Goal: Communication & Community: Answer question/provide support

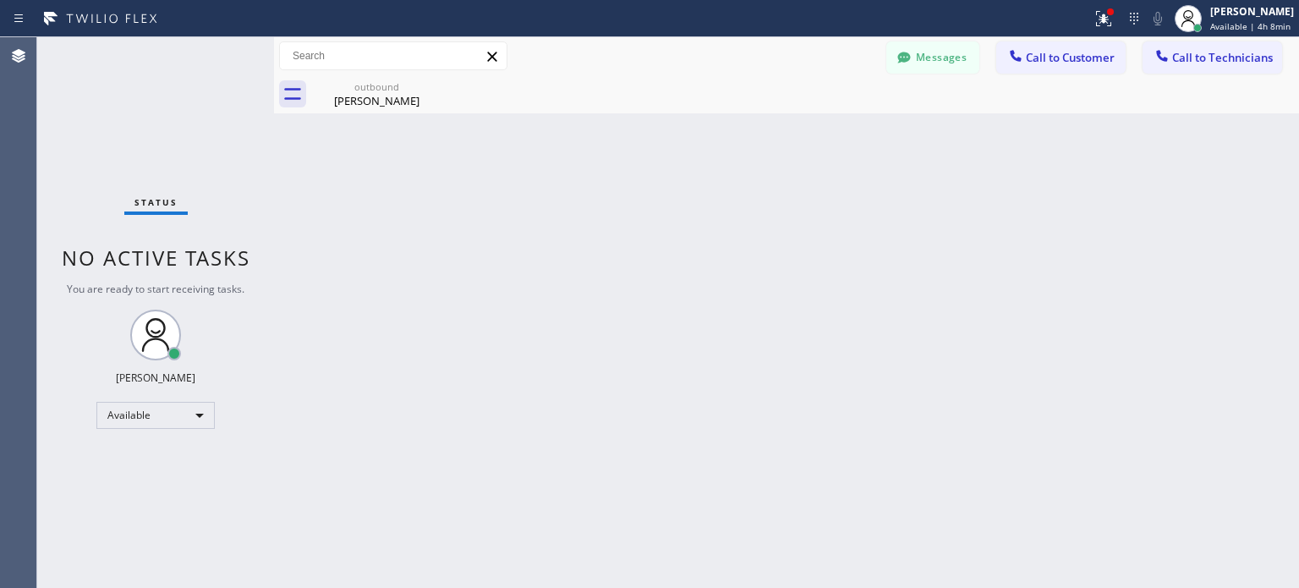
click at [954, 60] on button "Messages" at bounding box center [933, 57] width 93 height 32
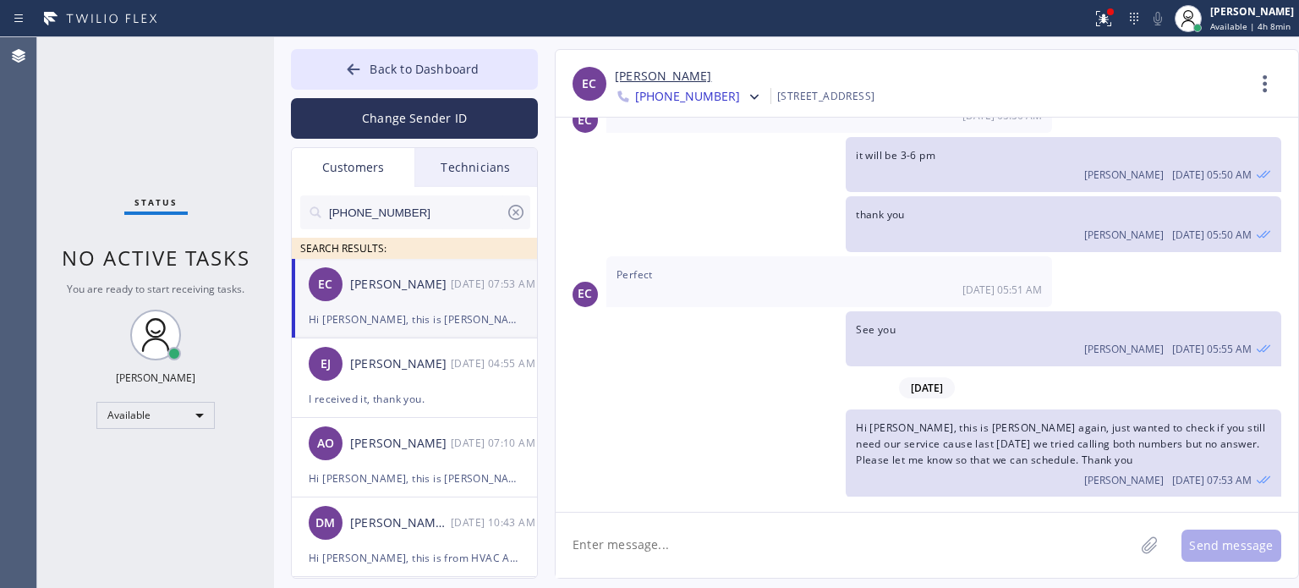
click at [398, 300] on div "EC [PERSON_NAME] [DATE] 07:53 AM" at bounding box center [415, 284] width 247 height 51
click at [349, 80] on div at bounding box center [353, 71] width 20 height 20
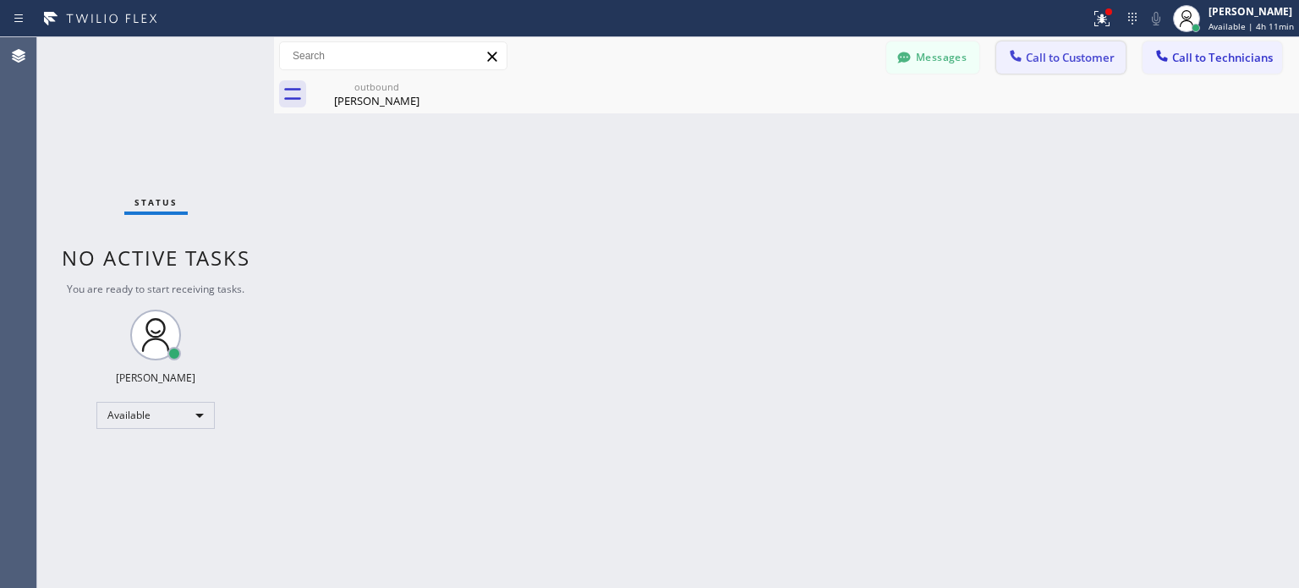
click at [1026, 63] on span "Call to Customer" at bounding box center [1070, 57] width 89 height 15
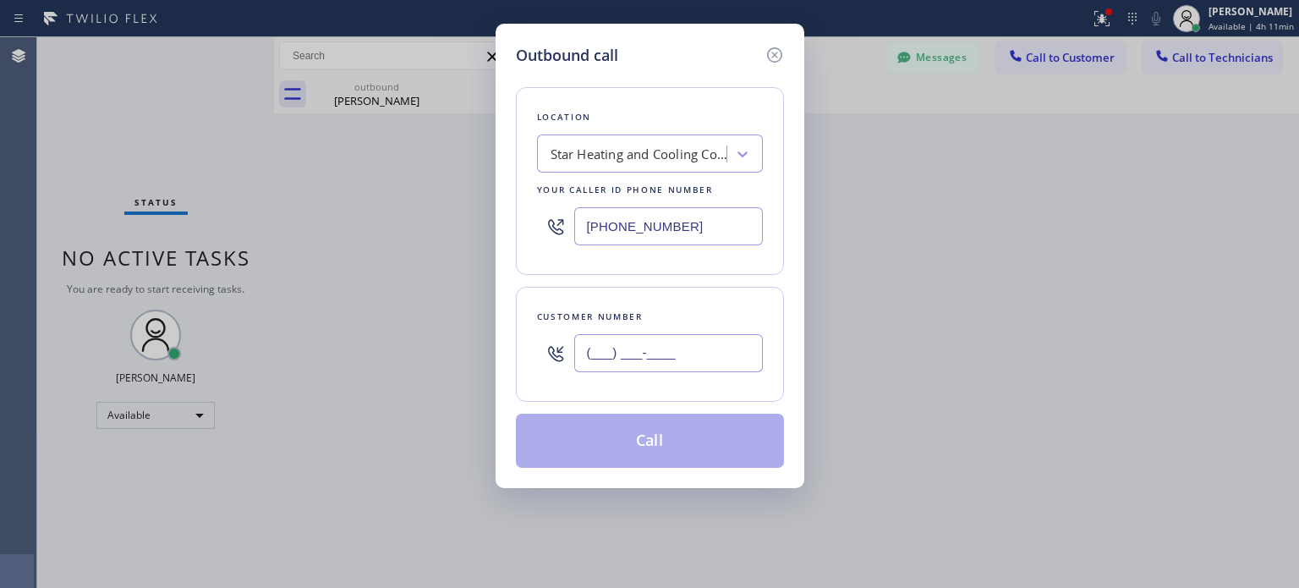
click at [738, 345] on input "(___) ___-____" at bounding box center [668, 353] width 189 height 38
paste input "551) 265-5339"
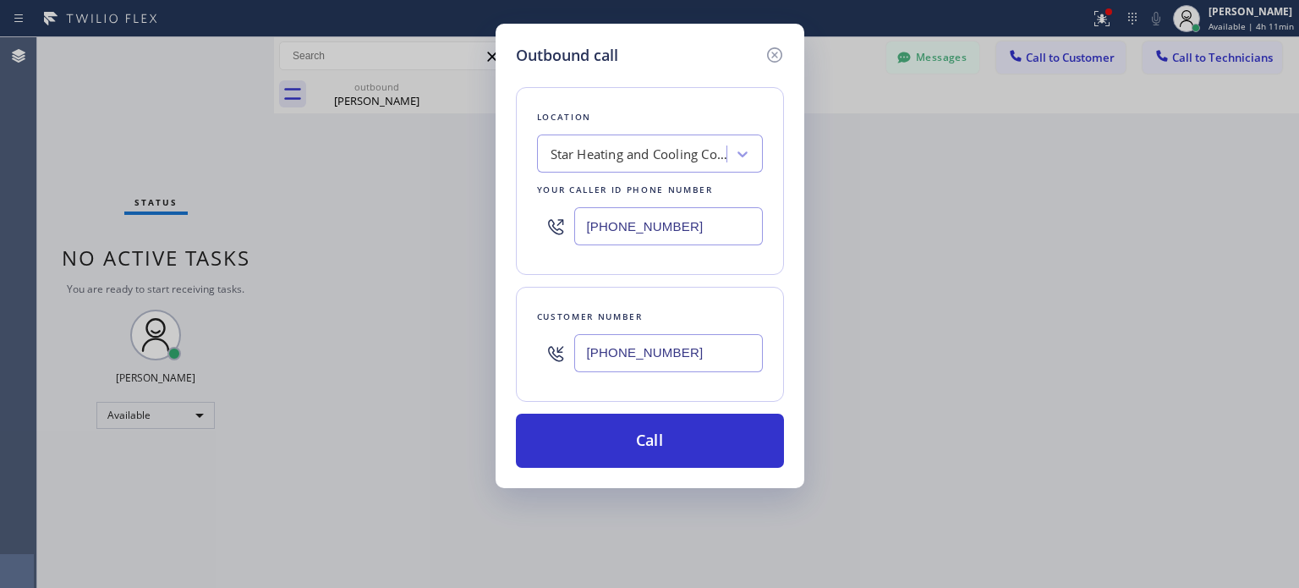
type input "[PHONE_NUMBER]"
click at [666, 226] on input "[PHONE_NUMBER]" at bounding box center [668, 226] width 189 height 38
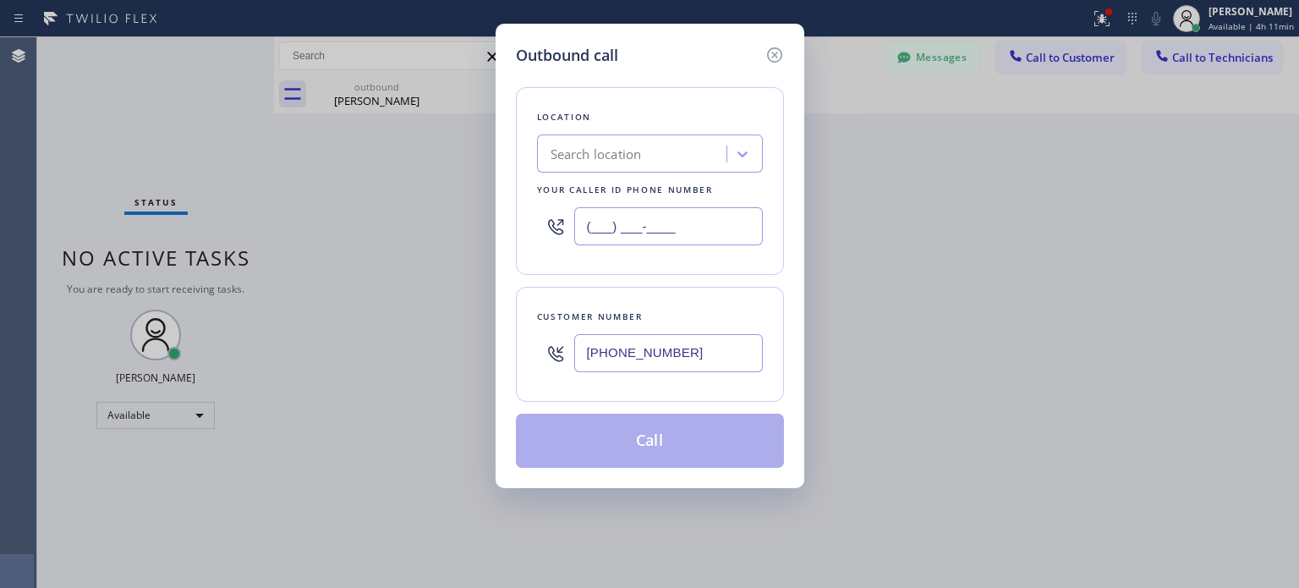
type input "(___) ___-____"
click at [633, 153] on div "Search location" at bounding box center [596, 154] width 91 height 19
paste input "Laz Electric"
type input "Laz Electric"
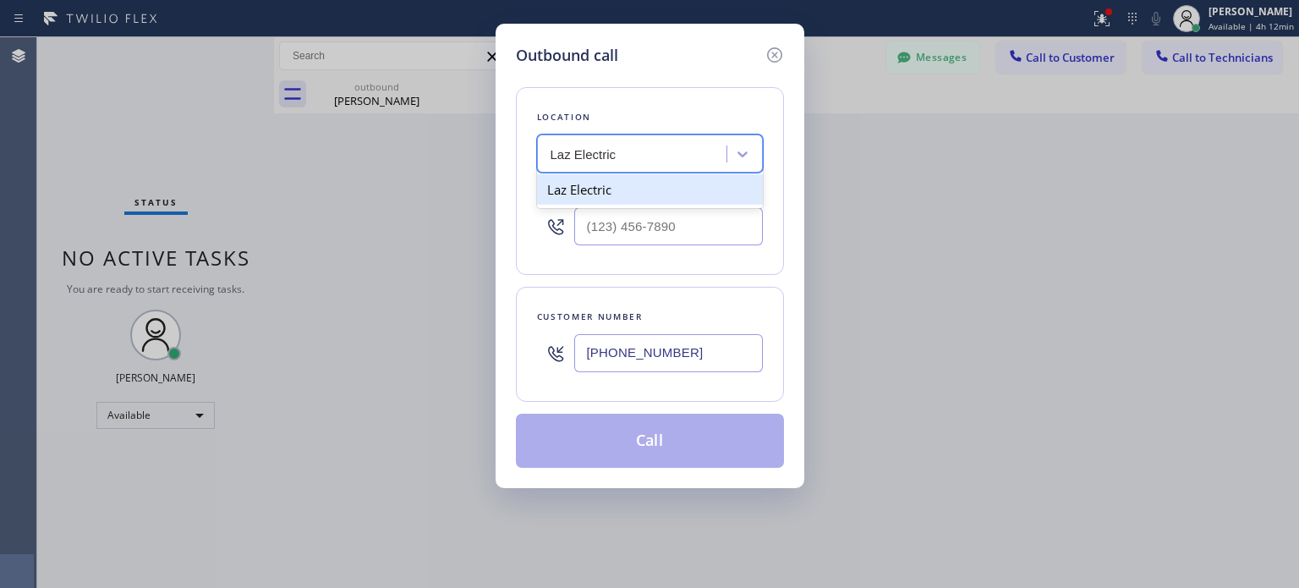
click at [588, 192] on div "Laz Electric" at bounding box center [650, 189] width 226 height 30
type input "[PHONE_NUMBER]"
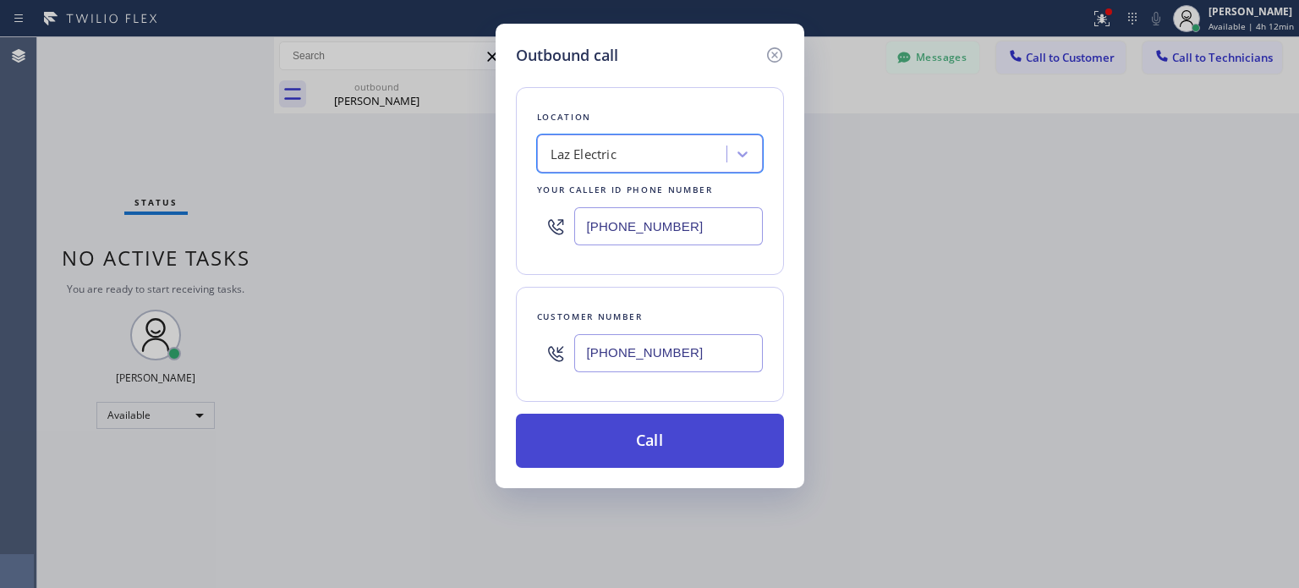
click at [597, 445] on button "Call" at bounding box center [650, 441] width 268 height 54
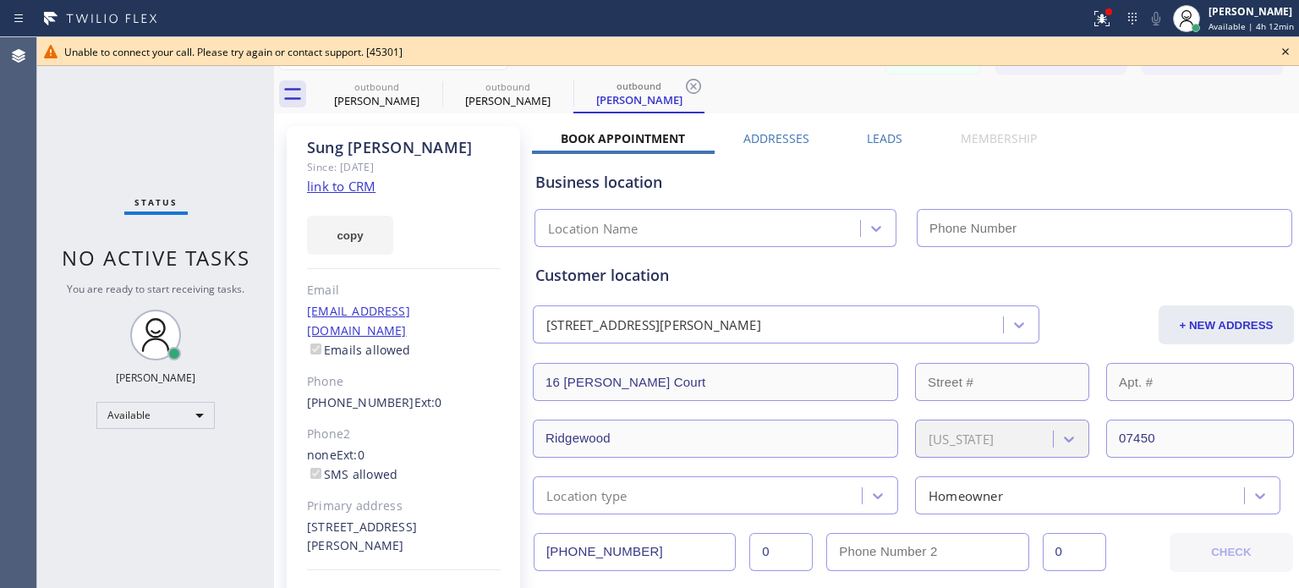
type input "[PHONE_NUMBER]"
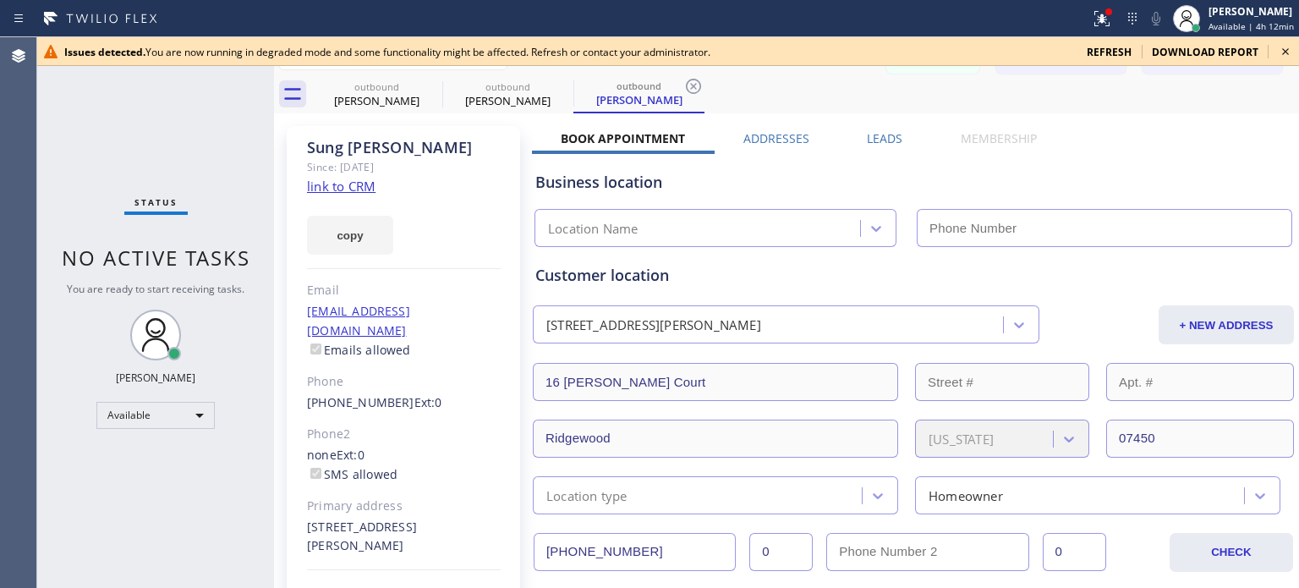
type input "[PHONE_NUMBER]"
click at [1286, 47] on icon at bounding box center [1286, 51] width 20 height 20
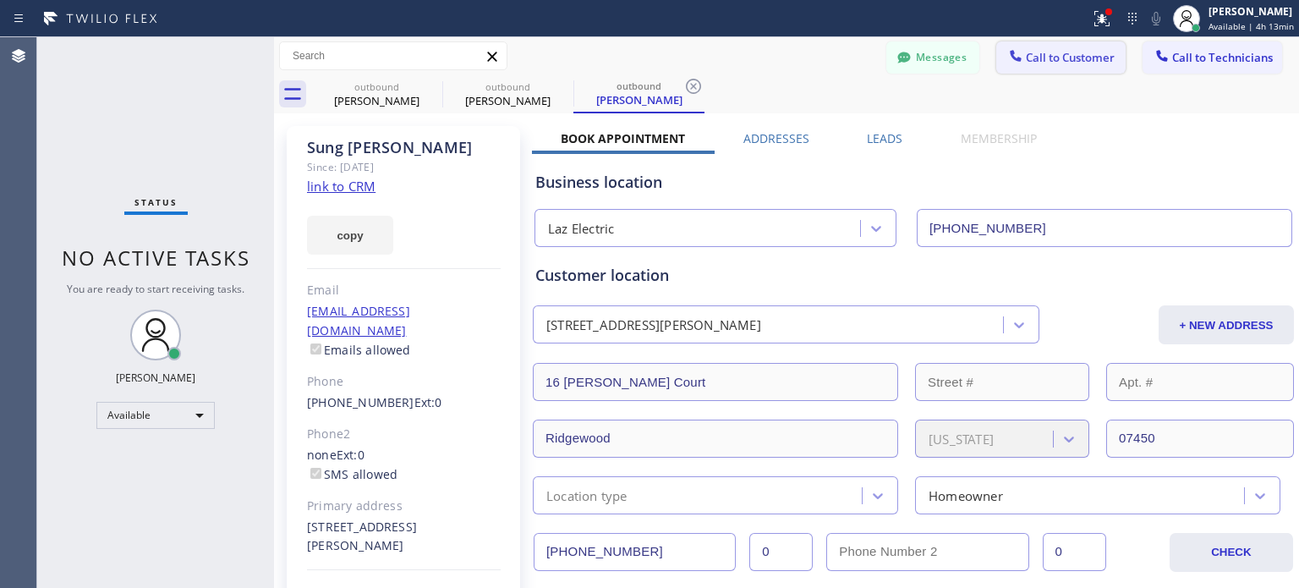
click at [1008, 62] on icon at bounding box center [1016, 55] width 17 height 17
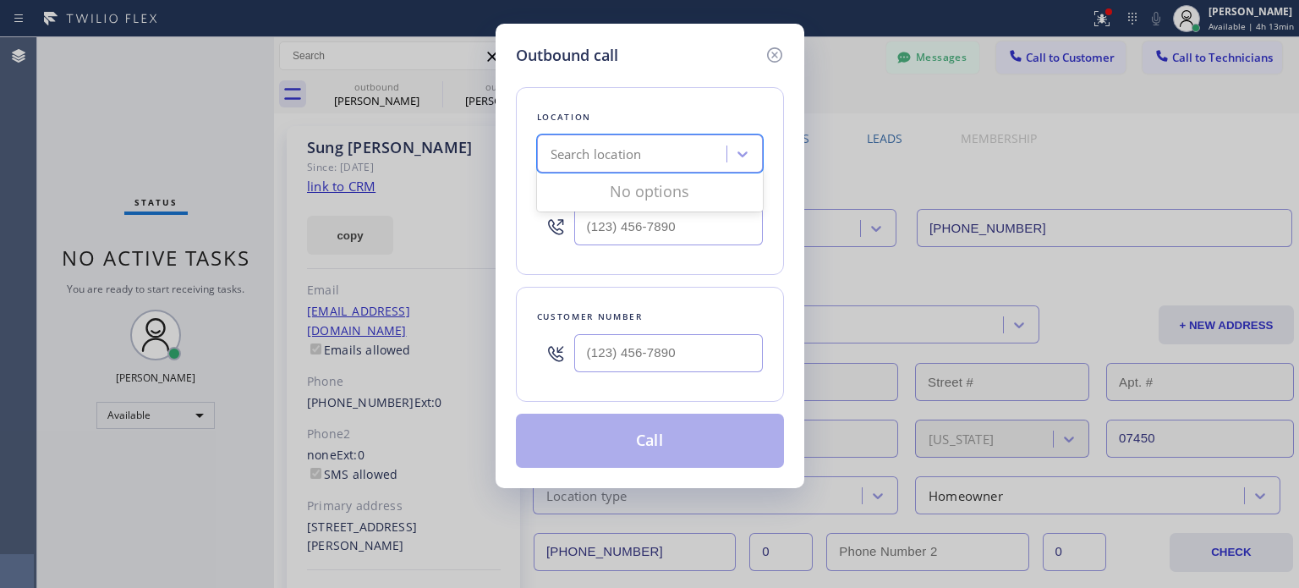
click at [629, 161] on div "Search location" at bounding box center [596, 154] width 91 height 19
paste input "Laz Electric"
type input "Laz Electric"
click at [621, 191] on div "Laz Electric" at bounding box center [650, 189] width 226 height 30
type input "[PHONE_NUMBER]"
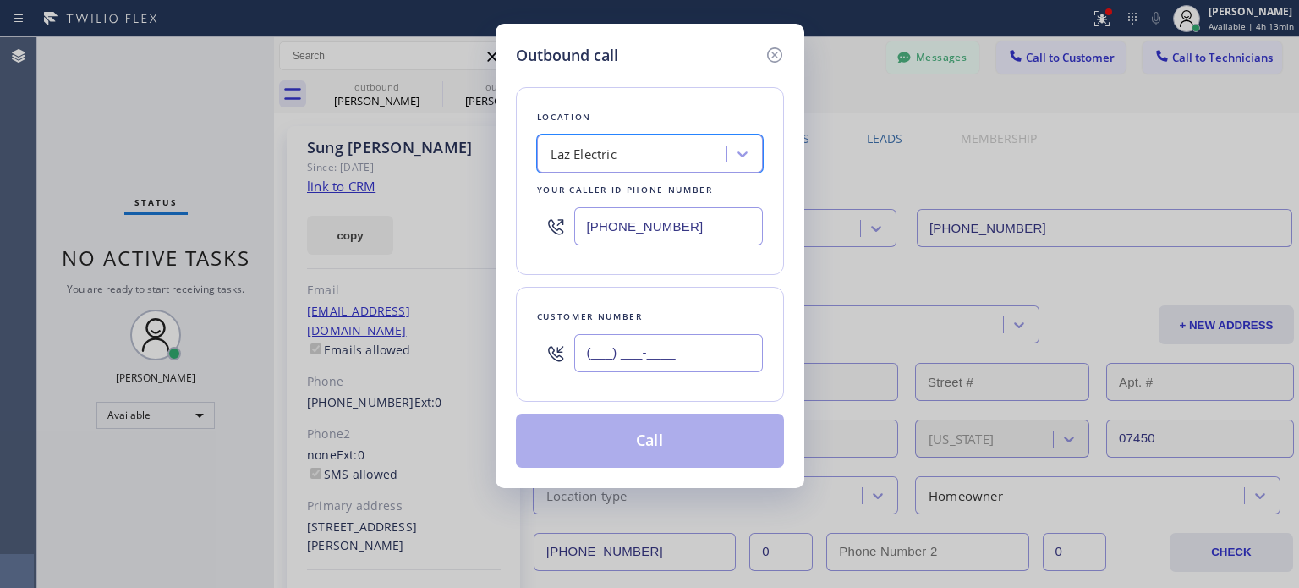
click at [615, 348] on input "(___) ___-____" at bounding box center [668, 353] width 189 height 38
paste input "551) 265-5339"
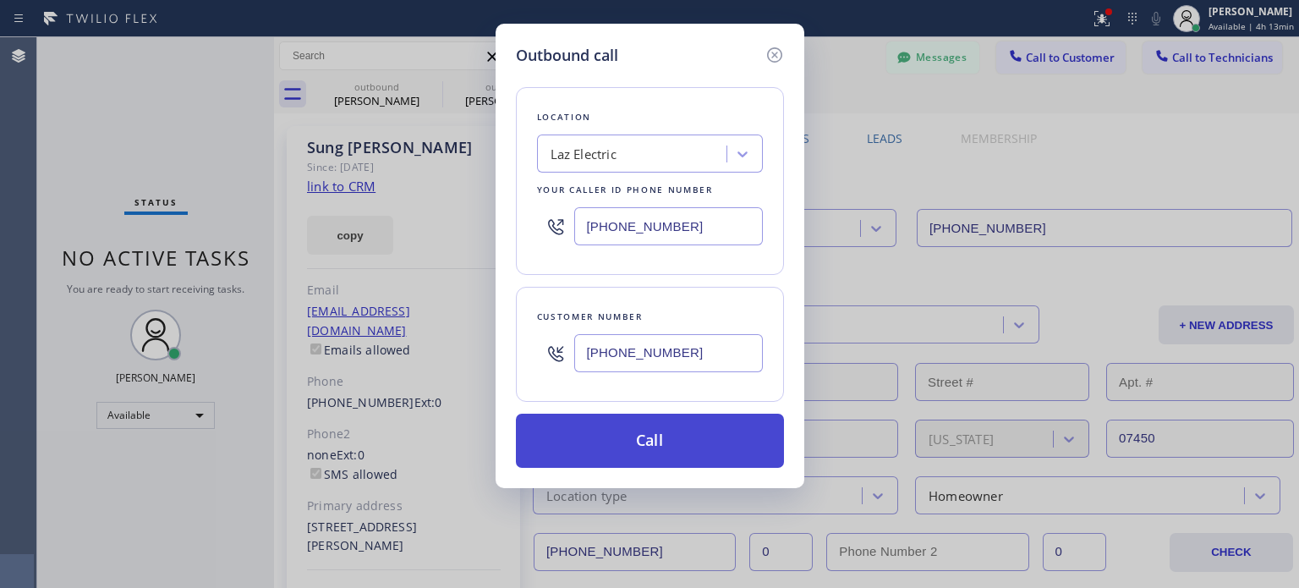
type input "[PHONE_NUMBER]"
click at [602, 446] on button "Call" at bounding box center [650, 441] width 268 height 54
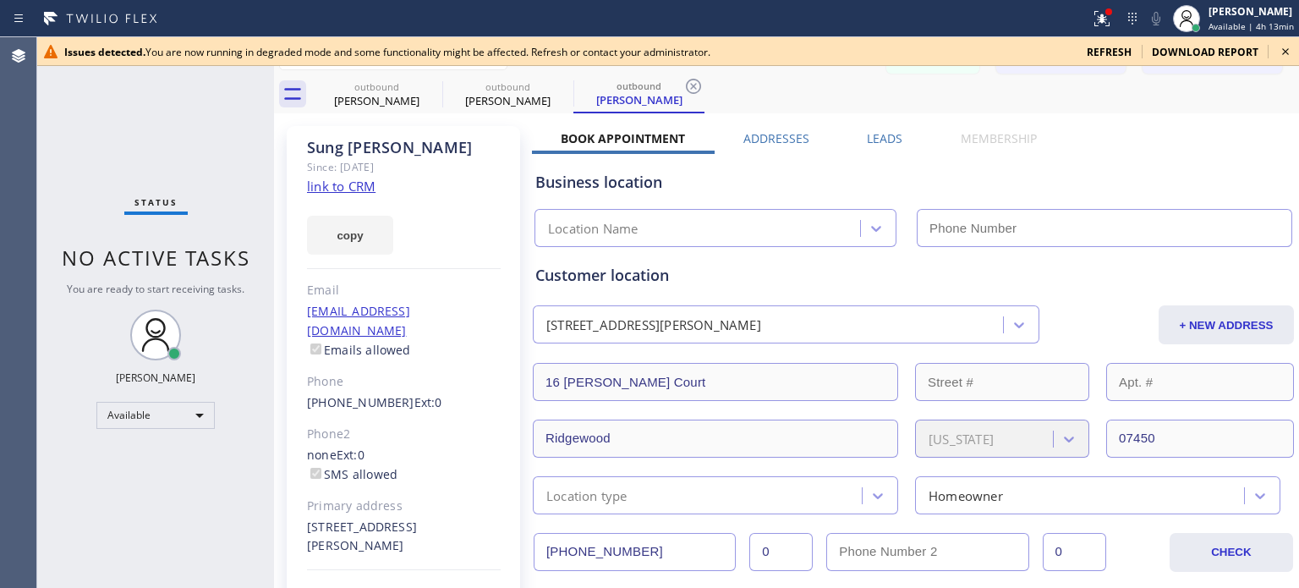
type input "[PHONE_NUMBER]"
click at [1110, 49] on span "refresh" at bounding box center [1109, 52] width 45 height 14
type input "[PHONE_NUMBER]"
click at [1287, 52] on icon at bounding box center [1286, 51] width 20 height 20
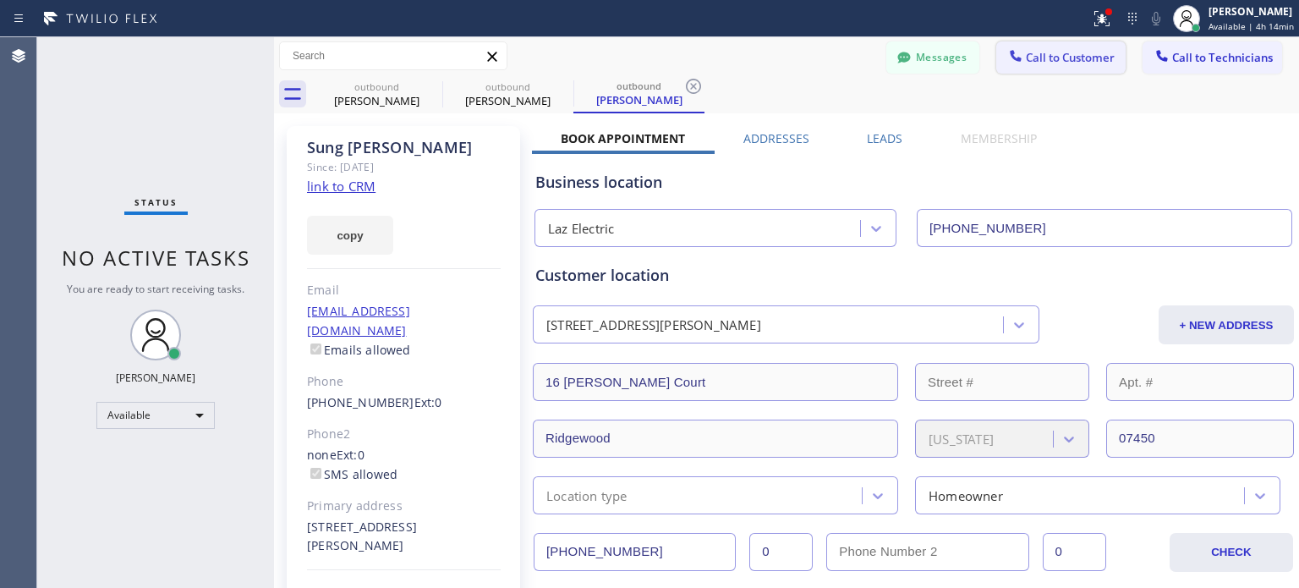
click at [1046, 50] on span "Call to Customer" at bounding box center [1070, 57] width 89 height 15
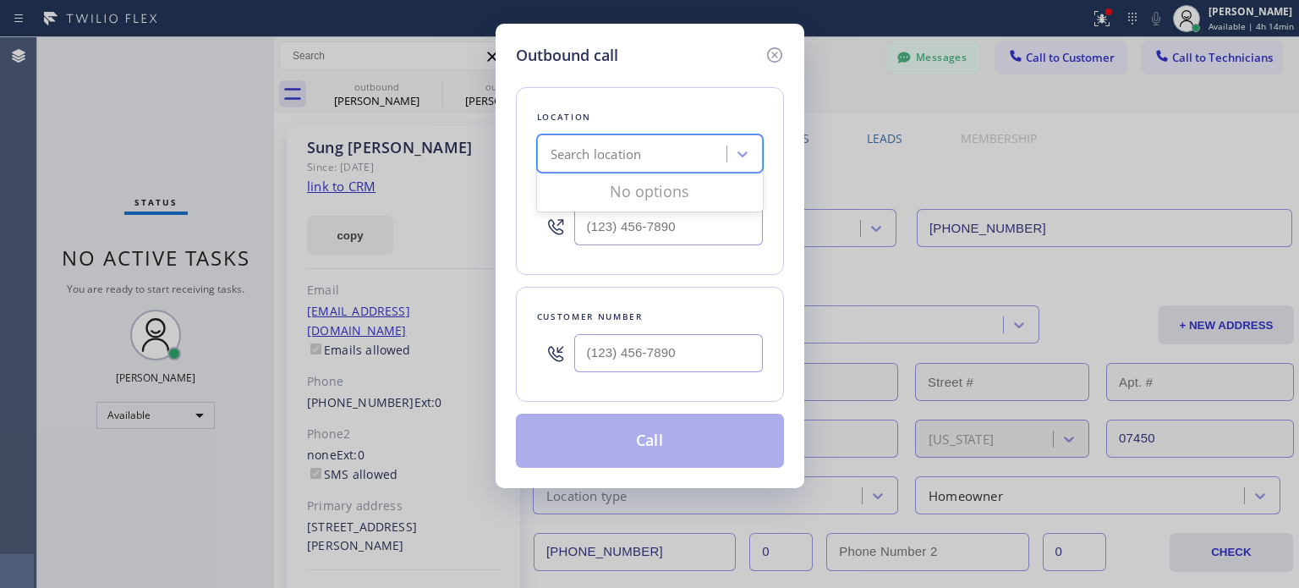
click at [631, 168] on div "Search location" at bounding box center [650, 154] width 226 height 38
paste input "[PHONE_NUMBER]"
type input "[PHONE_NUMBER]"
paste input "551) 265-5339"
click at [602, 356] on input "(___) ___-____" at bounding box center [668, 353] width 189 height 38
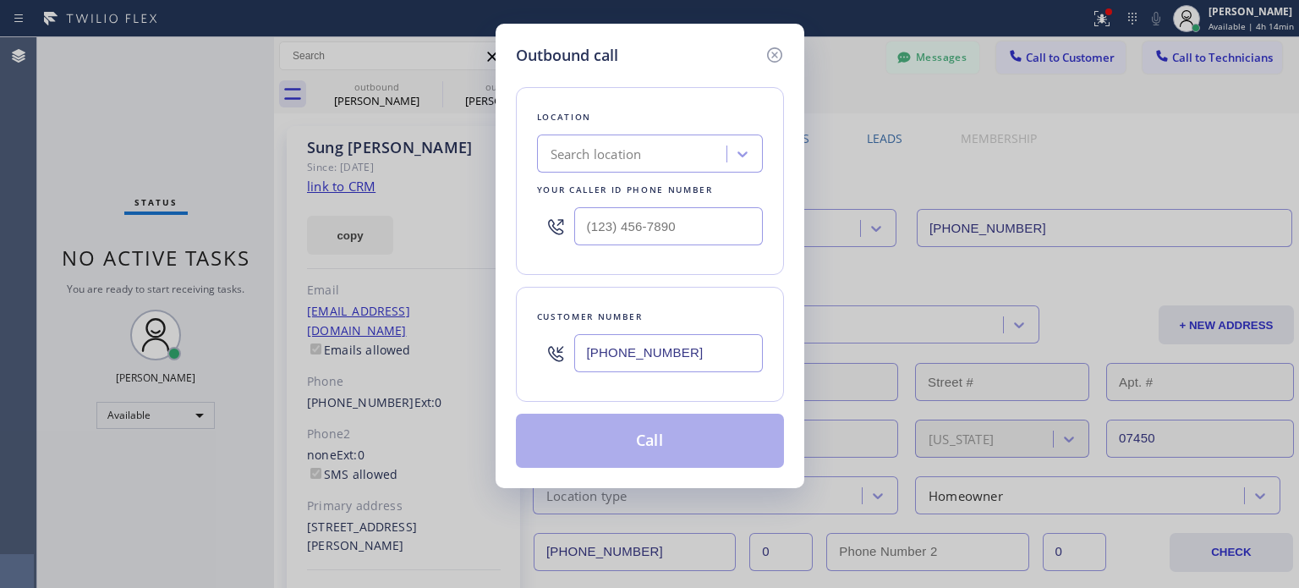
type input "[PHONE_NUMBER]"
click at [646, 158] on div "Search location" at bounding box center [634, 155] width 184 height 30
paste input "Laz Electric"
type input "Laz Electric"
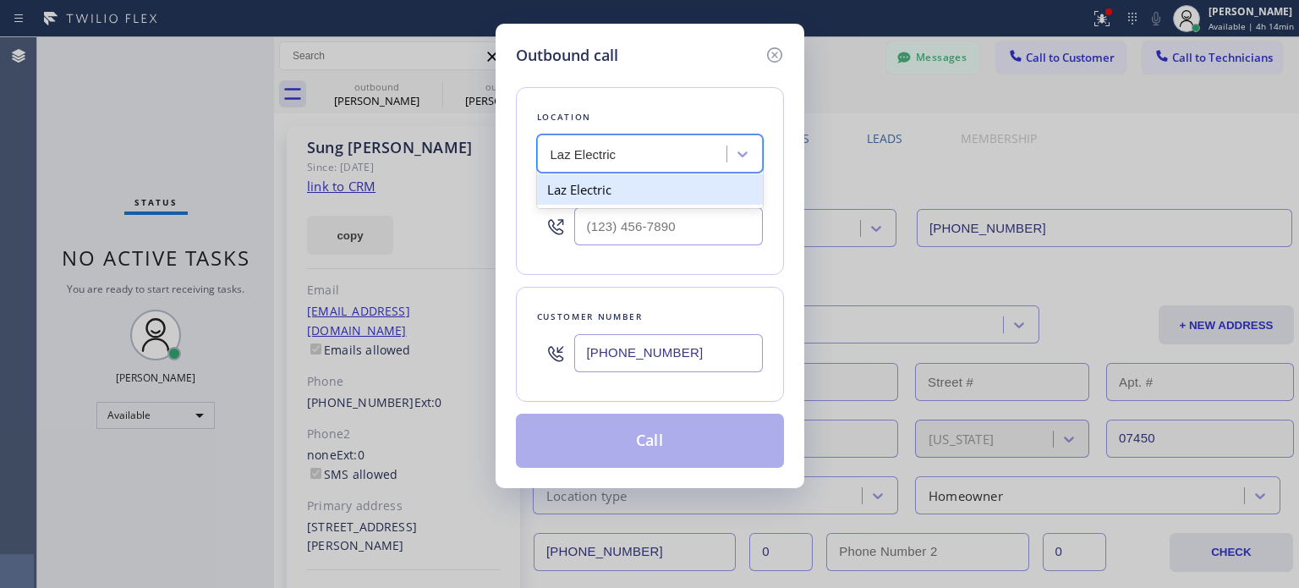
click at [607, 189] on div "Laz Electric" at bounding box center [650, 189] width 226 height 30
type input "[PHONE_NUMBER]"
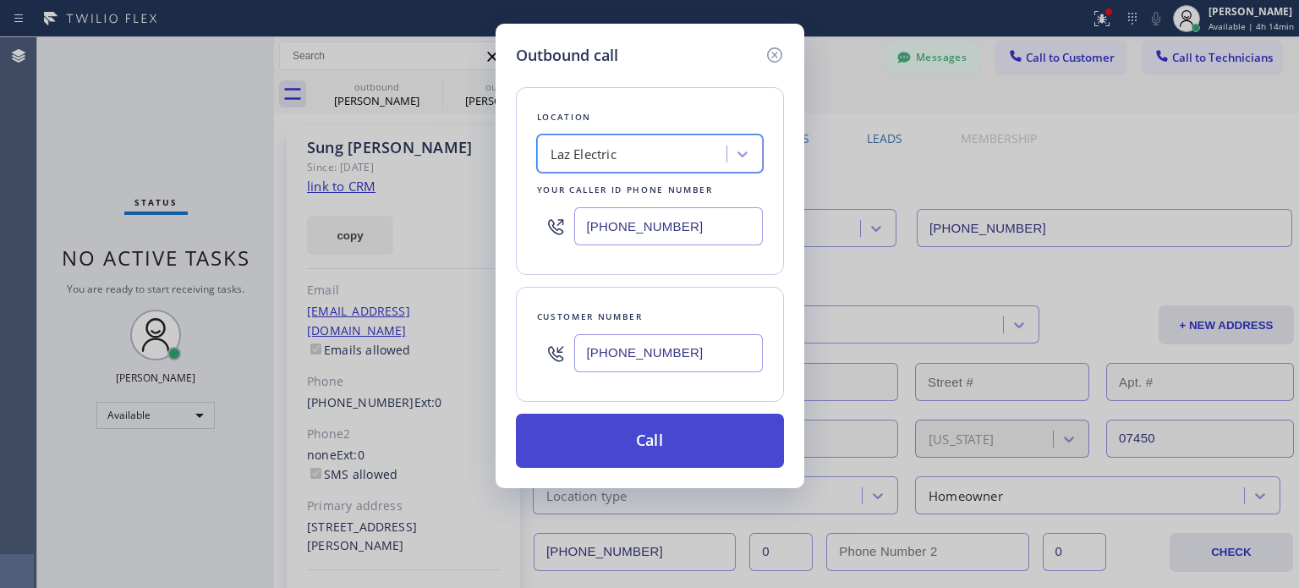
click at [585, 443] on button "Call" at bounding box center [650, 441] width 268 height 54
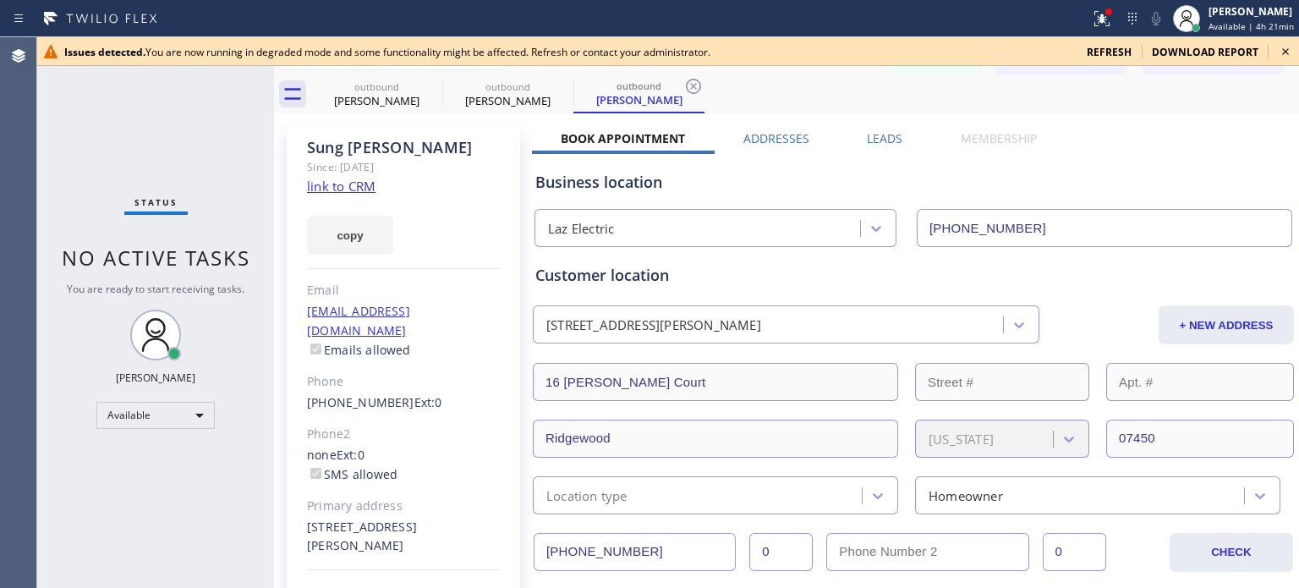
click at [1277, 52] on icon at bounding box center [1286, 51] width 20 height 20
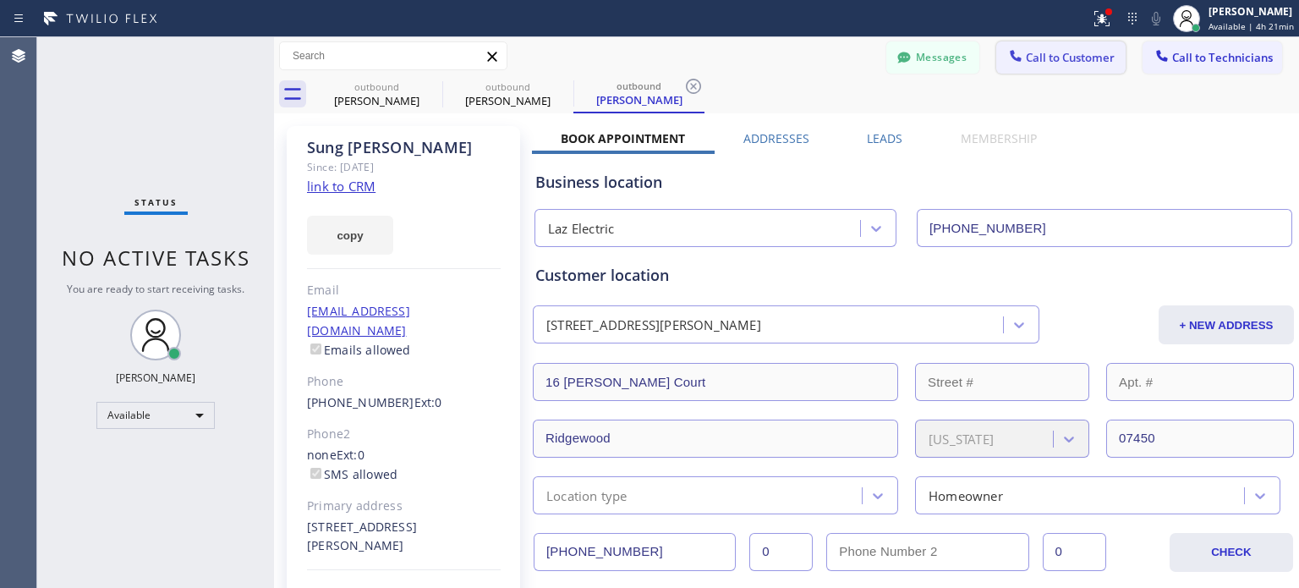
click at [1026, 59] on span "Call to Customer" at bounding box center [1070, 57] width 89 height 15
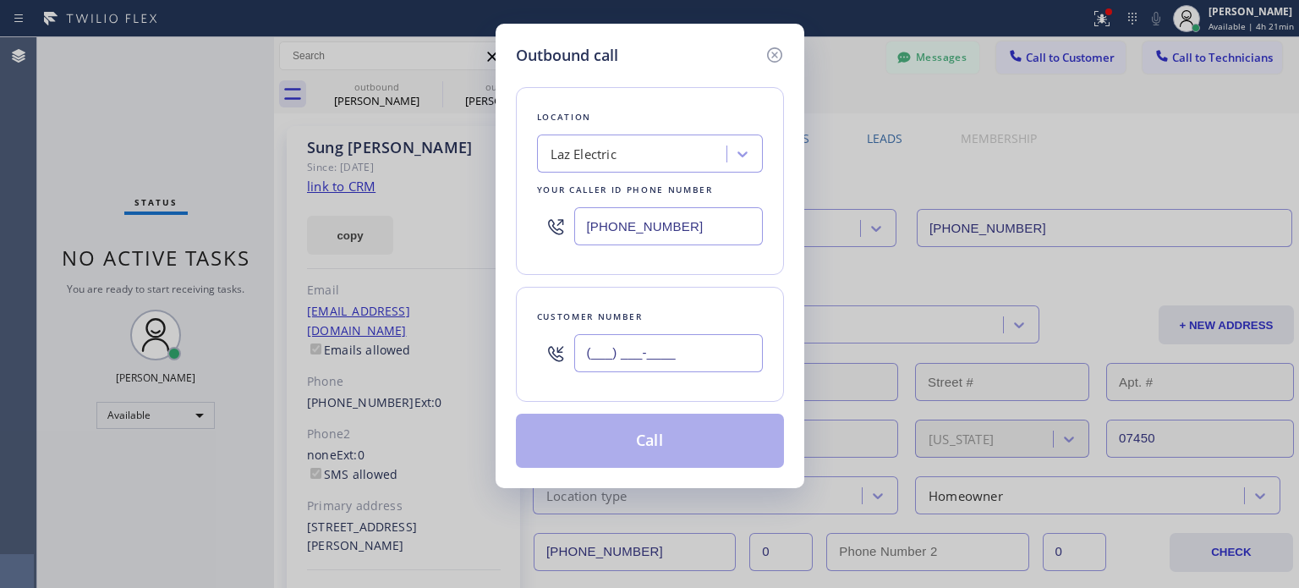
drag, startPoint x: 677, startPoint y: 341, endPoint x: 673, endPoint y: 321, distance: 20.6
click at [678, 341] on input "(___) ___-____" at bounding box center [668, 353] width 189 height 38
paste input "718) 570-3605"
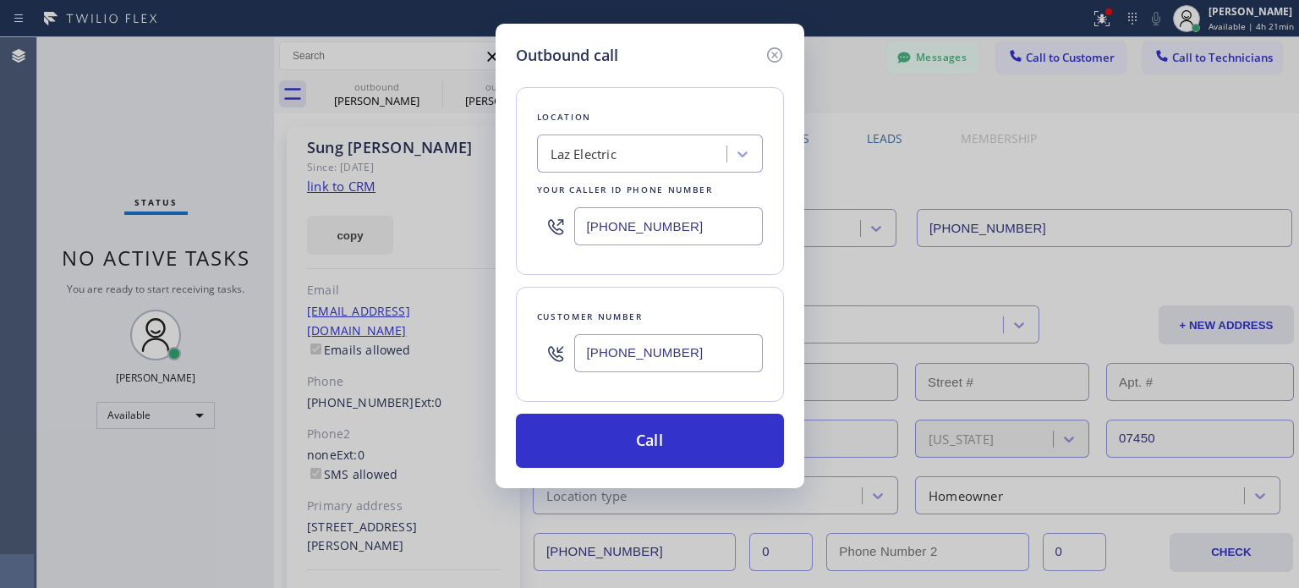
type input "[PHONE_NUMBER]"
click at [616, 232] on input "[PHONE_NUMBER]" at bounding box center [668, 226] width 189 height 38
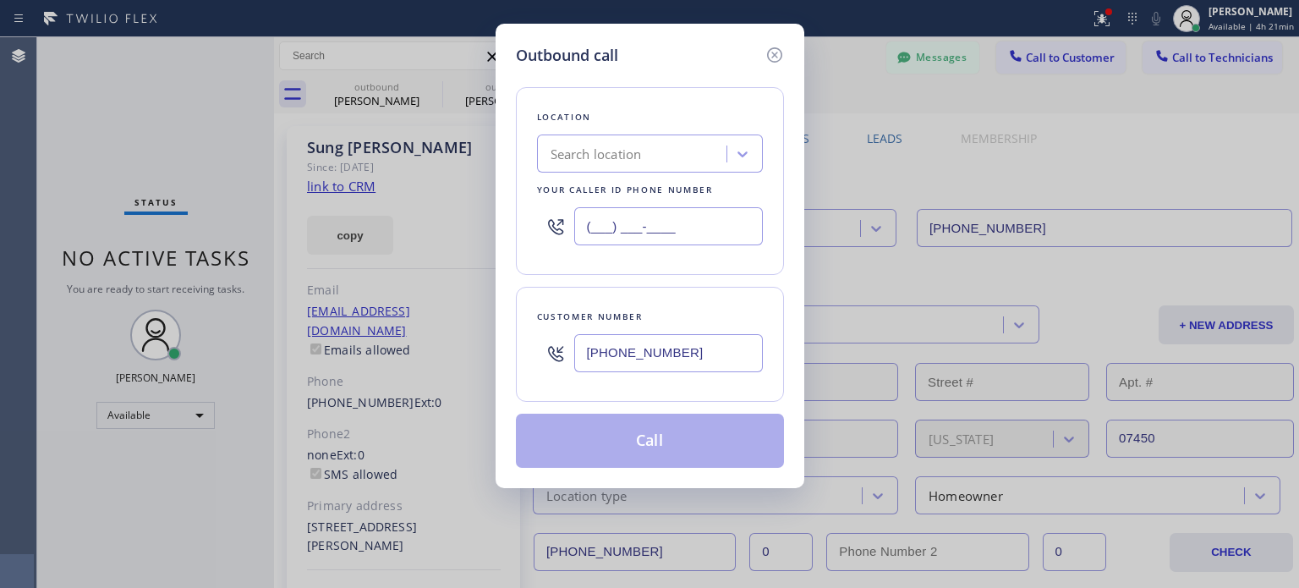
type input "(___) ___-____"
click at [596, 159] on div "Search location" at bounding box center [596, 154] width 91 height 19
paste input "Best Brooklyn Heating and AC Repair"
type input "Best Brooklyn Heating and AC Repair"
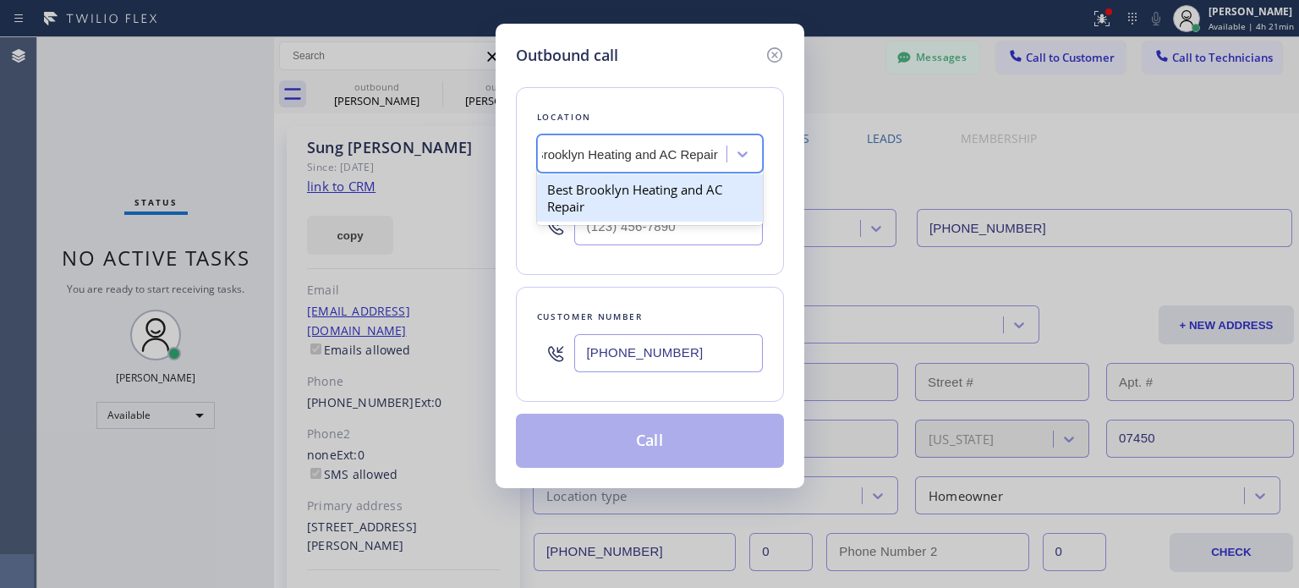
click at [615, 195] on div "Best Brooklyn Heating and AC Repair" at bounding box center [650, 197] width 226 height 47
type input "[PHONE_NUMBER]"
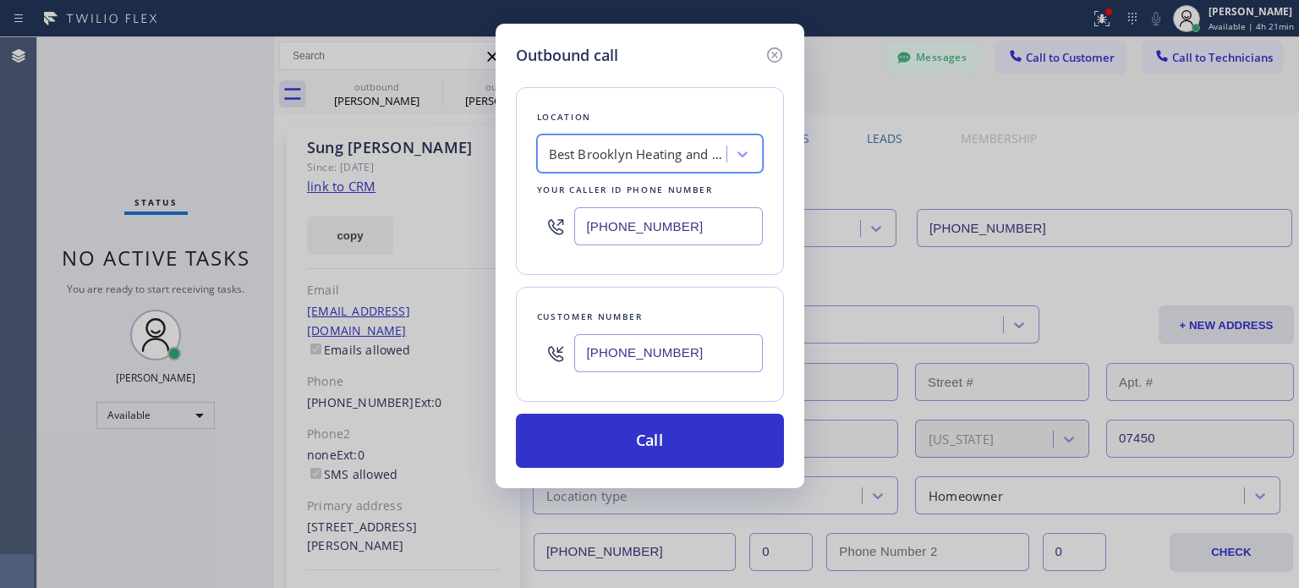
scroll to position [0, 1]
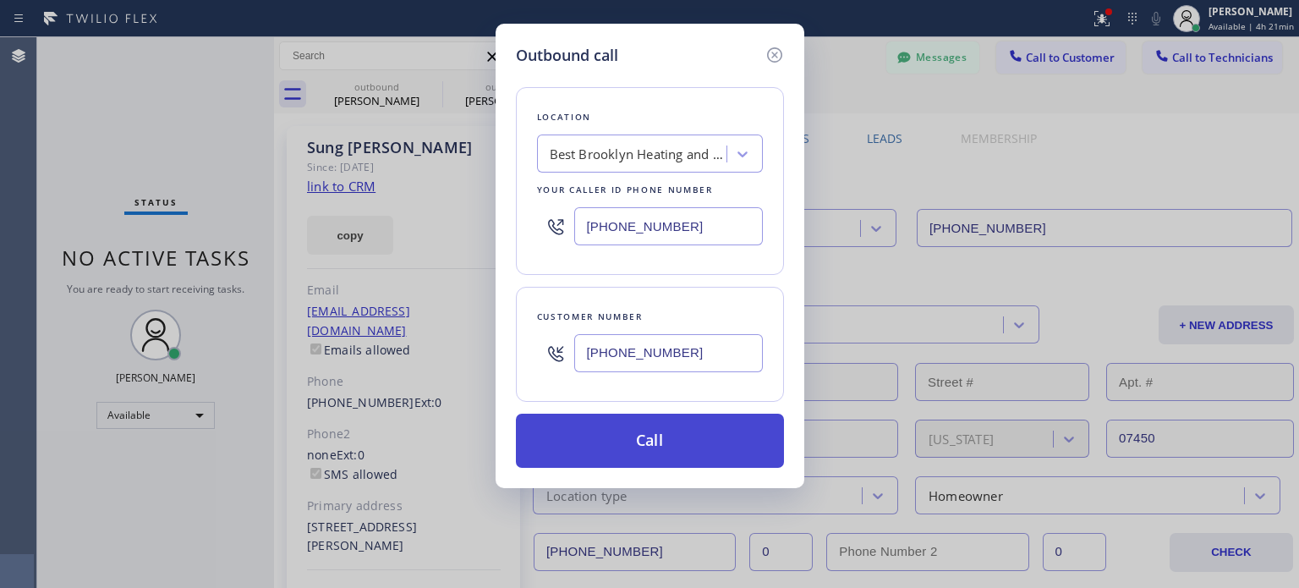
click at [630, 442] on button "Call" at bounding box center [650, 441] width 268 height 54
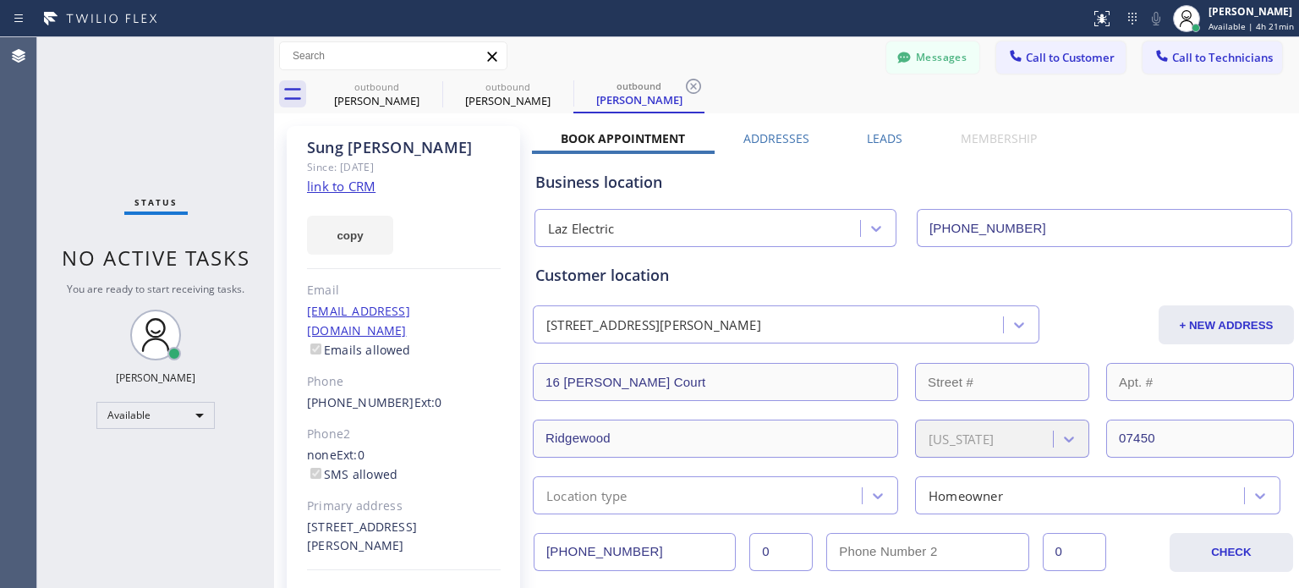
type input "[PHONE_NUMBER]"
click at [1074, 66] on button "Call to Customer" at bounding box center [1061, 57] width 129 height 32
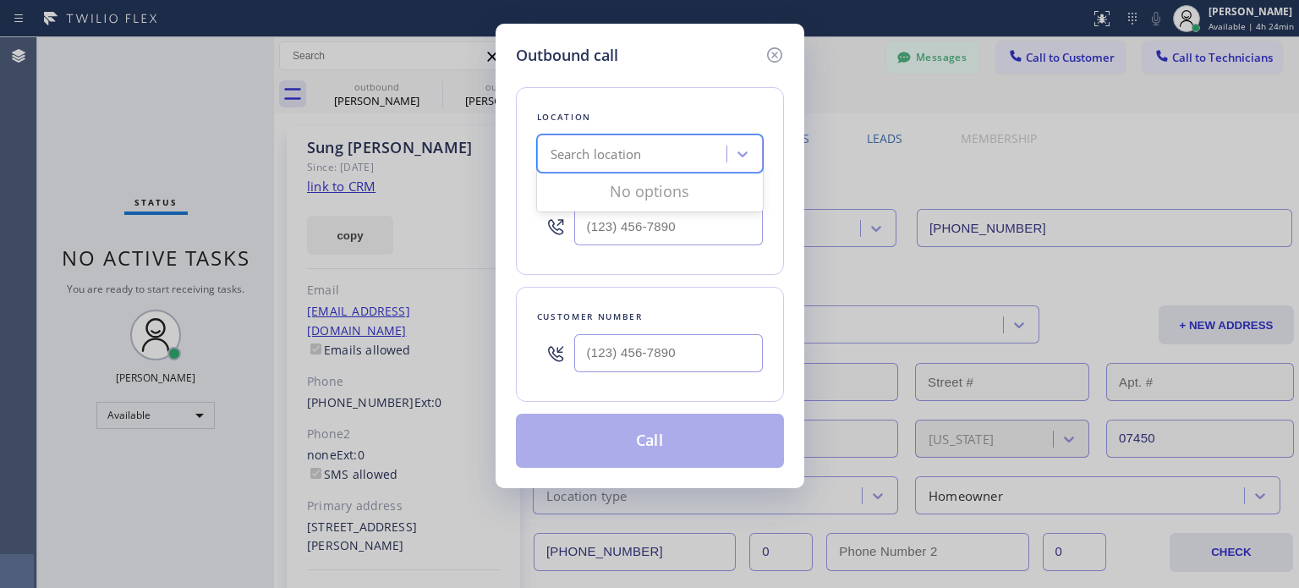
click at [617, 162] on div "Search location" at bounding box center [596, 154] width 91 height 19
paste input "Best Brooklyn Heating and AC Repair"
type input "Best Brooklyn Heating and AC Repair"
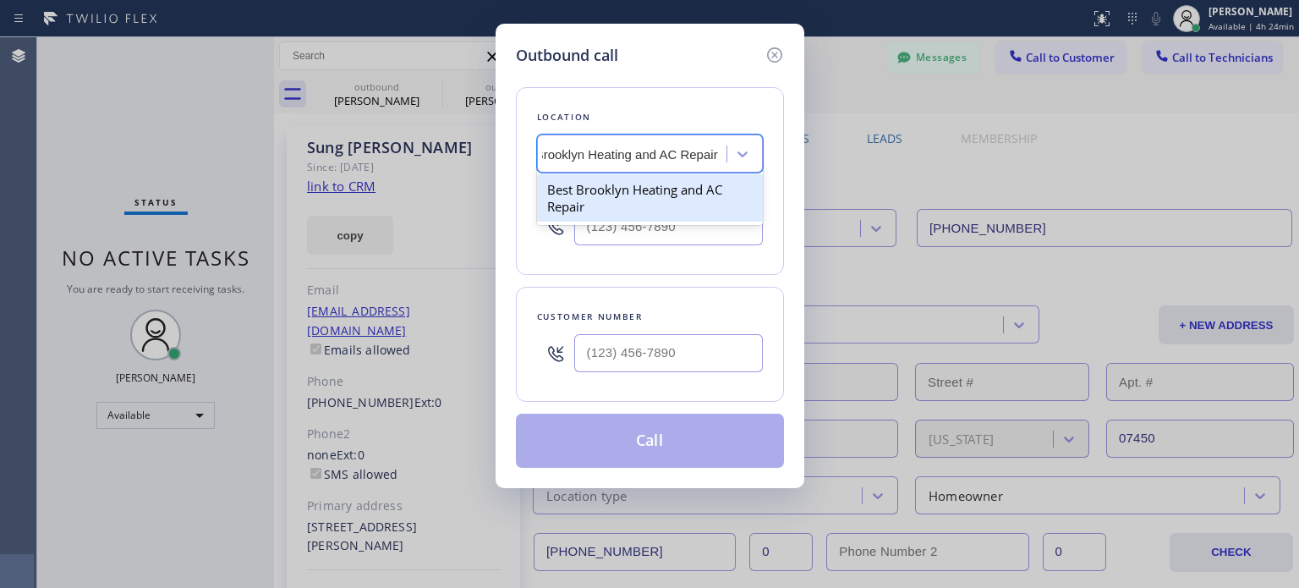
click at [618, 194] on div "Best Brooklyn Heating and AC Repair" at bounding box center [650, 197] width 226 height 47
type input "[PHONE_NUMBER]"
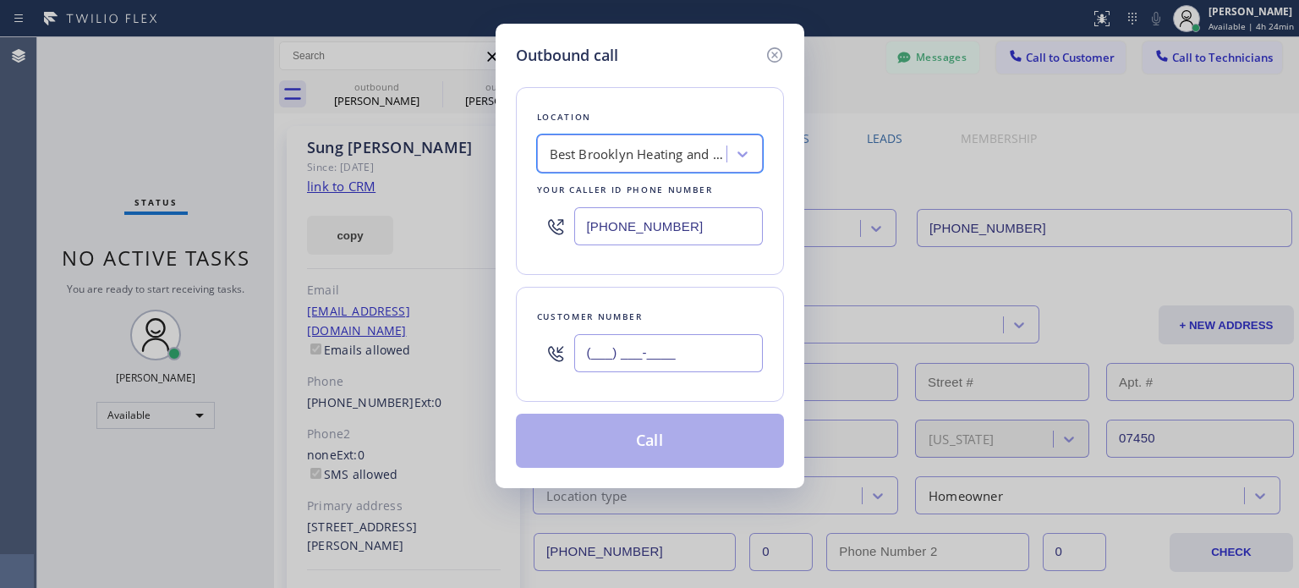
click at [617, 338] on input "(___) ___-____" at bounding box center [668, 353] width 189 height 38
paste input "718) 570-3605"
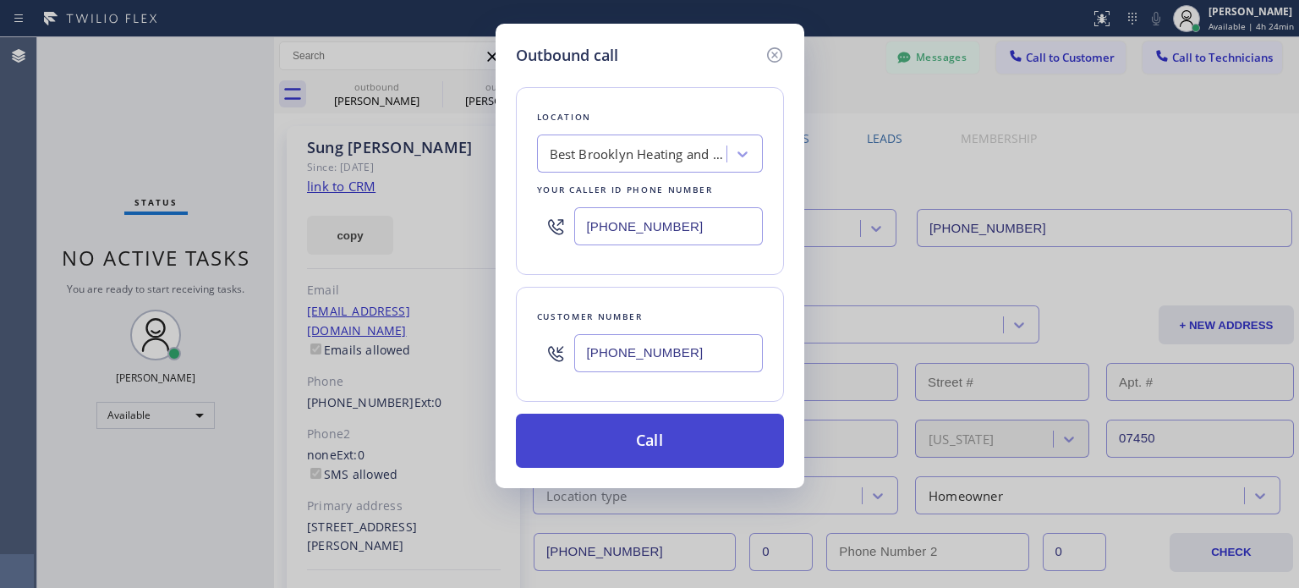
type input "[PHONE_NUMBER]"
click at [609, 439] on button "Call" at bounding box center [650, 441] width 268 height 54
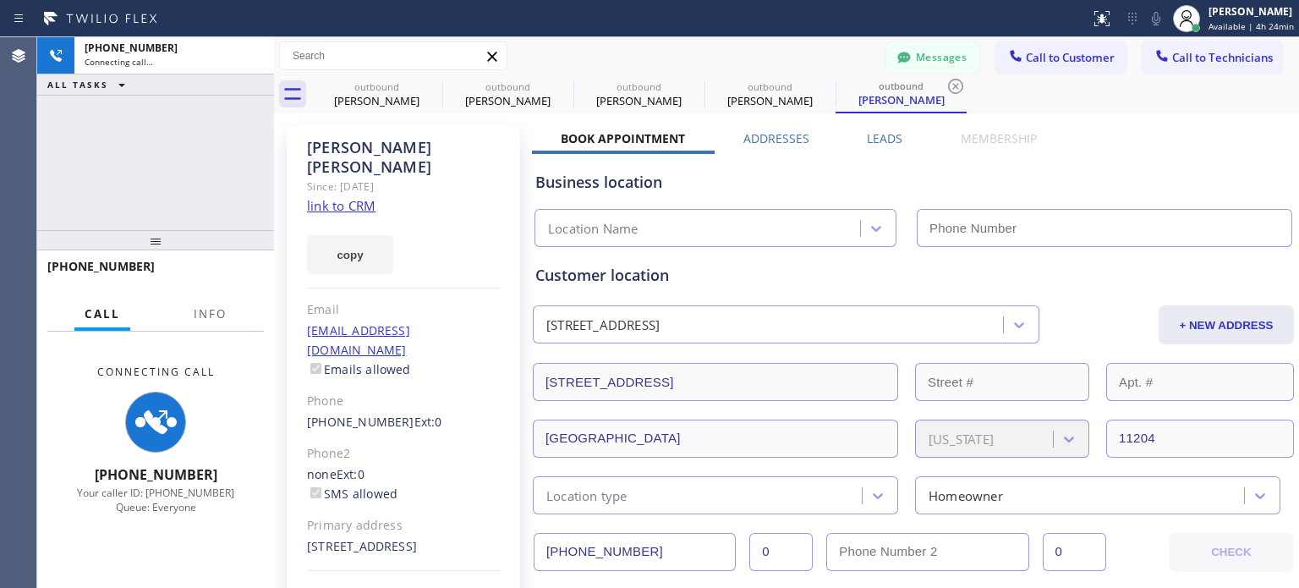
type input "[PHONE_NUMBER]"
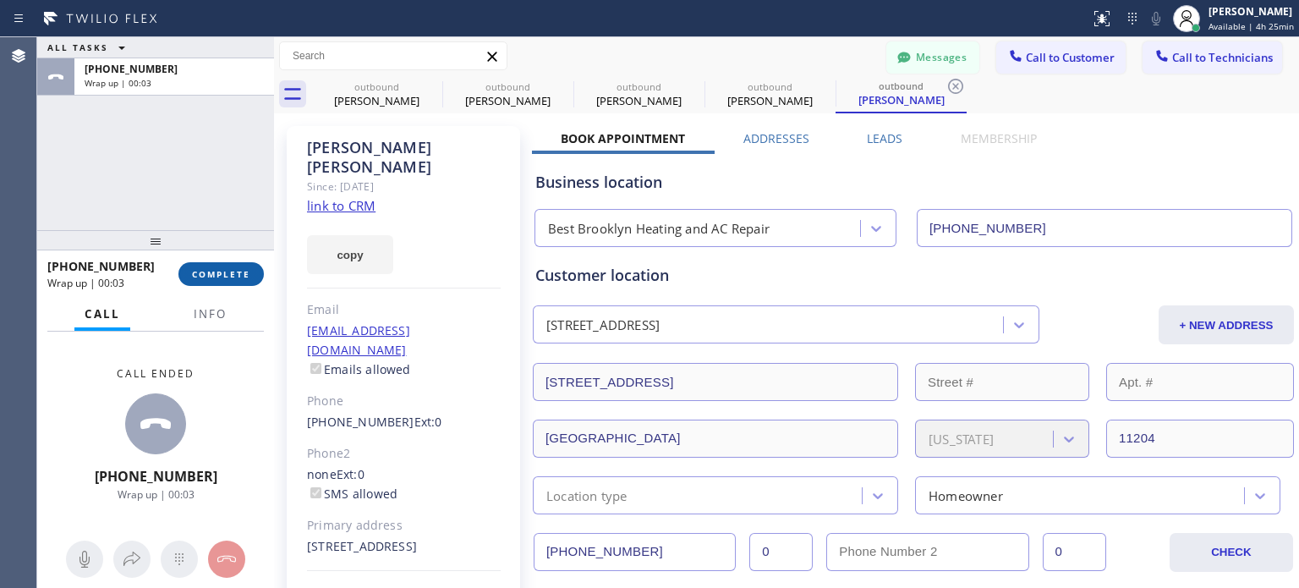
click at [201, 273] on span "COMPLETE" at bounding box center [221, 274] width 58 height 12
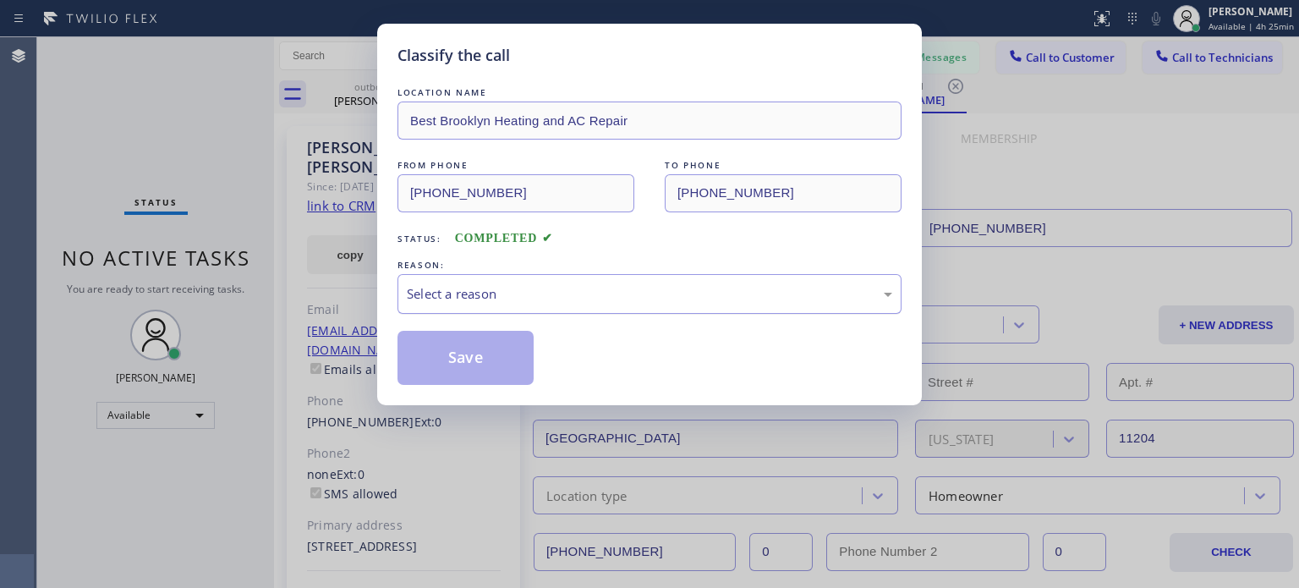
click at [508, 304] on div "Select a reason" at bounding box center [650, 294] width 504 height 40
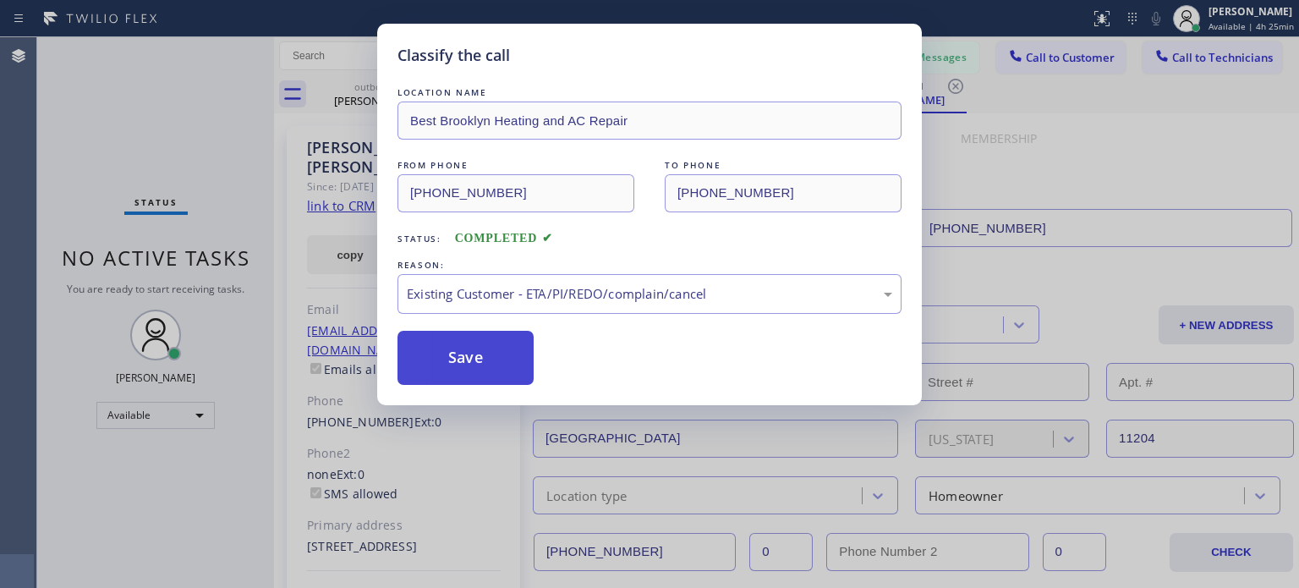
click at [485, 370] on button "Save" at bounding box center [466, 358] width 136 height 54
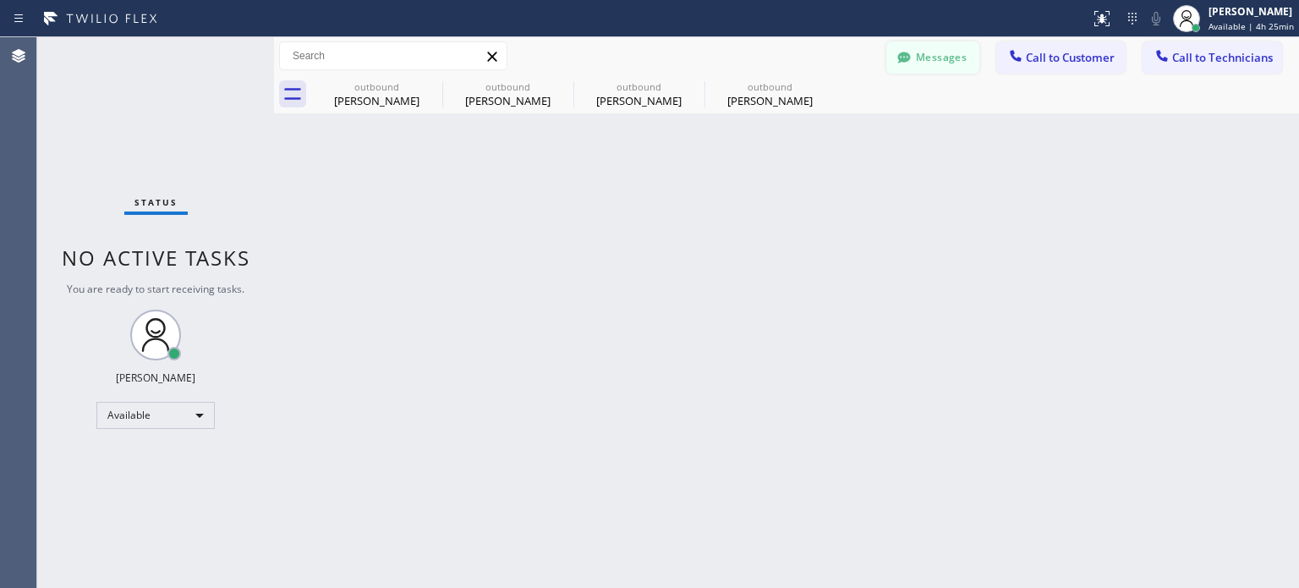
click at [925, 63] on button "Messages" at bounding box center [933, 57] width 93 height 32
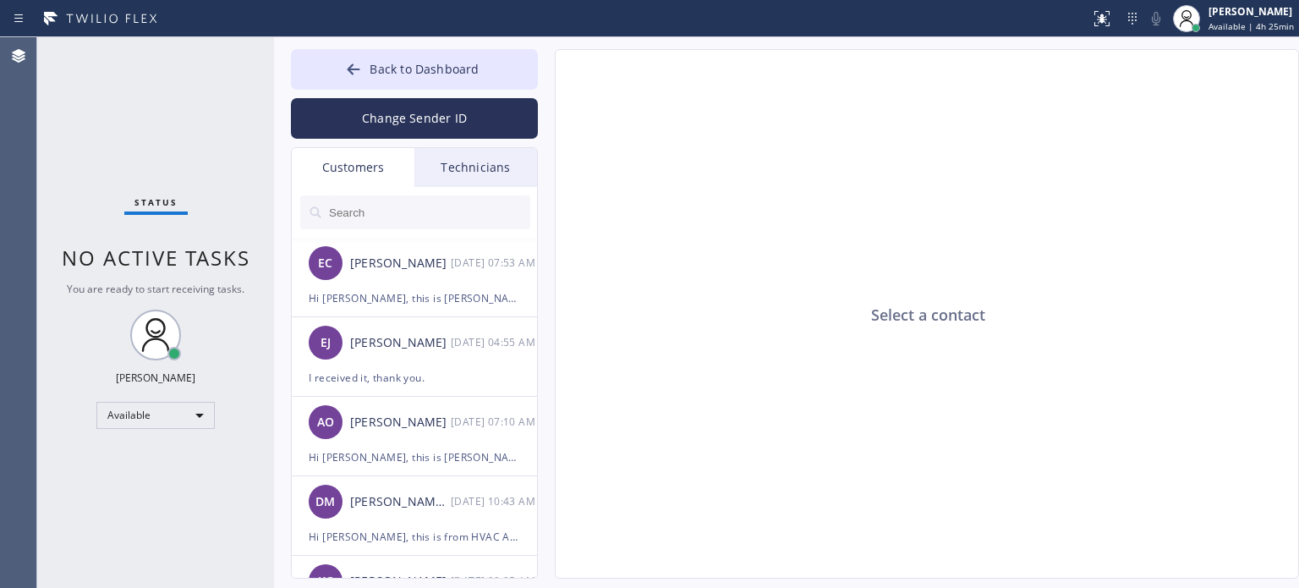
click at [371, 219] on input "text" at bounding box center [428, 212] width 203 height 34
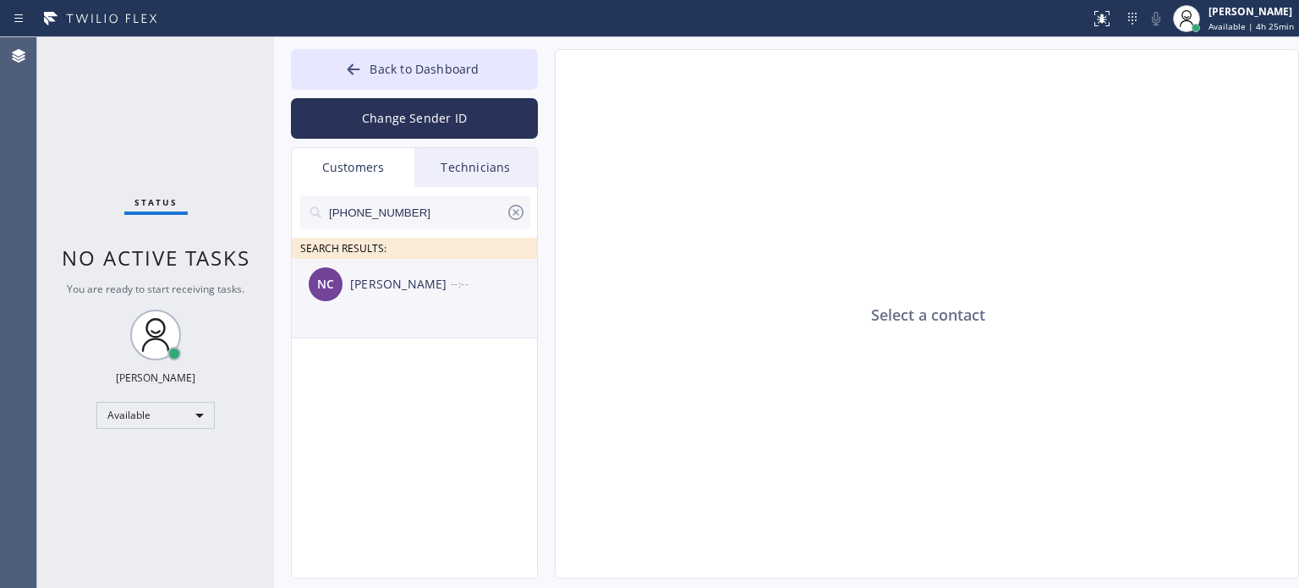
click at [367, 288] on div "[PERSON_NAME]" at bounding box center [400, 284] width 101 height 19
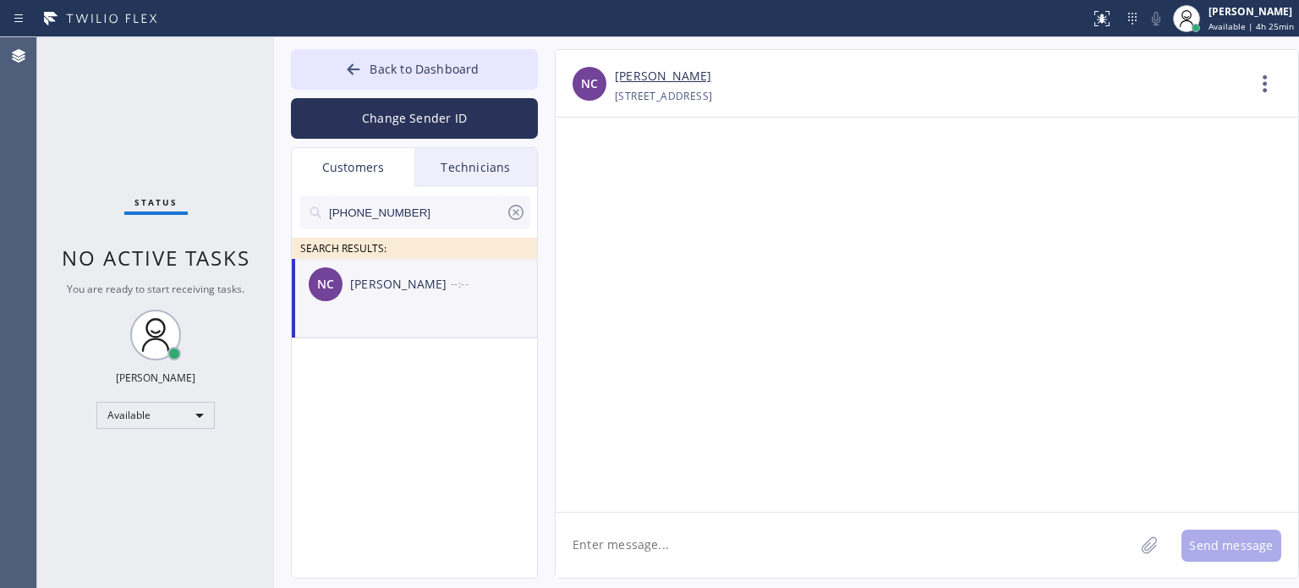
click at [663, 546] on textarea at bounding box center [845, 545] width 579 height 65
paste textarea "Best Brooklyn Heating and AC Repair"
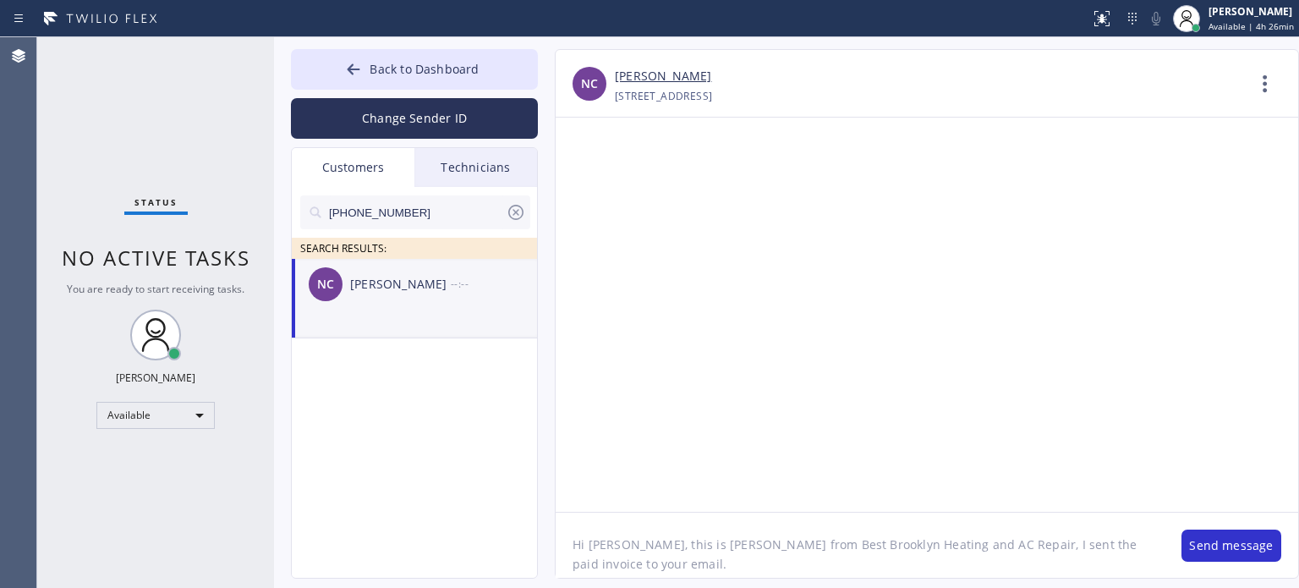
click at [1024, 555] on textarea "Hi [PERSON_NAME], this is [PERSON_NAME] from Best Brooklyn Heating and AC Repai…" at bounding box center [860, 545] width 609 height 65
click at [1138, 551] on textarea "Hi [PERSON_NAME], this is [PERSON_NAME] from Best Brooklyn Heating and AC Repai…" at bounding box center [860, 545] width 609 height 65
click at [1140, 552] on textarea "Hi [PERSON_NAME], this is [PERSON_NAME] from Best Brooklyn Heating and AC Repai…" at bounding box center [860, 545] width 609 height 65
paste textarea "Please check your inbox or spam folder, it came from Home Service Experts. Plea…"
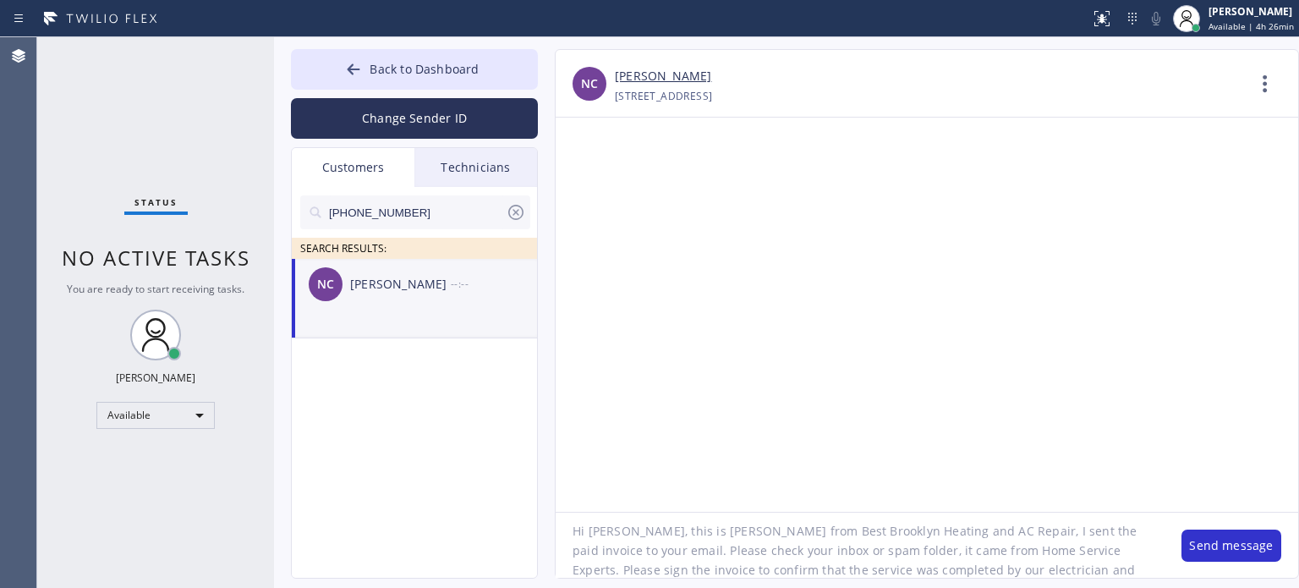
click at [877, 571] on textarea "Hi [PERSON_NAME], this is [PERSON_NAME] from Best Brooklyn Heating and AC Repai…" at bounding box center [860, 545] width 609 height 65
click at [880, 570] on textarea "Hi [PERSON_NAME], this is [PERSON_NAME] from Best Brooklyn Heating and AC Repai…" at bounding box center [860, 545] width 609 height 65
click at [1029, 571] on textarea "Hi [PERSON_NAME], this is [PERSON_NAME] from Best Brooklyn Heating and AC Repai…" at bounding box center [860, 545] width 609 height 65
click at [863, 571] on textarea "Hi [PERSON_NAME], this is [PERSON_NAME] from Best Brooklyn Heating and AC Repai…" at bounding box center [860, 545] width 609 height 65
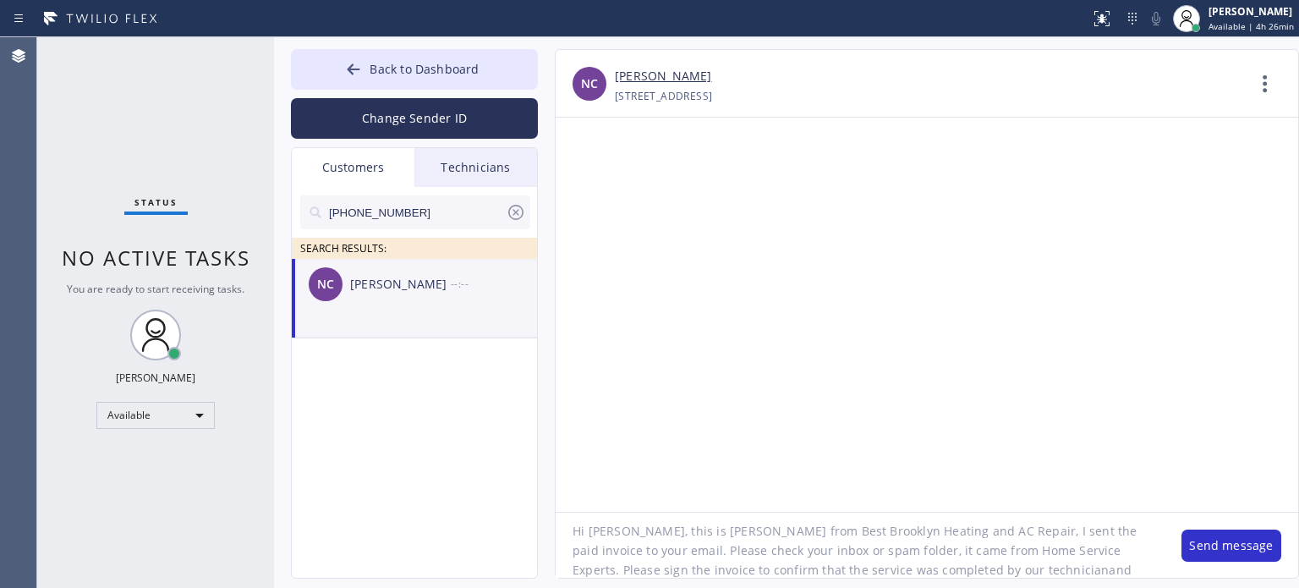
click at [896, 568] on textarea "Hi [PERSON_NAME], this is [PERSON_NAME] from Best Brooklyn Heating and AC Repai…" at bounding box center [860, 545] width 609 height 65
click at [1027, 568] on textarea "Hi [PERSON_NAME], this is [PERSON_NAME] from Best Brooklyn Heating and AC Repai…" at bounding box center [860, 545] width 609 height 65
click at [1030, 570] on textarea "Hi [PERSON_NAME], this is [PERSON_NAME] from Best Brooklyn Heating and AC Repai…" at bounding box center [860, 545] width 609 height 65
type textarea "Hi [PERSON_NAME], this is [PERSON_NAME] from Best Brooklyn Heating and AC Repai…"
click at [1222, 551] on button "Send message" at bounding box center [1232, 546] width 100 height 32
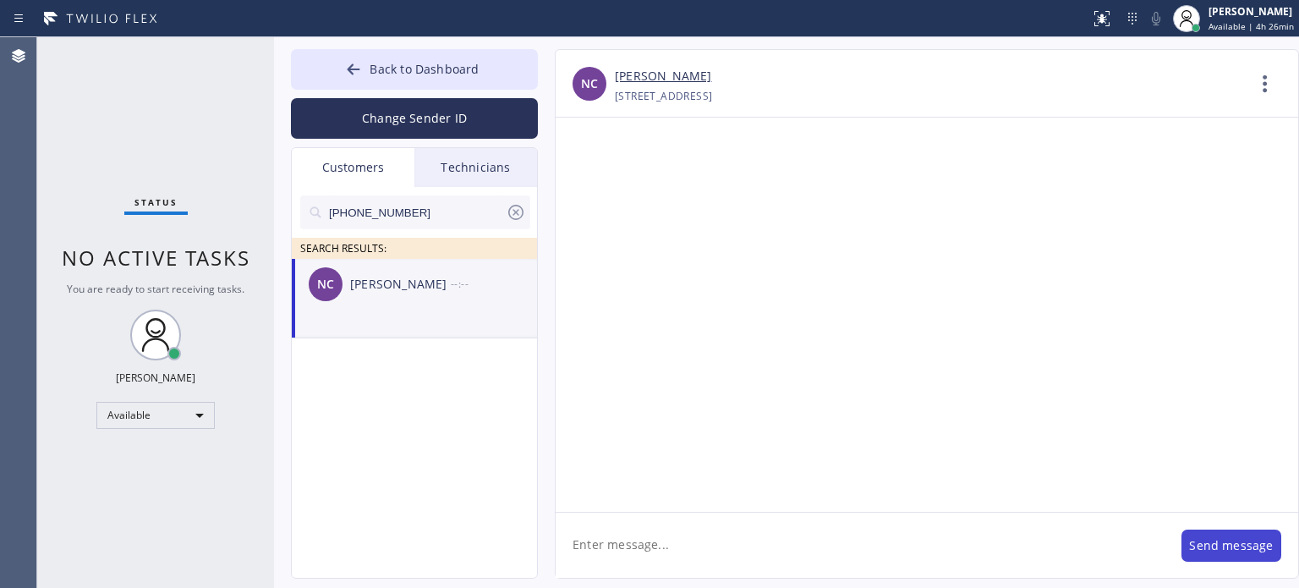
scroll to position [0, 0]
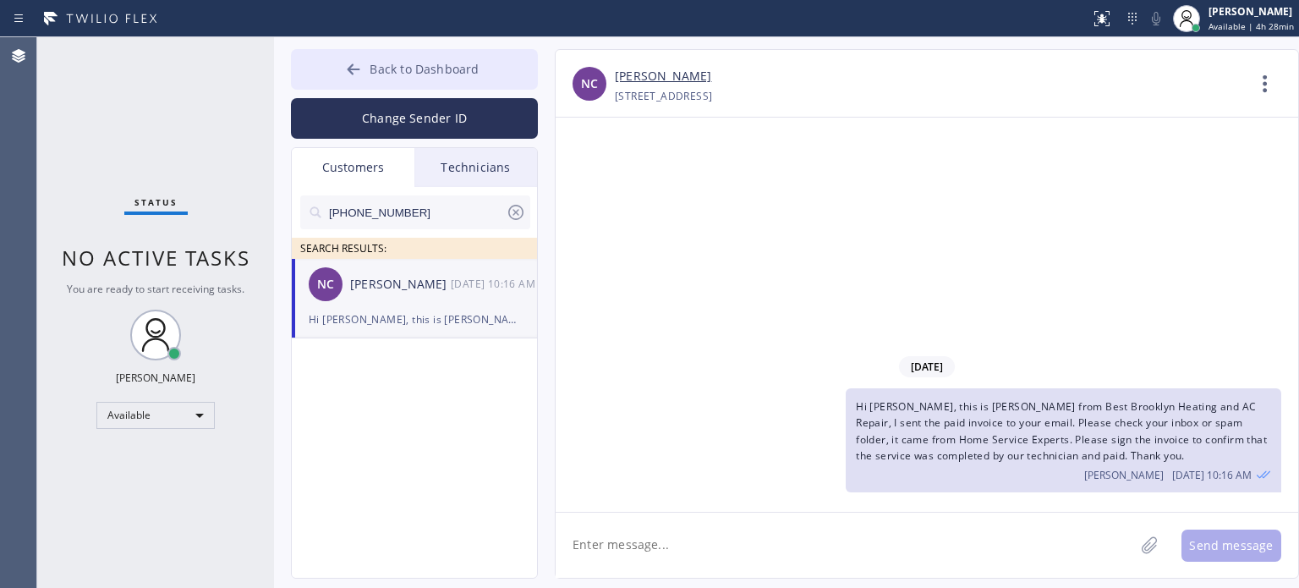
click at [365, 63] on button "Back to Dashboard" at bounding box center [414, 69] width 247 height 41
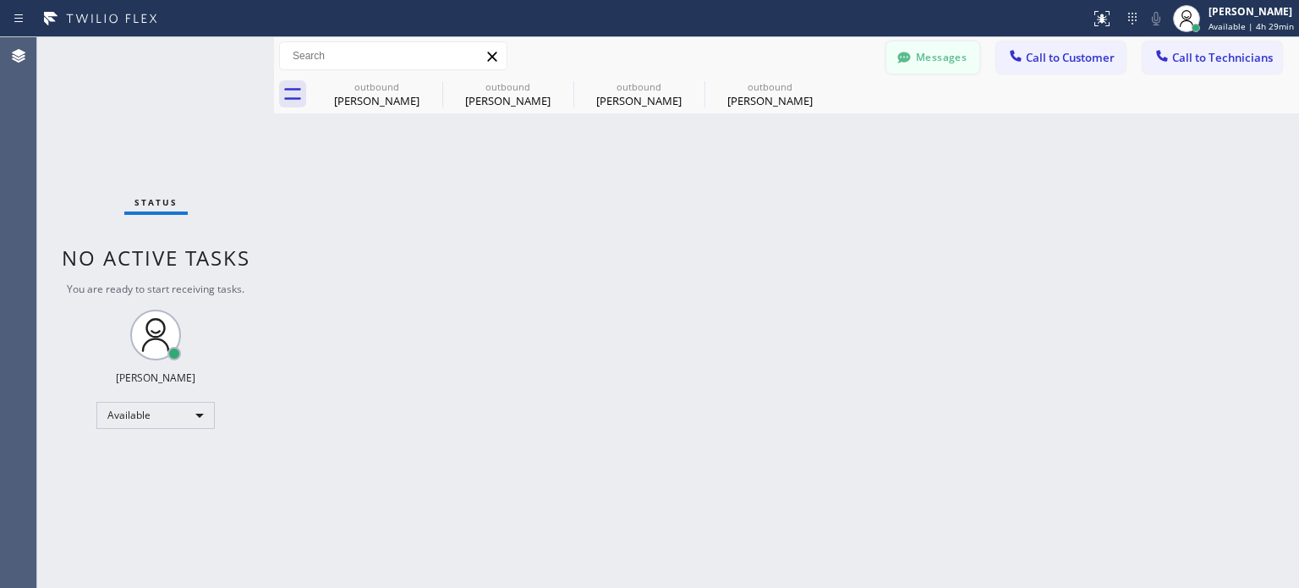
click at [967, 53] on button "Messages" at bounding box center [933, 57] width 93 height 32
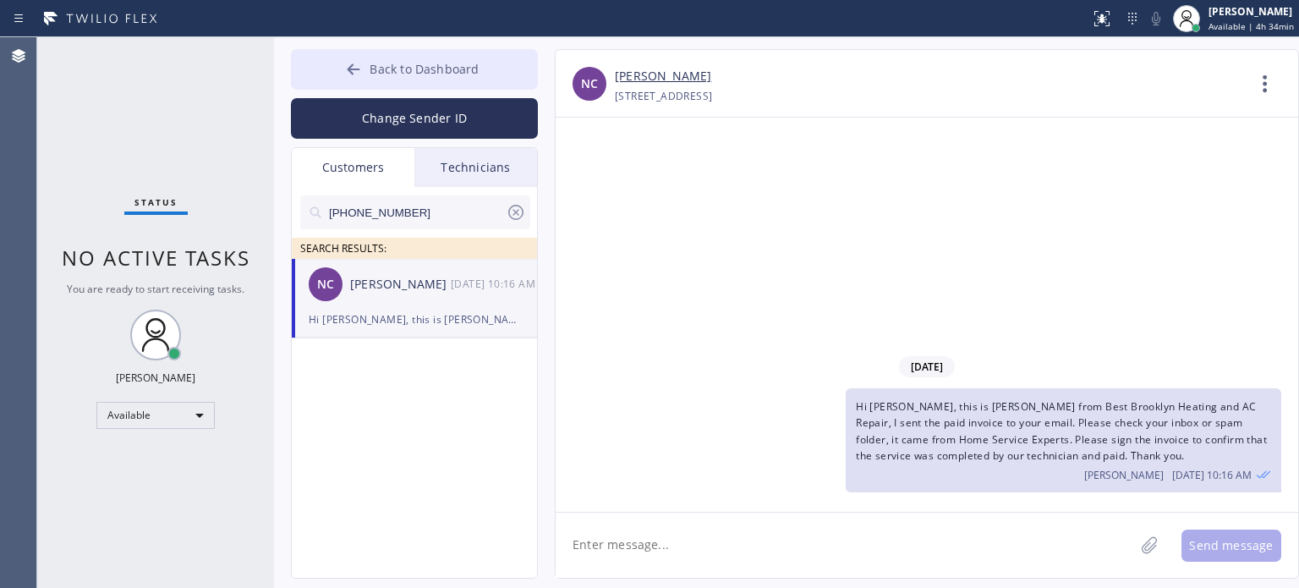
click at [483, 58] on button "Back to Dashboard" at bounding box center [414, 69] width 247 height 41
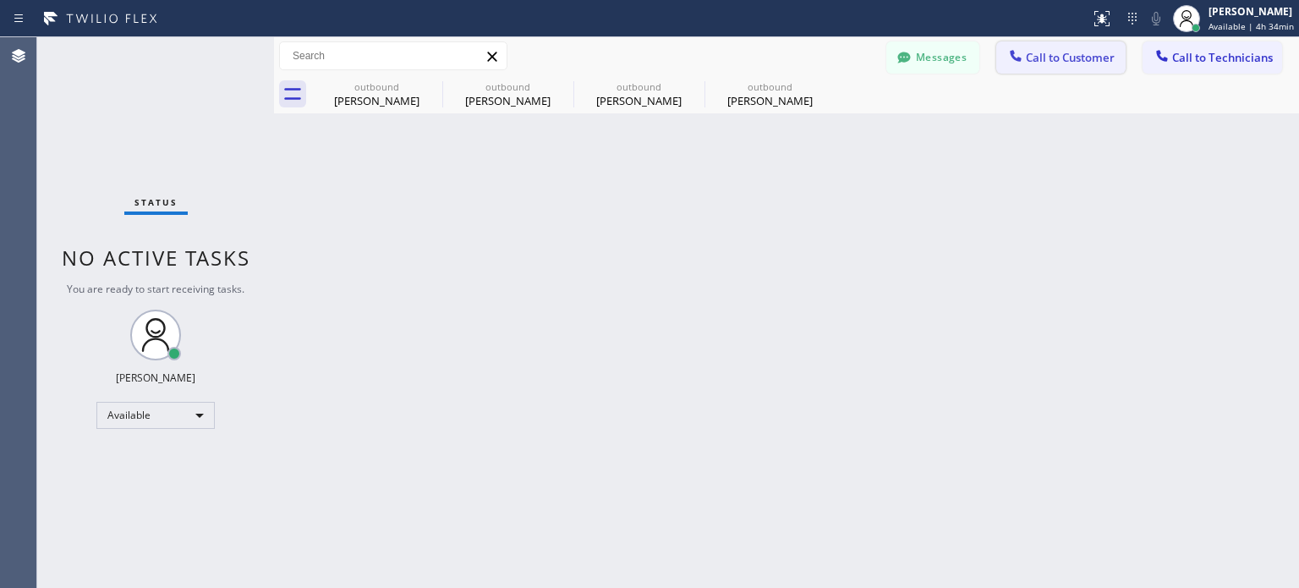
click at [1032, 58] on span "Call to Customer" at bounding box center [1070, 57] width 89 height 15
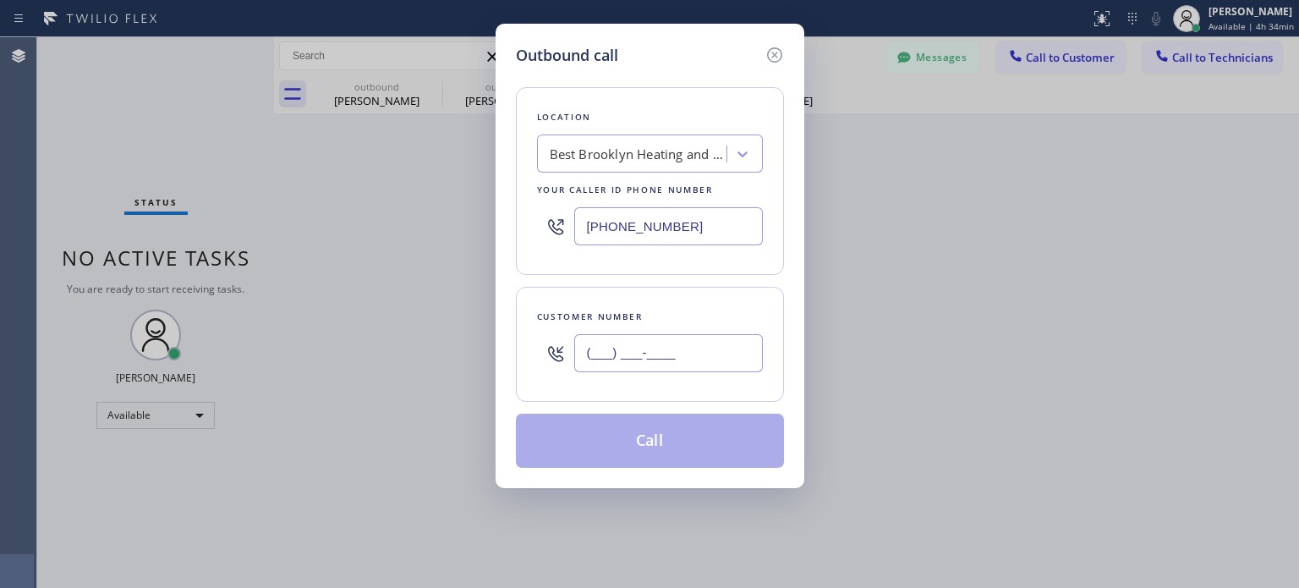
click at [732, 359] on input "(___) ___-____" at bounding box center [668, 353] width 189 height 38
paste input "917) 806-5817"
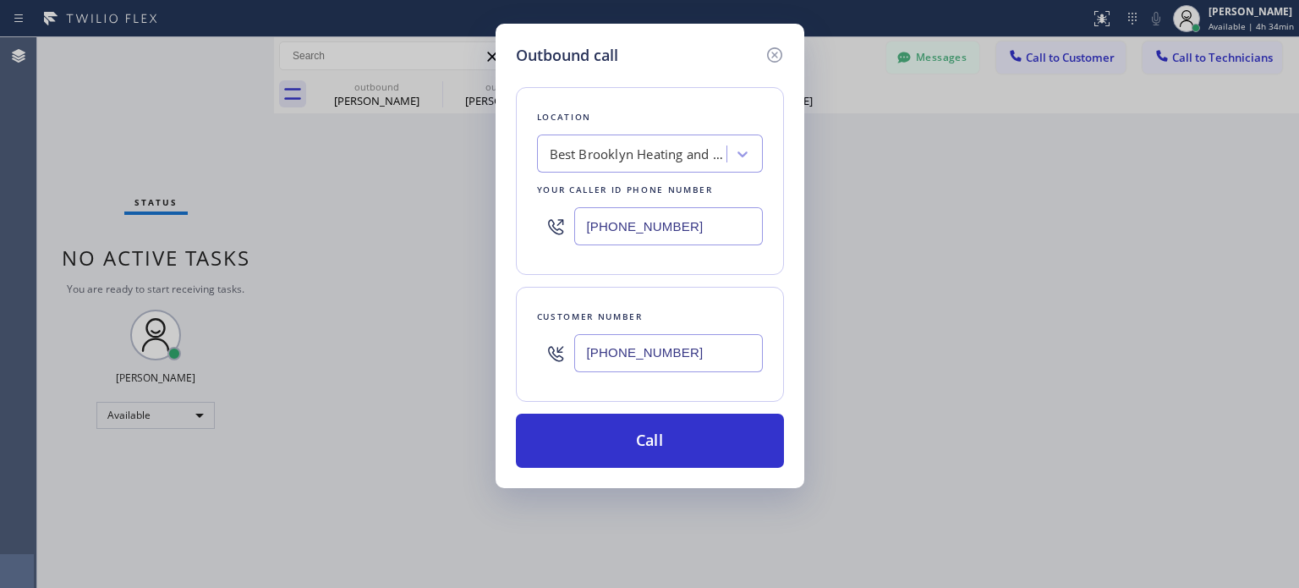
type input "[PHONE_NUMBER]"
click at [629, 230] on input "[PHONE_NUMBER]" at bounding box center [668, 226] width 189 height 38
click at [629, 232] on input "[PHONE_NUMBER]" at bounding box center [668, 226] width 189 height 38
drag, startPoint x: 629, startPoint y: 232, endPoint x: 634, endPoint y: 214, distance: 18.3
click at [631, 232] on input "(___) ___-____" at bounding box center [668, 226] width 189 height 38
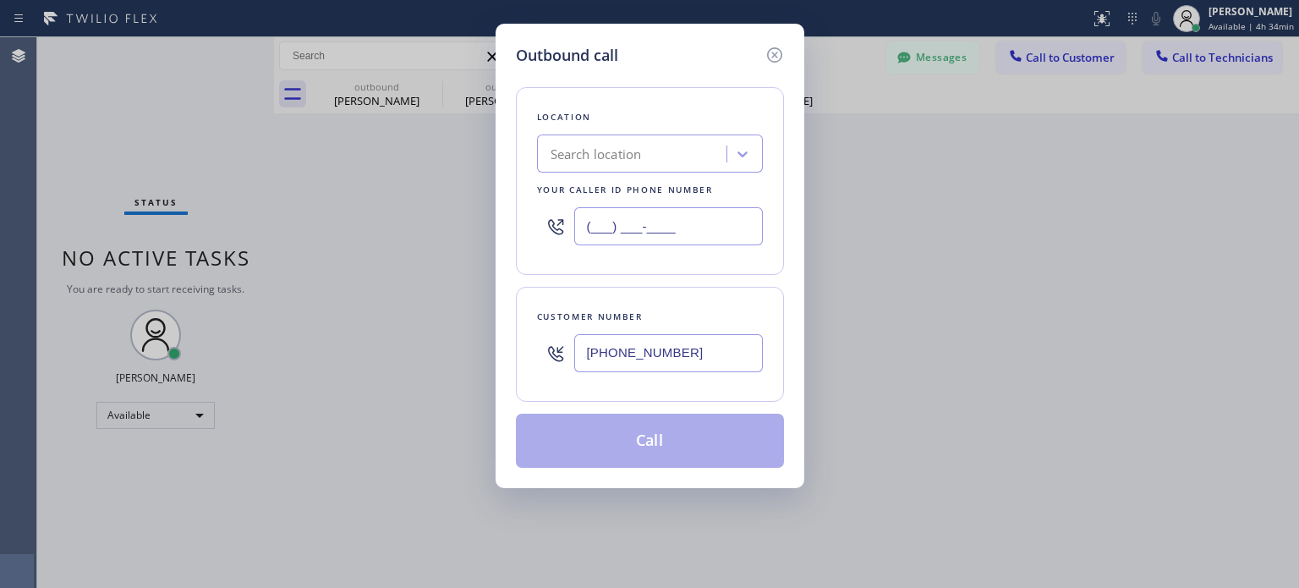
type input "(___) ___-____"
click at [613, 151] on div "Search location" at bounding box center [596, 154] width 91 height 19
paste input "[PERSON_NAME] Electric Co"
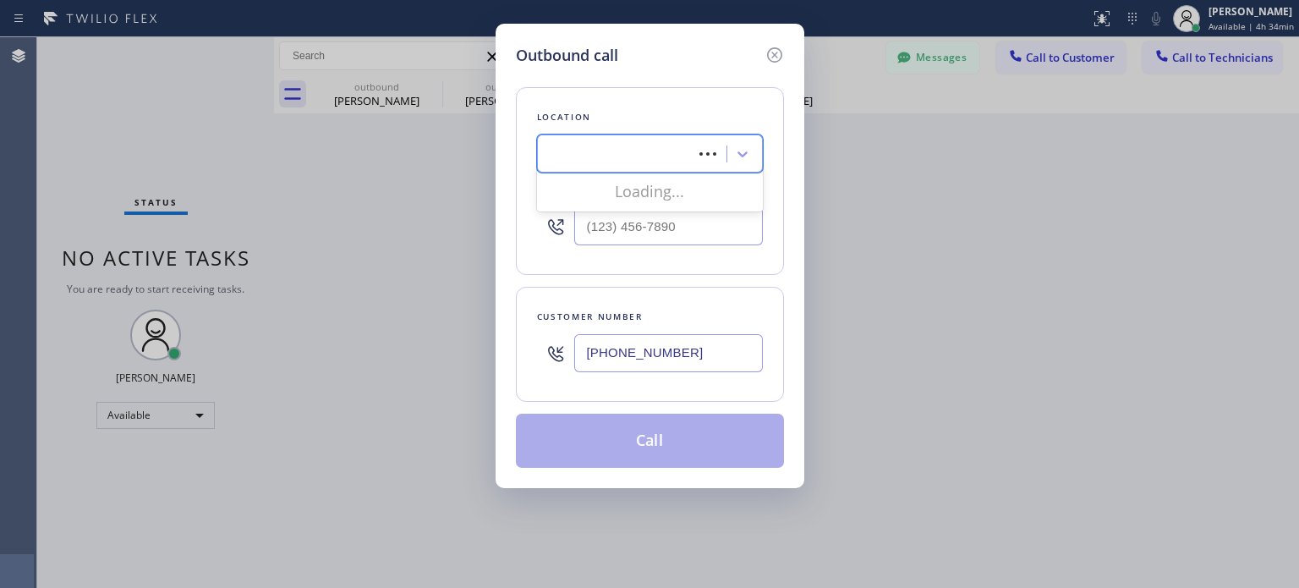
type input "[PERSON_NAME] Electric Co"
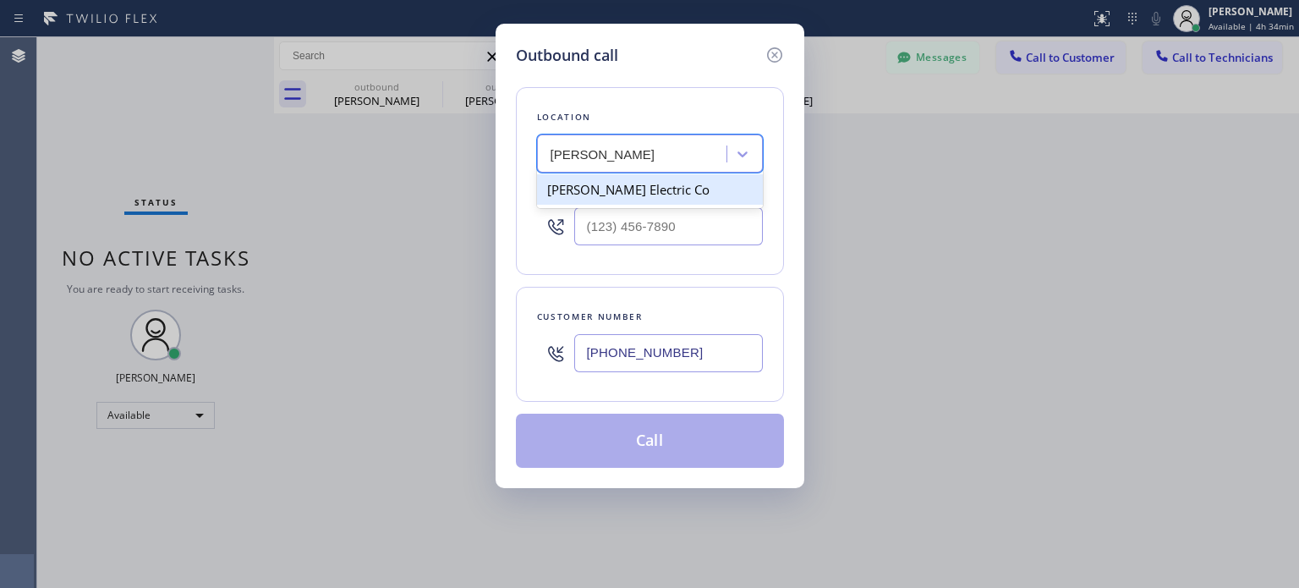
click at [613, 189] on div "[PERSON_NAME] Electric Co" at bounding box center [650, 189] width 226 height 30
type input "[PHONE_NUMBER]"
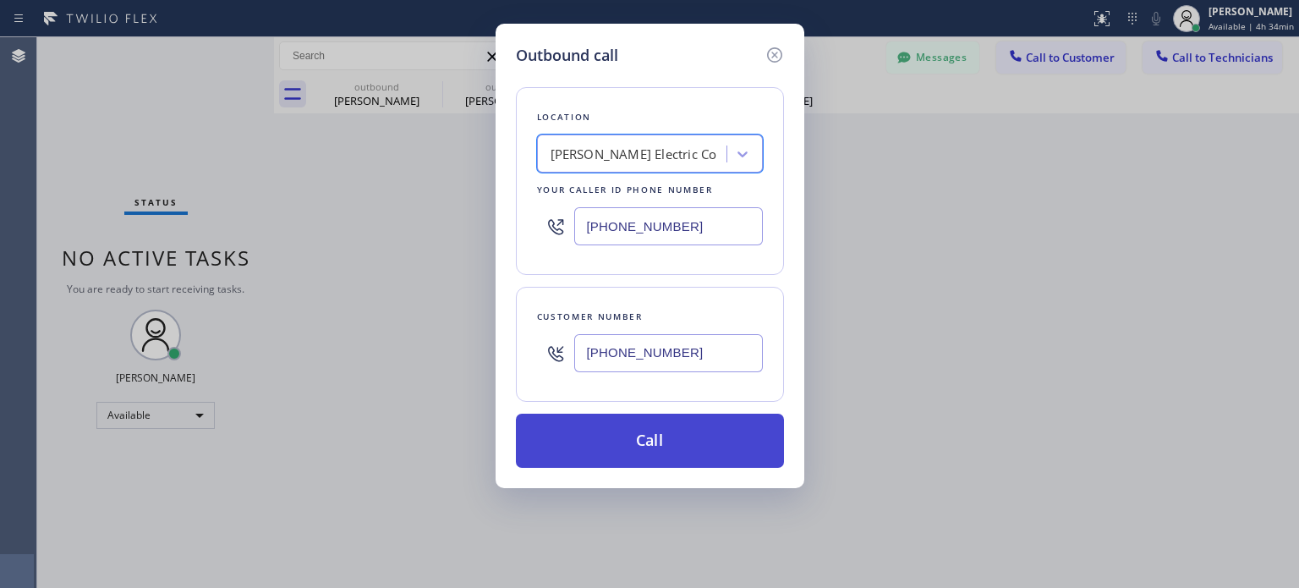
click at [636, 440] on button "Call" at bounding box center [650, 441] width 268 height 54
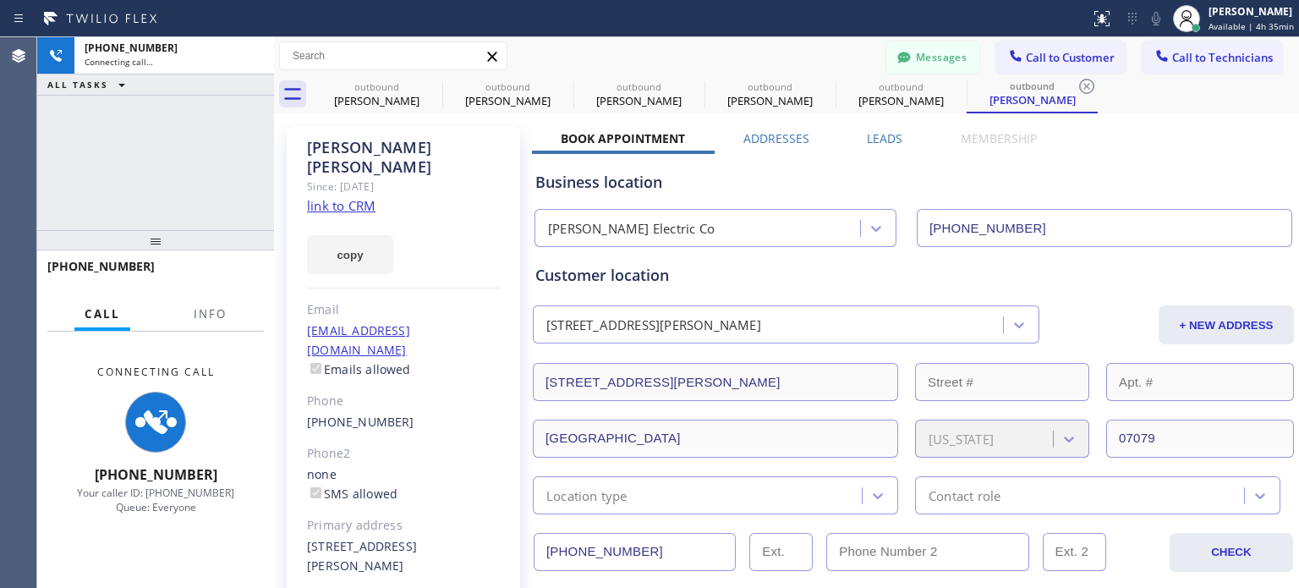
type input "[PHONE_NUMBER]"
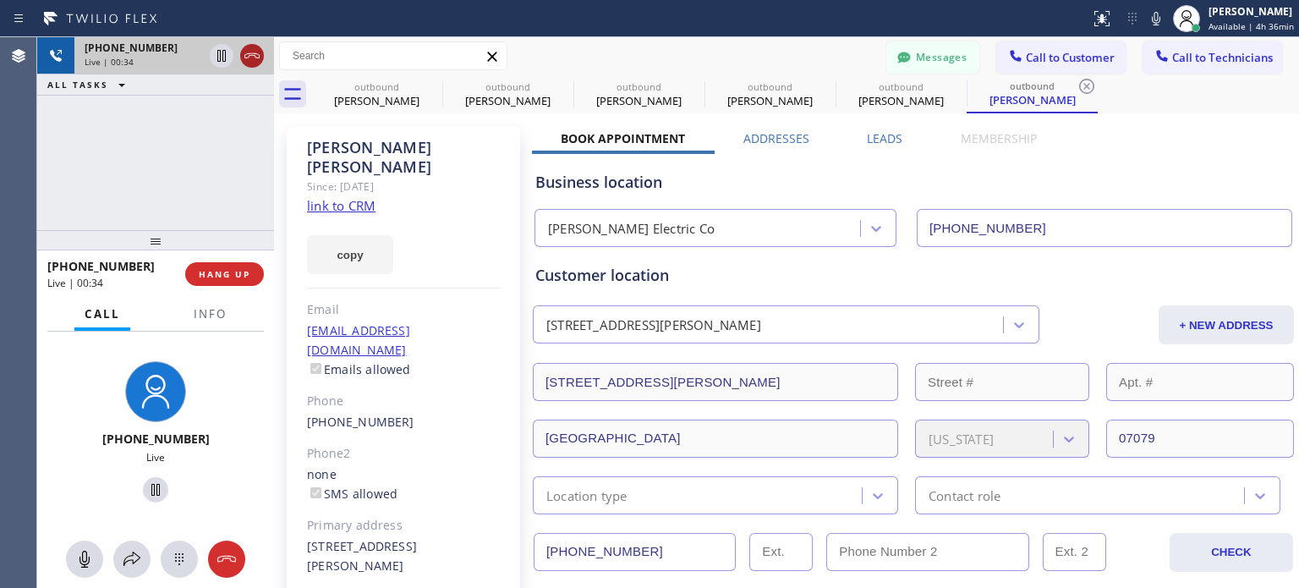
click at [253, 58] on icon at bounding box center [252, 56] width 20 height 20
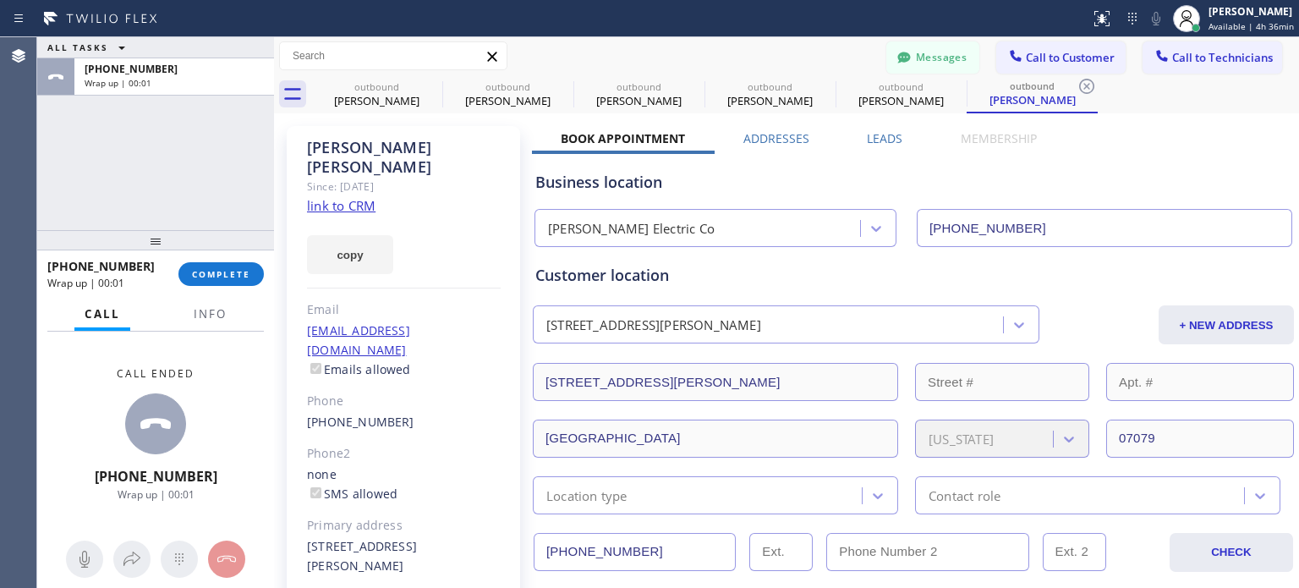
drag, startPoint x: 234, startPoint y: 274, endPoint x: 233, endPoint y: 259, distance: 15.3
click at [235, 275] on span "COMPLETE" at bounding box center [221, 274] width 58 height 12
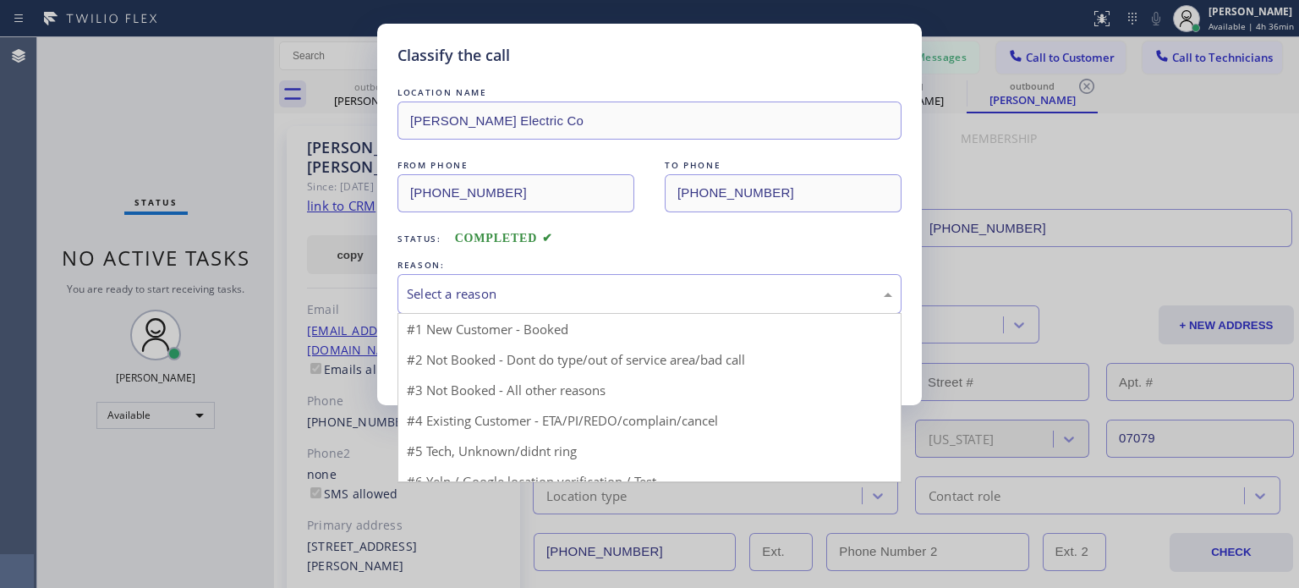
click at [459, 310] on div "Select a reason" at bounding box center [650, 294] width 504 height 40
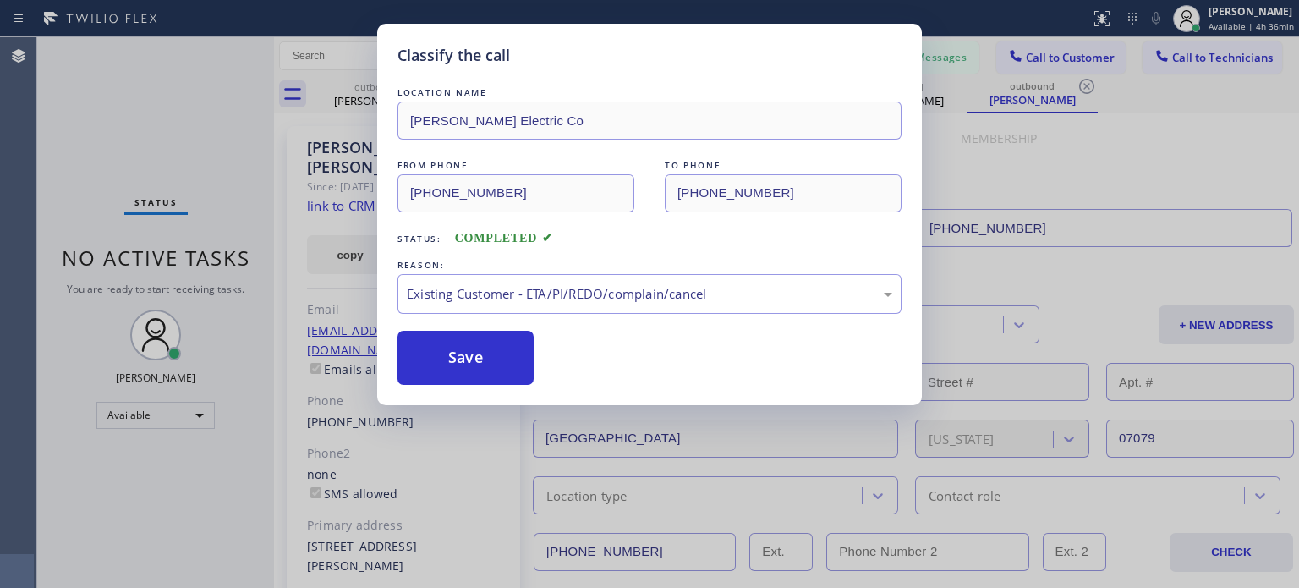
drag, startPoint x: 477, startPoint y: 361, endPoint x: 633, endPoint y: 256, distance: 187.7
click at [477, 360] on button "Save" at bounding box center [466, 358] width 136 height 54
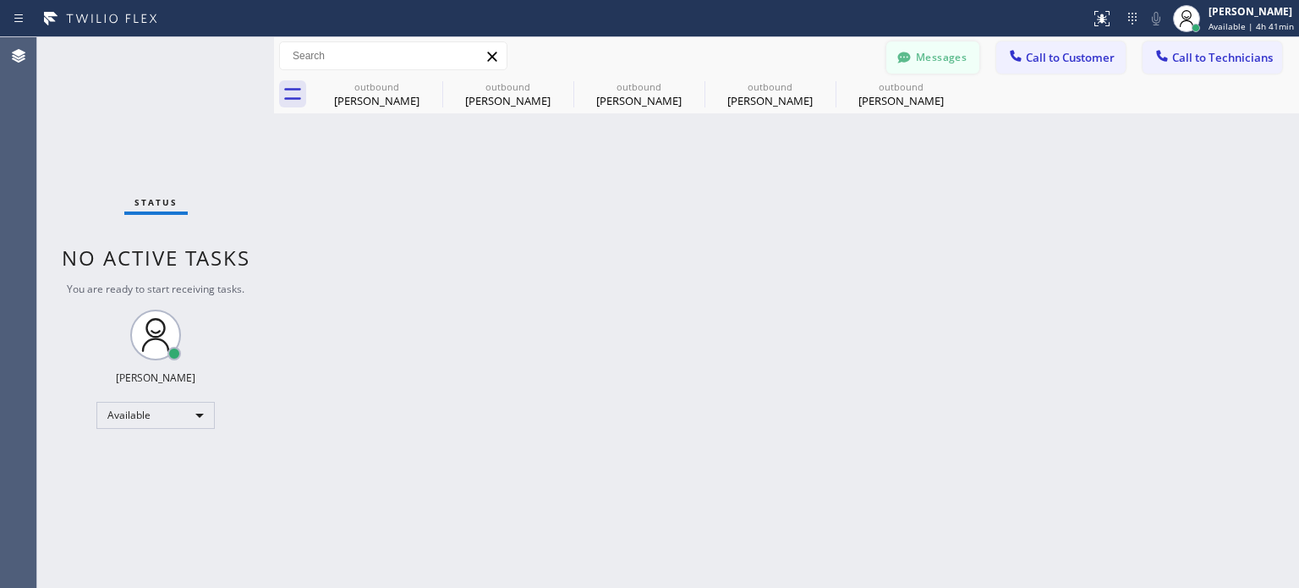
click at [964, 50] on button "Messages" at bounding box center [933, 57] width 93 height 32
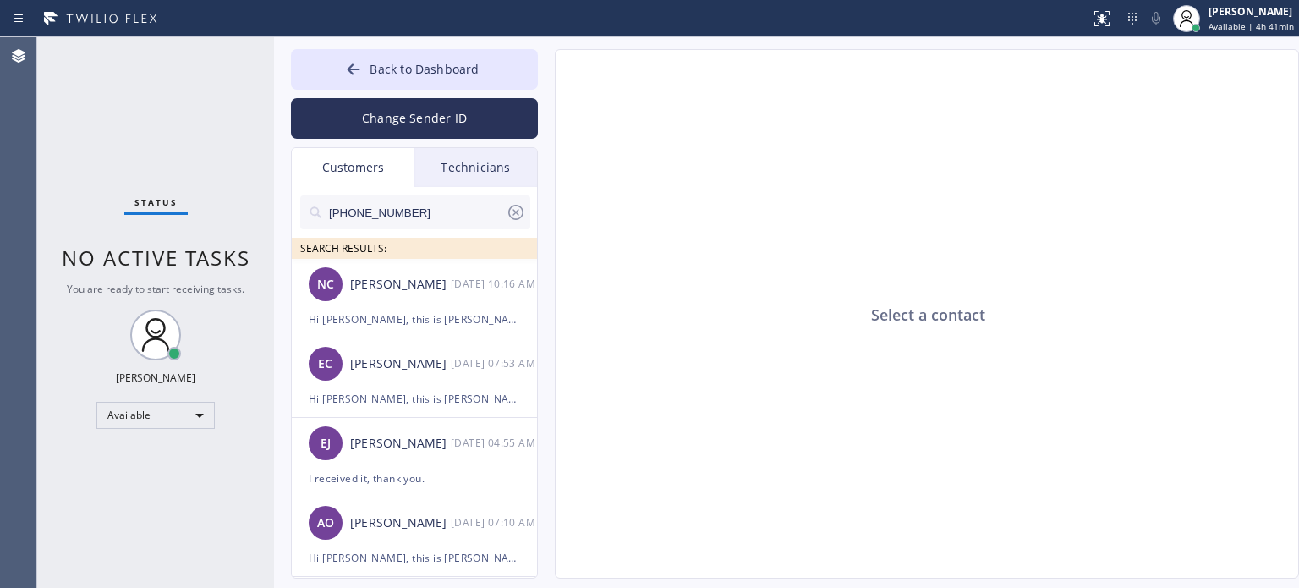
drag, startPoint x: 384, startPoint y: 124, endPoint x: 393, endPoint y: 127, distance: 8.8
click at [384, 124] on button "Change Sender ID" at bounding box center [414, 118] width 247 height 41
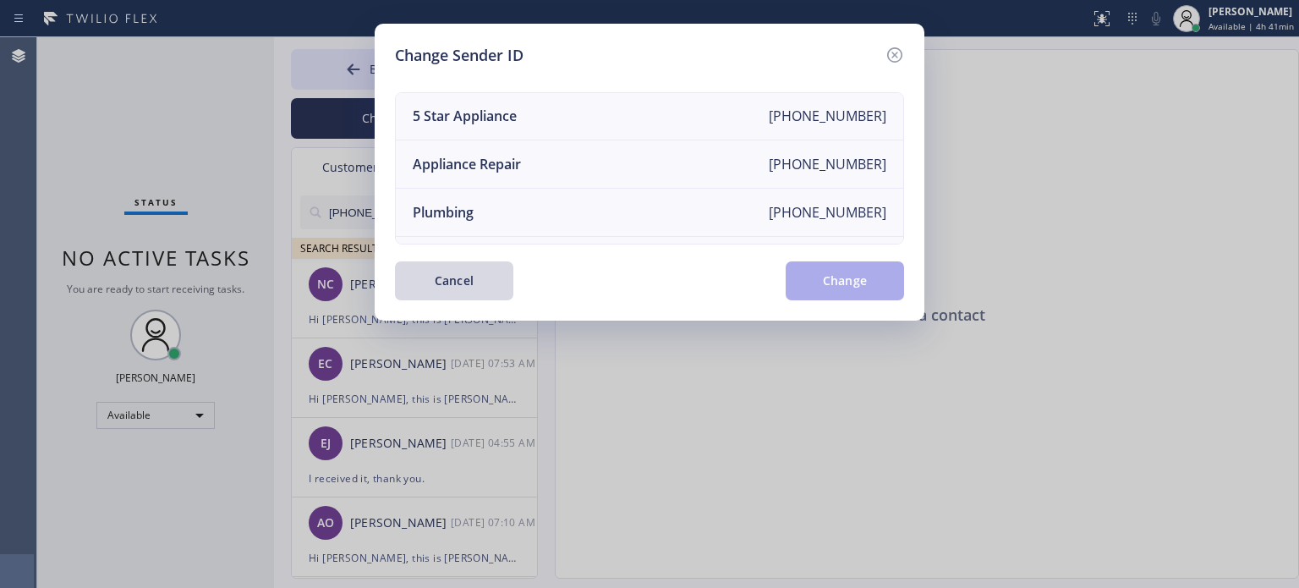
scroll to position [197, 0]
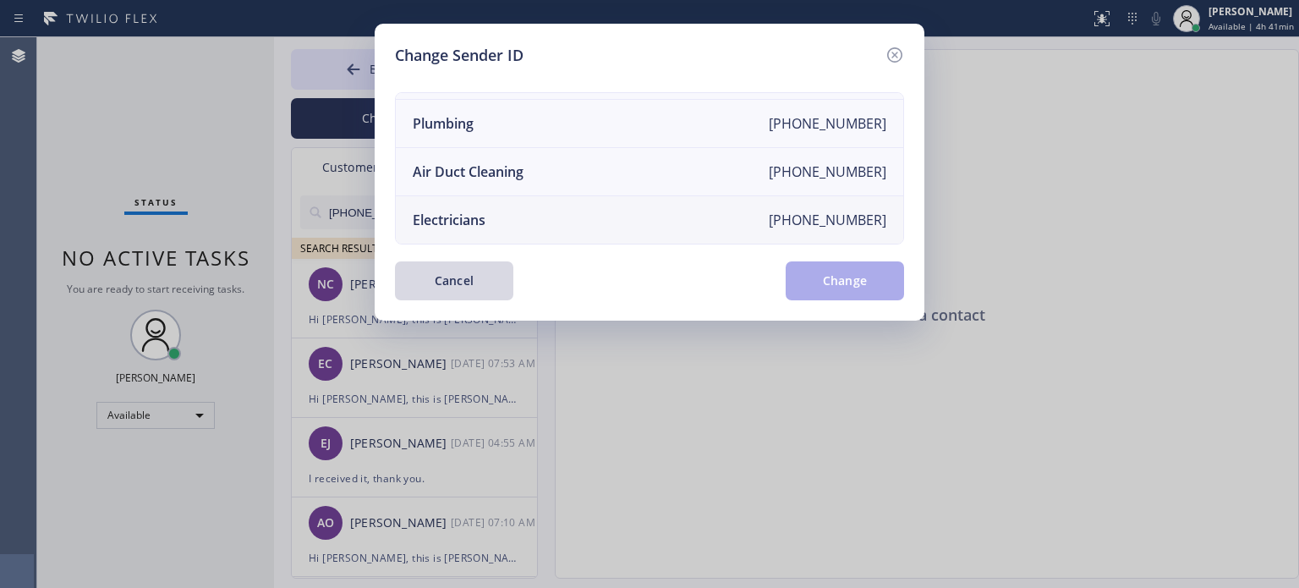
click at [467, 212] on div "Electricians" at bounding box center [449, 220] width 73 height 19
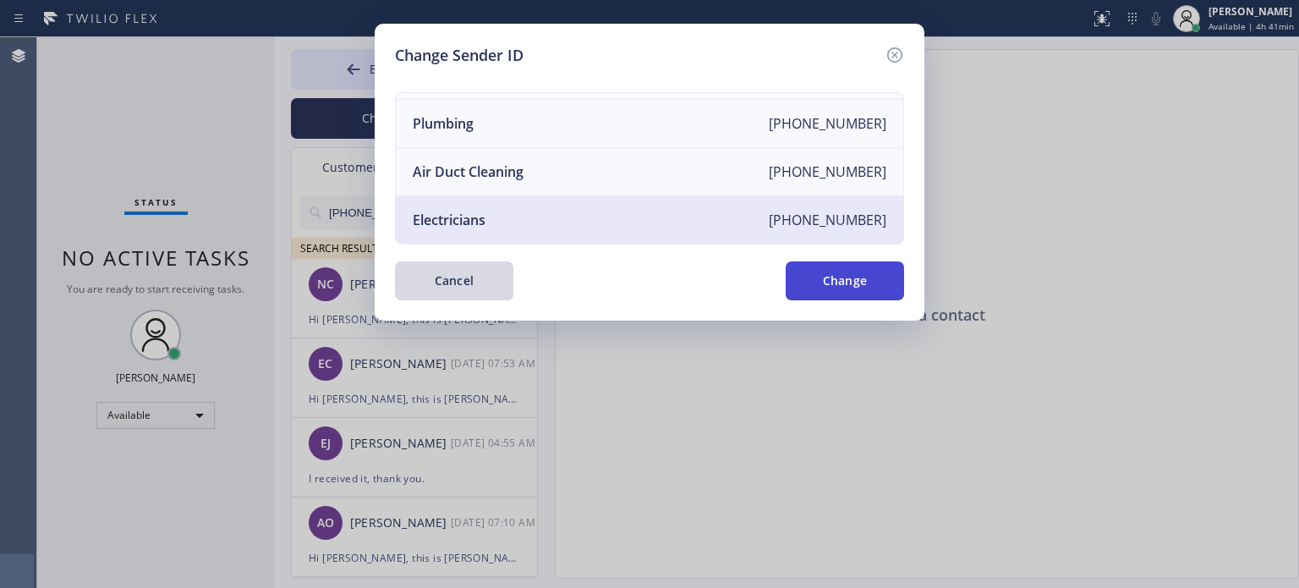
click at [891, 283] on button "Change" at bounding box center [845, 280] width 118 height 39
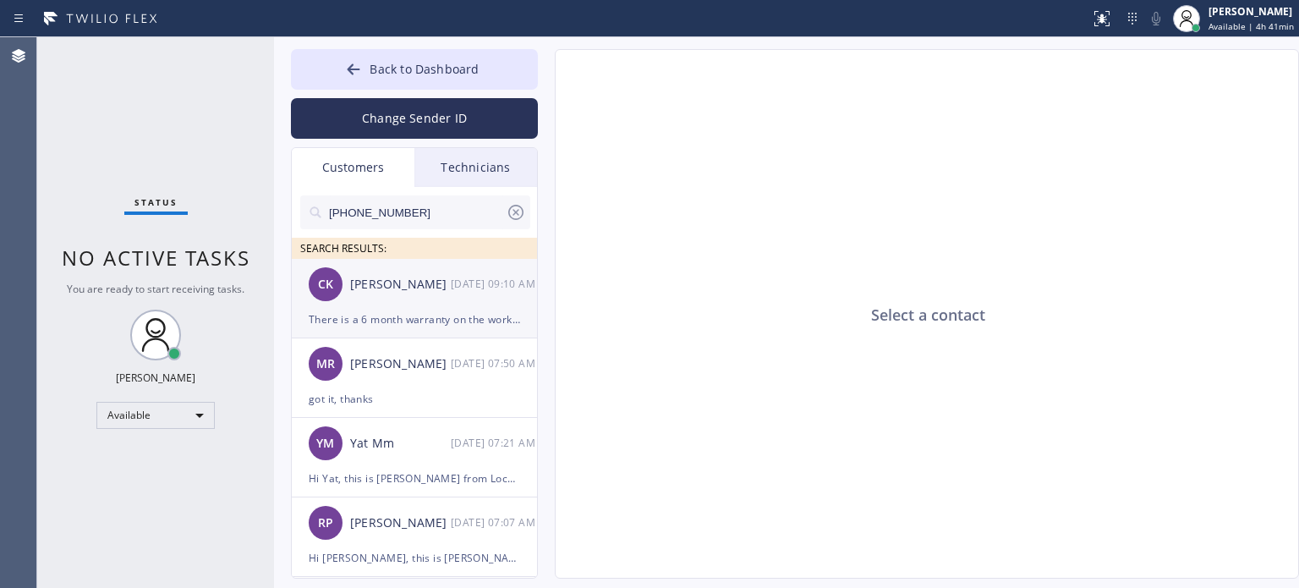
click at [356, 320] on div "There is a 6 month warranty on the work right?" at bounding box center [414, 319] width 211 height 19
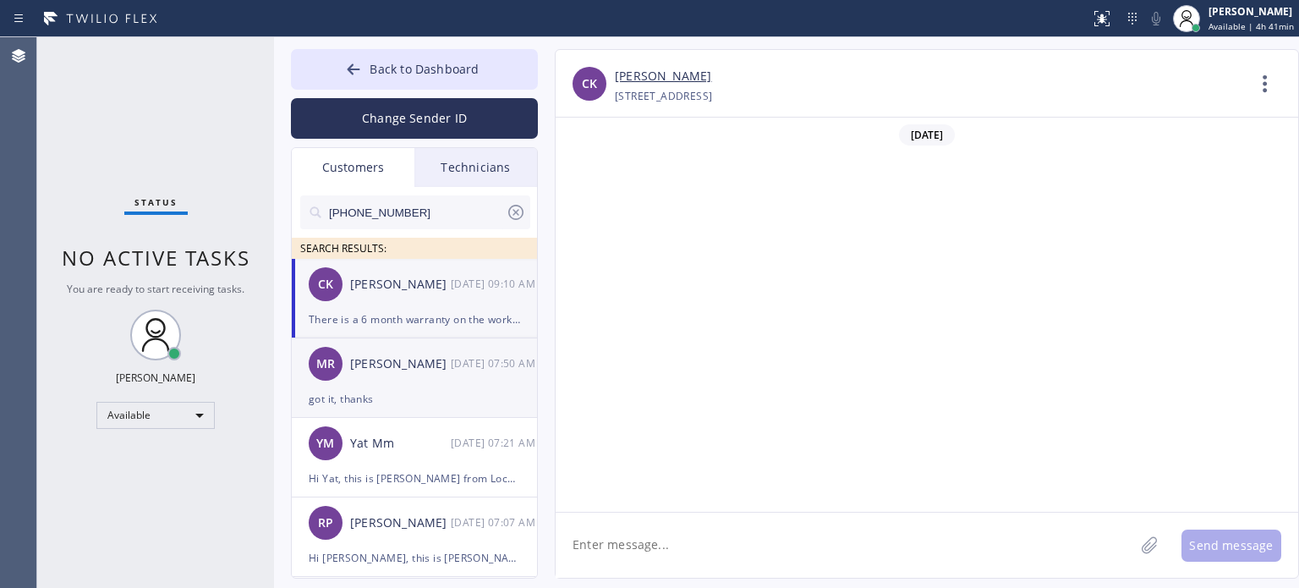
scroll to position [448, 0]
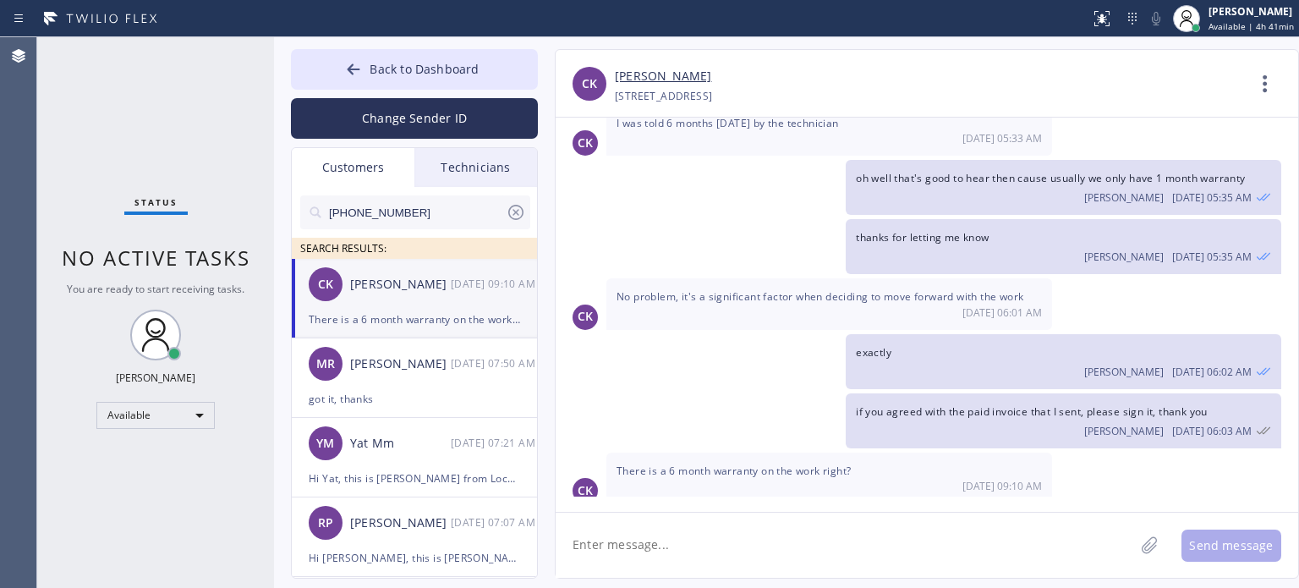
click at [728, 551] on textarea at bounding box center [845, 545] width 579 height 65
type textarea "e"
type textarea "yes, you are right"
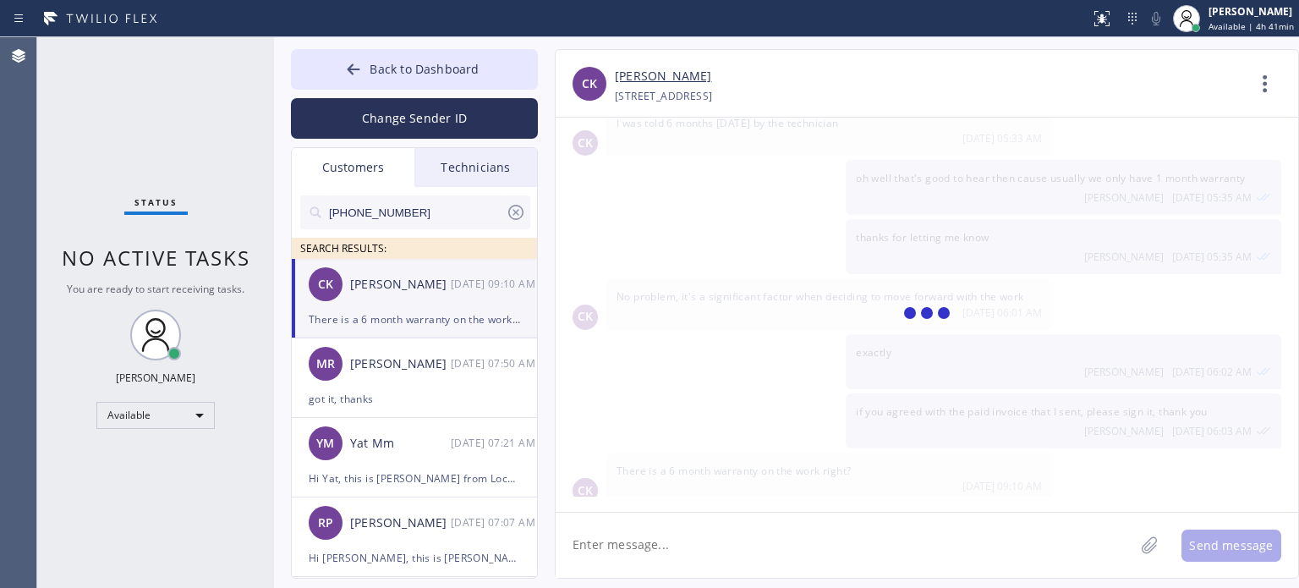
scroll to position [507, 0]
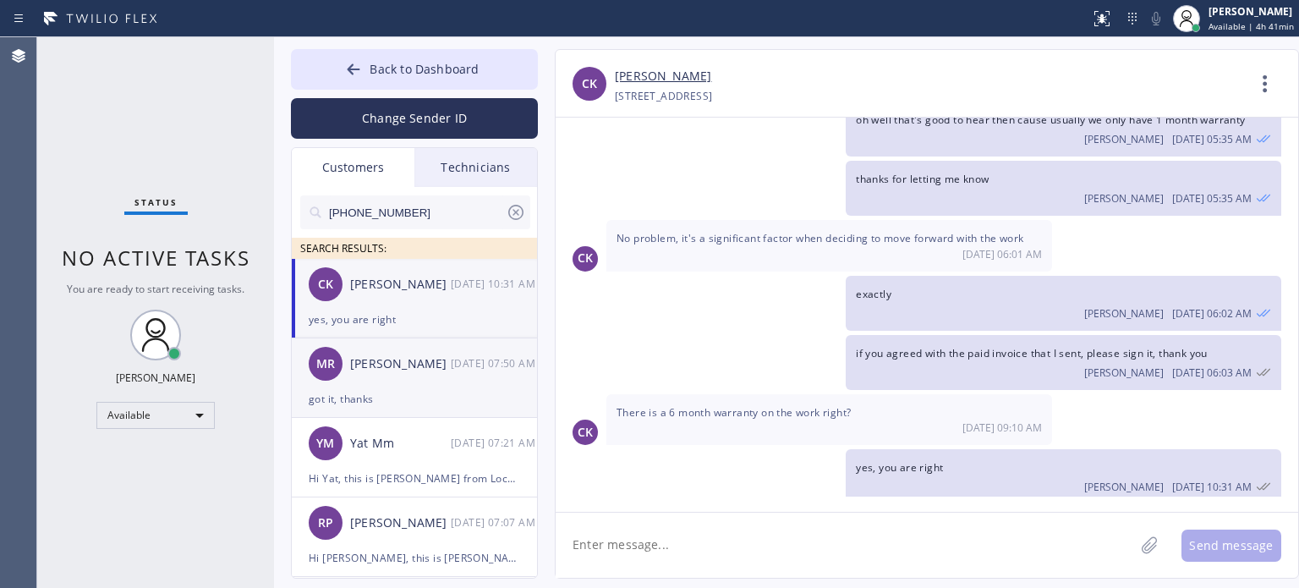
click at [393, 398] on div "got it, thanks" at bounding box center [414, 398] width 211 height 19
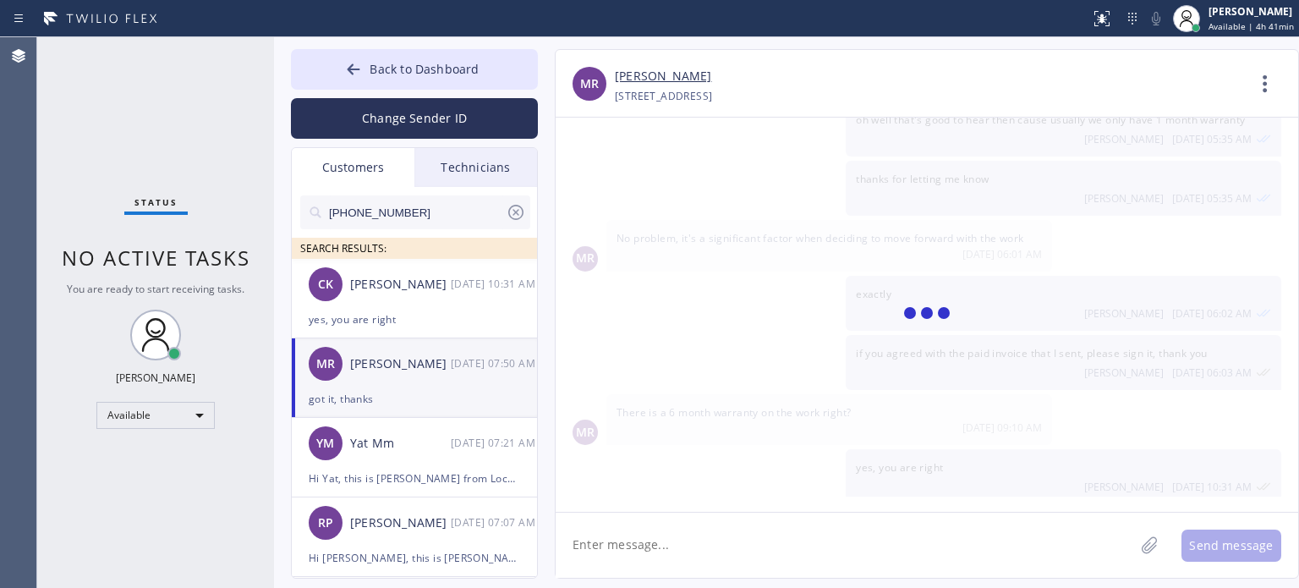
scroll to position [0, 0]
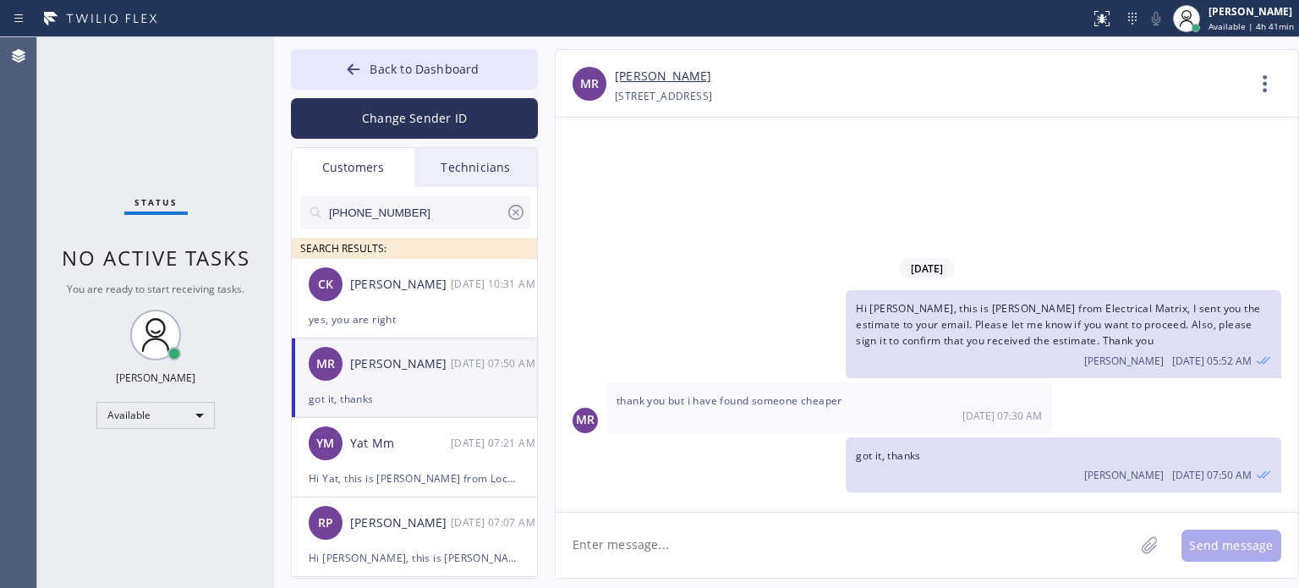
click at [394, 208] on input "[PHONE_NUMBER]" at bounding box center [416, 212] width 178 height 34
paste input "917) 806-5817"
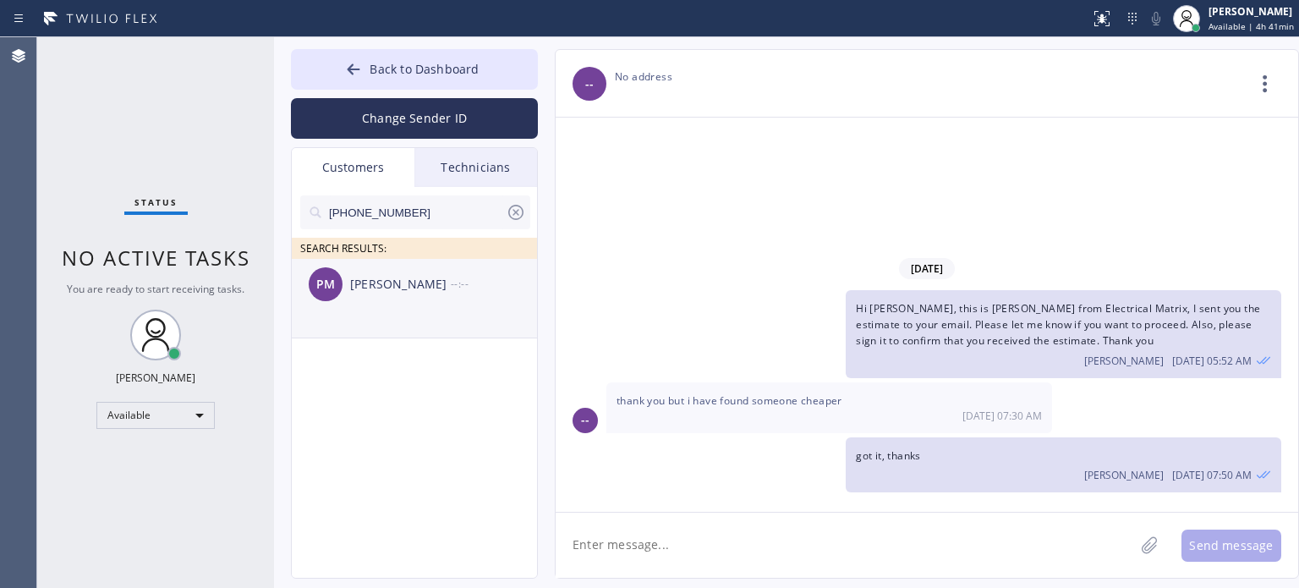
type input "[PHONE_NUMBER]"
click at [382, 288] on div "[PERSON_NAME]" at bounding box center [400, 284] width 101 height 19
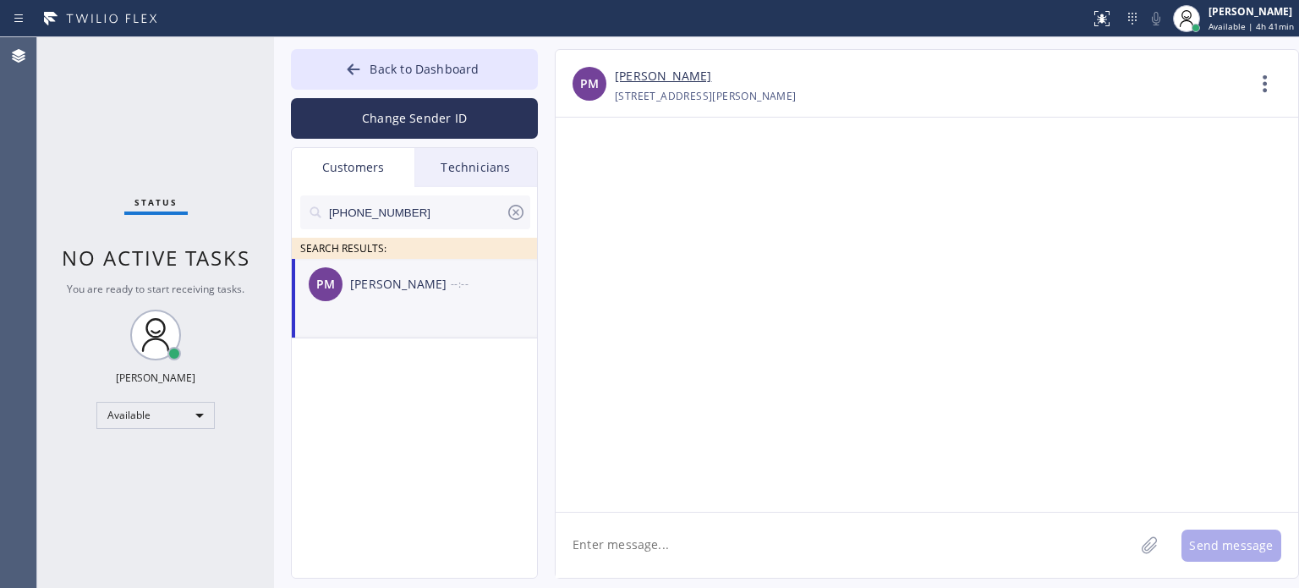
click at [748, 528] on textarea at bounding box center [845, 545] width 579 height 65
click at [998, 563] on textarea "Hi [PERSON_NAME], this is [PERSON_NAME] from [PERSON_NAME] Electric," at bounding box center [860, 545] width 609 height 65
paste textarea "I already sent the paid invoice to your email. Please check your inbox or spam …"
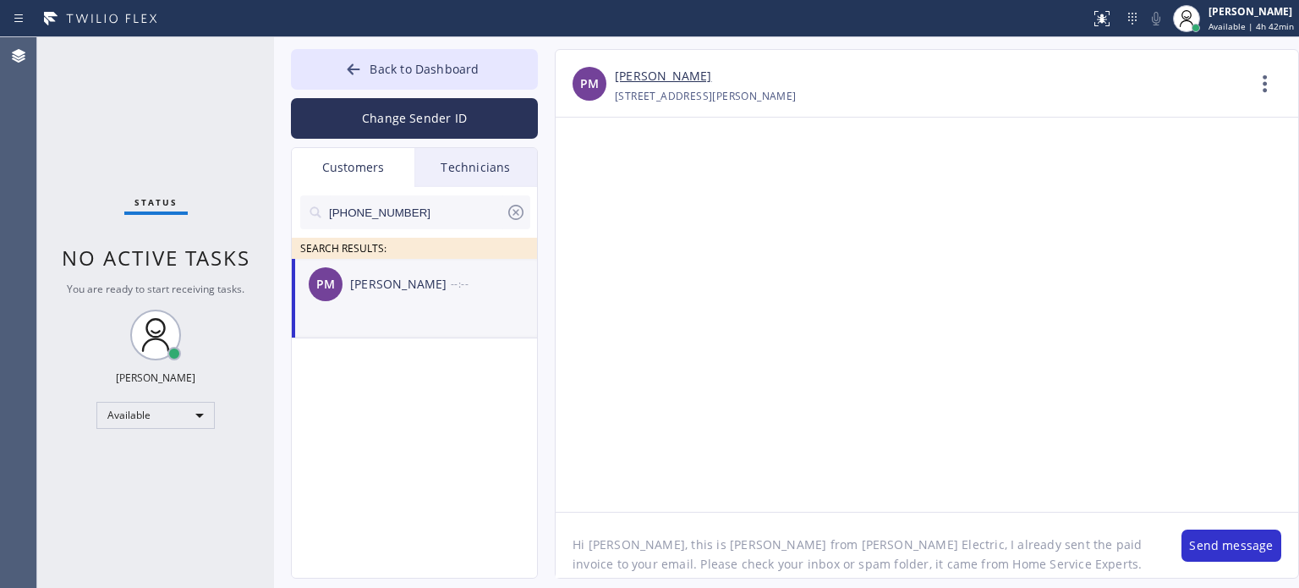
scroll to position [34, 0]
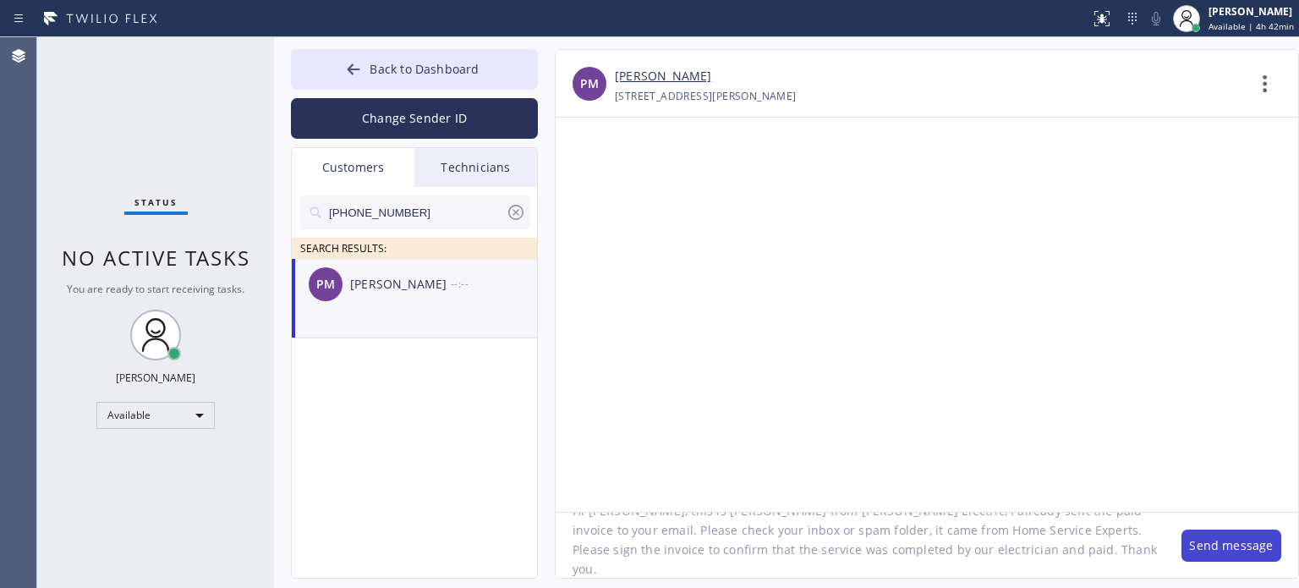
type textarea "Hi [PERSON_NAME], this is [PERSON_NAME] from [PERSON_NAME] Electric, I already …"
click at [1208, 549] on button "Send message" at bounding box center [1232, 546] width 100 height 32
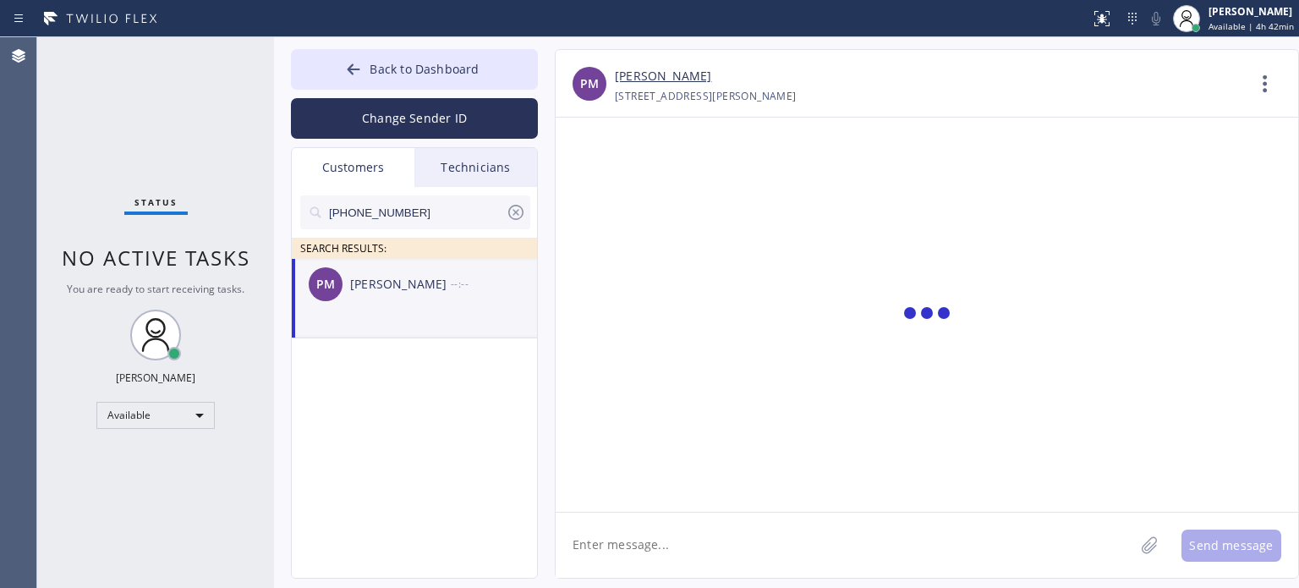
scroll to position [0, 0]
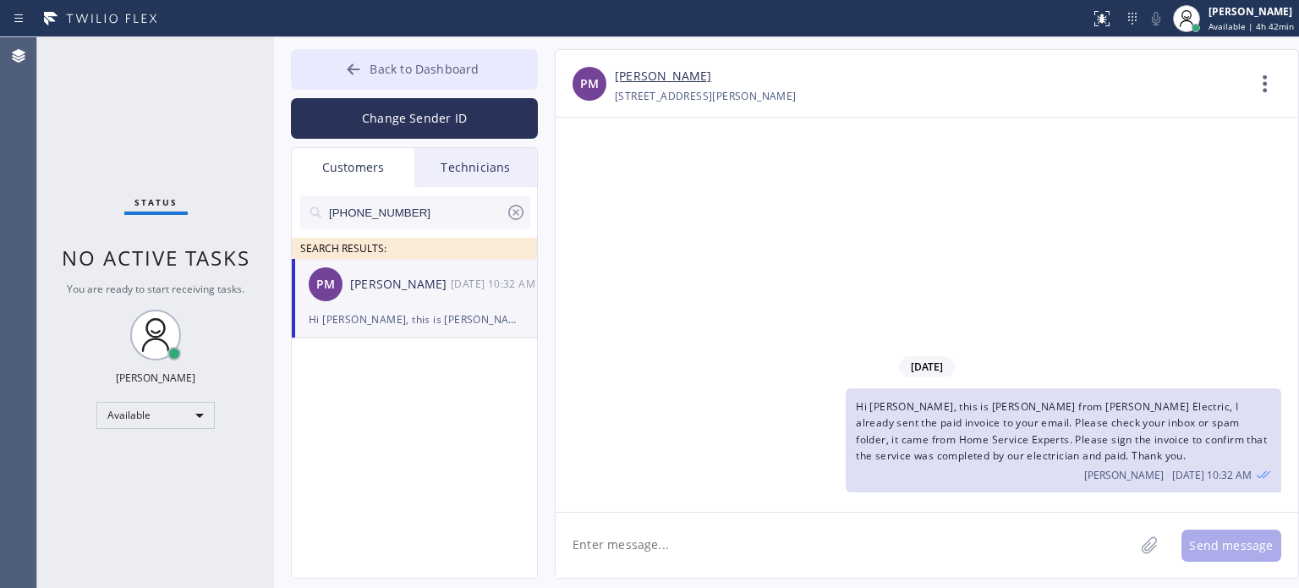
click at [448, 63] on span "Back to Dashboard" at bounding box center [424, 69] width 109 height 16
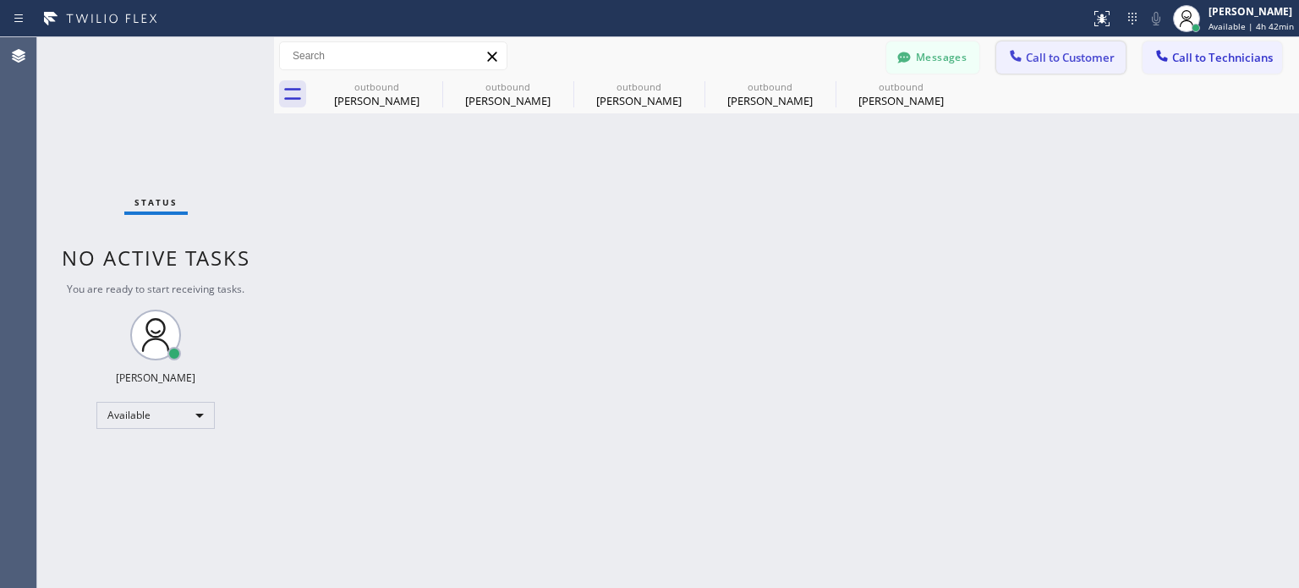
click at [1069, 63] on span "Call to Customer" at bounding box center [1070, 57] width 89 height 15
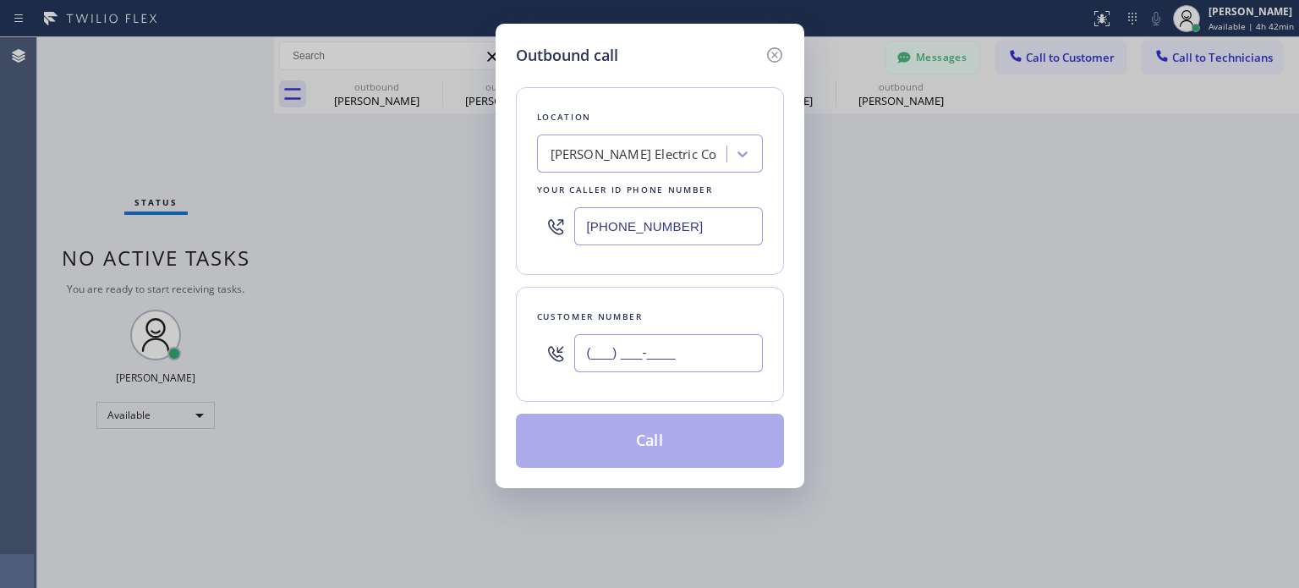
click at [625, 351] on input "(___) ___-____" at bounding box center [668, 353] width 189 height 38
paste input "718) 570-3605"
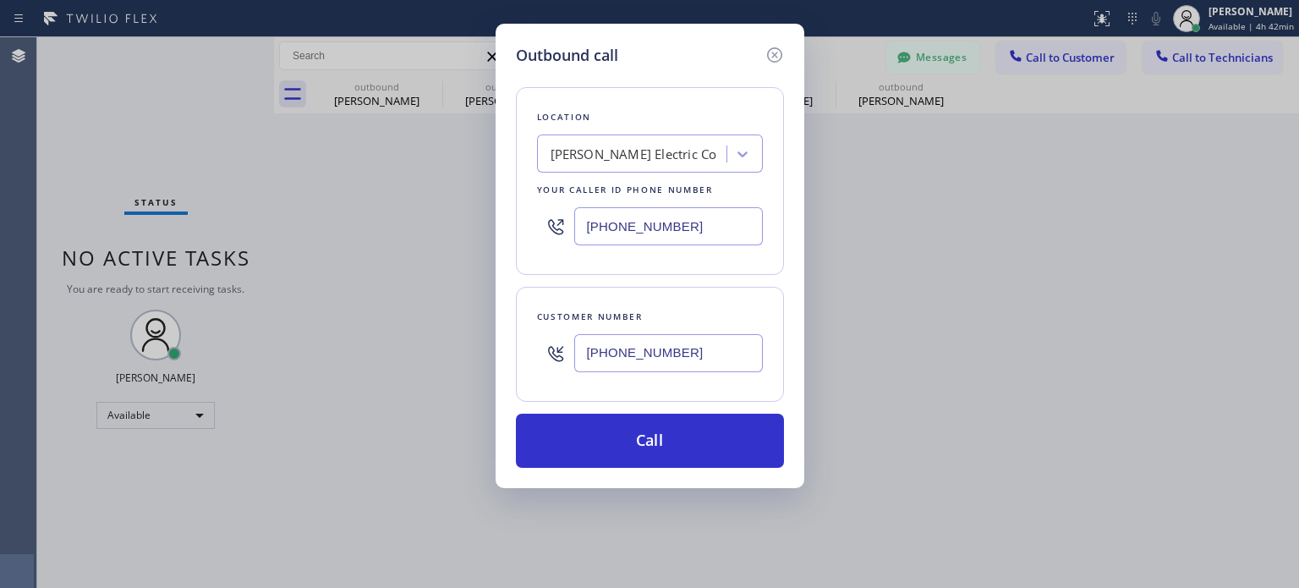
type input "[PHONE_NUMBER]"
click at [644, 242] on input "[PHONE_NUMBER]" at bounding box center [668, 226] width 189 height 38
click at [645, 242] on input "[PHONE_NUMBER]" at bounding box center [668, 226] width 189 height 38
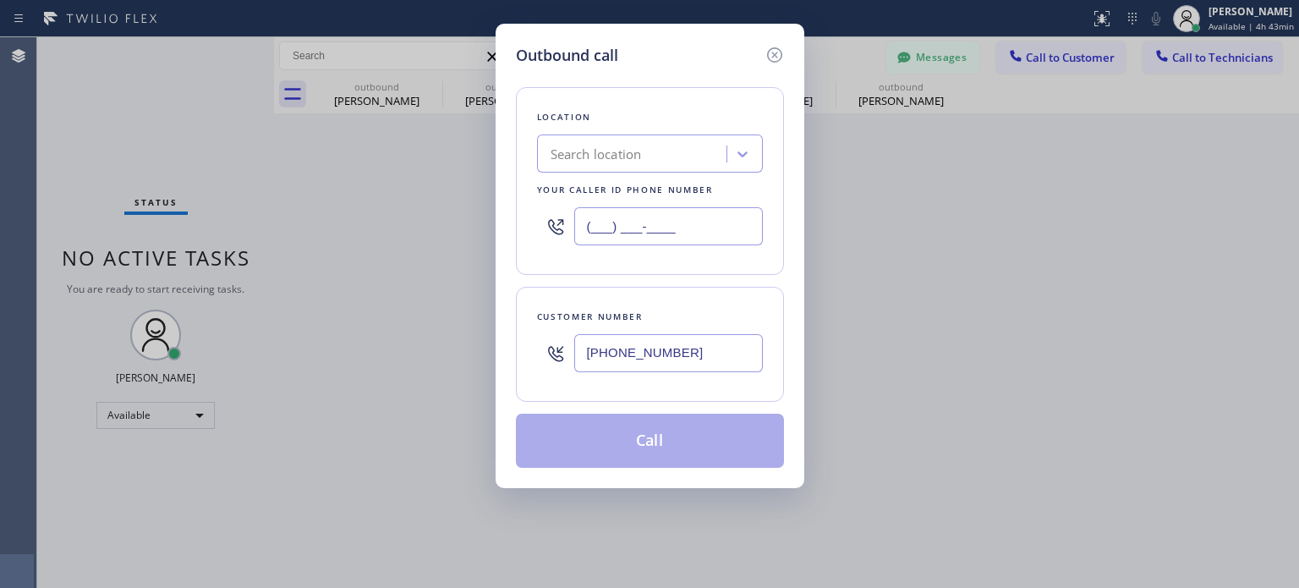
type input "(___) ___-____"
click at [608, 145] on div "Search location" at bounding box center [596, 154] width 91 height 19
paste input "Best Brooklyn Heating and AC Repair"
type input "Best Brooklyn Heating and AC Repair"
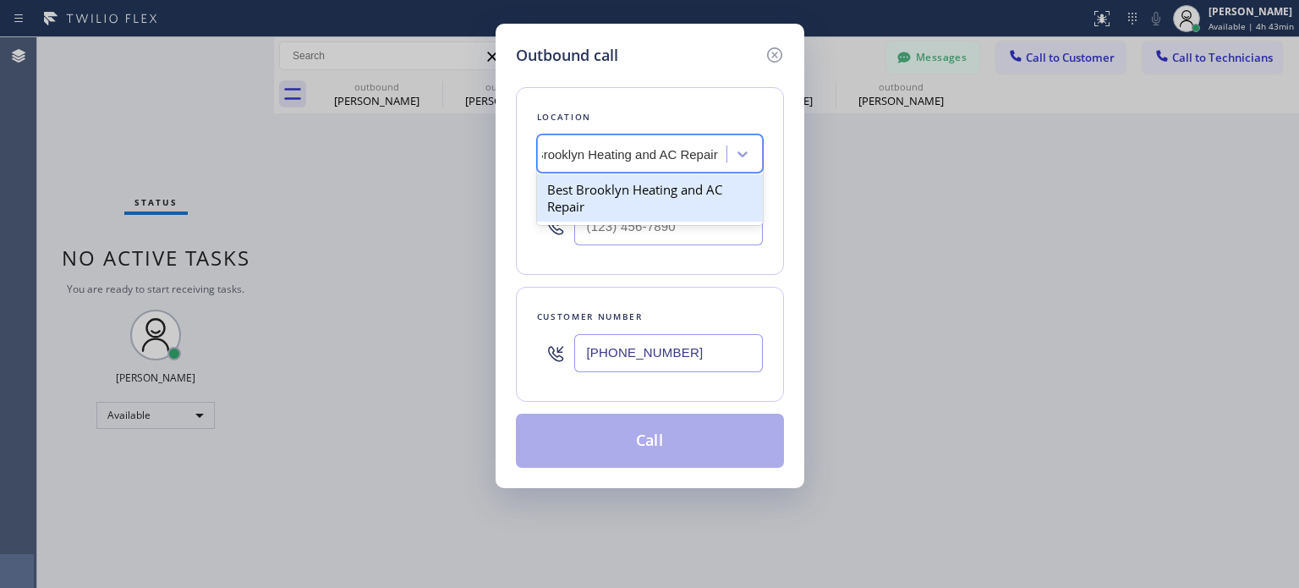
click at [613, 195] on div "Best Brooklyn Heating and AC Repair" at bounding box center [650, 197] width 226 height 47
type input "[PHONE_NUMBER]"
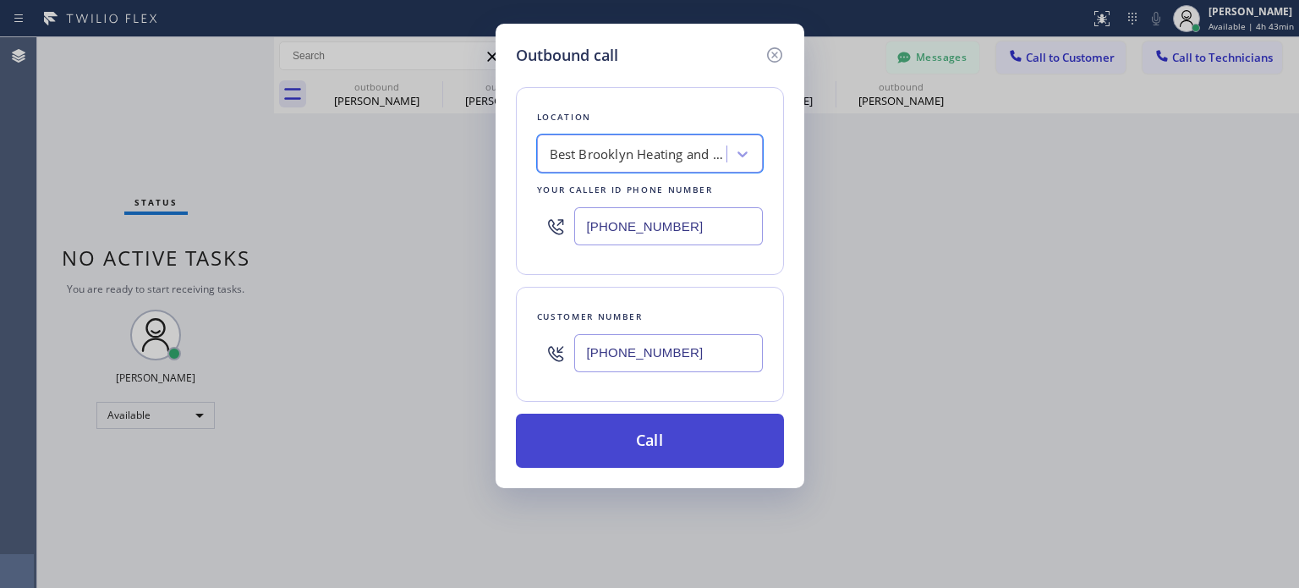
click at [647, 449] on button "Call" at bounding box center [650, 441] width 268 height 54
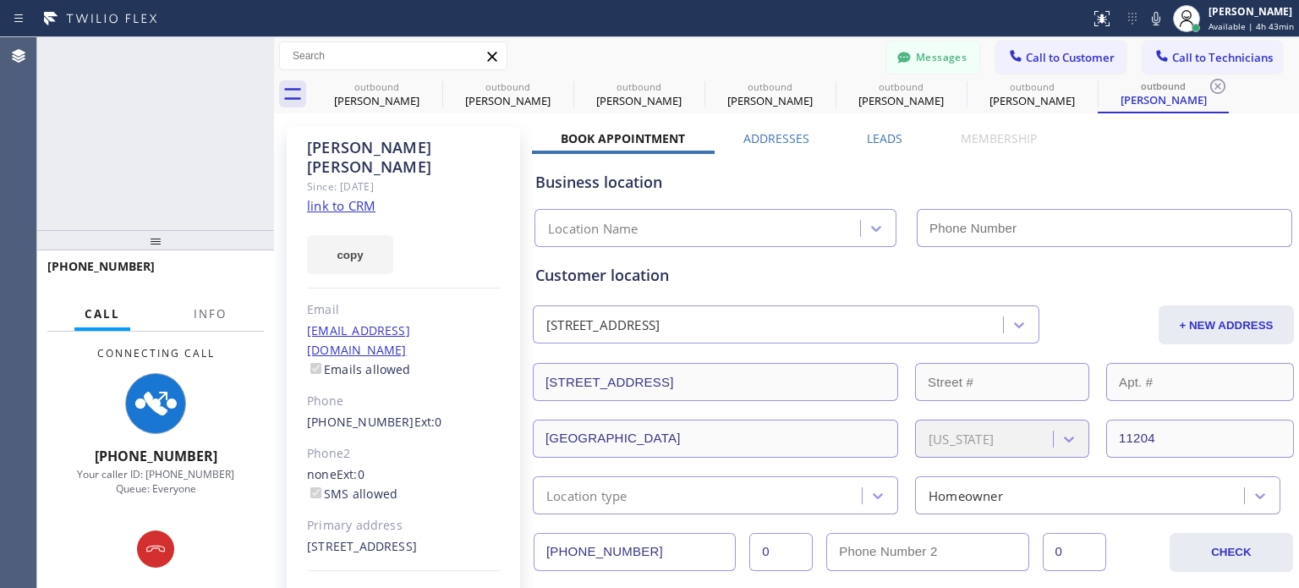
type input "[PHONE_NUMBER]"
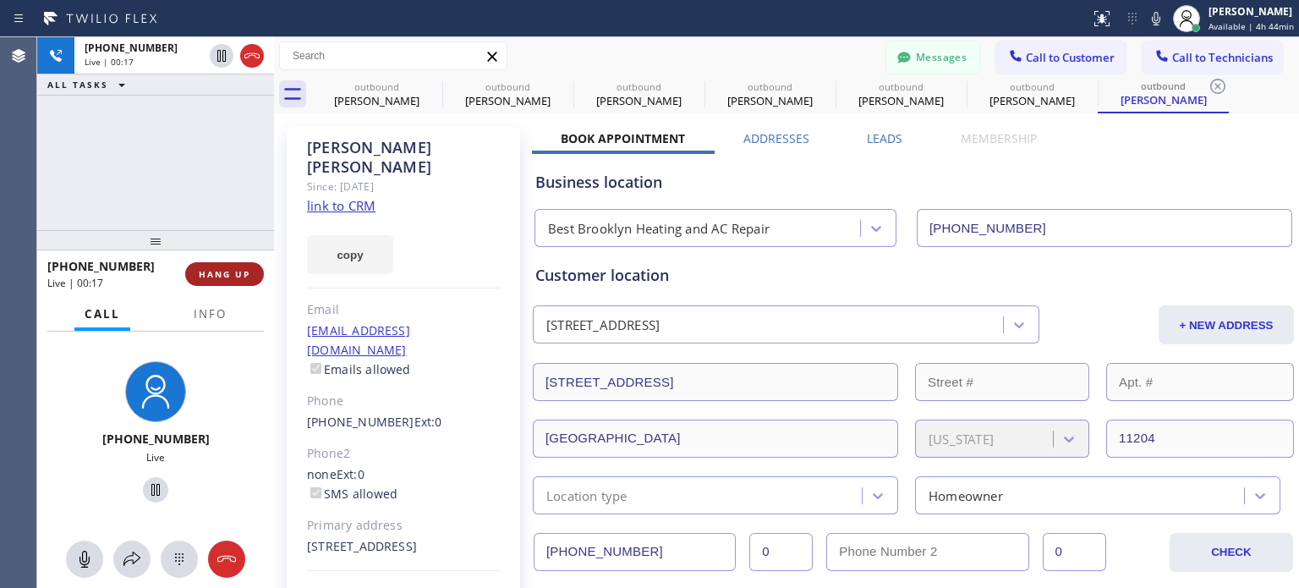
click at [194, 275] on button "HANG UP" at bounding box center [224, 274] width 79 height 24
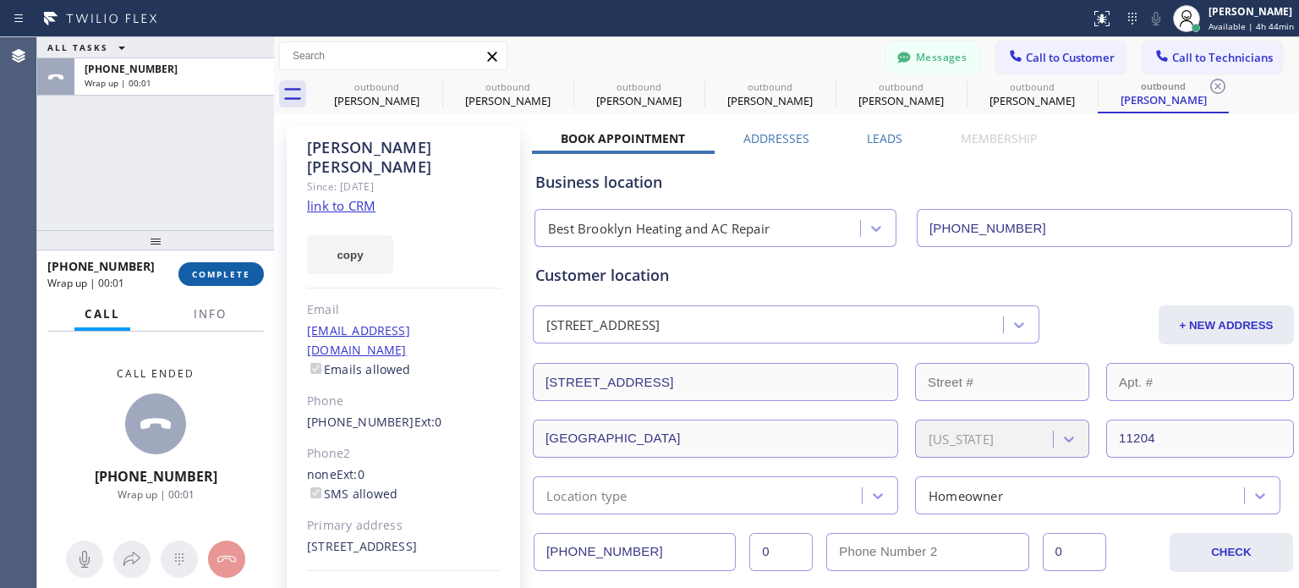
click at [193, 276] on span "COMPLETE" at bounding box center [221, 274] width 58 height 12
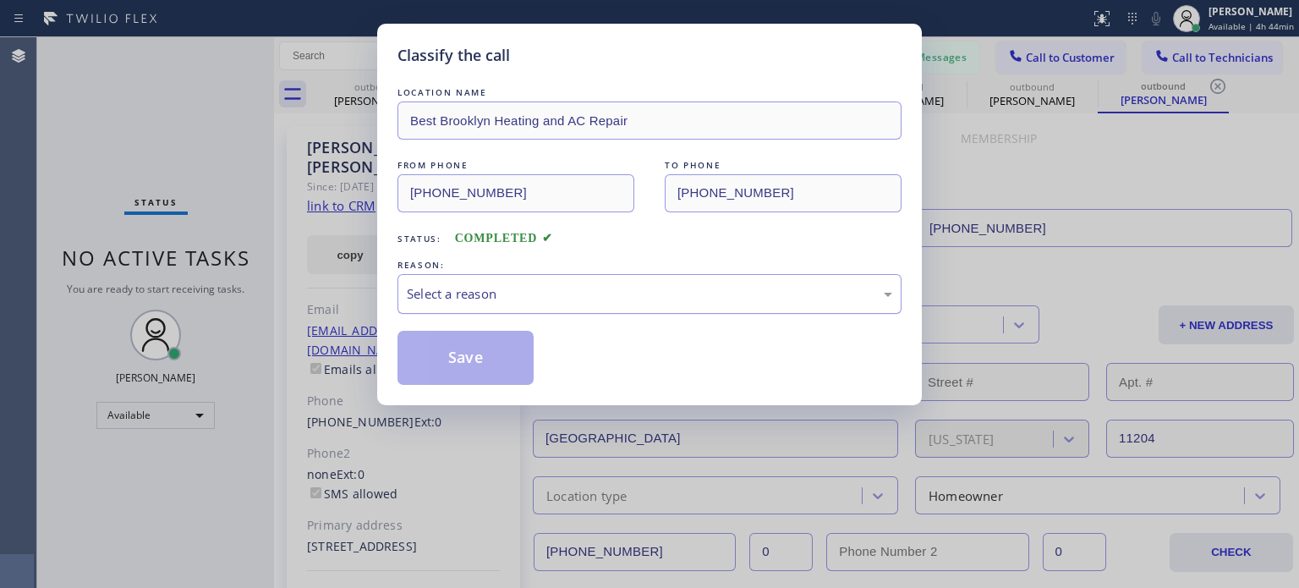
click at [524, 286] on div "Select a reason" at bounding box center [650, 293] width 486 height 19
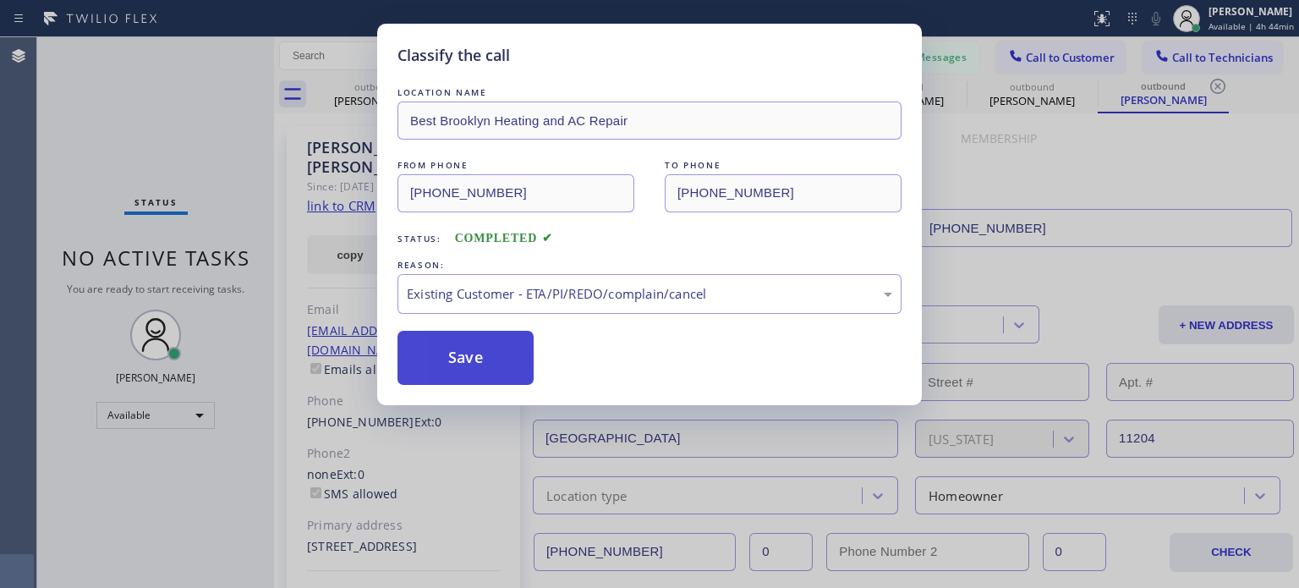
click at [506, 346] on button "Save" at bounding box center [466, 358] width 136 height 54
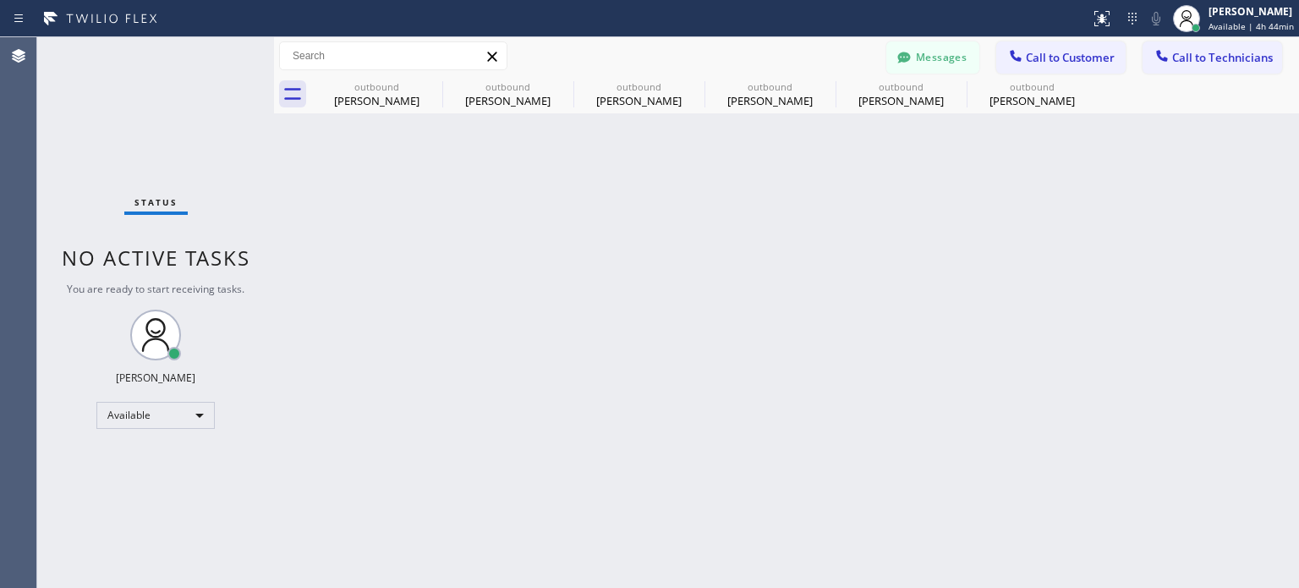
click at [1130, 283] on div "Back to Dashboard Change Sender ID Customers Technicians [PHONE_NUMBER] SEARCH …" at bounding box center [786, 312] width 1025 height 551
click at [966, 60] on button "Messages" at bounding box center [933, 57] width 93 height 32
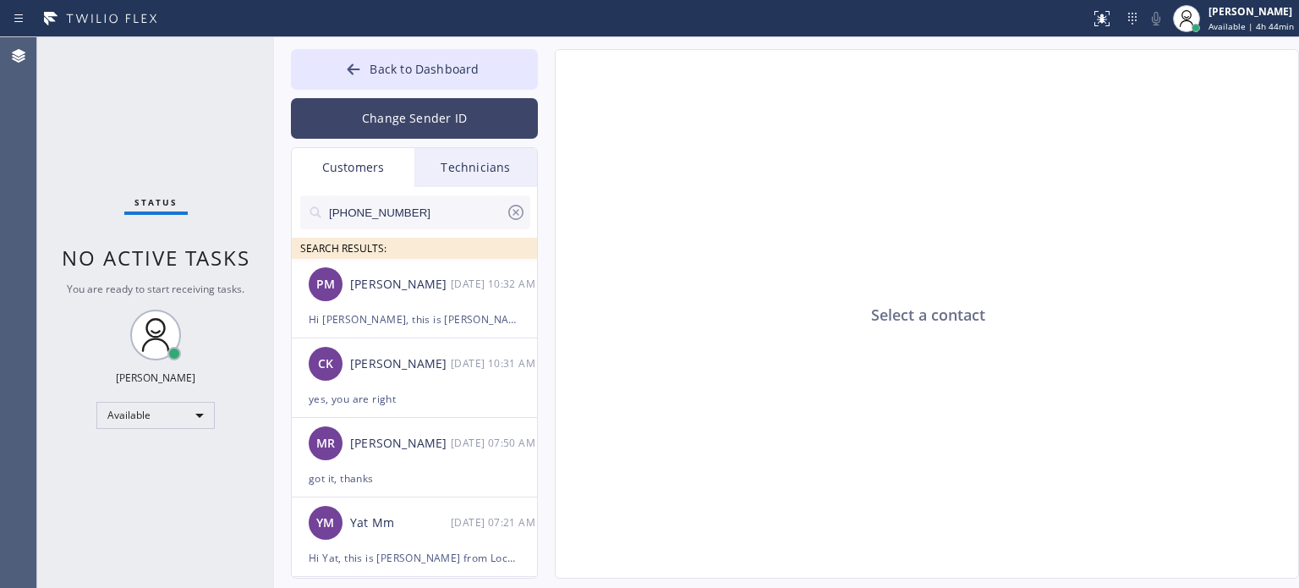
click at [396, 124] on button "Change Sender ID" at bounding box center [414, 118] width 247 height 41
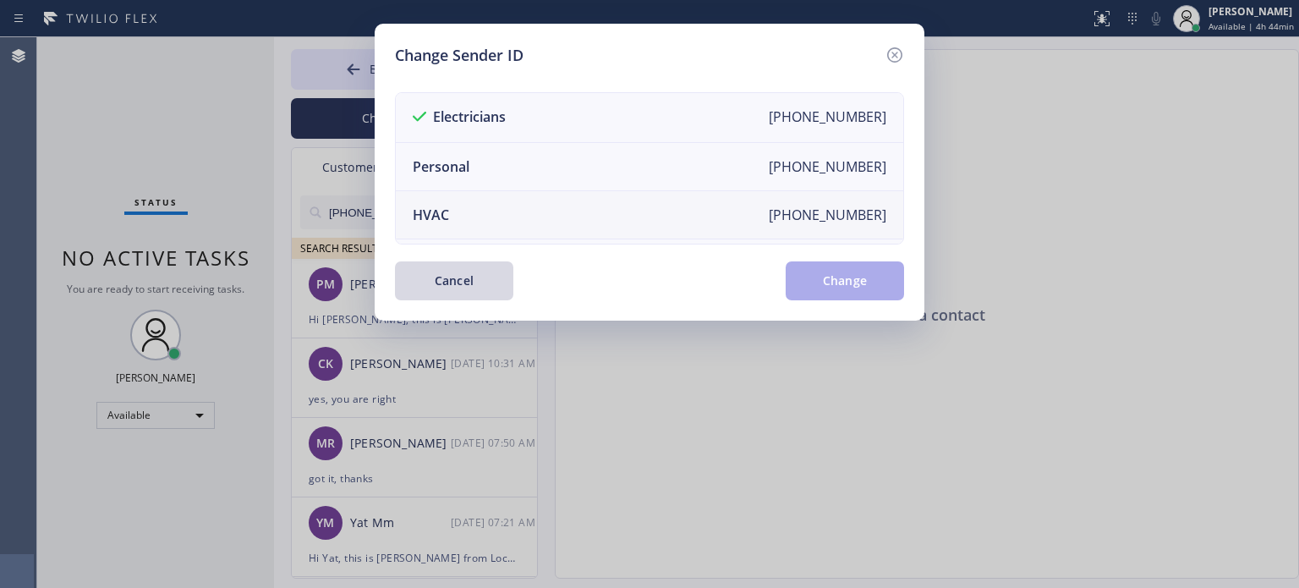
click at [463, 211] on li "HVAC [PHONE_NUMBER]" at bounding box center [650, 215] width 508 height 48
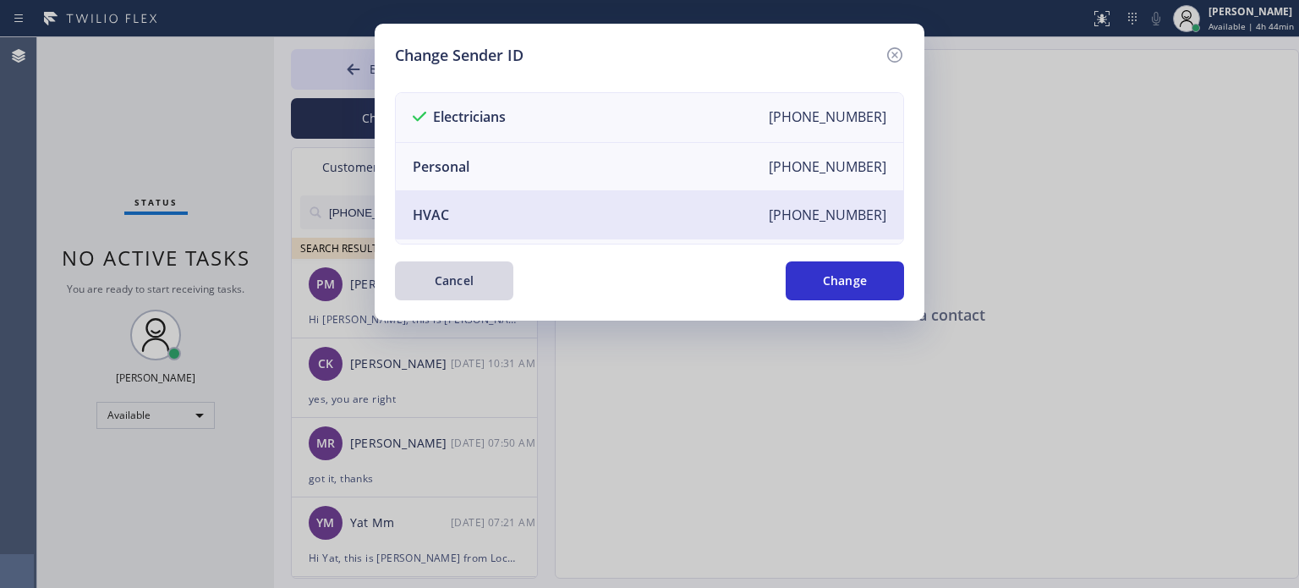
click at [859, 294] on button "Change" at bounding box center [845, 280] width 118 height 39
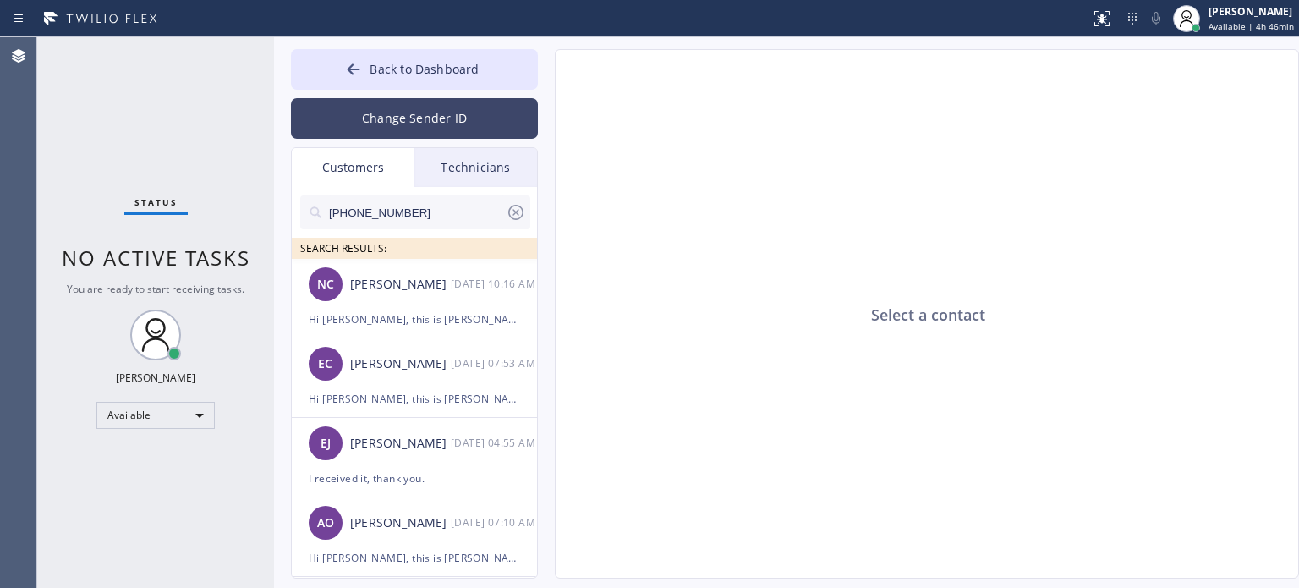
click at [363, 107] on button "Change Sender ID" at bounding box center [414, 118] width 247 height 41
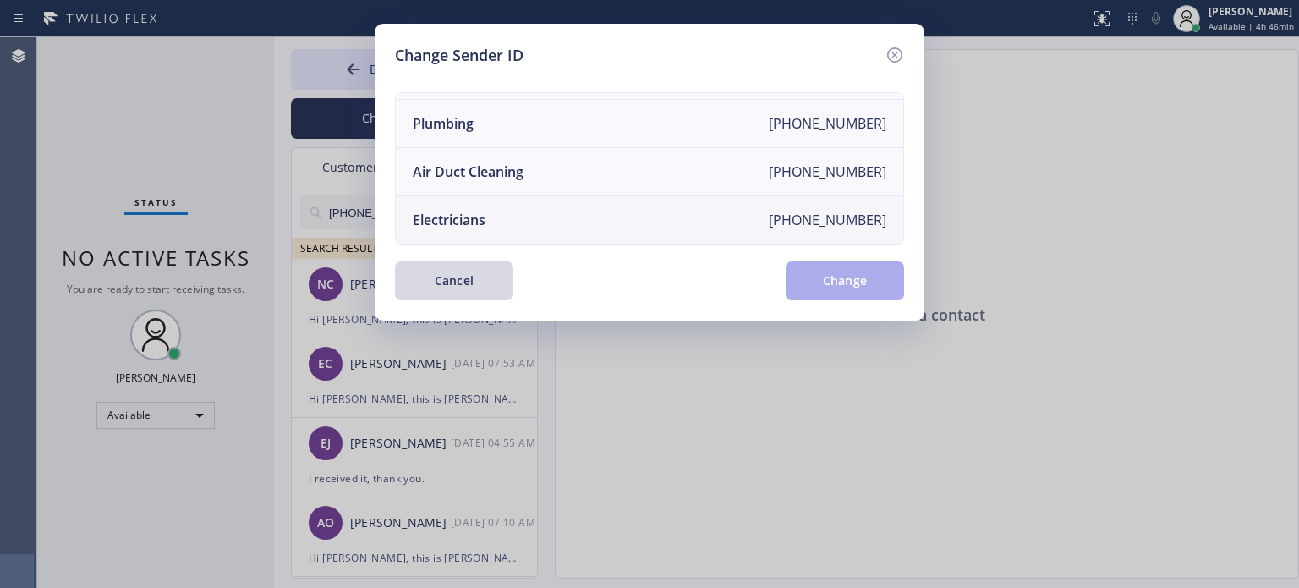
scroll to position [197, 0]
click at [488, 209] on li "Electricians [PHONE_NUMBER]" at bounding box center [650, 219] width 508 height 47
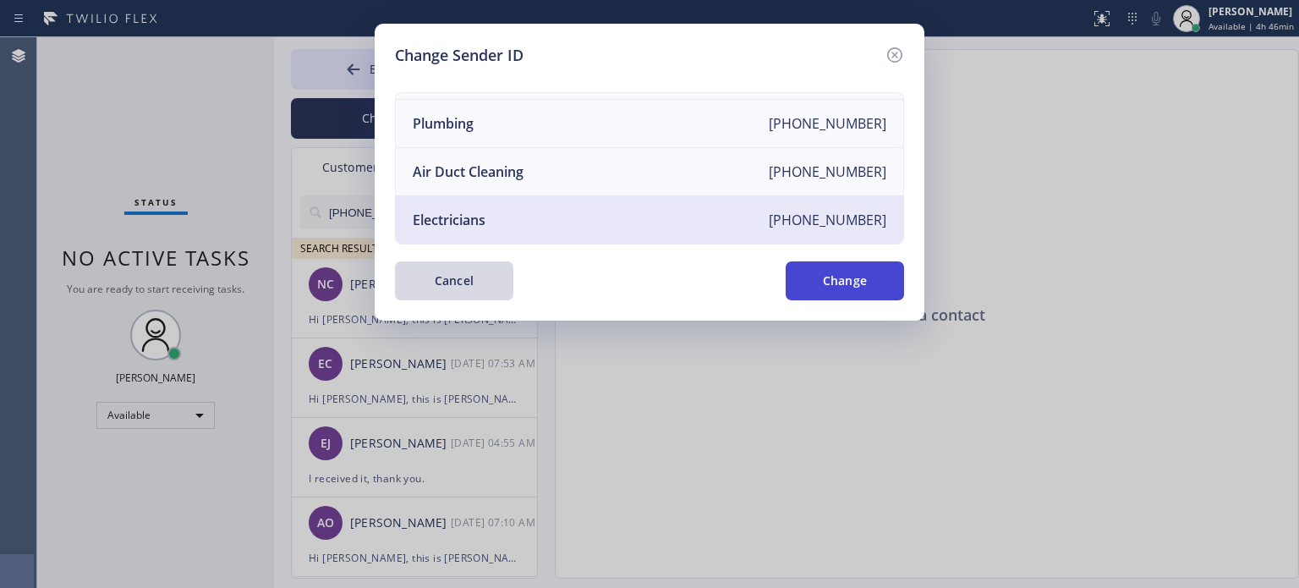
click at [841, 297] on button "Change" at bounding box center [845, 280] width 118 height 39
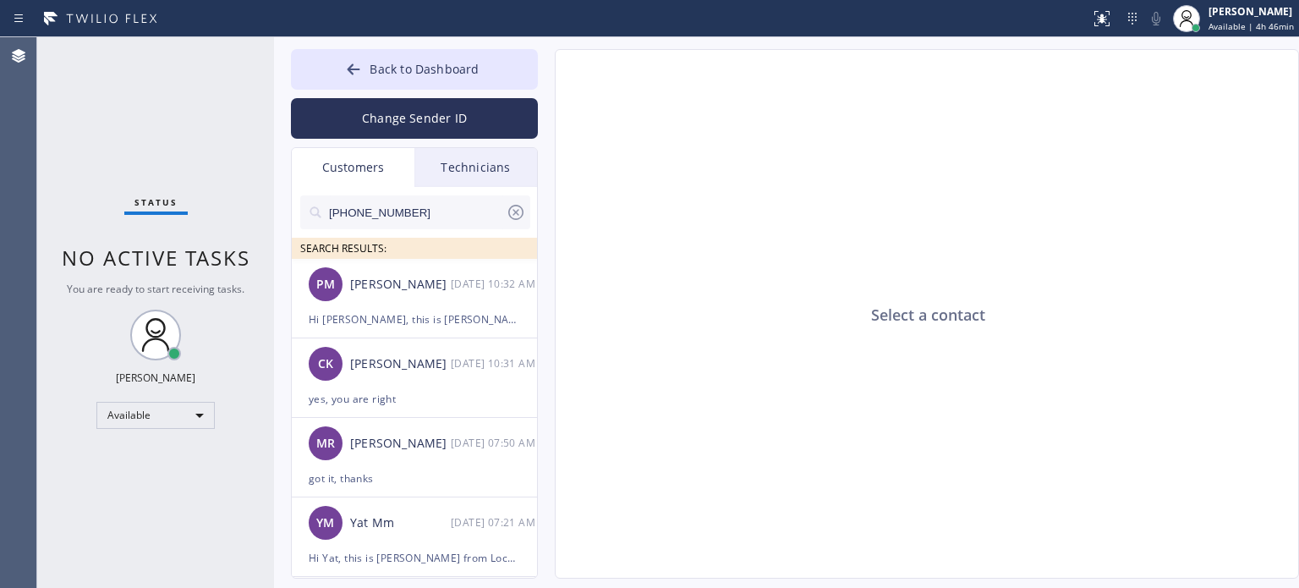
click at [381, 177] on div "Customers" at bounding box center [353, 167] width 123 height 39
click at [393, 125] on button "Change Sender ID" at bounding box center [414, 118] width 247 height 41
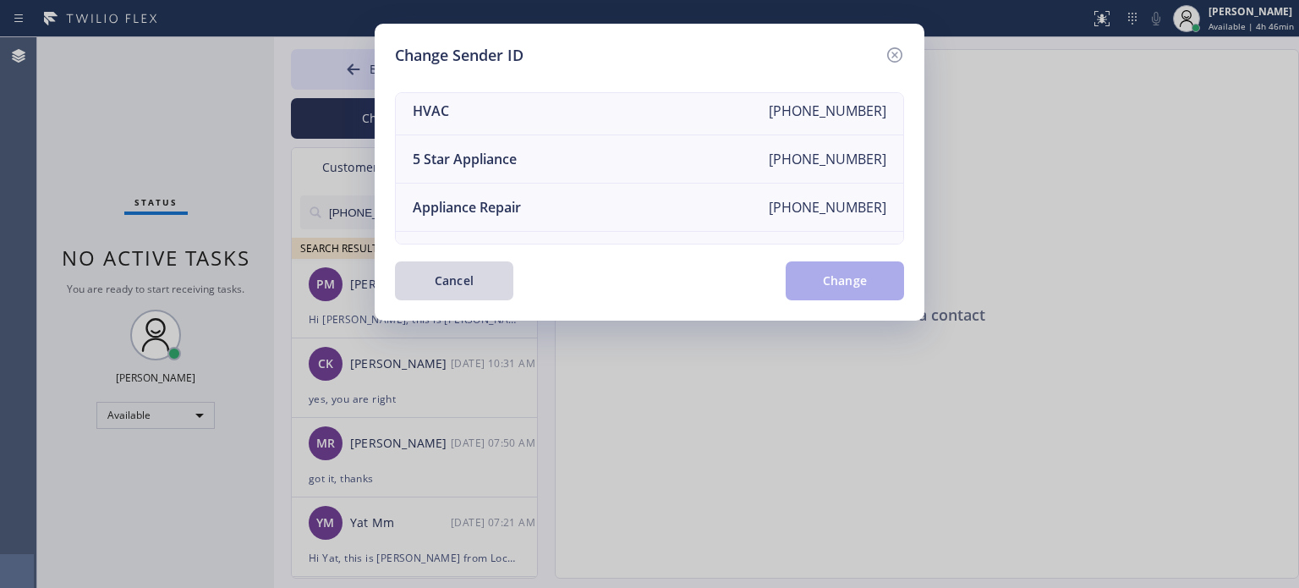
scroll to position [0, 0]
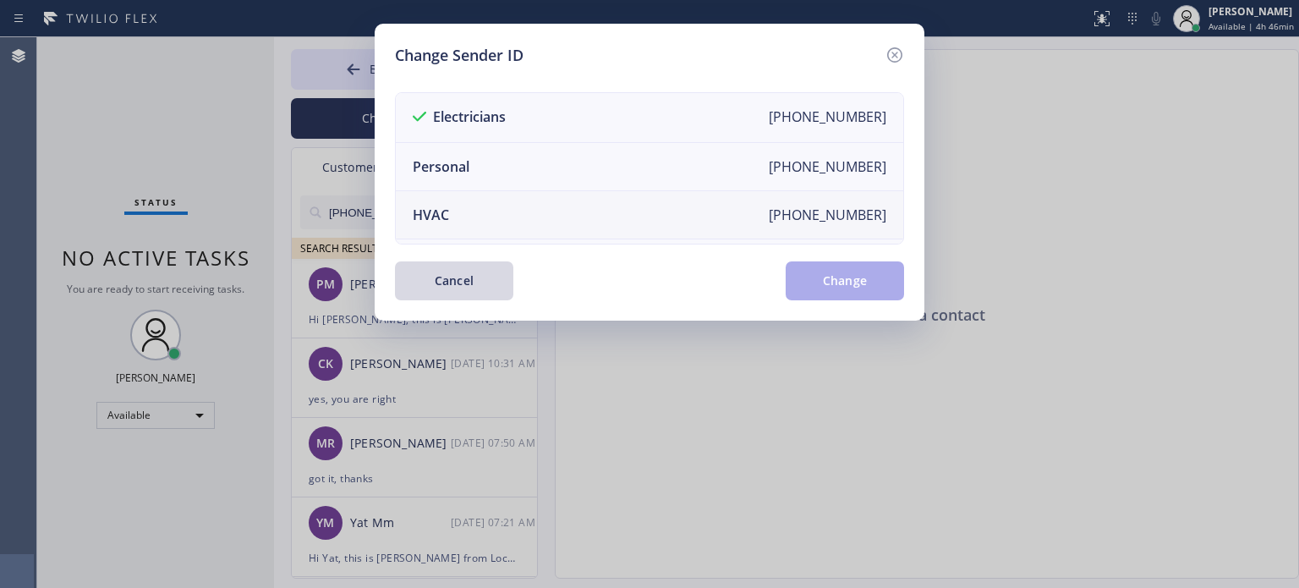
click at [477, 202] on li "HVAC [PHONE_NUMBER]" at bounding box center [650, 215] width 508 height 48
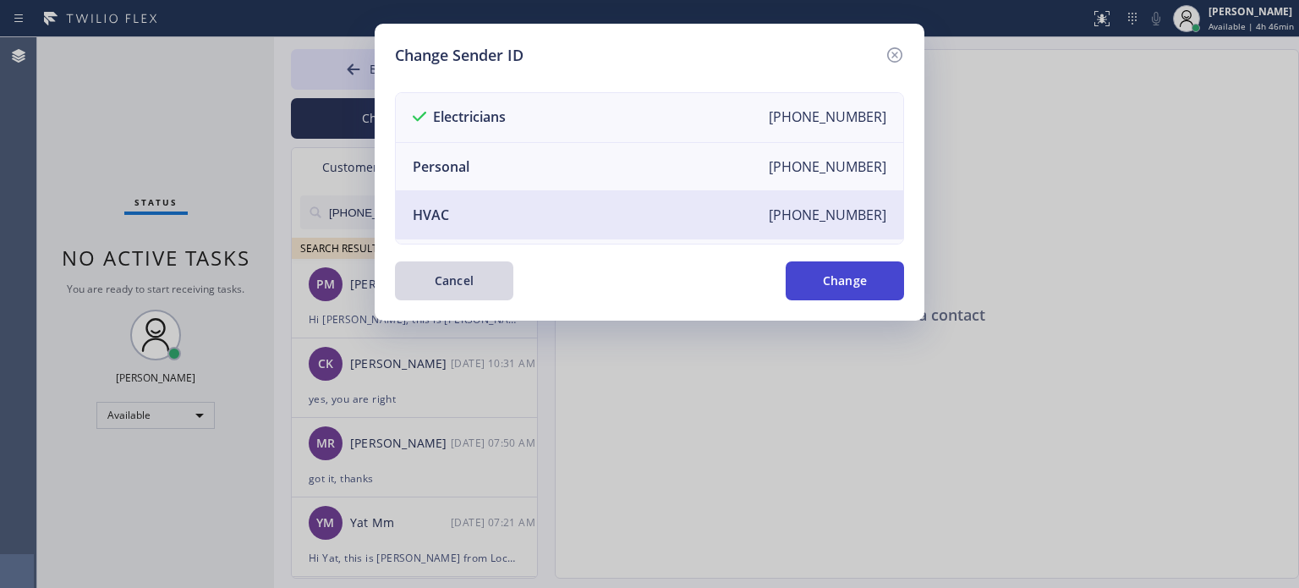
click at [836, 277] on button "Change" at bounding box center [845, 280] width 118 height 39
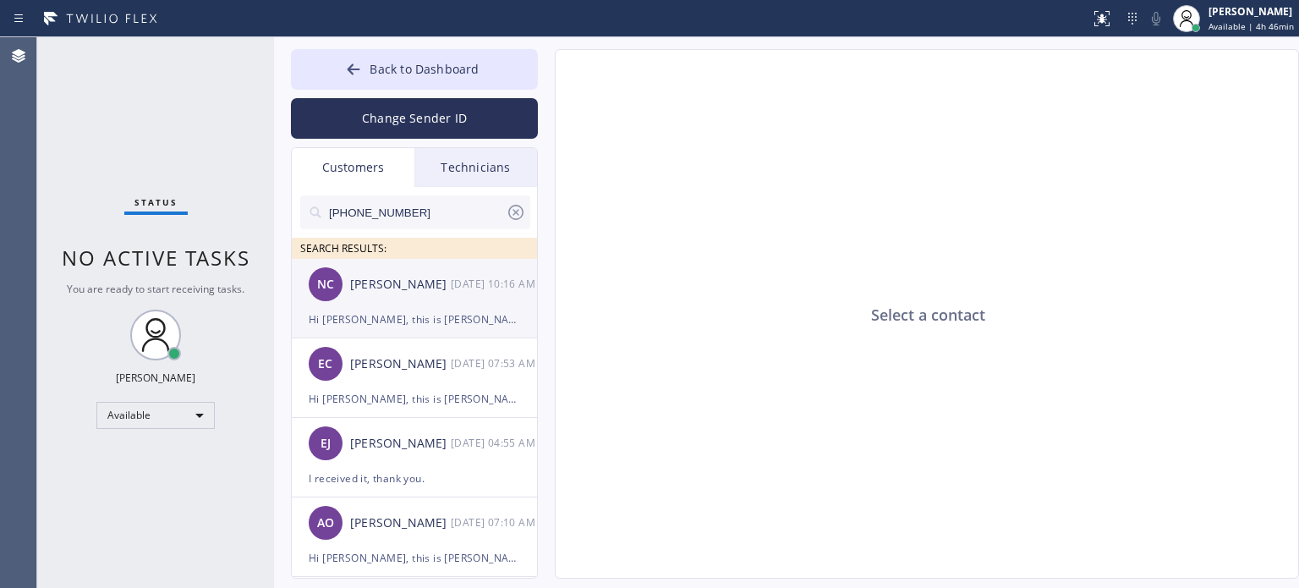
click at [420, 297] on div "NC [PERSON_NAME] [DATE] 10:16 AM" at bounding box center [415, 284] width 247 height 51
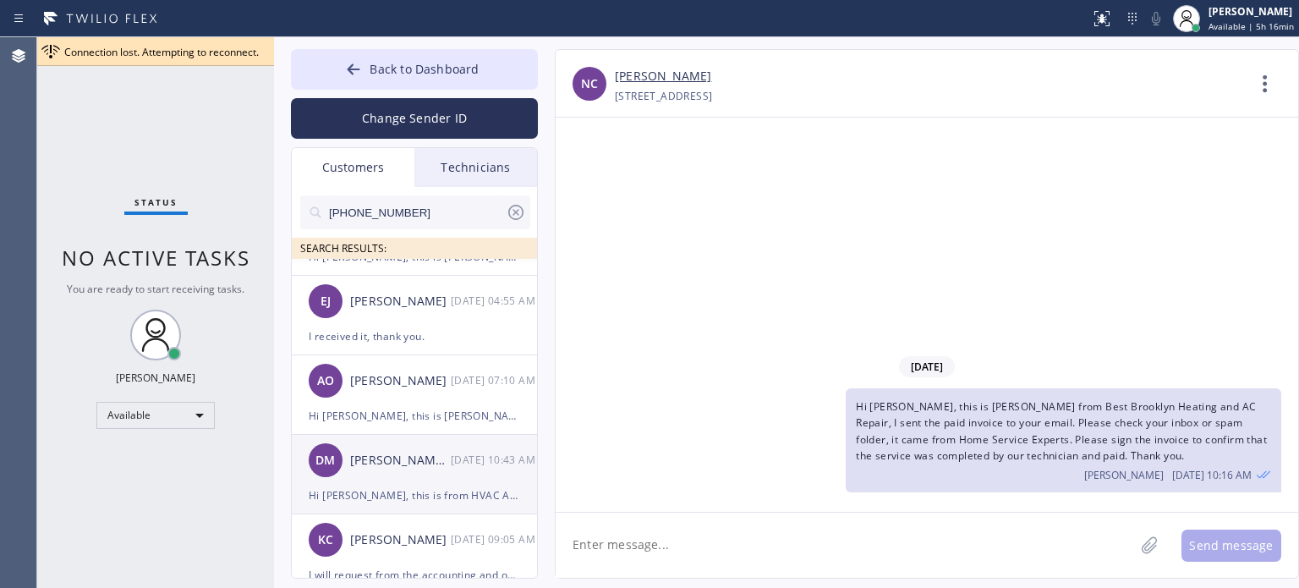
scroll to position [169, 0]
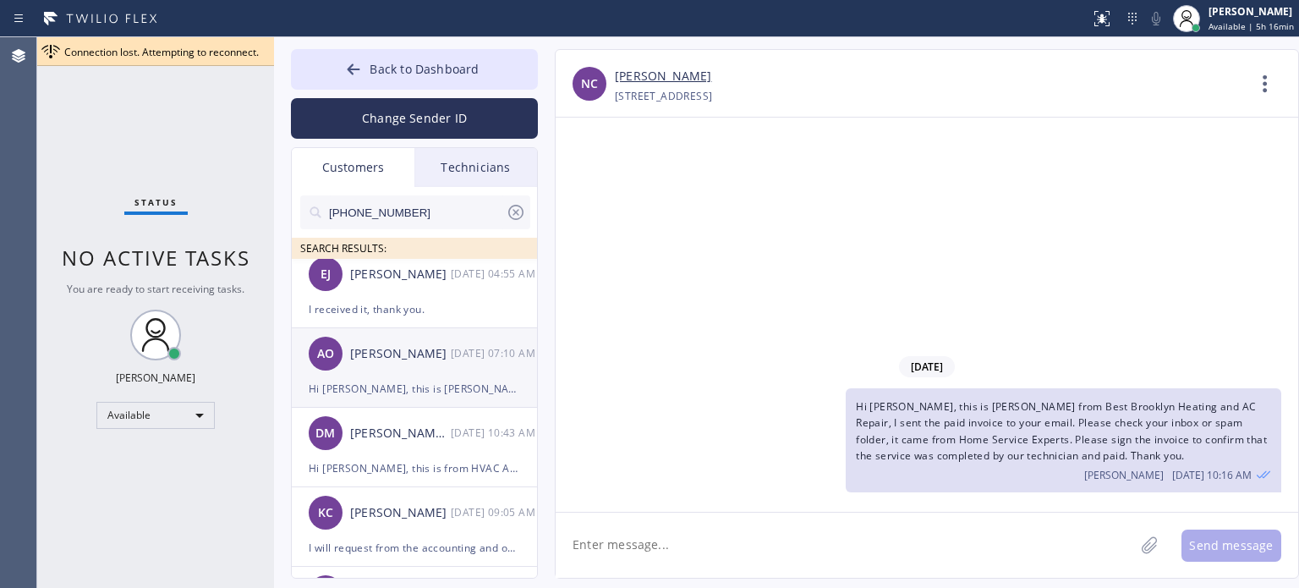
click at [394, 379] on div "Hi [PERSON_NAME], this is [PERSON_NAME] from [PERSON_NAME] Air Conditioning [GE…" at bounding box center [414, 388] width 211 height 19
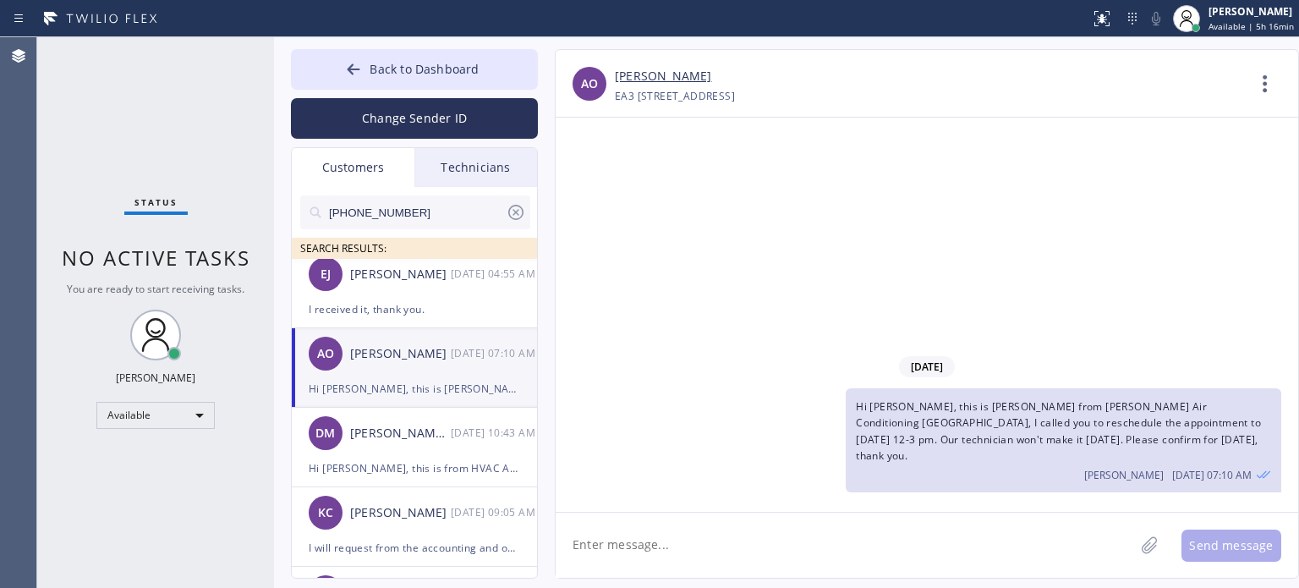
click at [856, 539] on textarea at bounding box center [845, 545] width 579 height 65
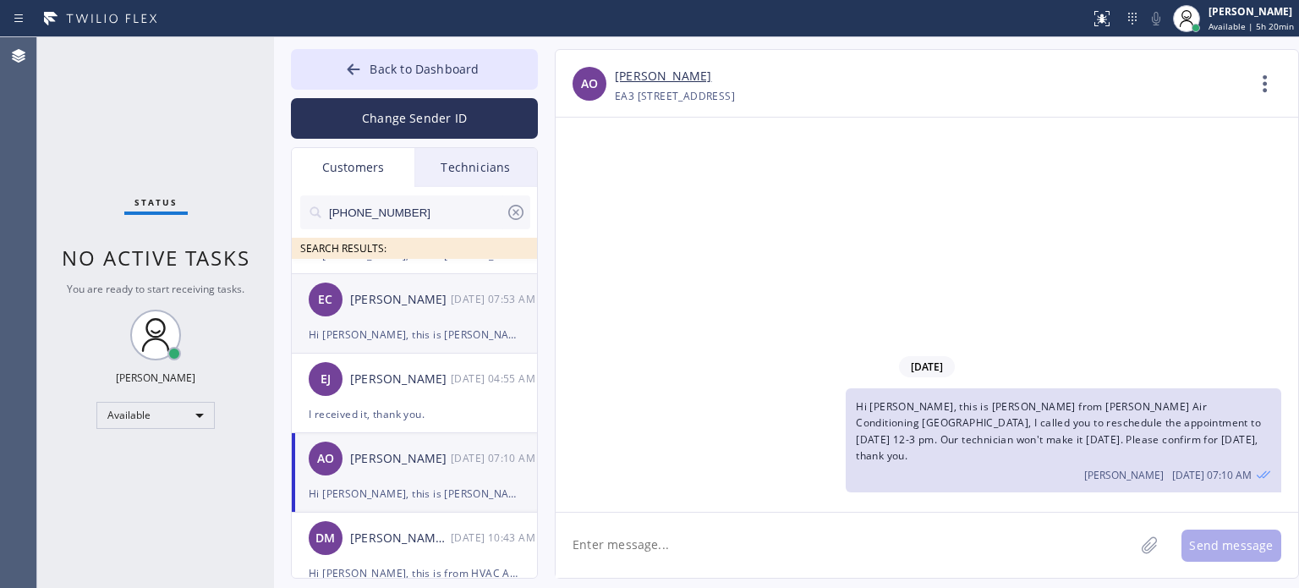
scroll to position [0, 0]
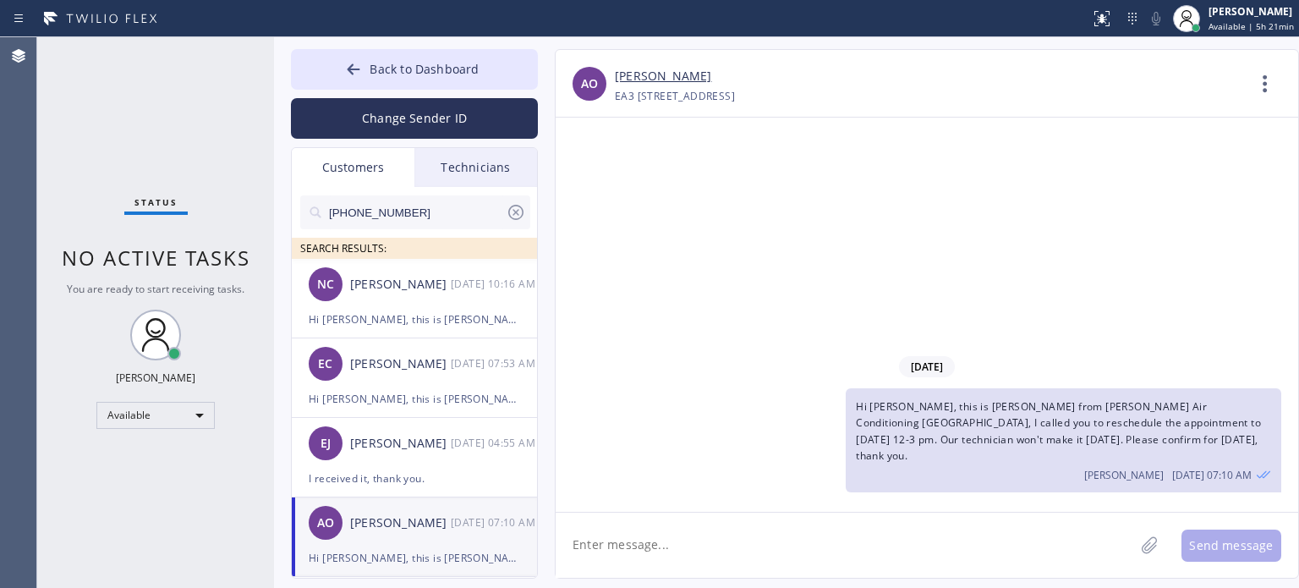
click at [1023, 163] on div "[DATE] Hi [PERSON_NAME], this is [PERSON_NAME] from [PERSON_NAME] Air Condition…" at bounding box center [927, 315] width 743 height 394
click at [516, 207] on icon at bounding box center [516, 212] width 20 height 20
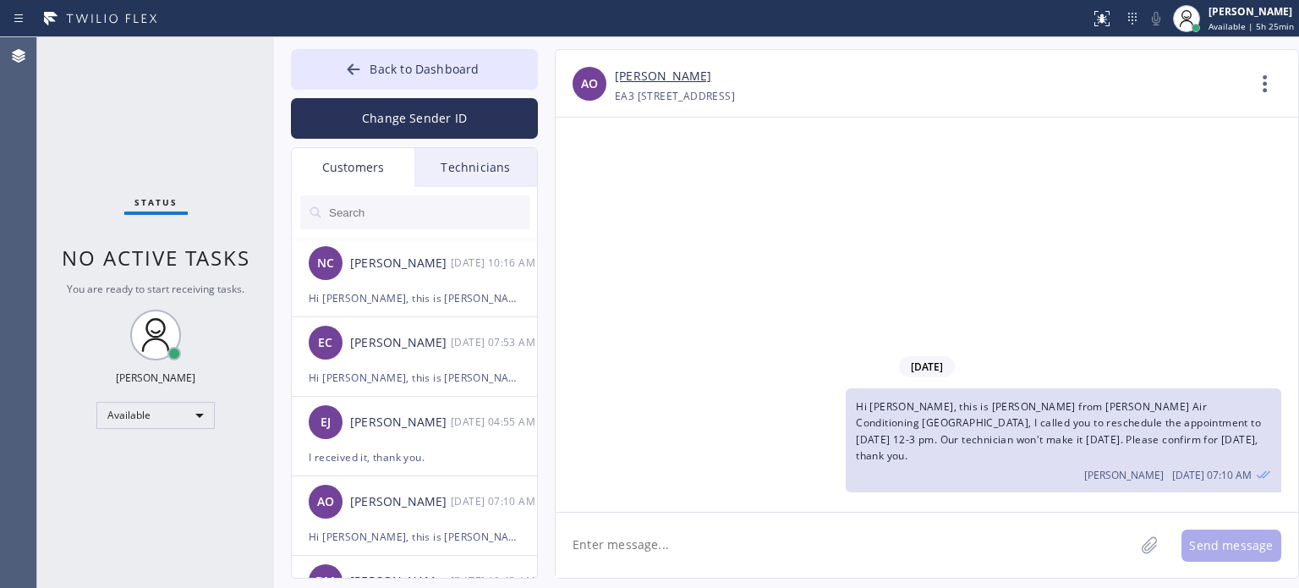
click at [1120, 216] on div "[DATE] Hi [PERSON_NAME], this is [PERSON_NAME] from [PERSON_NAME] Air Condition…" at bounding box center [927, 315] width 743 height 394
click at [507, 59] on button "Back to Dashboard" at bounding box center [414, 69] width 247 height 41
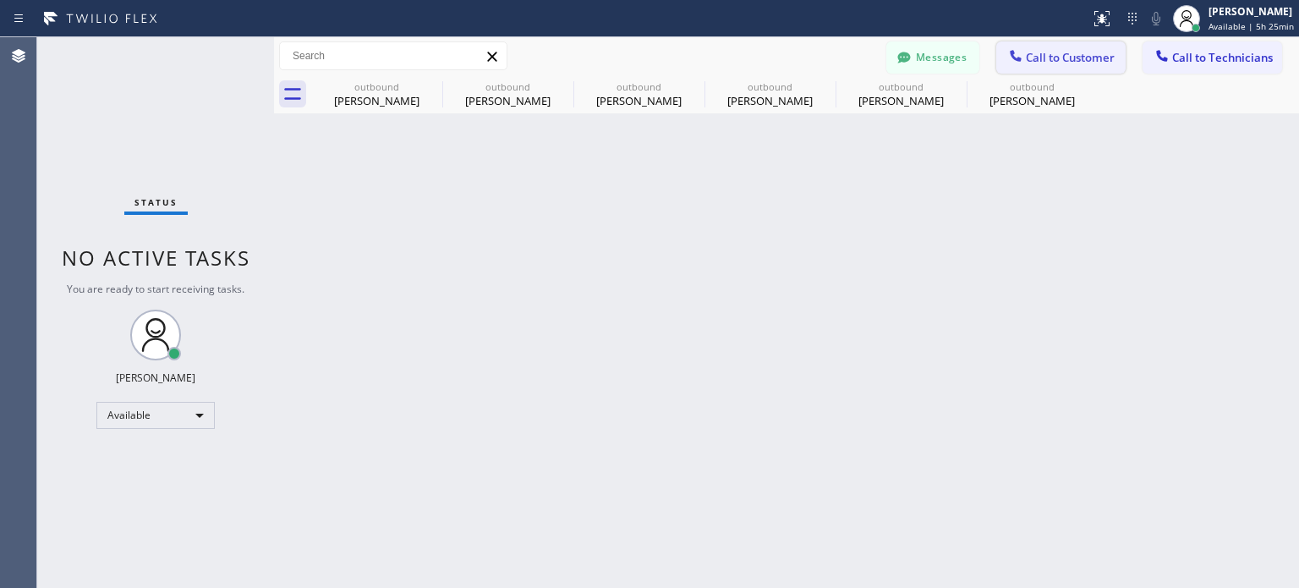
click at [1050, 53] on span "Call to Customer" at bounding box center [1070, 57] width 89 height 15
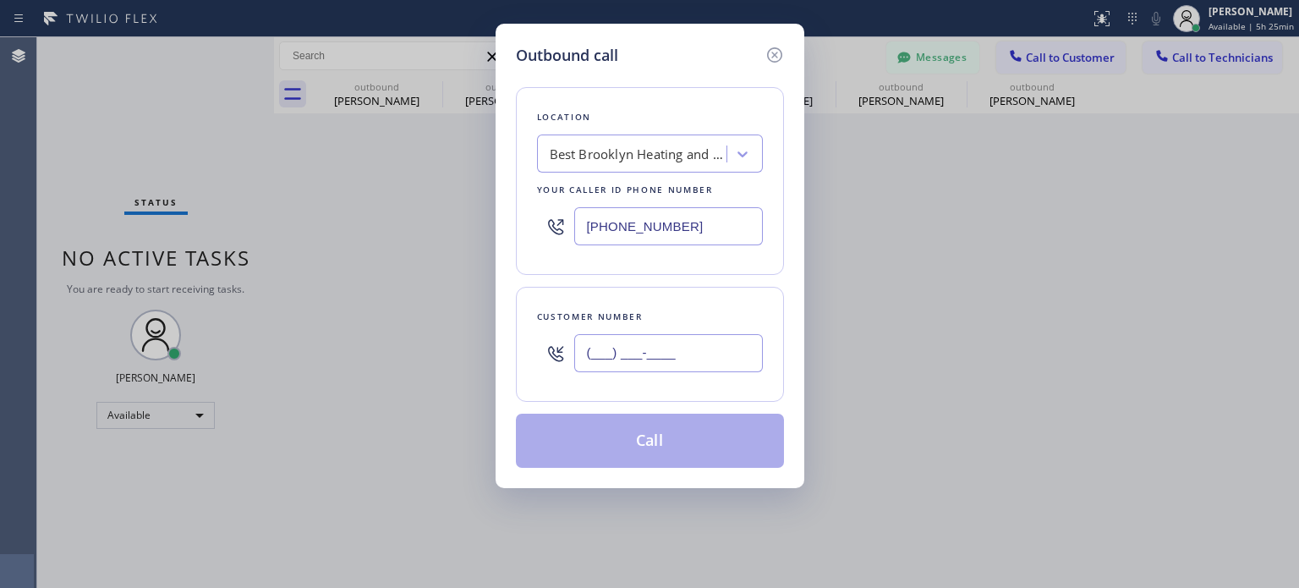
click at [700, 355] on input "(___) ___-____" at bounding box center [668, 353] width 189 height 38
paste input "914) 882-3534"
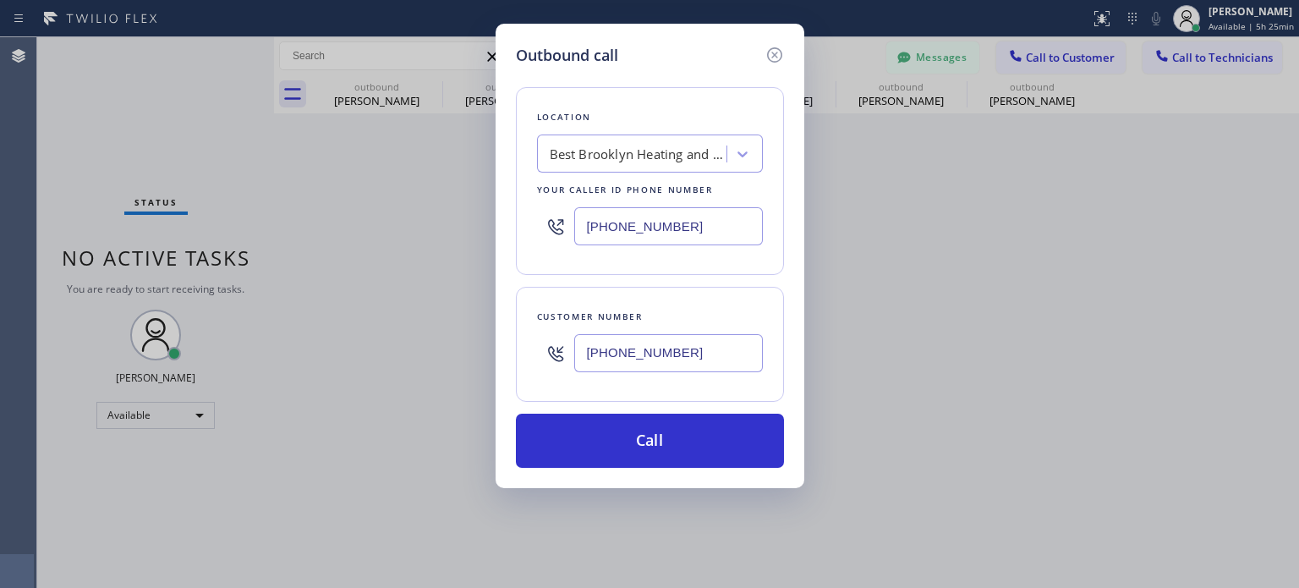
type input "[PHONE_NUMBER]"
click at [608, 233] on input "[PHONE_NUMBER]" at bounding box center [668, 226] width 189 height 38
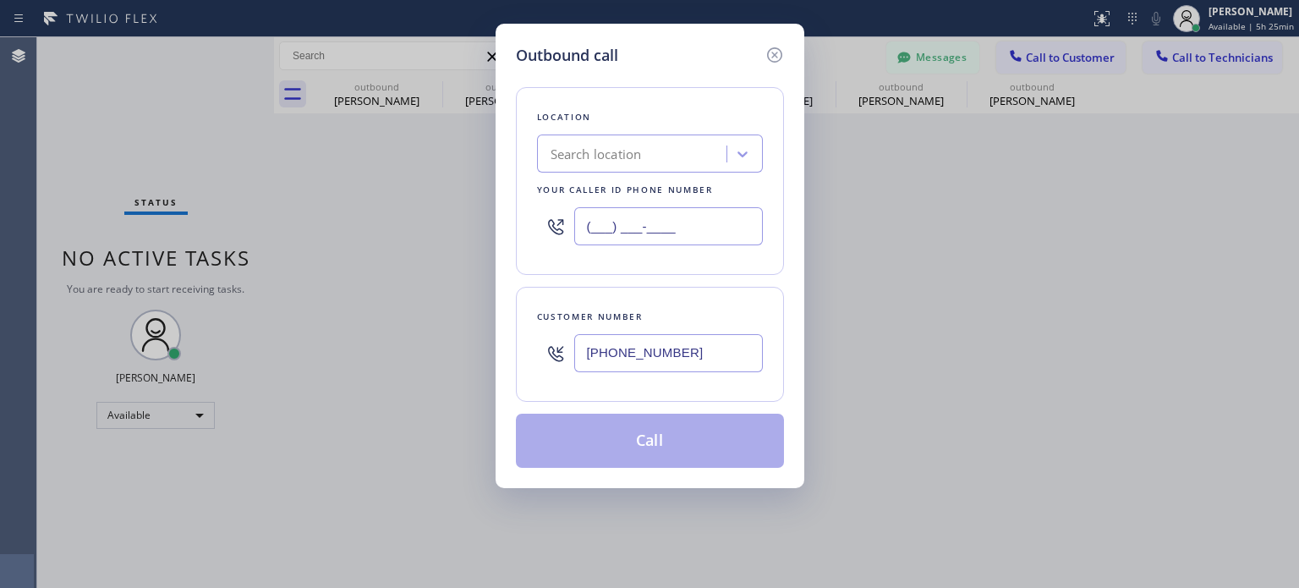
type input "(___) ___-____"
click at [596, 146] on div "Search location" at bounding box center [596, 154] width 91 height 19
paste input "Bloom Air Conditioning [GEOGRAPHIC_DATA]"
type input "Bloom Air Conditioning [GEOGRAPHIC_DATA]"
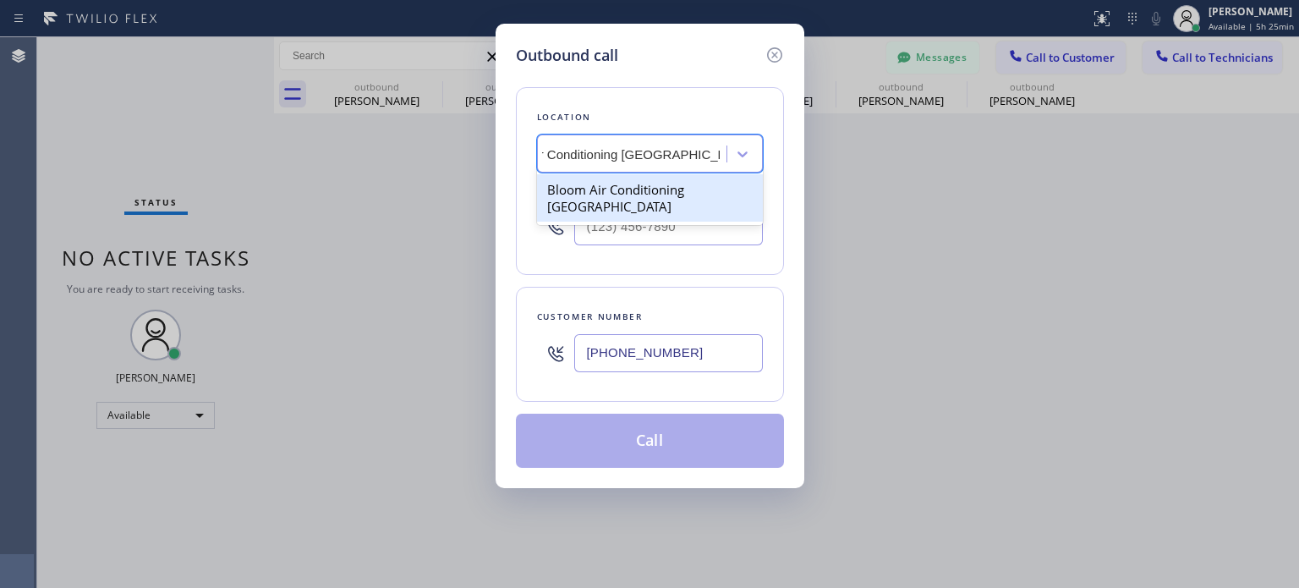
click at [614, 189] on div "Bloom Air Conditioning [GEOGRAPHIC_DATA]" at bounding box center [650, 197] width 226 height 47
type input "[PHONE_NUMBER]"
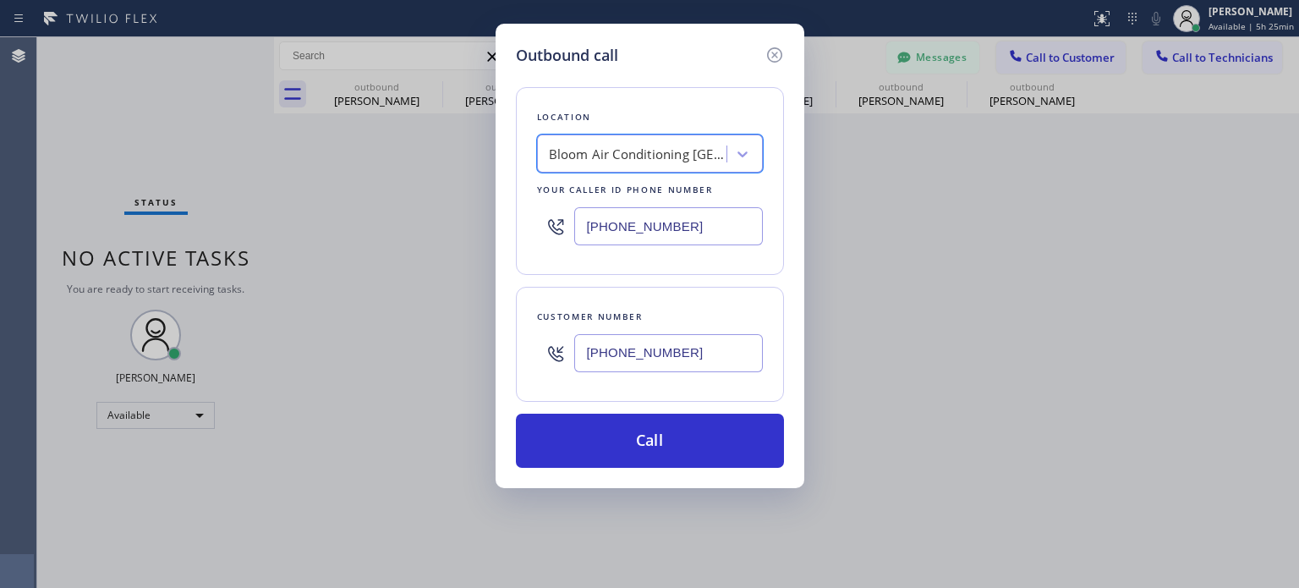
scroll to position [0, 1]
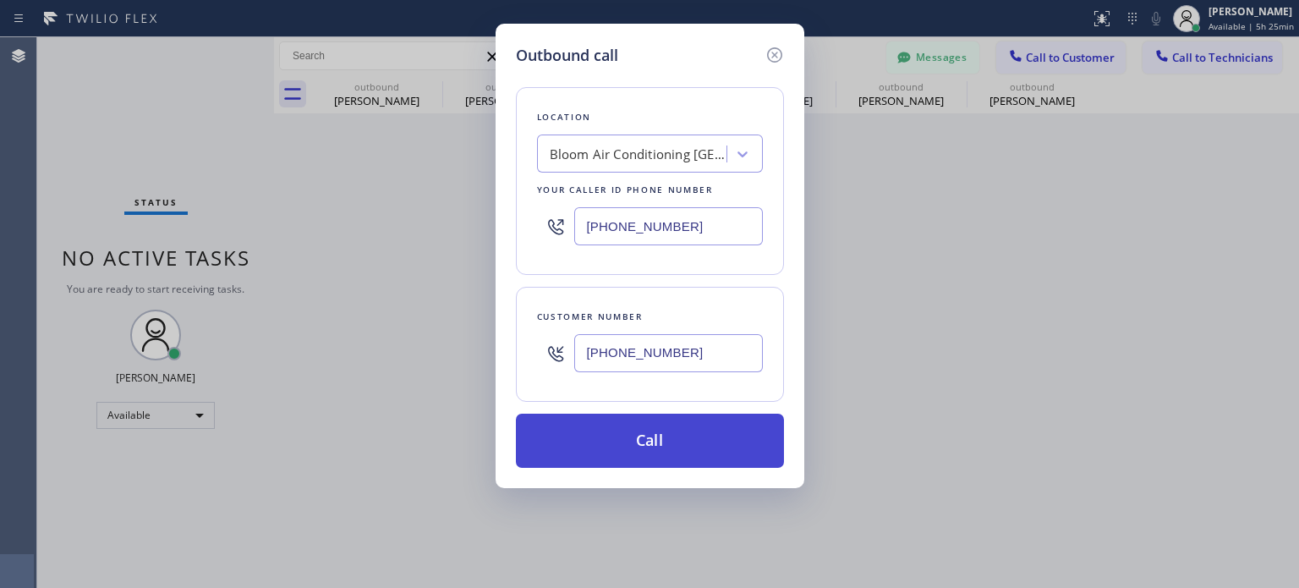
click at [628, 437] on button "Call" at bounding box center [650, 441] width 268 height 54
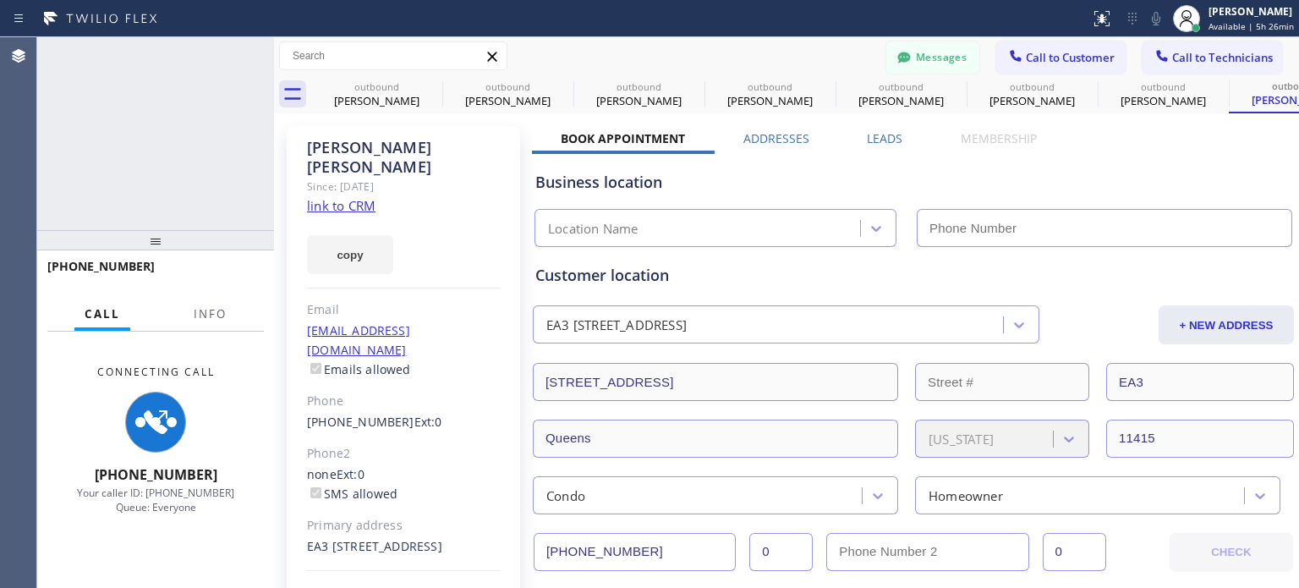
type input "[PHONE_NUMBER]"
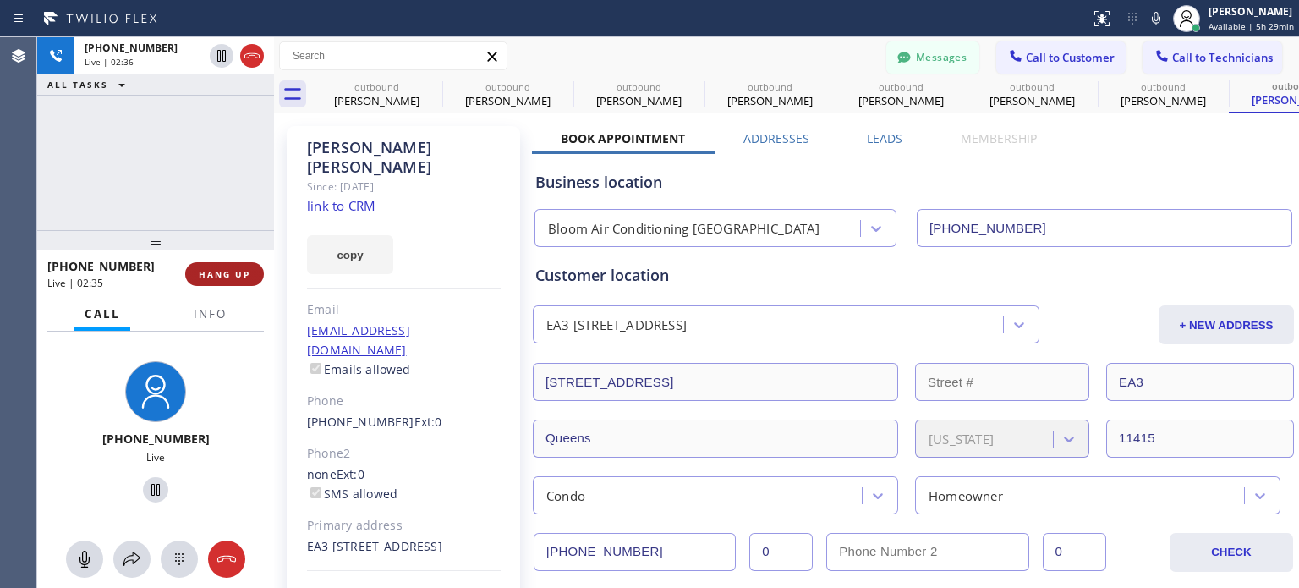
click at [246, 266] on button "HANG UP" at bounding box center [224, 274] width 79 height 24
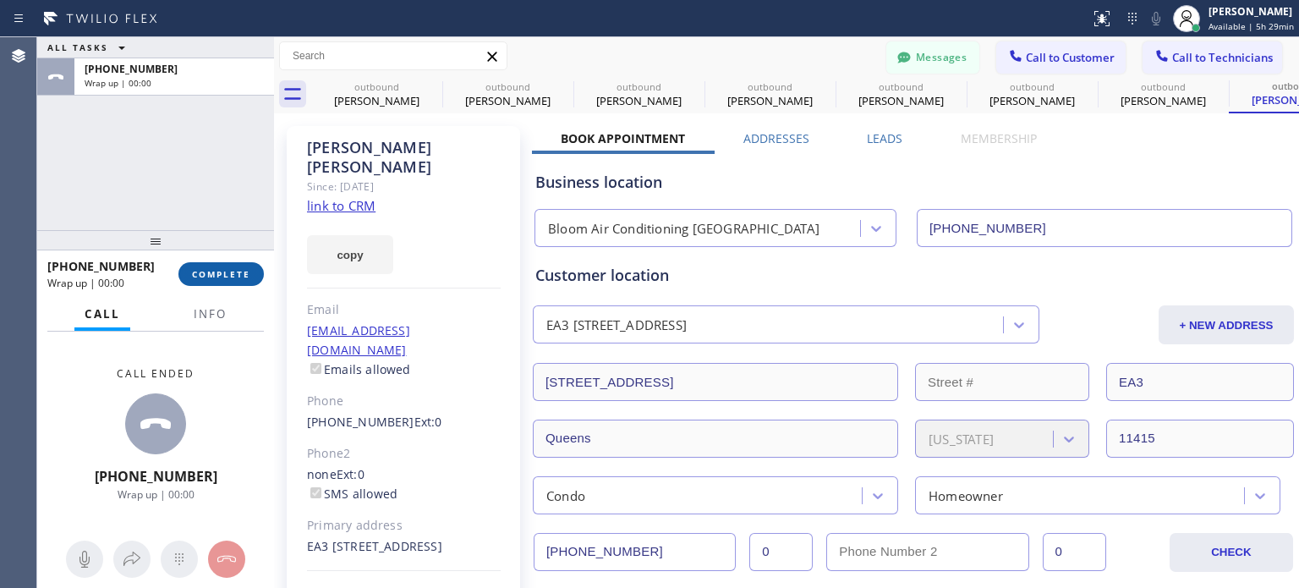
click at [227, 283] on button "COMPLETE" at bounding box center [220, 274] width 85 height 24
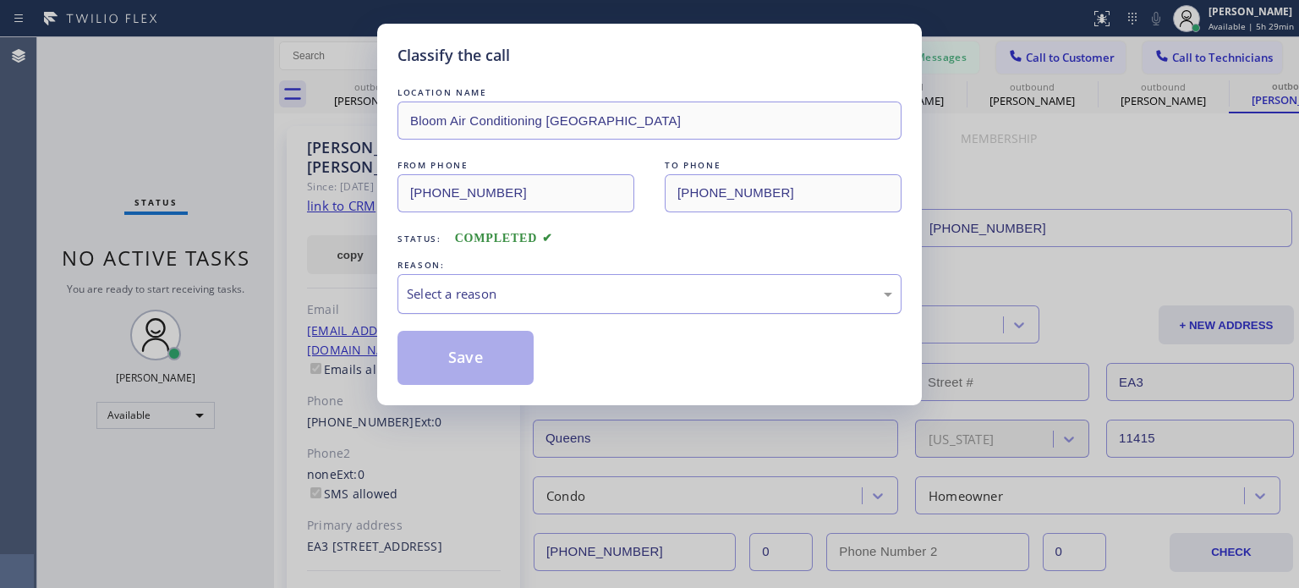
click at [482, 299] on div "Select a reason" at bounding box center [650, 293] width 486 height 19
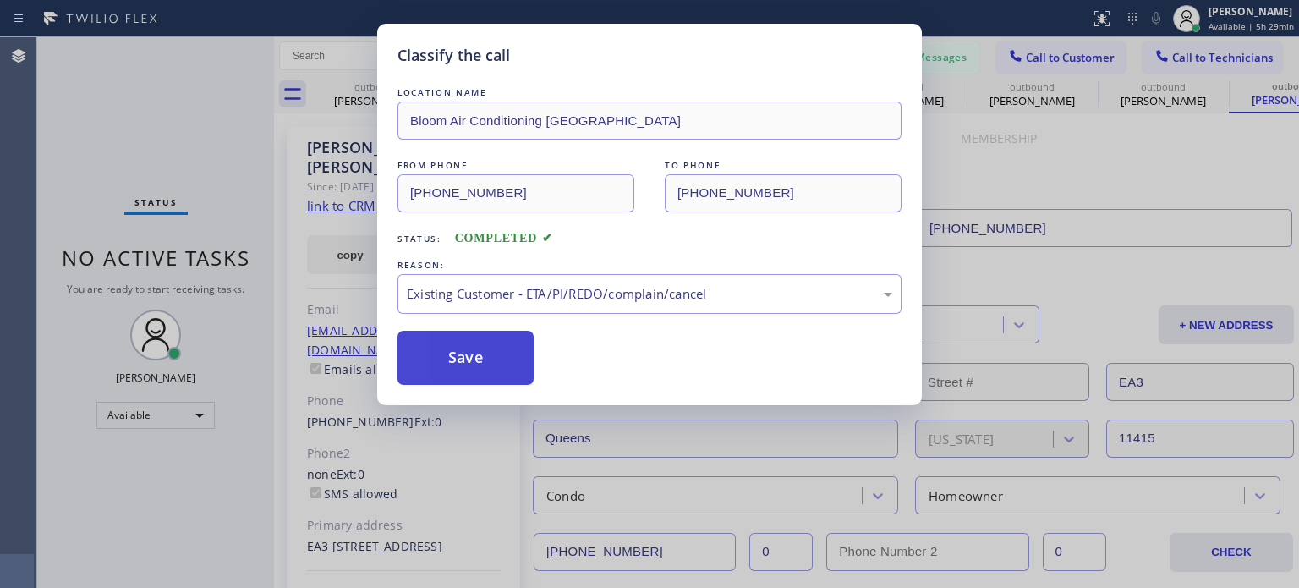
drag, startPoint x: 482, startPoint y: 343, endPoint x: 524, endPoint y: 375, distance: 53.1
click at [483, 343] on button "Save" at bounding box center [466, 358] width 136 height 54
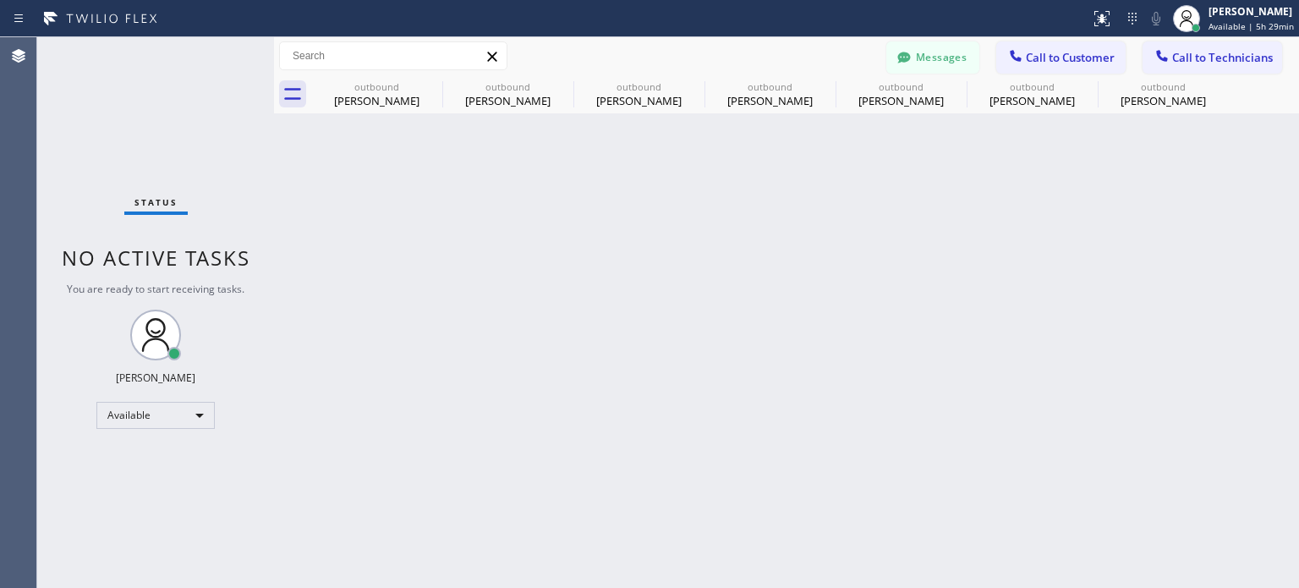
click at [1072, 270] on div "Back to Dashboard Change Sender ID Customers Technicians NC [PERSON_NAME] [DATE…" at bounding box center [786, 312] width 1025 height 551
click at [1039, 244] on div "Back to Dashboard Change Sender ID Customers Technicians NC [PERSON_NAME] [DATE…" at bounding box center [786, 312] width 1025 height 551
click at [1012, 60] on icon at bounding box center [1016, 55] width 17 height 17
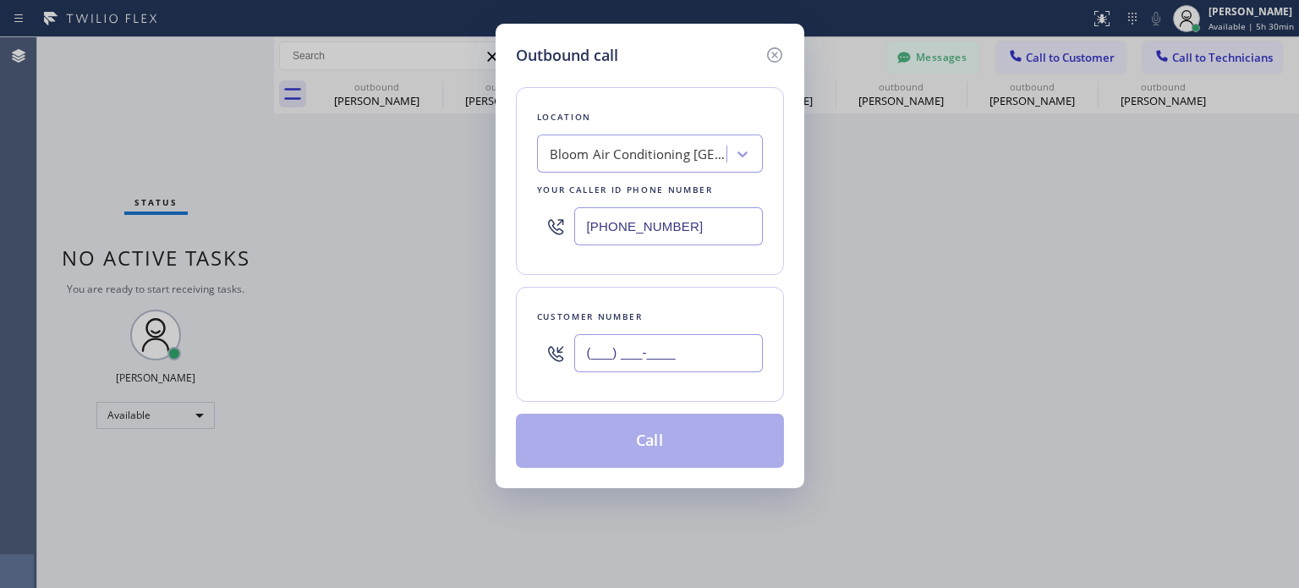
click at [711, 337] on input "(___) ___-____" at bounding box center [668, 353] width 189 height 38
paste input "917) 482-3672"
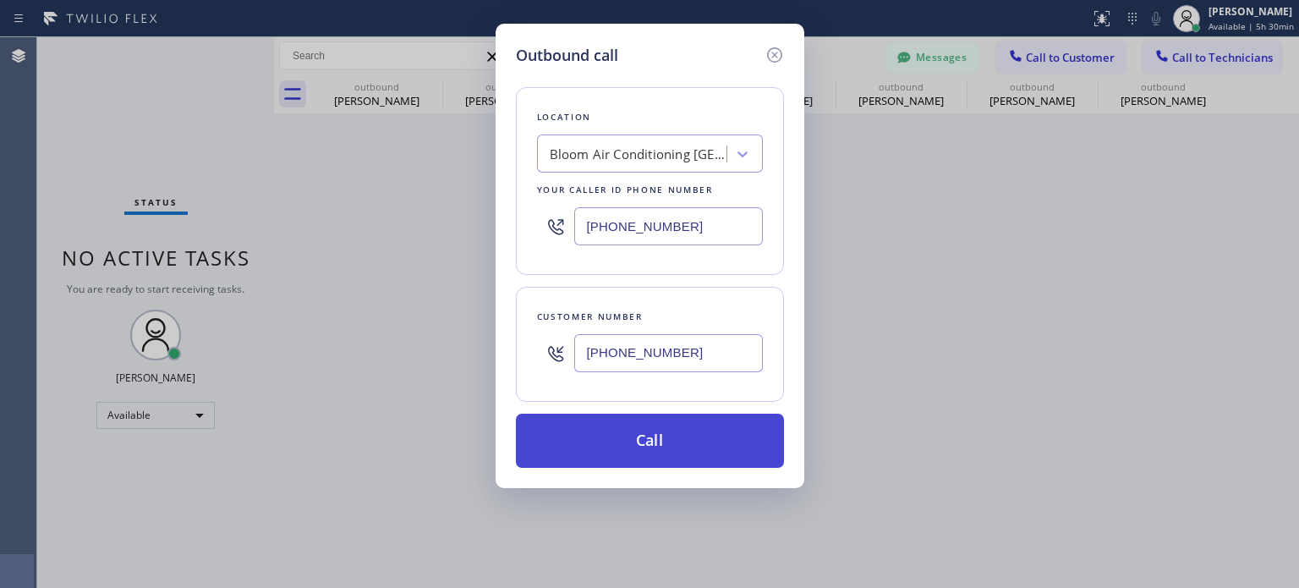
type input "[PHONE_NUMBER]"
click at [596, 438] on button "Call" at bounding box center [650, 441] width 268 height 54
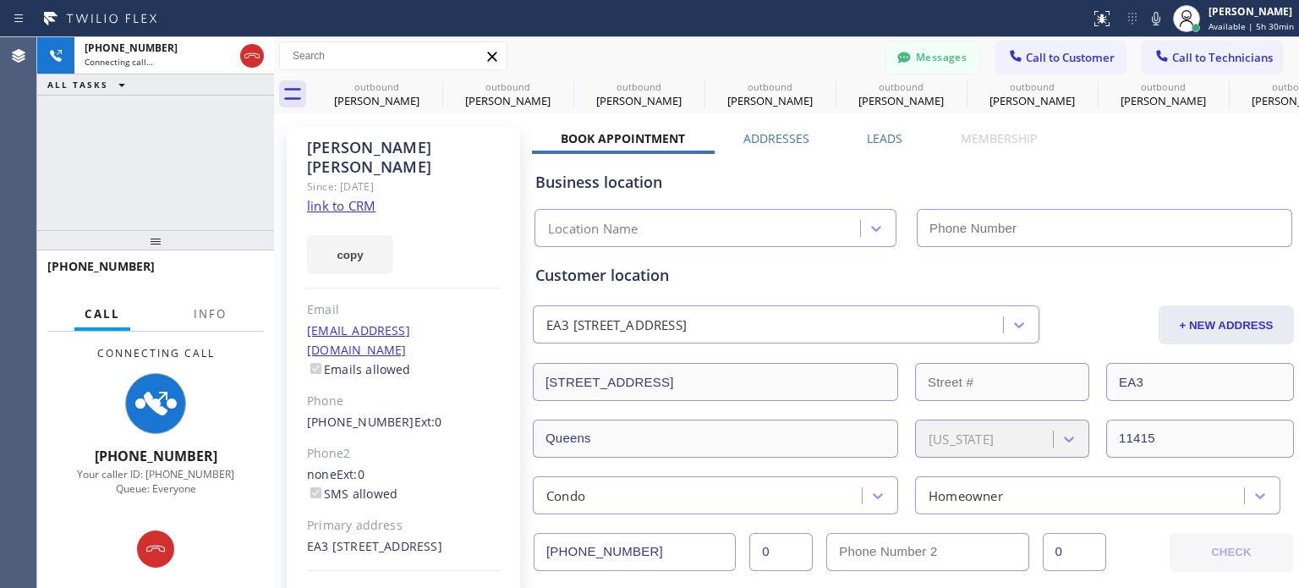
type input "[PHONE_NUMBER]"
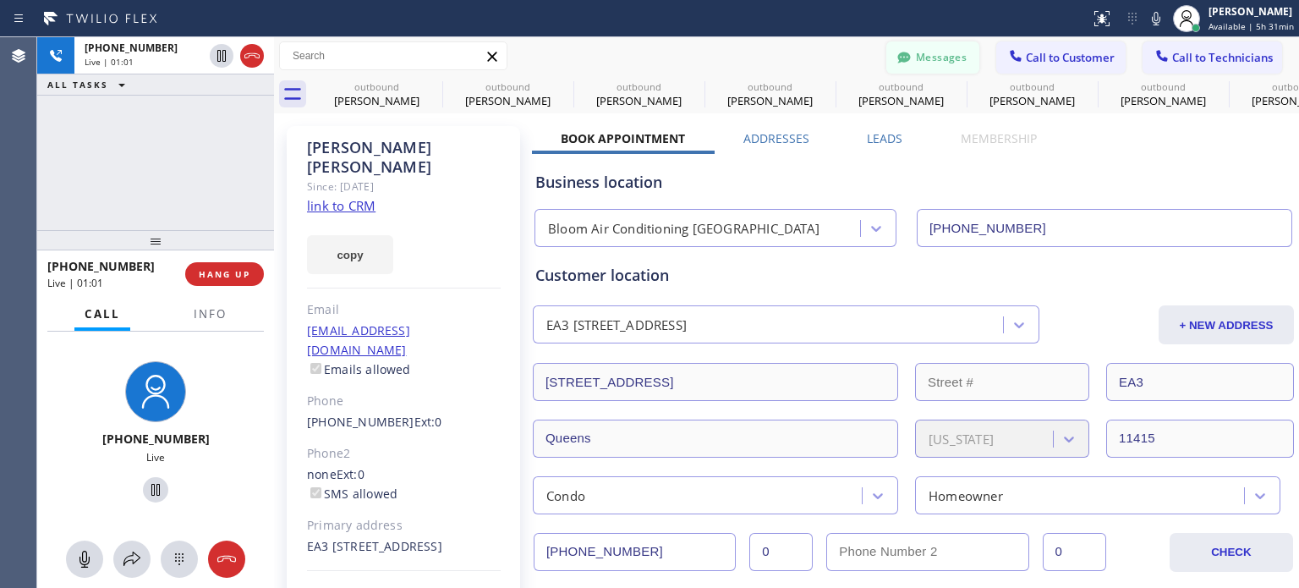
click at [929, 62] on button "Messages" at bounding box center [933, 57] width 93 height 32
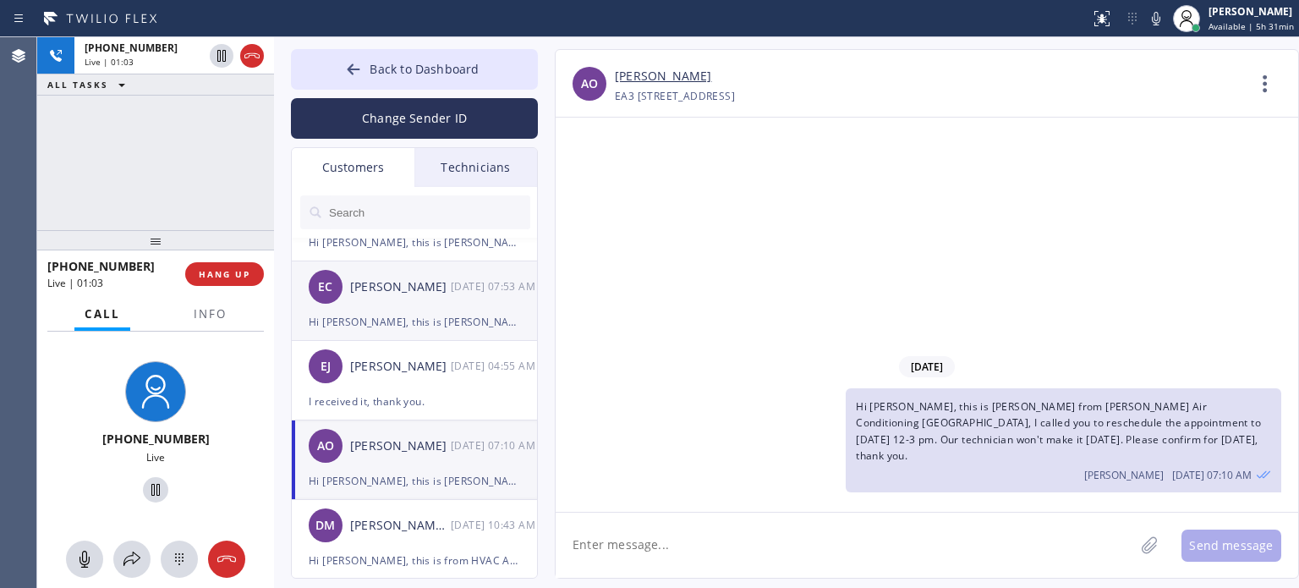
scroll to position [85, 0]
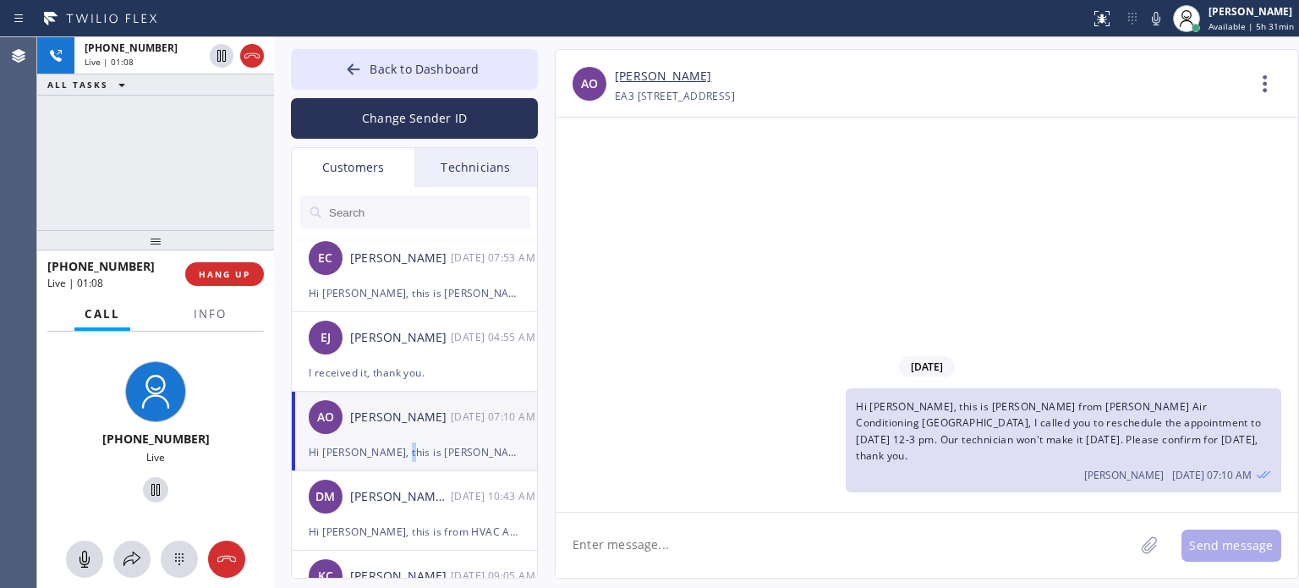
click at [399, 449] on div "Hi [PERSON_NAME], this is [PERSON_NAME] from [PERSON_NAME] Air Conditioning [GE…" at bounding box center [414, 451] width 211 height 19
click at [749, 551] on textarea at bounding box center [845, 545] width 579 height 65
click at [748, 548] on textarea at bounding box center [845, 545] width 579 height 65
click at [747, 547] on textarea at bounding box center [845, 545] width 579 height 65
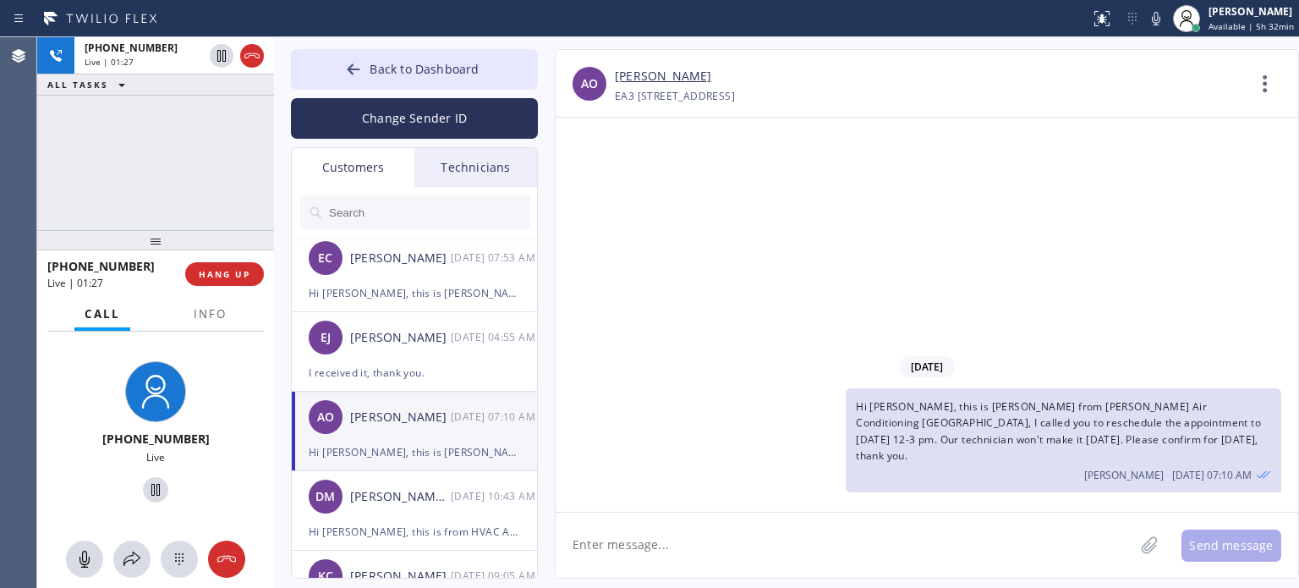
click at [747, 546] on textarea at bounding box center [845, 545] width 579 height 65
click at [1011, 547] on textarea at bounding box center [845, 545] width 579 height 65
click at [844, 552] on textarea at bounding box center [845, 545] width 579 height 65
click at [695, 550] on textarea at bounding box center [845, 545] width 579 height 65
click at [651, 545] on textarea at bounding box center [845, 545] width 579 height 65
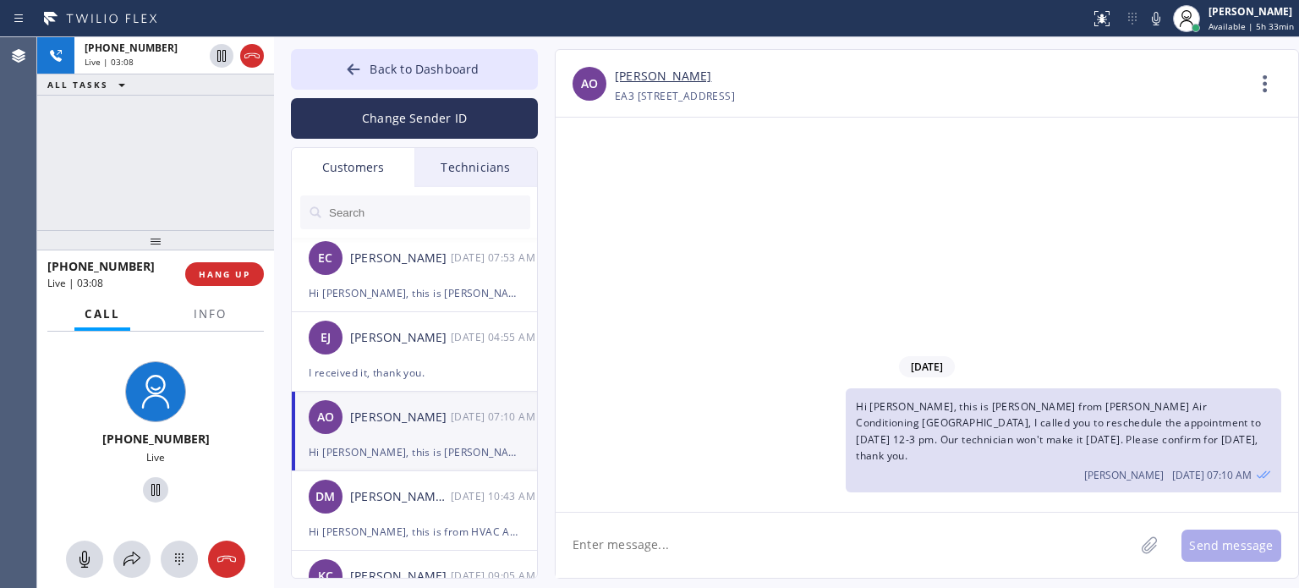
click at [641, 538] on textarea at bounding box center [845, 545] width 579 height 65
click at [662, 550] on textarea at bounding box center [845, 545] width 579 height 65
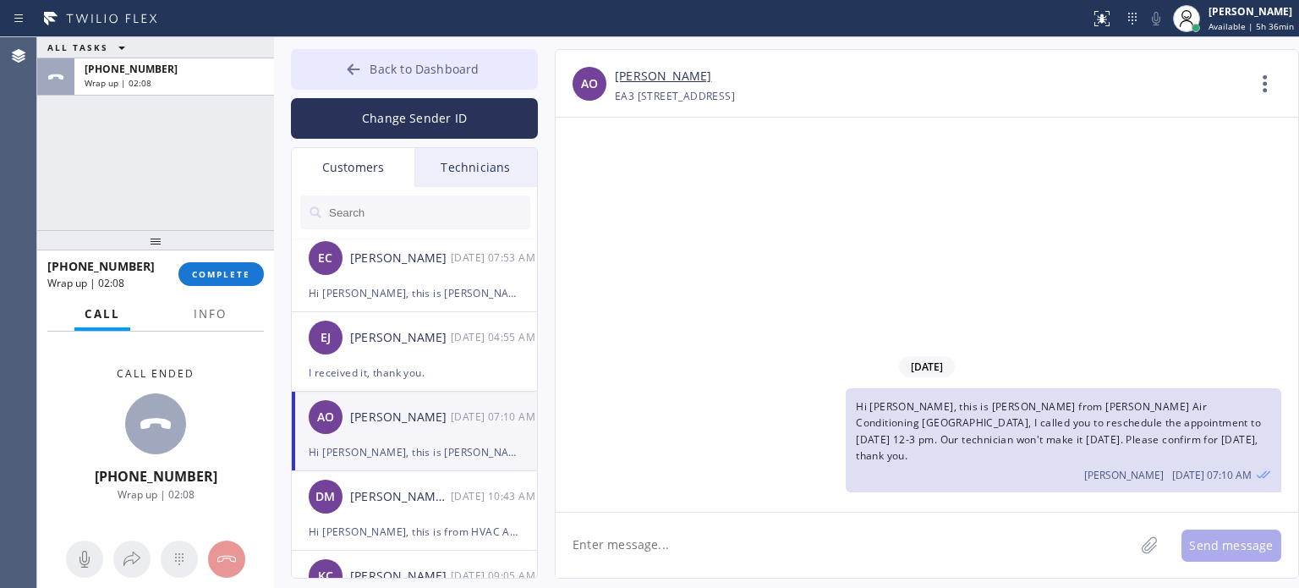
click at [374, 63] on span "Back to Dashboard" at bounding box center [424, 69] width 109 height 16
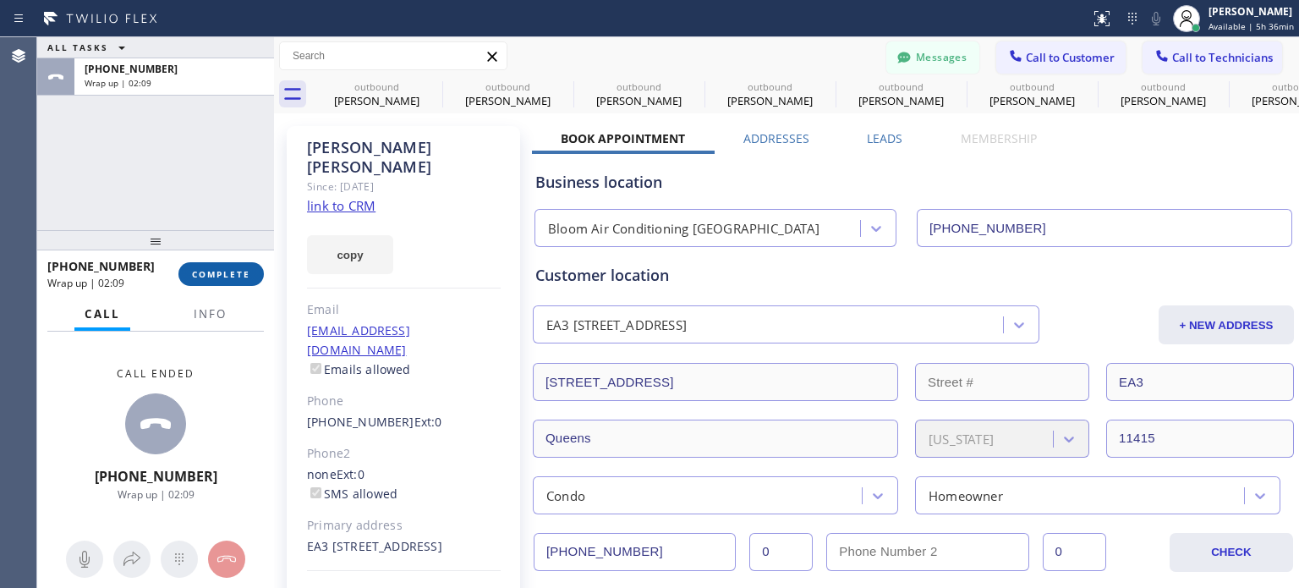
click at [211, 270] on span "COMPLETE" at bounding box center [221, 274] width 58 height 12
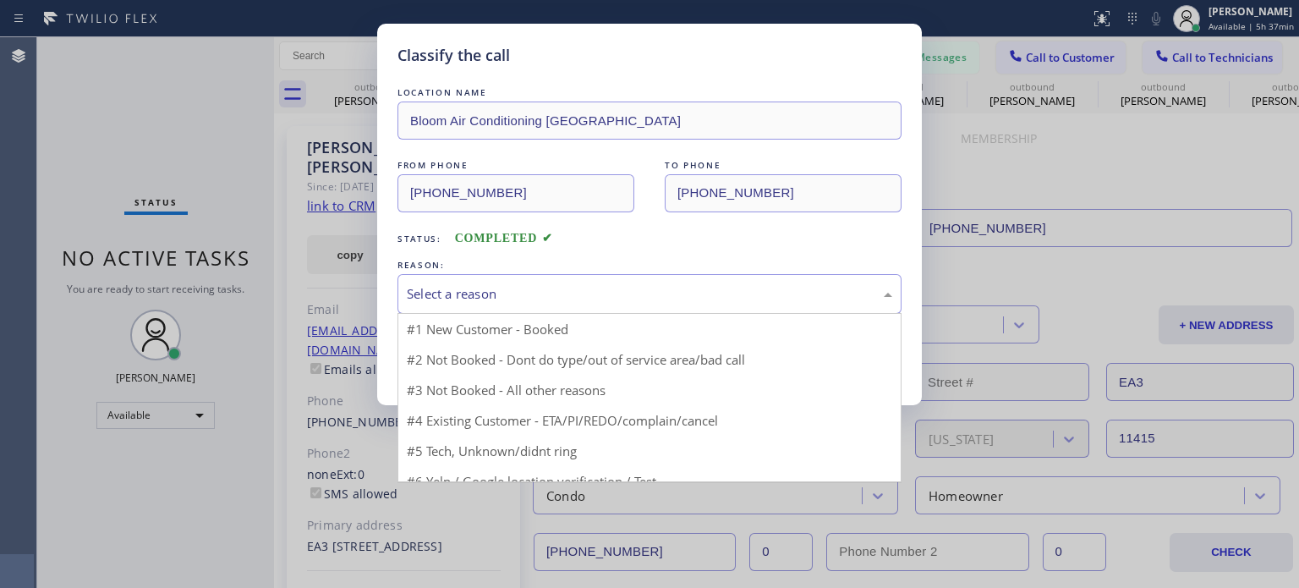
click at [497, 285] on div "Select a reason" at bounding box center [650, 293] width 486 height 19
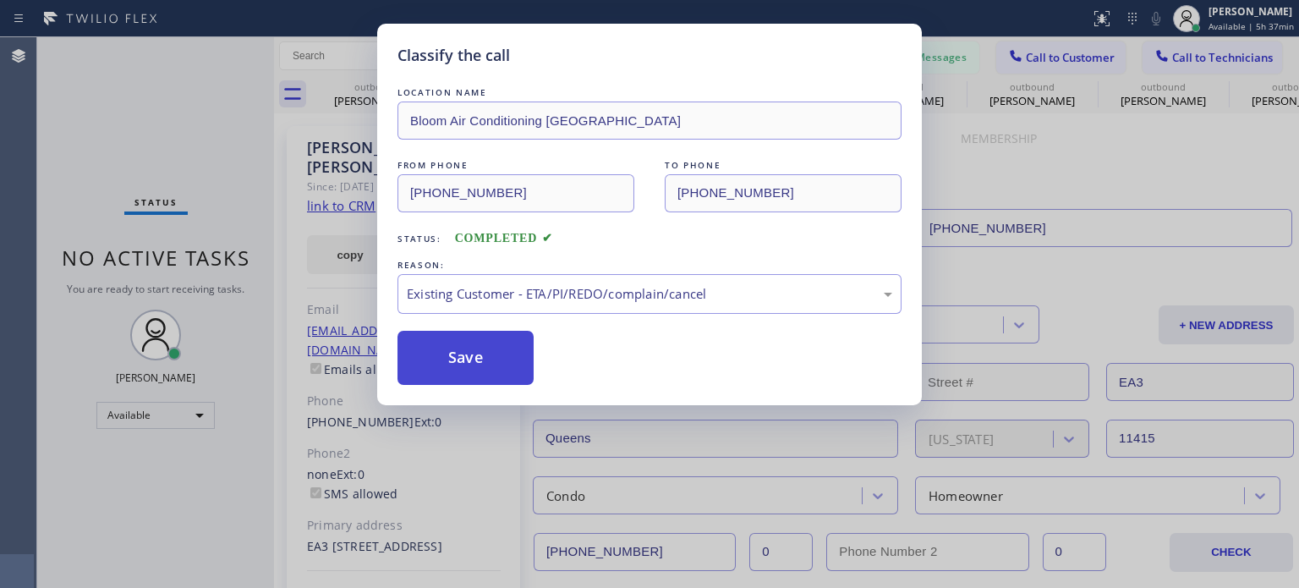
drag, startPoint x: 593, startPoint y: 387, endPoint x: 497, endPoint y: 361, distance: 98.9
click at [492, 359] on button "Save" at bounding box center [466, 358] width 136 height 54
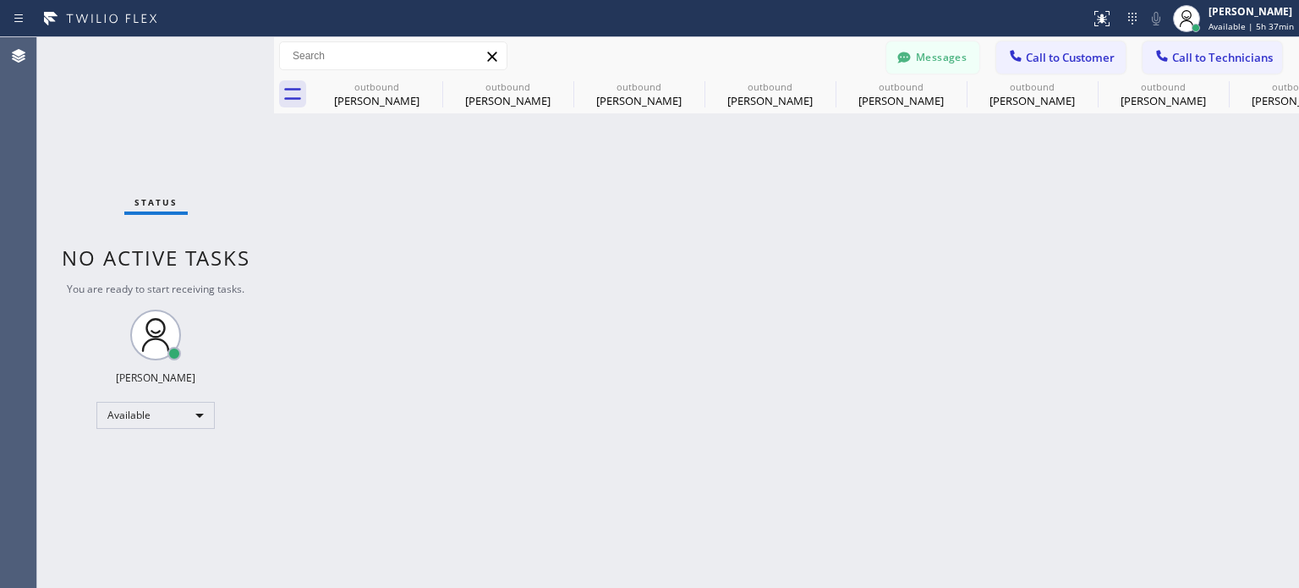
drag, startPoint x: 1185, startPoint y: 251, endPoint x: 865, endPoint y: 162, distance: 331.9
click at [1180, 250] on div "Back to Dashboard Change Sender ID Customers Technicians NC [PERSON_NAME] [DATE…" at bounding box center [786, 312] width 1025 height 551
drag, startPoint x: 1027, startPoint y: 52, endPoint x: 858, endPoint y: 178, distance: 211.0
click at [1028, 53] on span "Call to Customer" at bounding box center [1070, 57] width 89 height 15
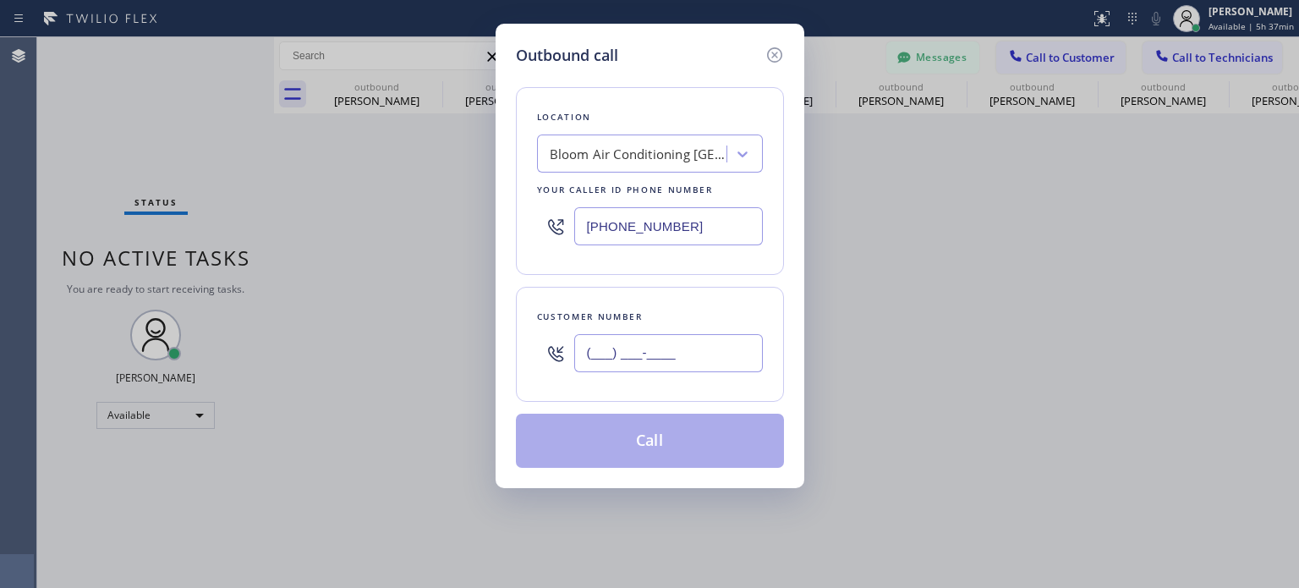
click at [710, 358] on input "(___) ___-____" at bounding box center [668, 353] width 189 height 38
paste input "973) 202-1255"
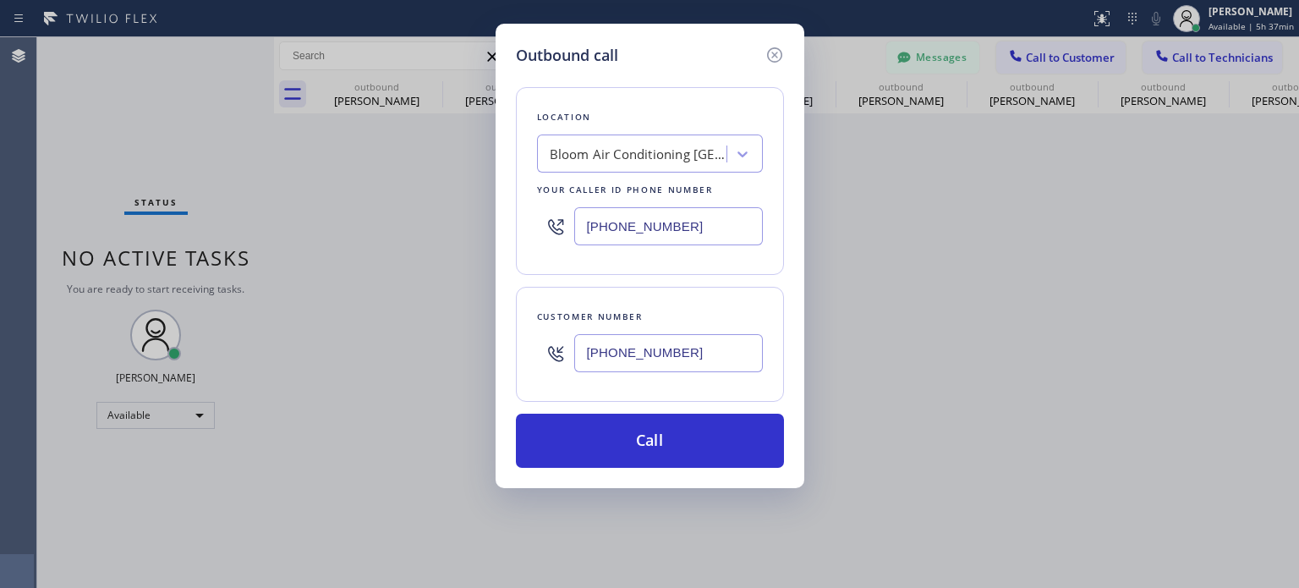
type input "[PHONE_NUMBER]"
drag, startPoint x: 997, startPoint y: 299, endPoint x: 979, endPoint y: 283, distance: 24.0
click at [997, 297] on div "Outbound call Location Bloom Air Conditioning [GEOGRAPHIC_DATA] Your caller id …" at bounding box center [649, 294] width 1299 height 588
click at [624, 230] on input "[PHONE_NUMBER]" at bounding box center [668, 226] width 189 height 38
click at [625, 229] on input "[PHONE_NUMBER]" at bounding box center [668, 226] width 189 height 38
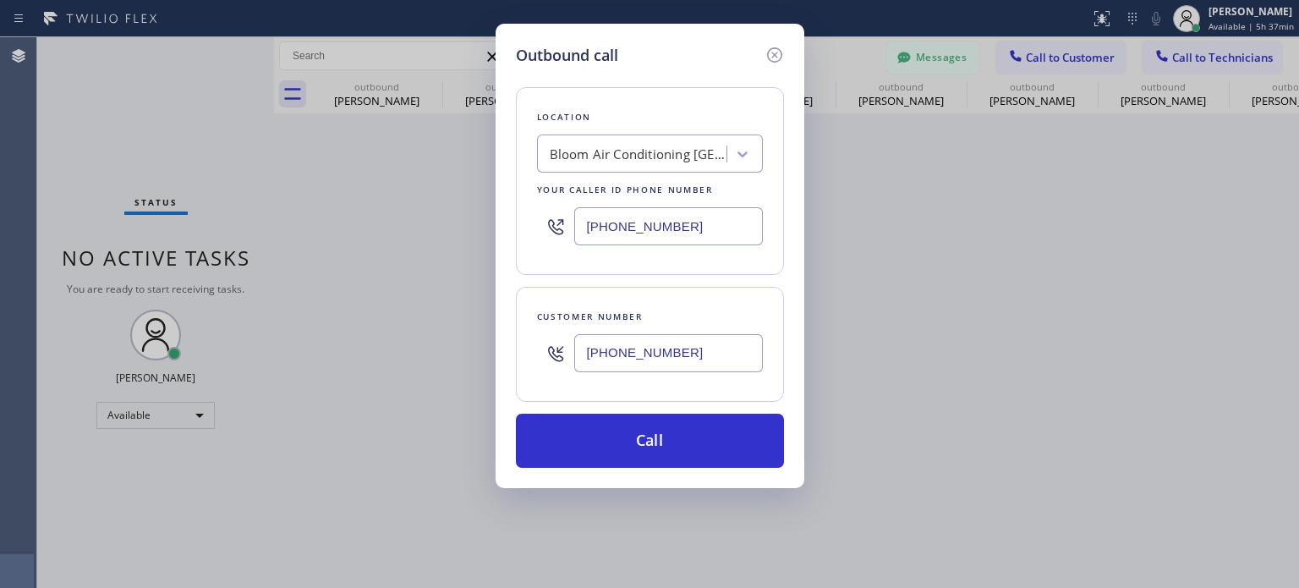
click at [626, 229] on input "[PHONE_NUMBER]" at bounding box center [668, 226] width 189 height 38
paste input "862) 356-5912"
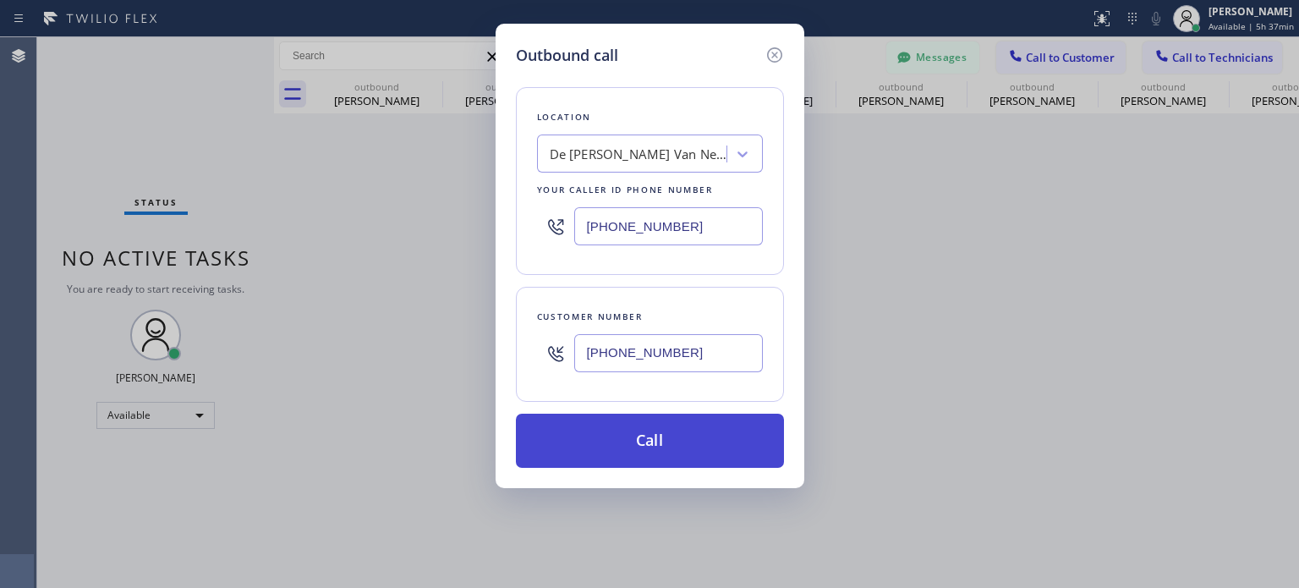
type input "[PHONE_NUMBER]"
click at [612, 445] on button "Call" at bounding box center [650, 441] width 268 height 54
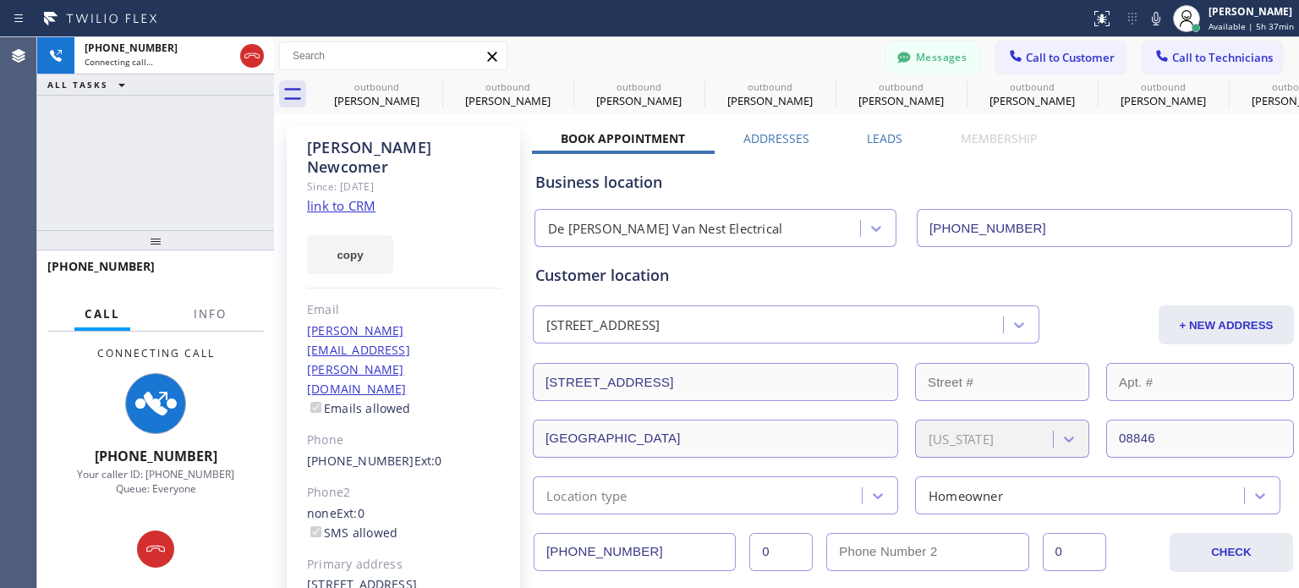
type input "[PHONE_NUMBER]"
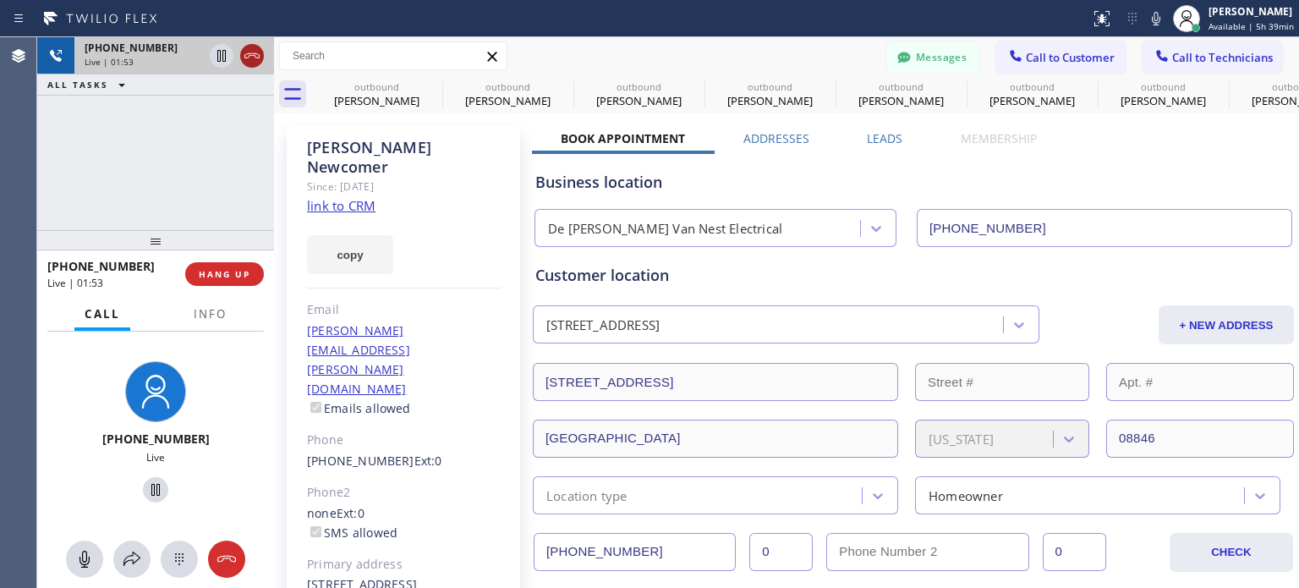
click at [255, 52] on icon at bounding box center [252, 56] width 20 height 20
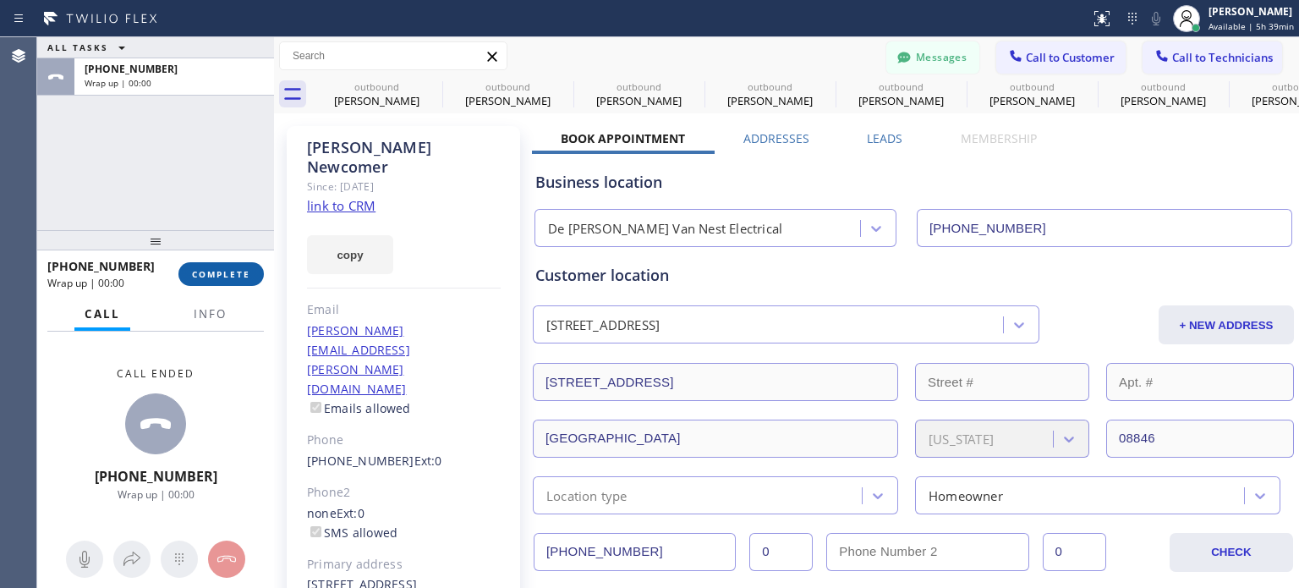
click at [195, 273] on span "COMPLETE" at bounding box center [221, 274] width 58 height 12
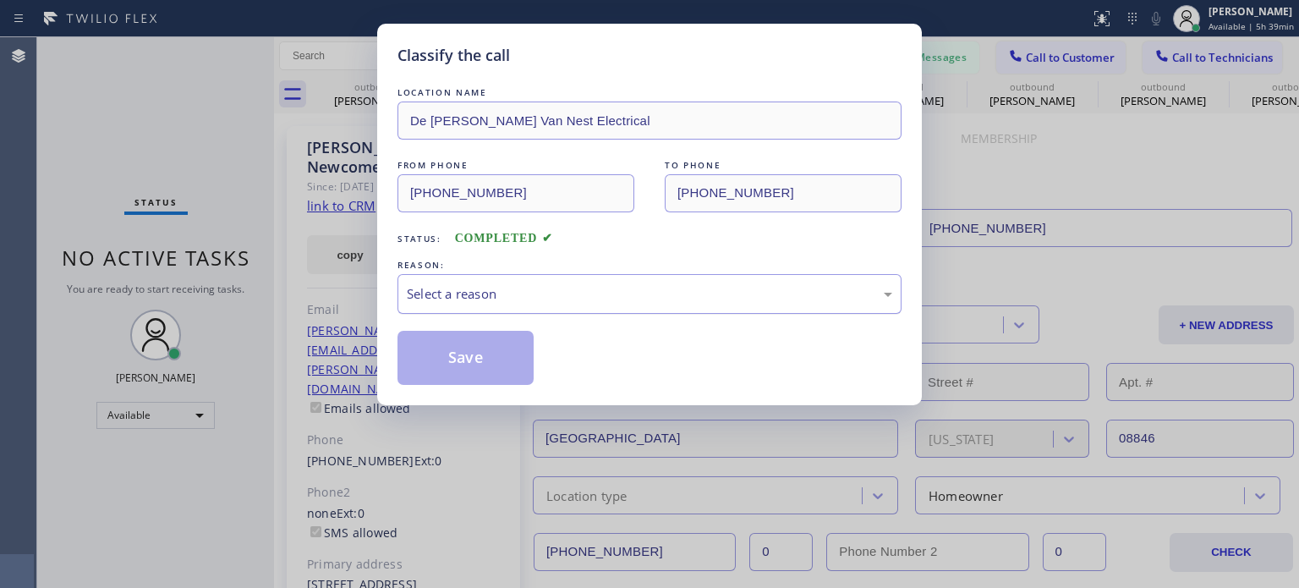
click at [508, 294] on div "Select a reason" at bounding box center [650, 293] width 486 height 19
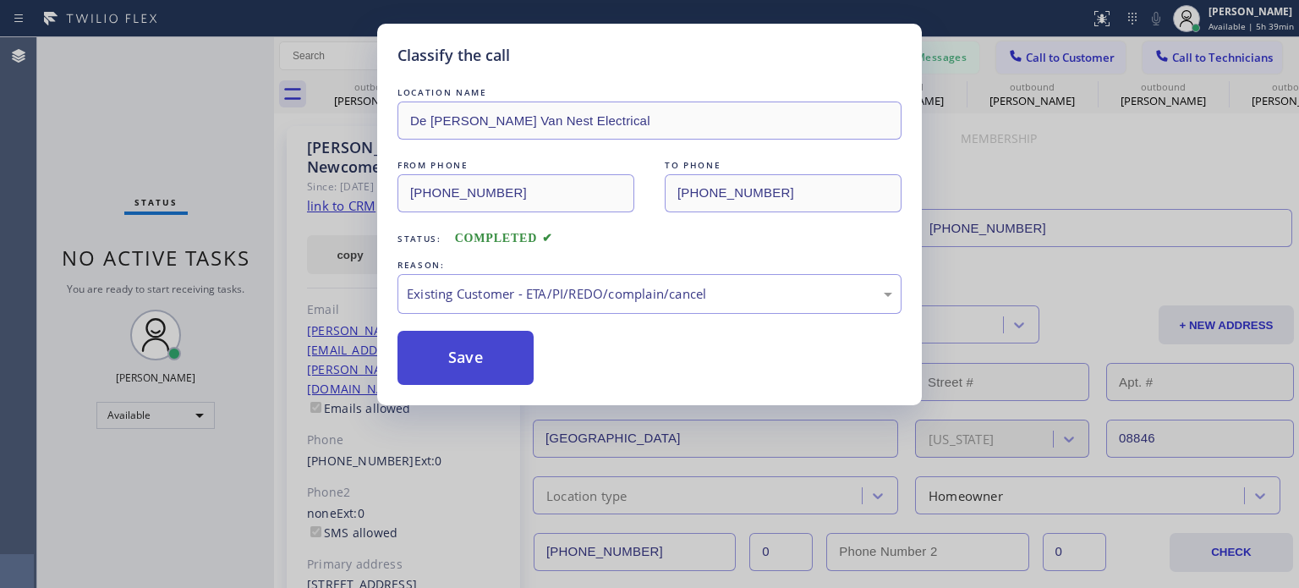
click at [480, 353] on button "Save" at bounding box center [466, 358] width 136 height 54
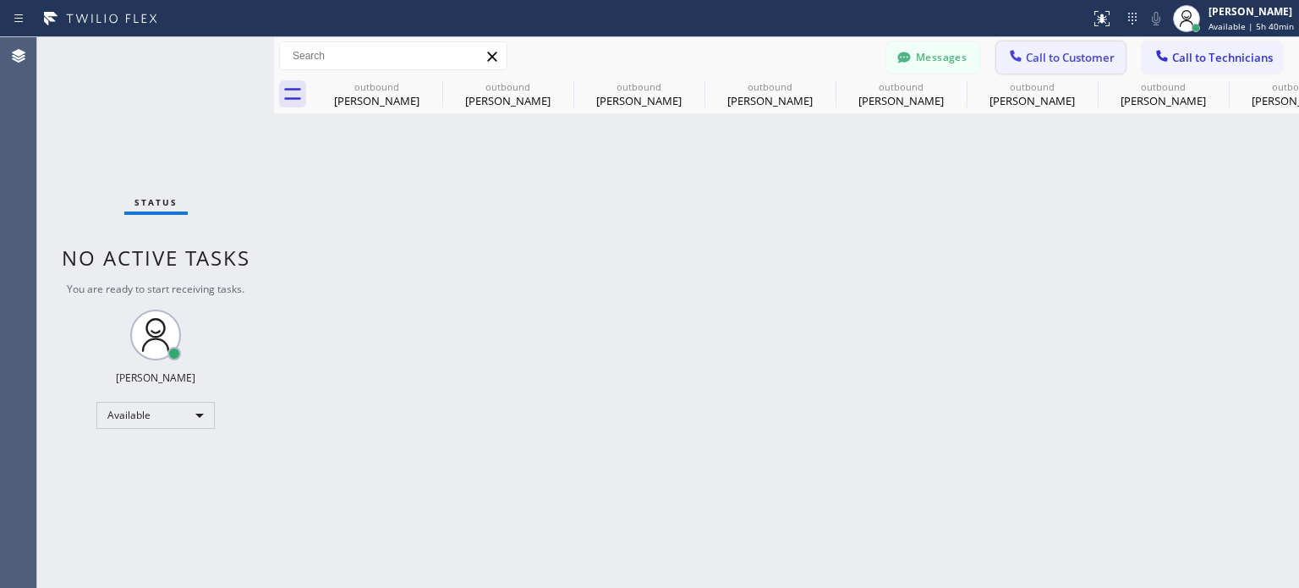
click at [1042, 64] on span "Call to Customer" at bounding box center [1070, 57] width 89 height 15
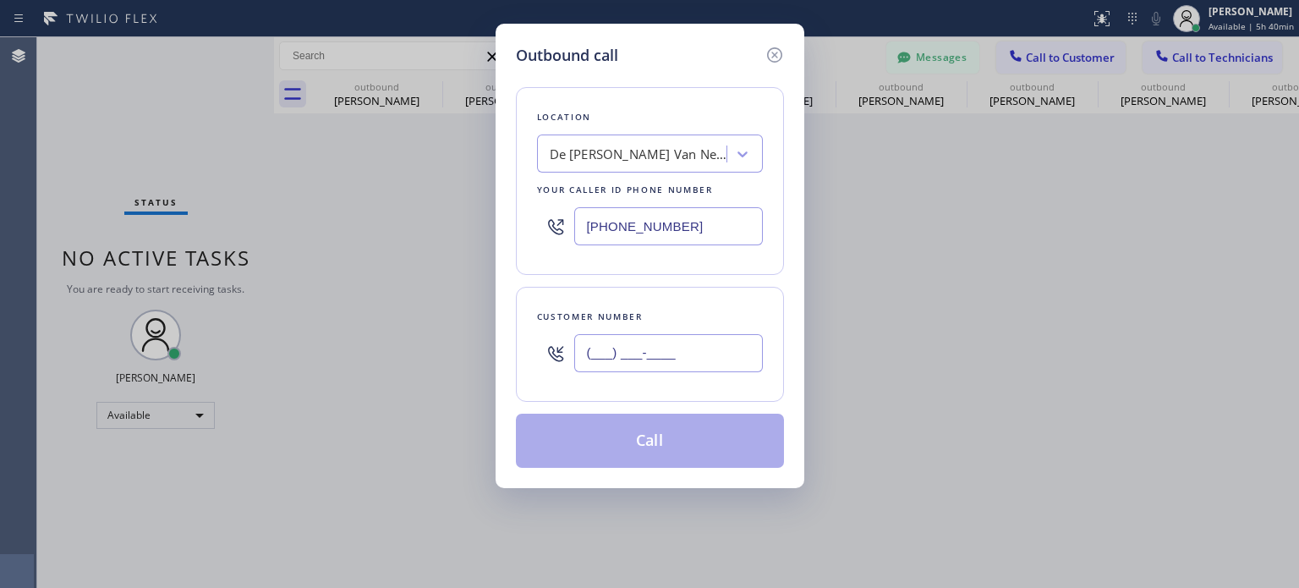
click at [684, 360] on input "(___) ___-____" at bounding box center [668, 353] width 189 height 38
paste input "973) 202-1255"
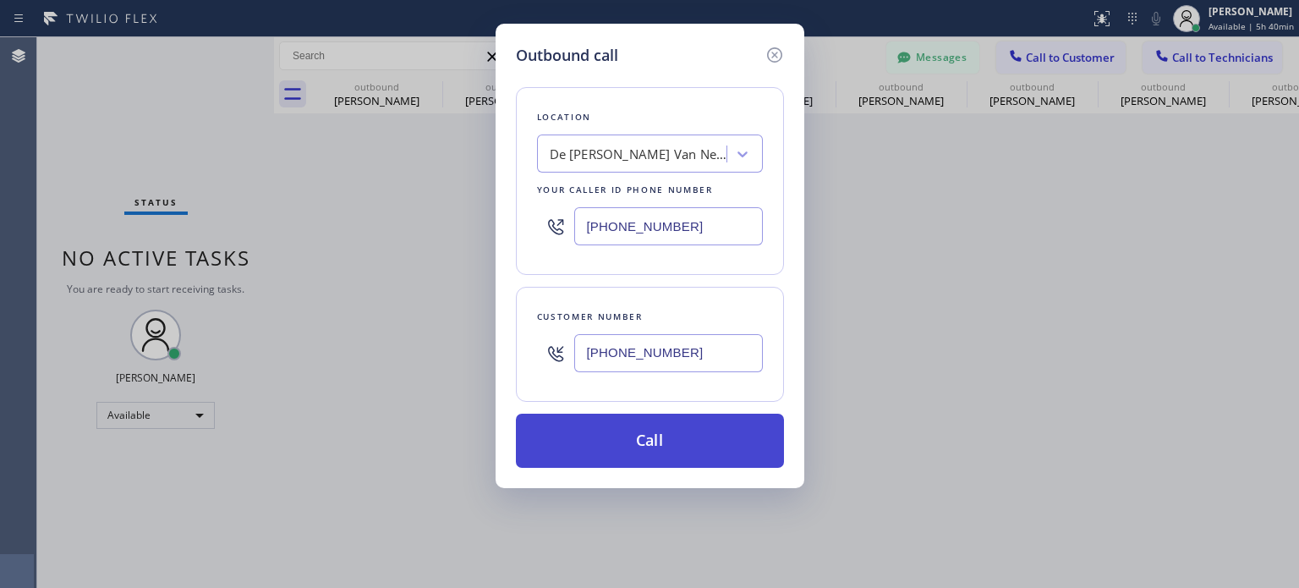
type input "[PHONE_NUMBER]"
click at [656, 460] on button "Call" at bounding box center [650, 441] width 268 height 54
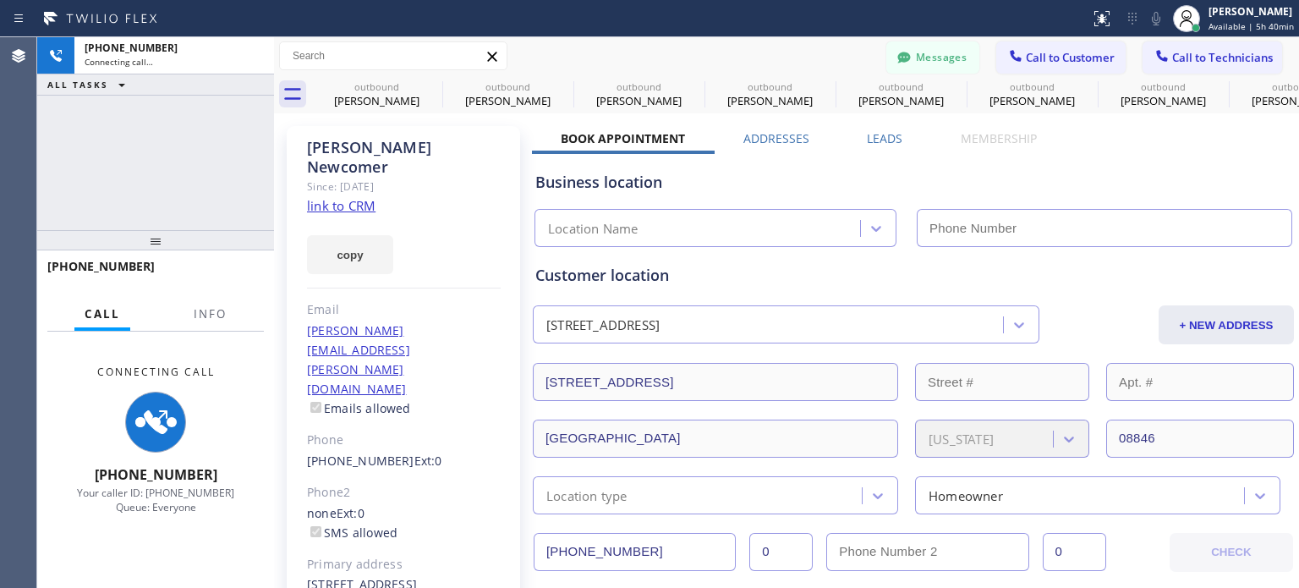
type input "[PHONE_NUMBER]"
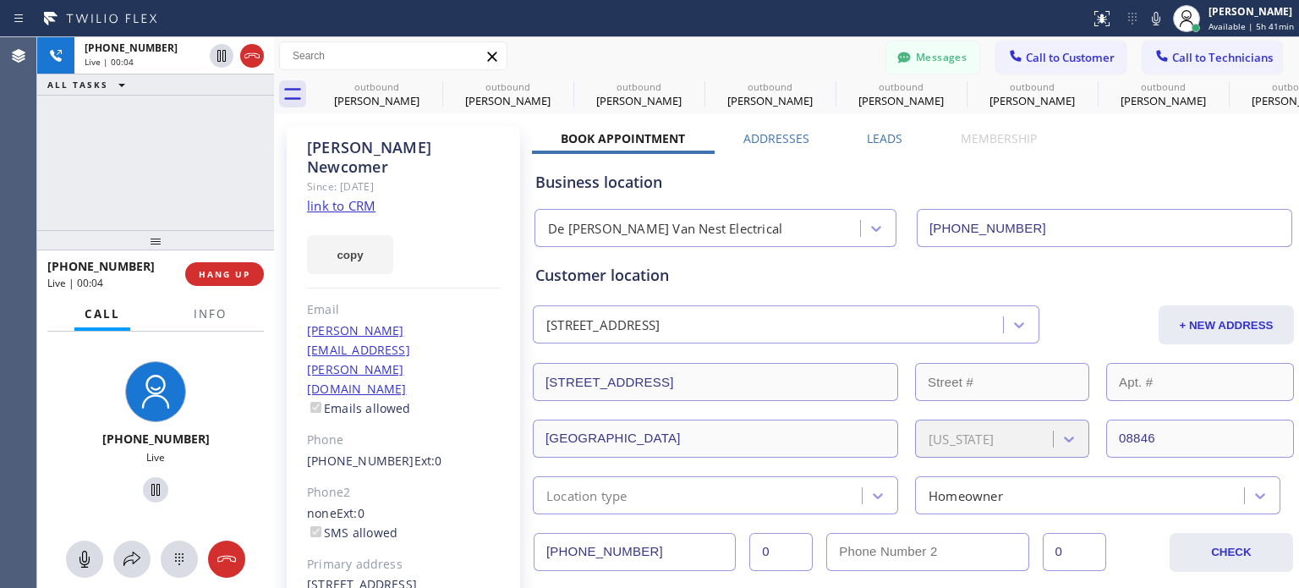
click at [937, 178] on div "Business location" at bounding box center [913, 182] width 756 height 23
click at [853, 172] on div "Business location" at bounding box center [913, 182] width 756 height 23
click at [859, 174] on div "Business location" at bounding box center [913, 182] width 756 height 23
click at [854, 182] on div "Business location" at bounding box center [913, 182] width 756 height 23
click at [977, 178] on div "Business location" at bounding box center [913, 182] width 756 height 23
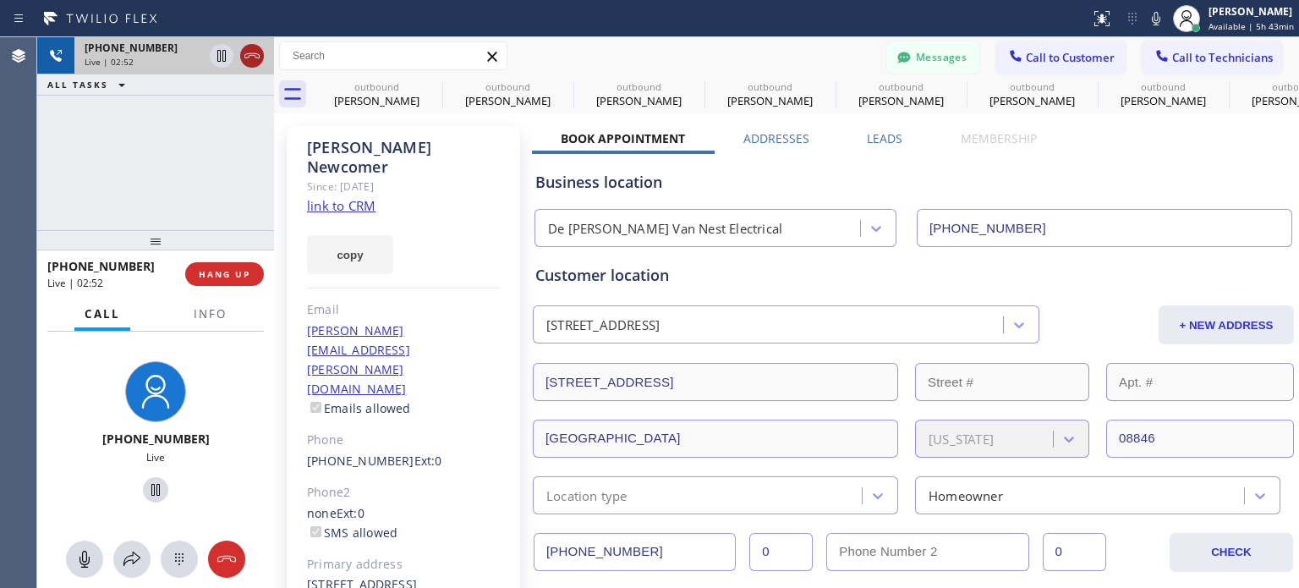
click at [252, 58] on icon at bounding box center [252, 56] width 20 height 20
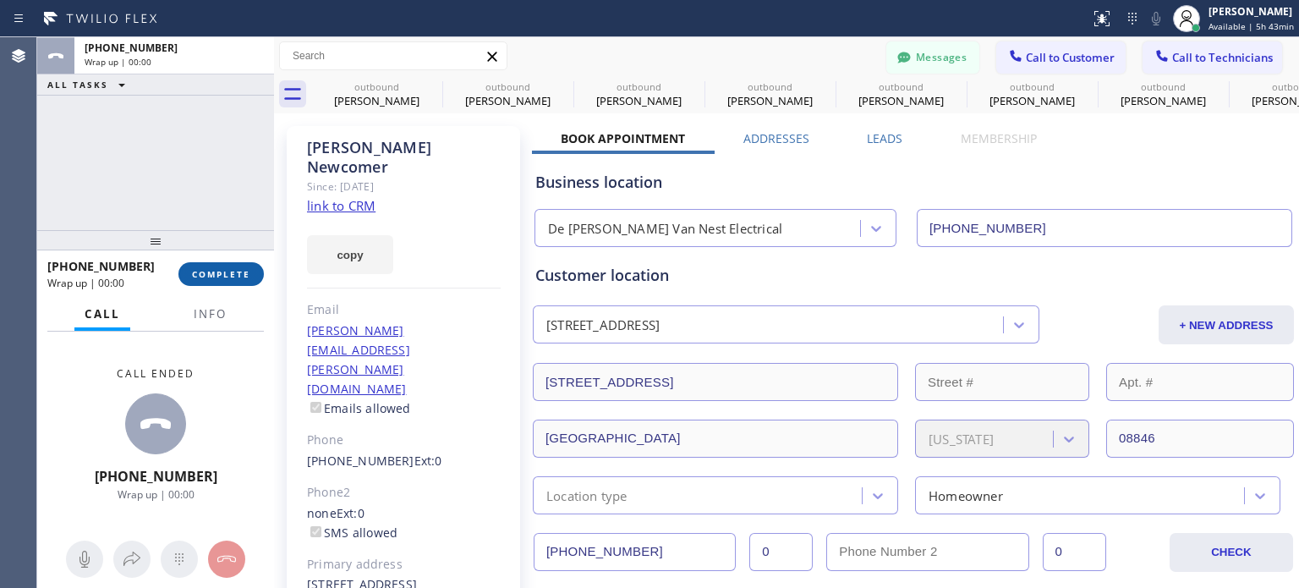
click at [206, 280] on button "COMPLETE" at bounding box center [220, 274] width 85 height 24
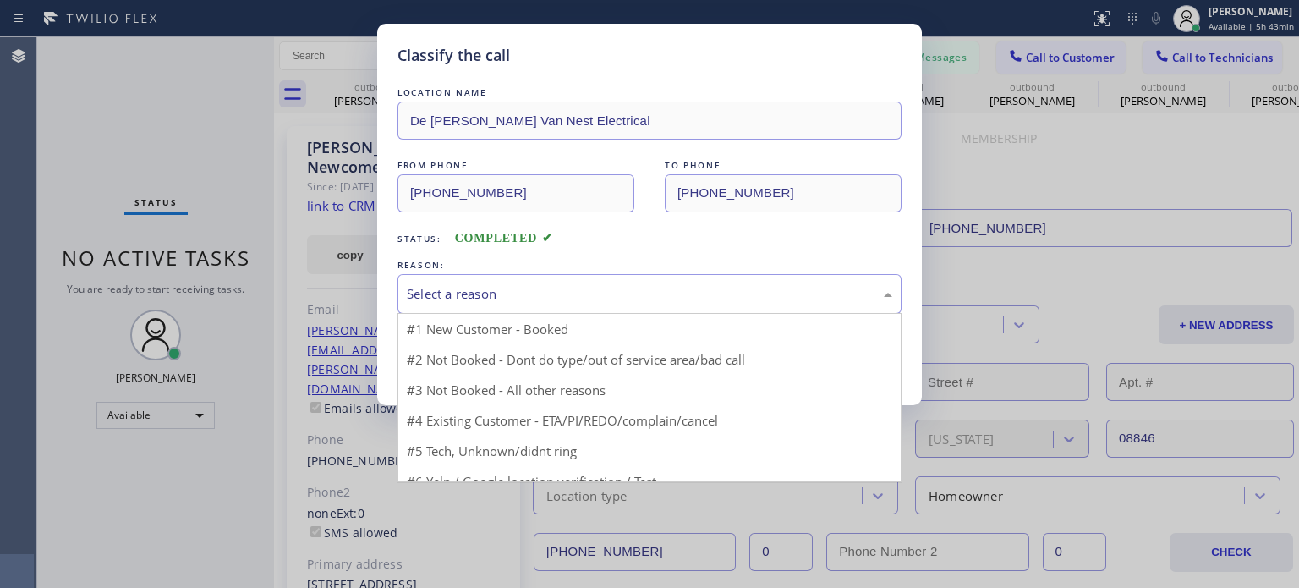
click at [531, 297] on div "Select a reason" at bounding box center [650, 293] width 486 height 19
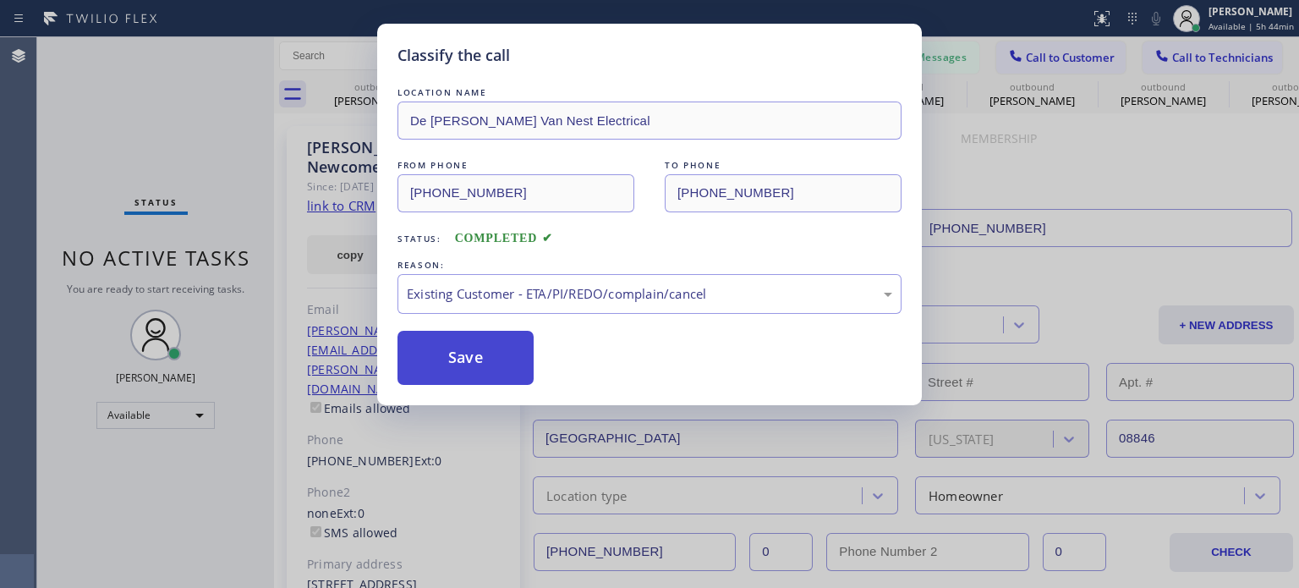
click at [511, 358] on button "Save" at bounding box center [466, 358] width 136 height 54
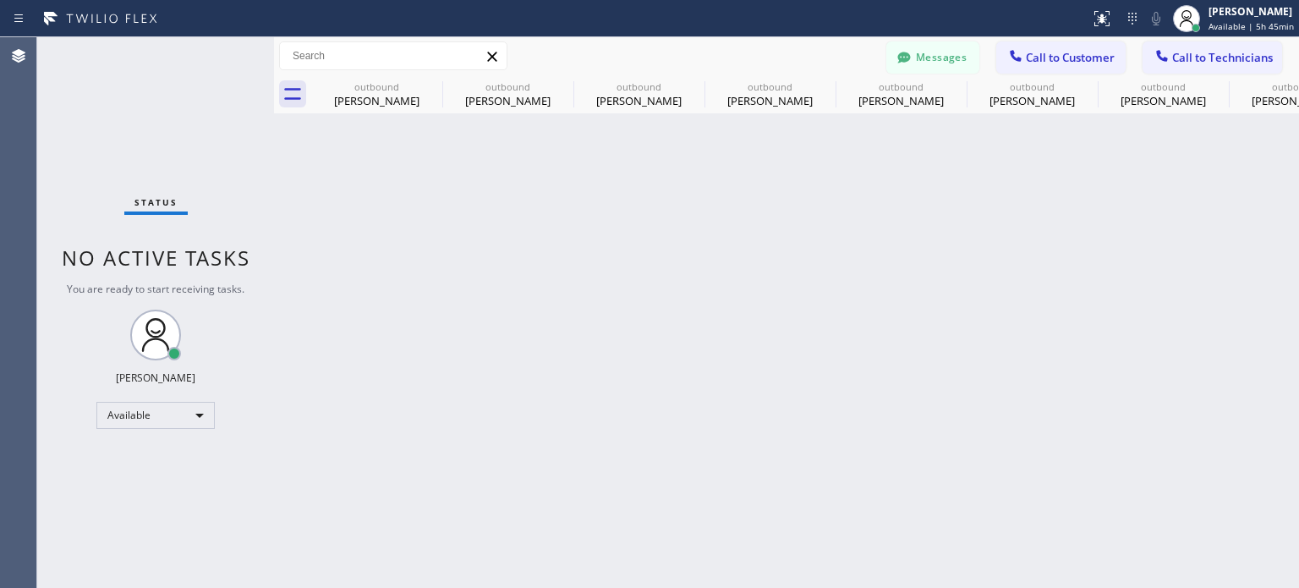
click at [985, 244] on div "Back to Dashboard Change Sender ID Customers Technicians NC [PERSON_NAME] [DATE…" at bounding box center [786, 312] width 1025 height 551
drag, startPoint x: 1030, startPoint y: 276, endPoint x: 575, endPoint y: 13, distance: 525.0
click at [1025, 274] on div "Back to Dashboard Change Sender ID Customers Technicians NC [PERSON_NAME] [DATE…" at bounding box center [786, 312] width 1025 height 551
click at [1058, 57] on span "Call to Customer" at bounding box center [1070, 57] width 89 height 15
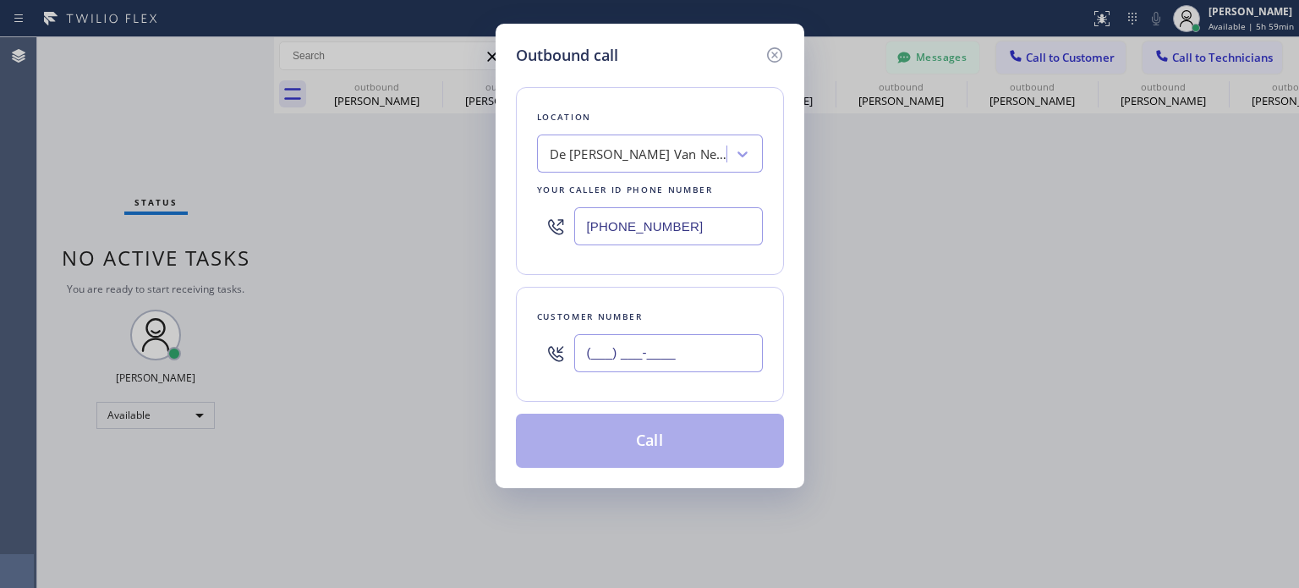
click at [612, 359] on input "(___) ___-____" at bounding box center [668, 353] width 189 height 38
paste input "973) 202-1255"
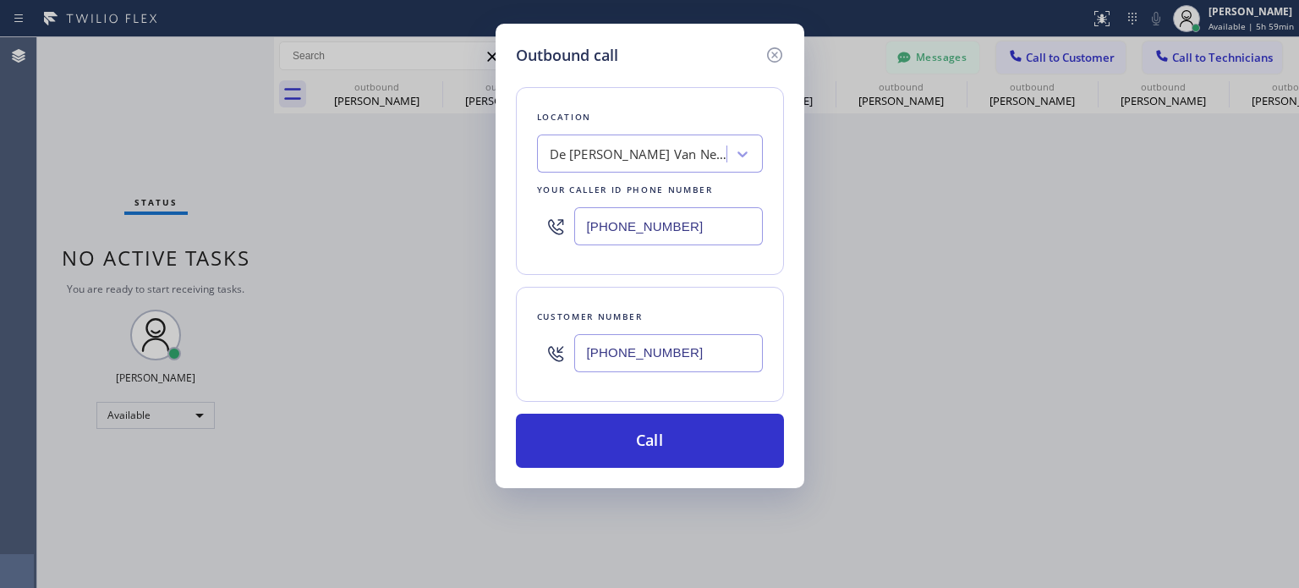
type input "[PHONE_NUMBER]"
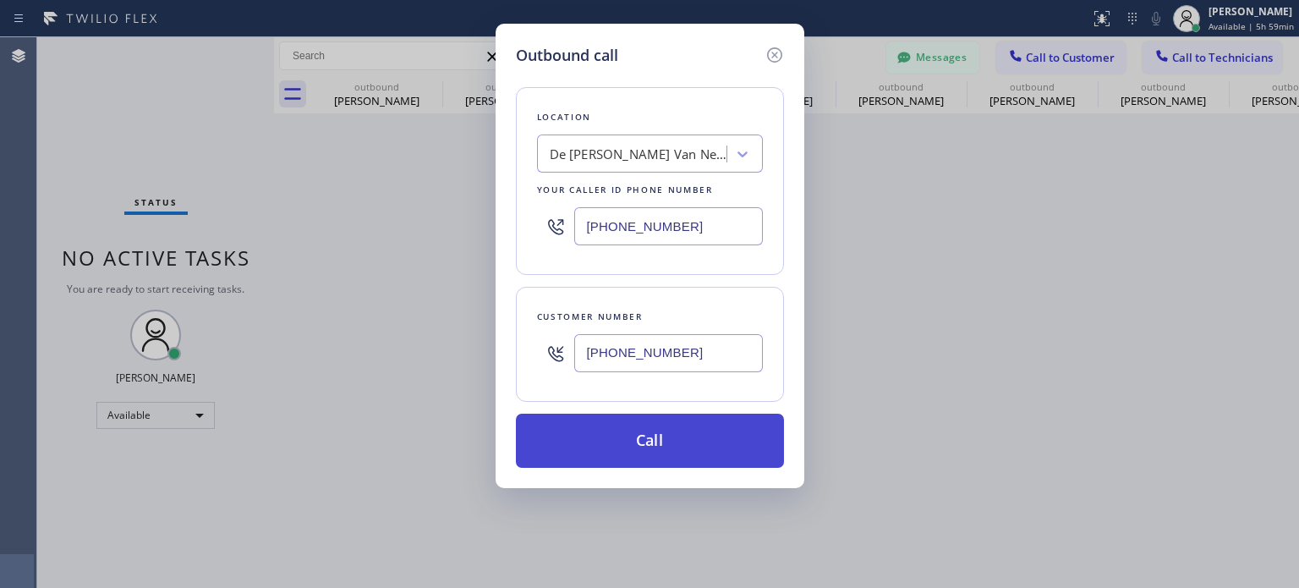
click at [629, 442] on button "Call" at bounding box center [650, 441] width 268 height 54
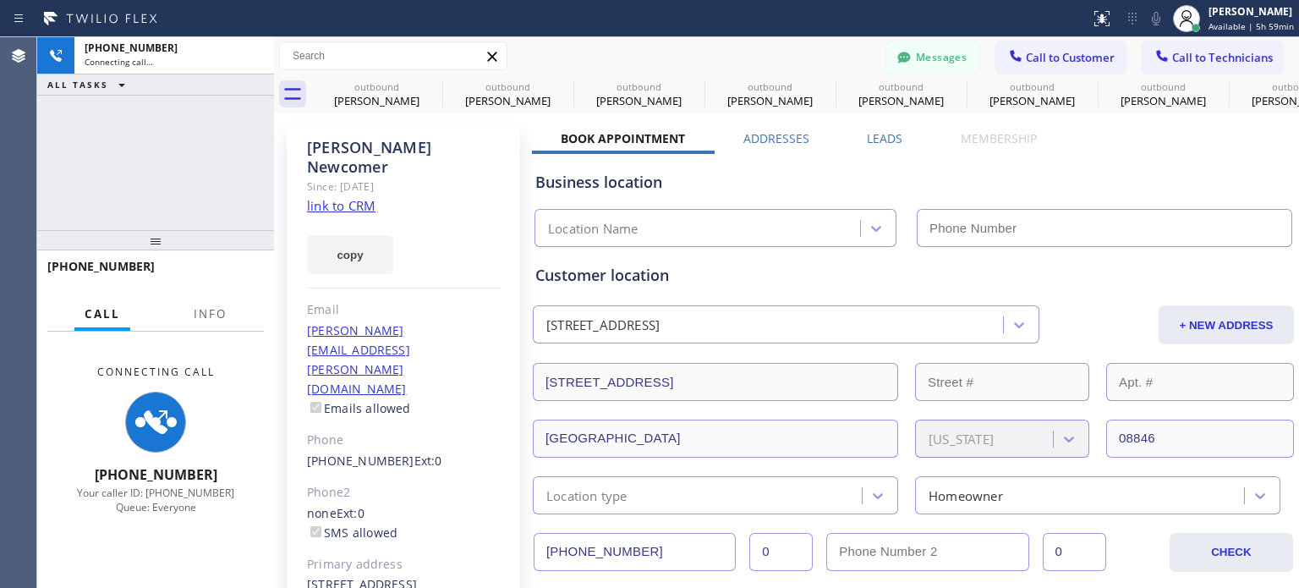
type input "[PHONE_NUMBER]"
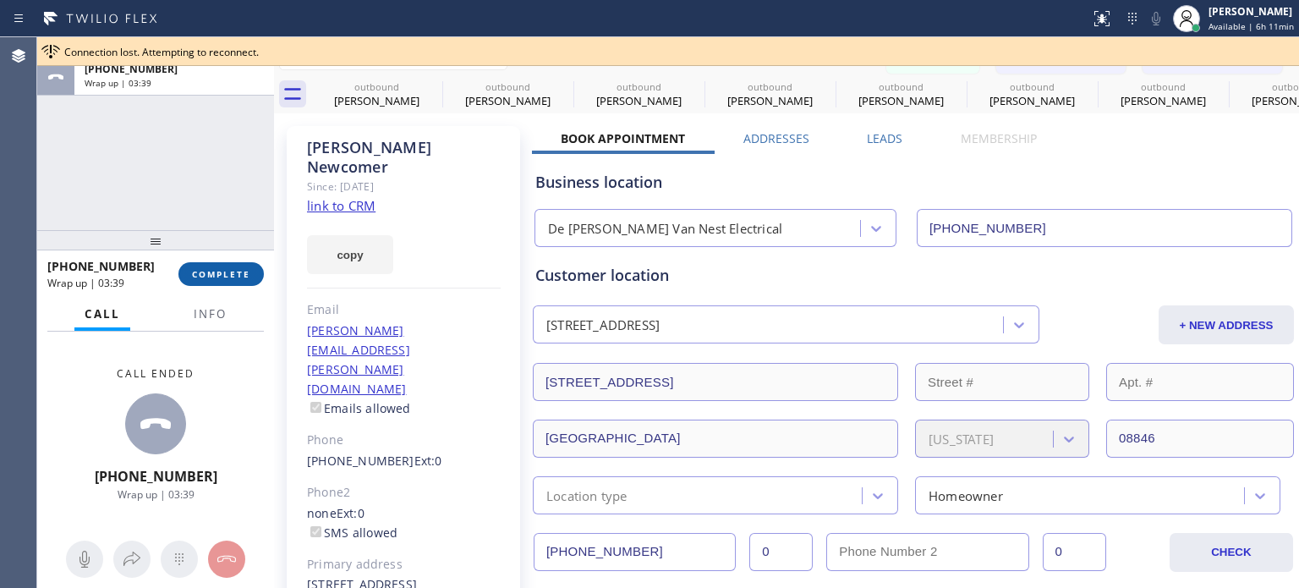
click at [210, 273] on span "COMPLETE" at bounding box center [221, 274] width 58 height 12
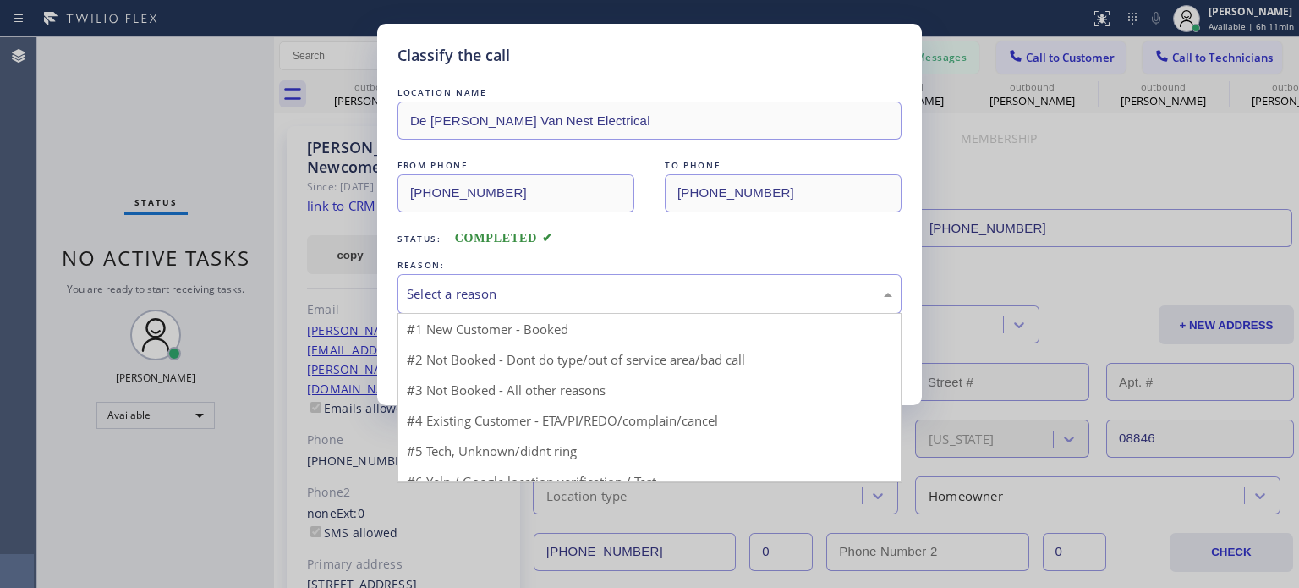
click at [552, 284] on div "Select a reason" at bounding box center [650, 293] width 486 height 19
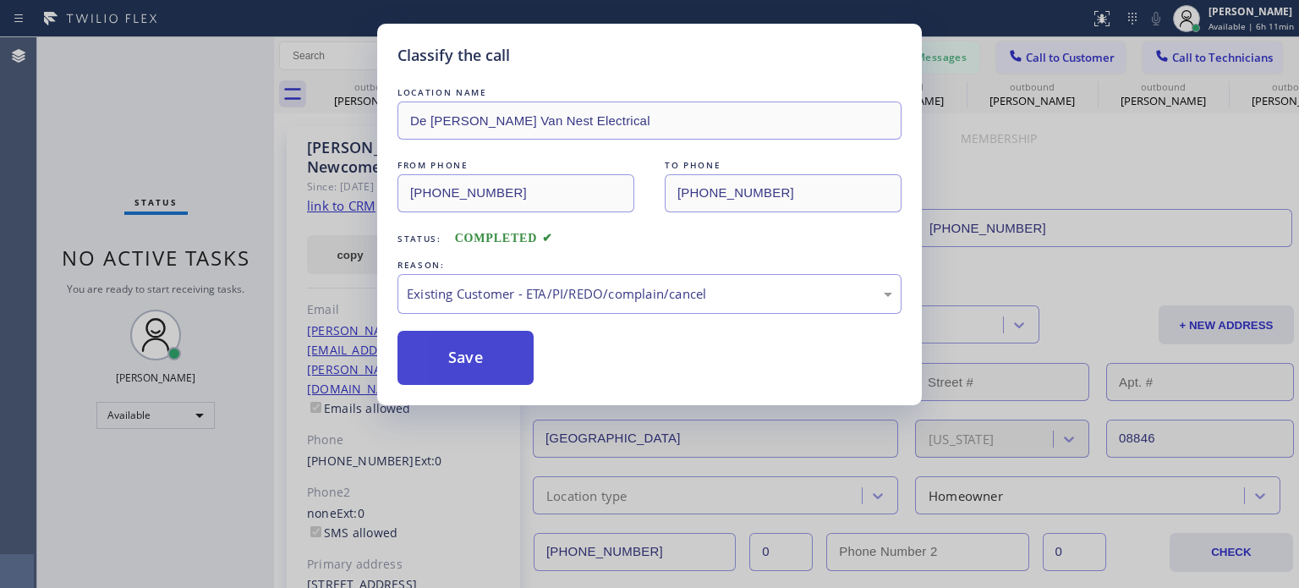
click at [499, 351] on button "Save" at bounding box center [466, 358] width 136 height 54
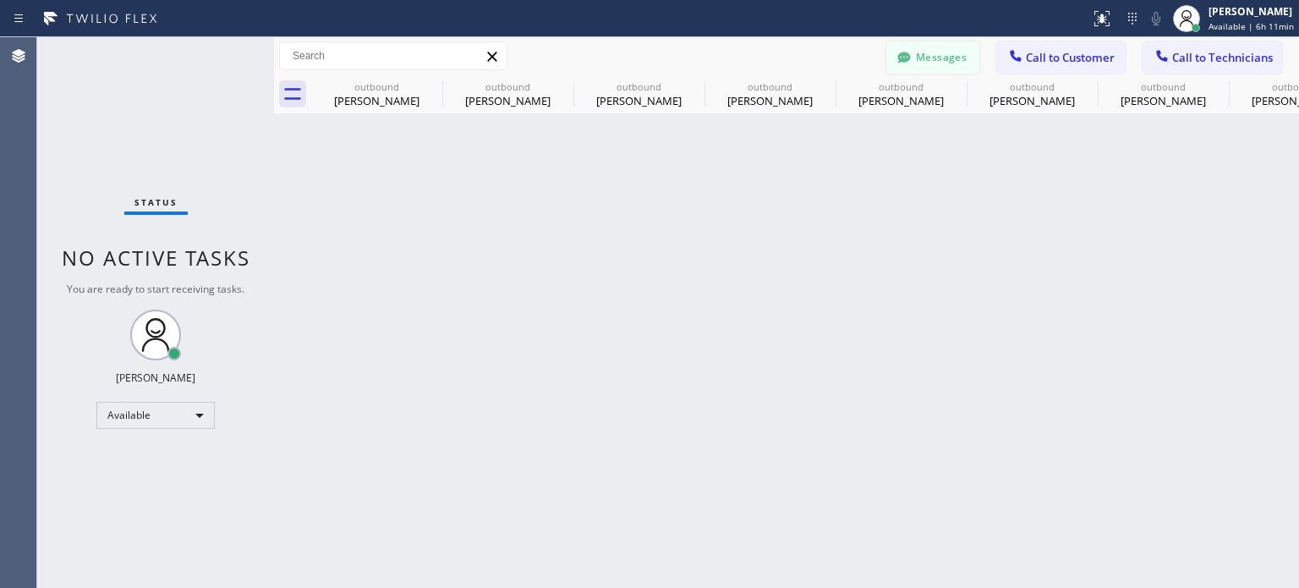
click at [941, 57] on button "Messages" at bounding box center [933, 57] width 93 height 32
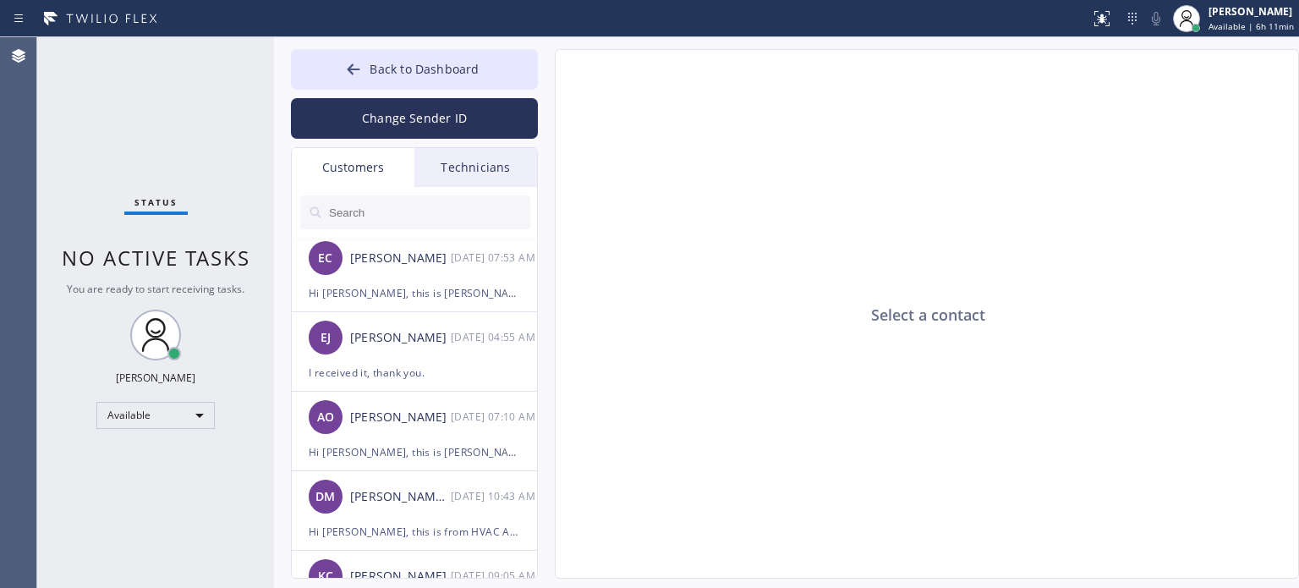
click at [364, 211] on input "text" at bounding box center [428, 212] width 203 height 34
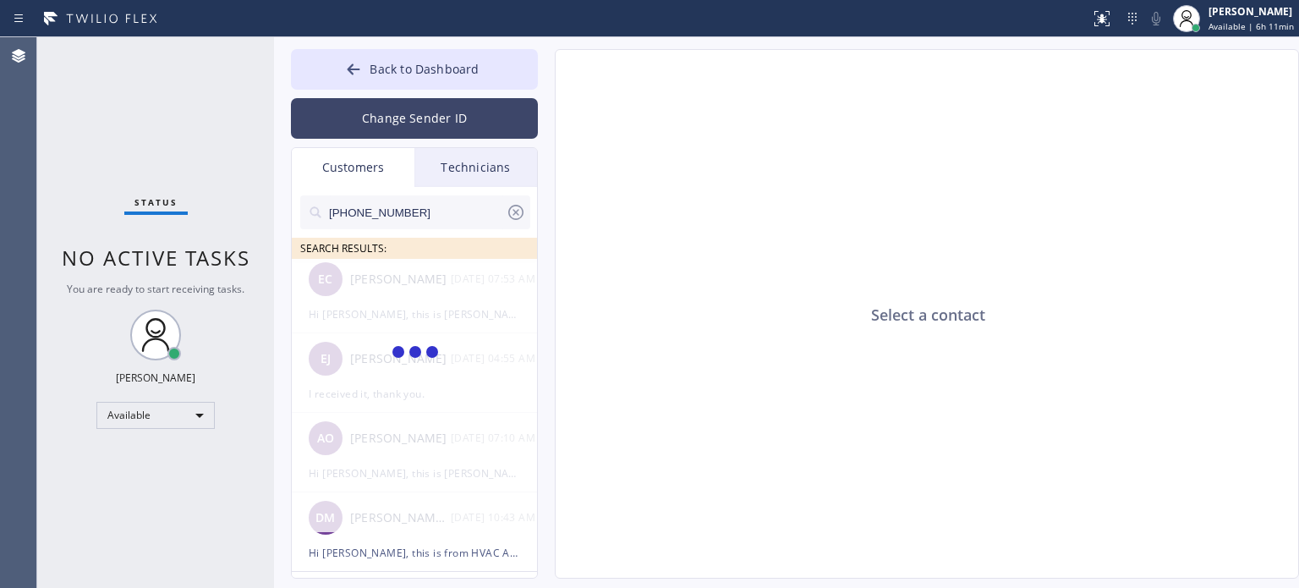
click at [442, 107] on button "Change Sender ID" at bounding box center [414, 118] width 247 height 41
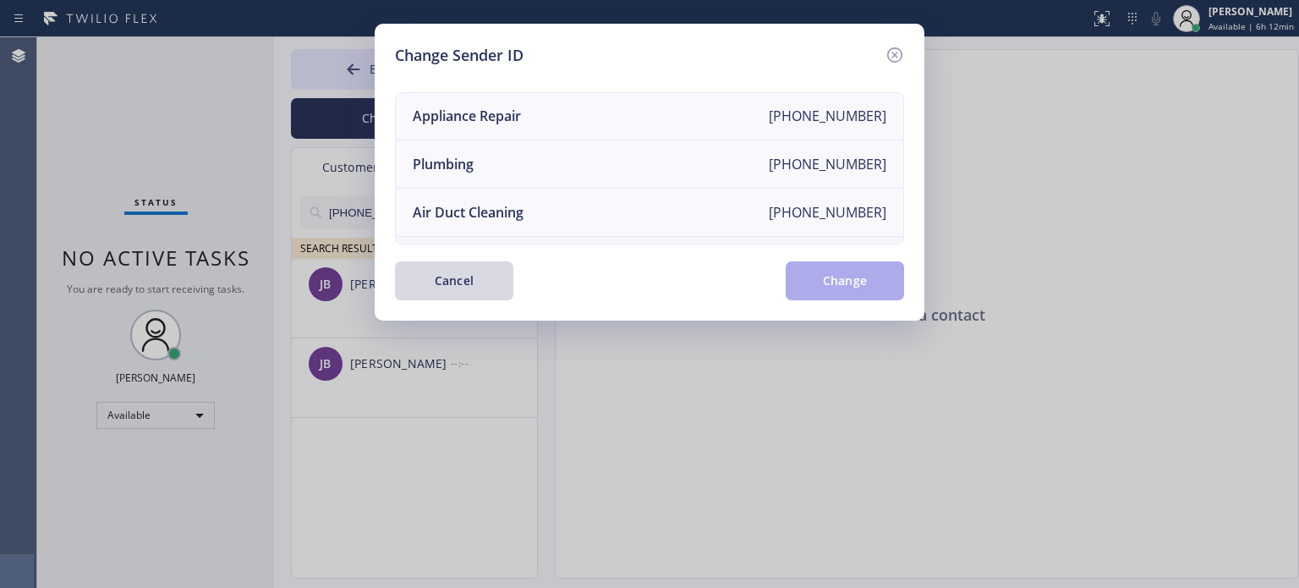
scroll to position [197, 0]
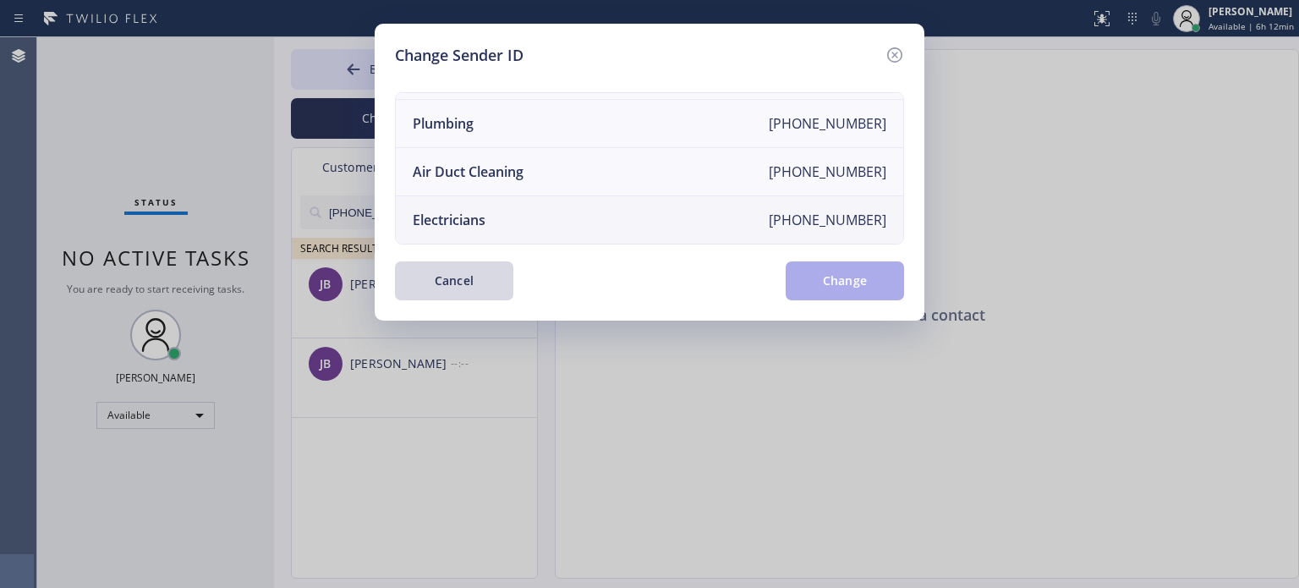
click at [468, 211] on div "Electricians" at bounding box center [449, 220] width 73 height 19
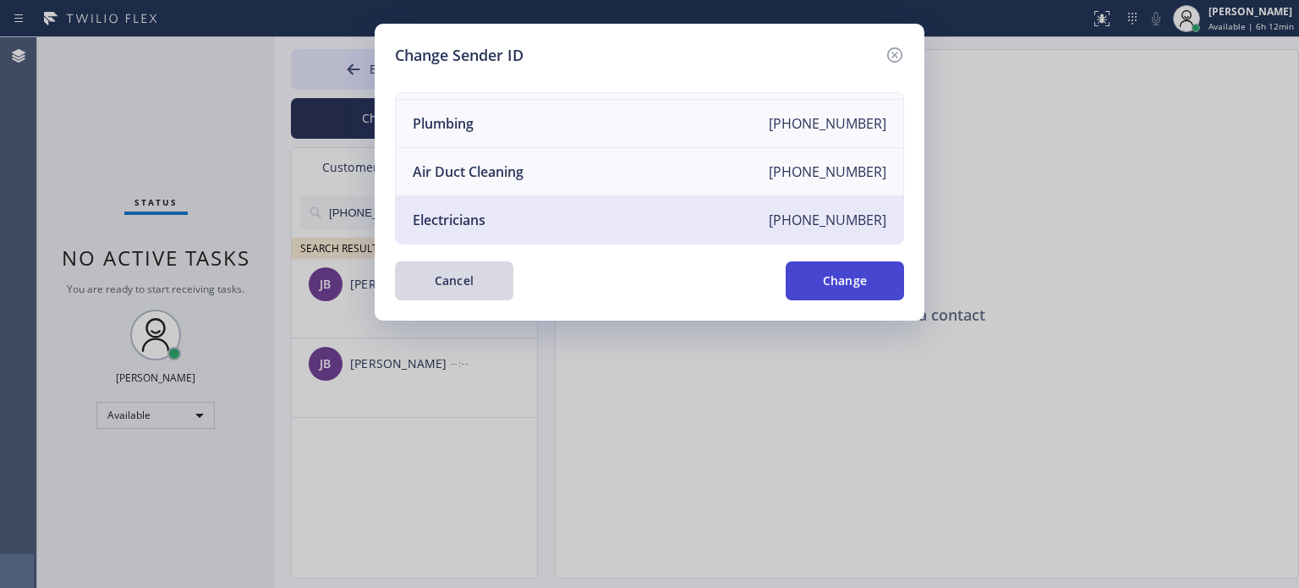
click at [853, 273] on button "Change" at bounding box center [845, 280] width 118 height 39
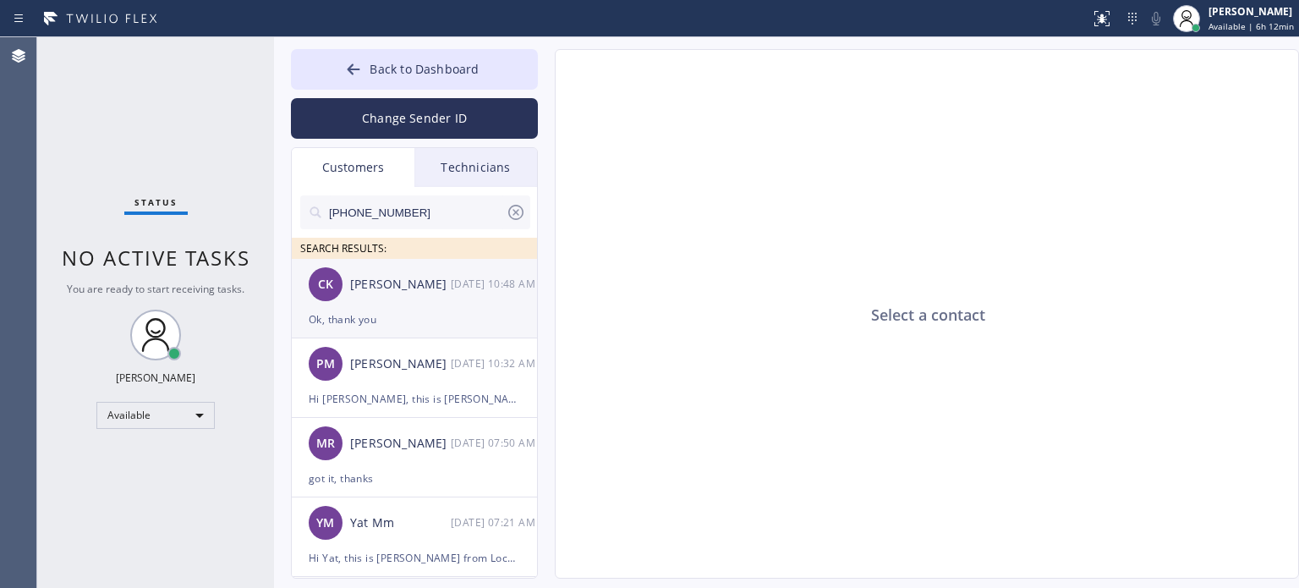
click at [367, 310] on div "Ok, thank you" at bounding box center [414, 319] width 211 height 19
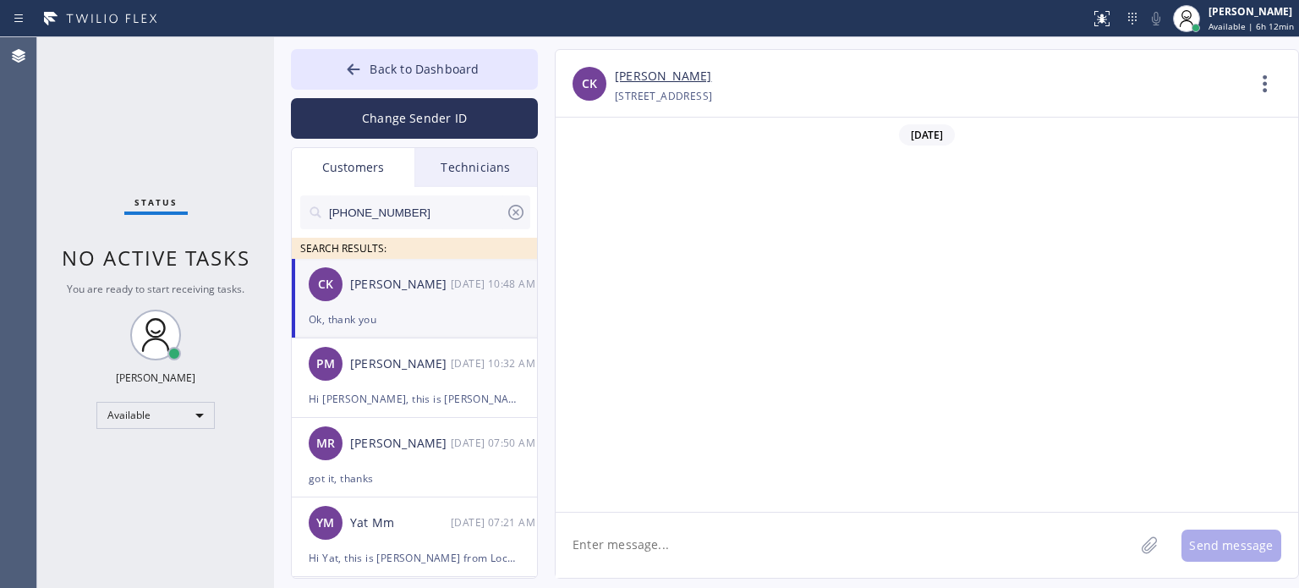
scroll to position [562, 0]
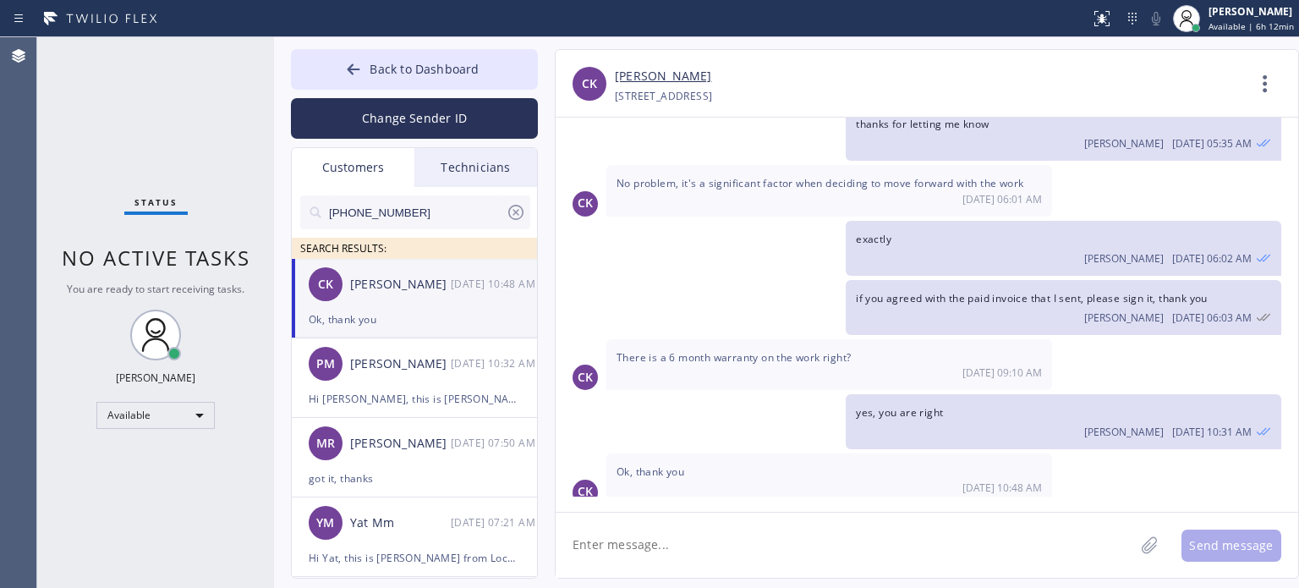
click at [664, 539] on textarea at bounding box center [845, 545] width 579 height 65
type textarea "welcome"
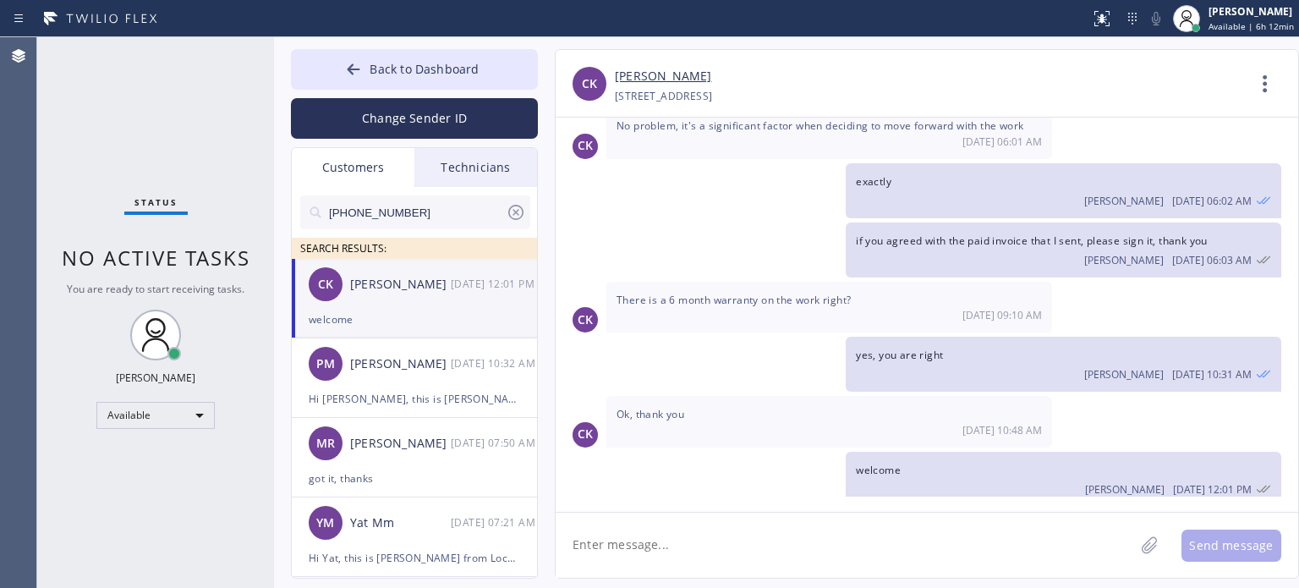
click at [413, 204] on input "[PHONE_NUMBER]" at bounding box center [416, 212] width 178 height 34
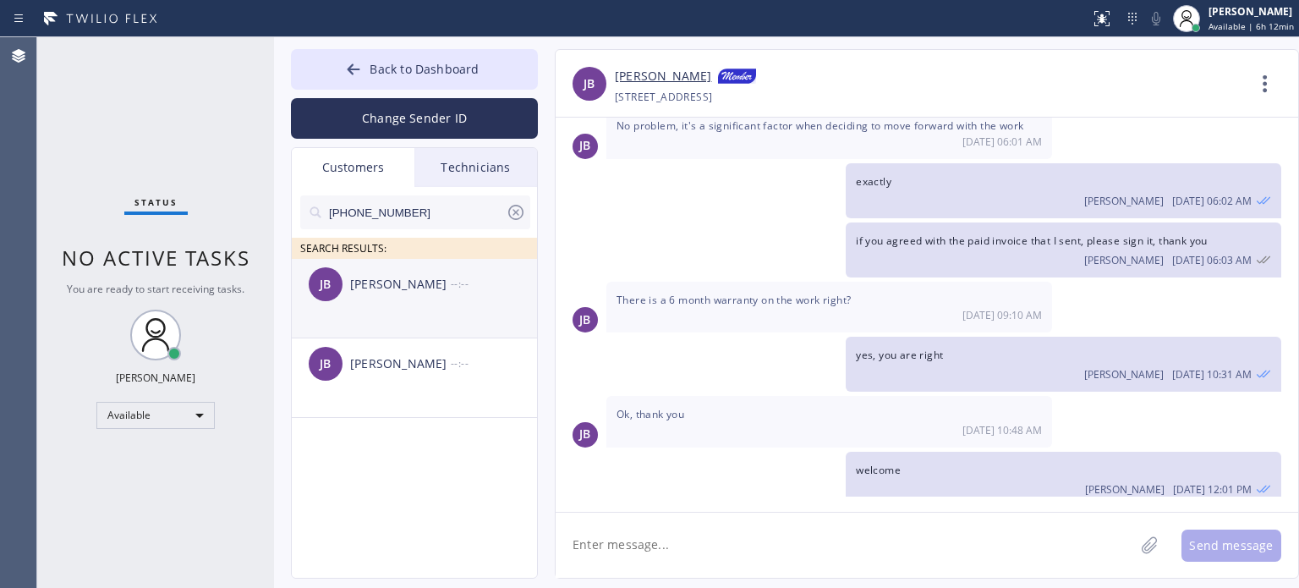
type input "[PHONE_NUMBER]"
click at [421, 288] on div "[PERSON_NAME]" at bounding box center [400, 284] width 101 height 19
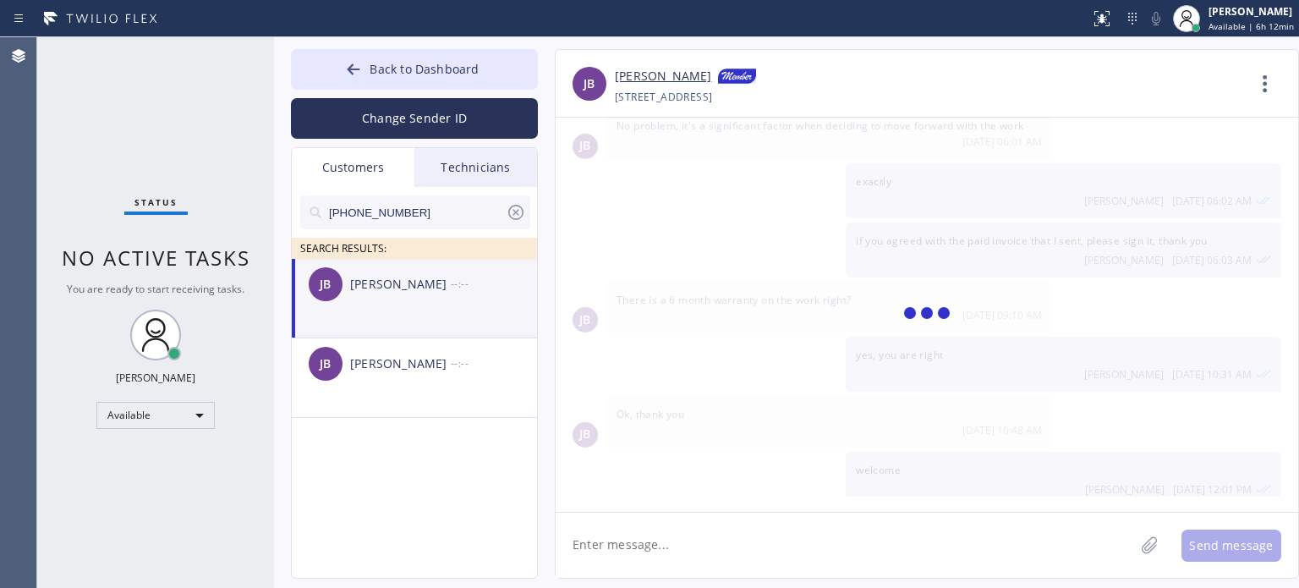
scroll to position [0, 0]
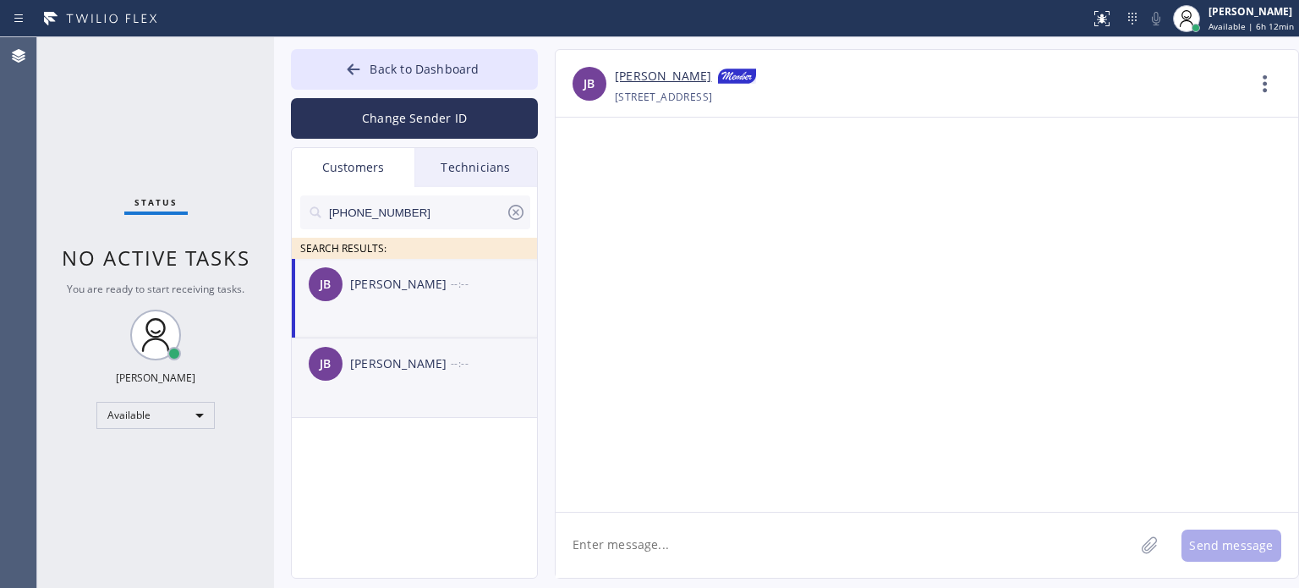
click at [452, 376] on div "[PERSON_NAME] --:--" at bounding box center [415, 363] width 247 height 51
click at [343, 299] on div "[PERSON_NAME] --:--" at bounding box center [415, 284] width 247 height 51
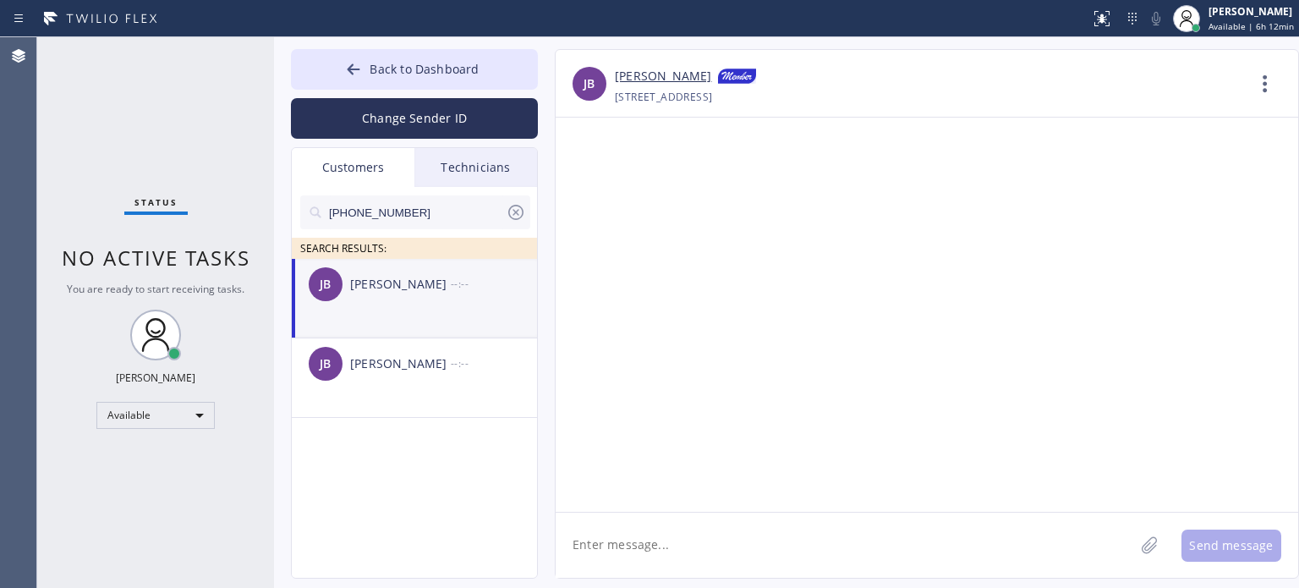
click at [679, 537] on textarea at bounding box center [845, 545] width 579 height 65
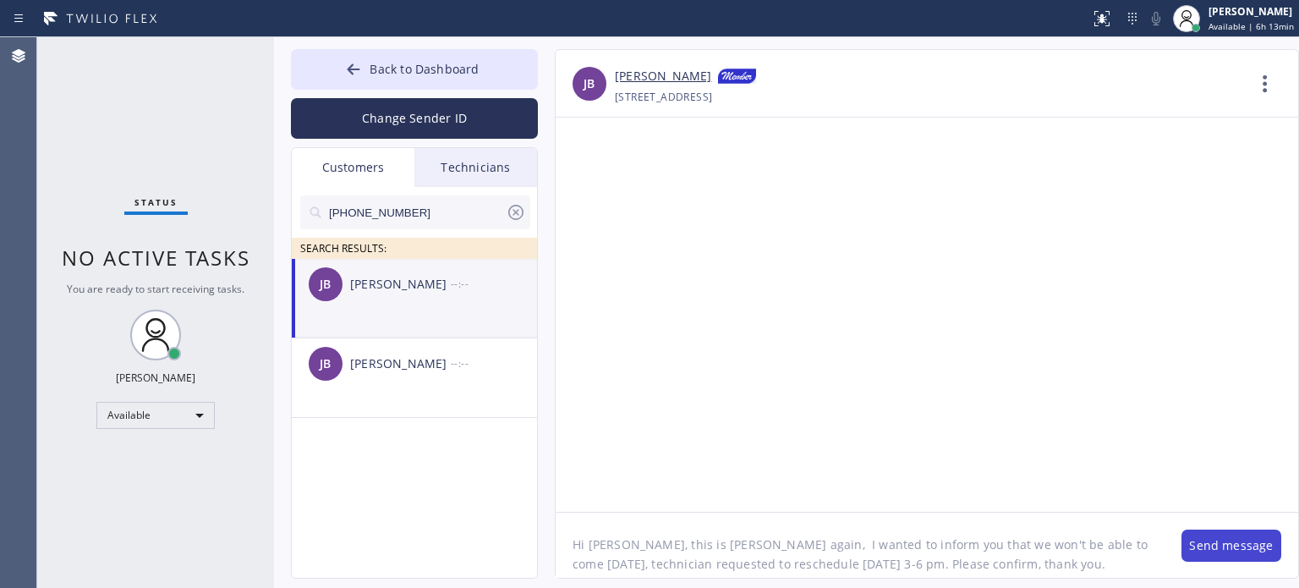
type textarea "Hi [PERSON_NAME], this is [PERSON_NAME] again, I wanted to inform you that we w…"
click at [1190, 544] on button "Send message" at bounding box center [1232, 546] width 100 height 32
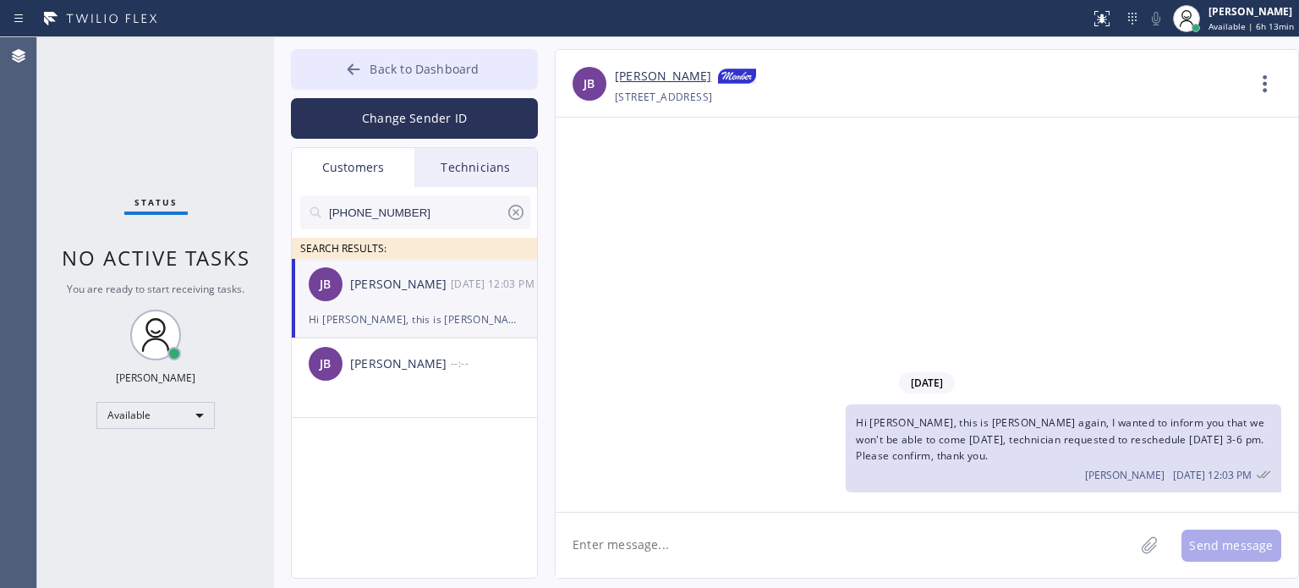
click at [306, 58] on button "Back to Dashboard" at bounding box center [414, 69] width 247 height 41
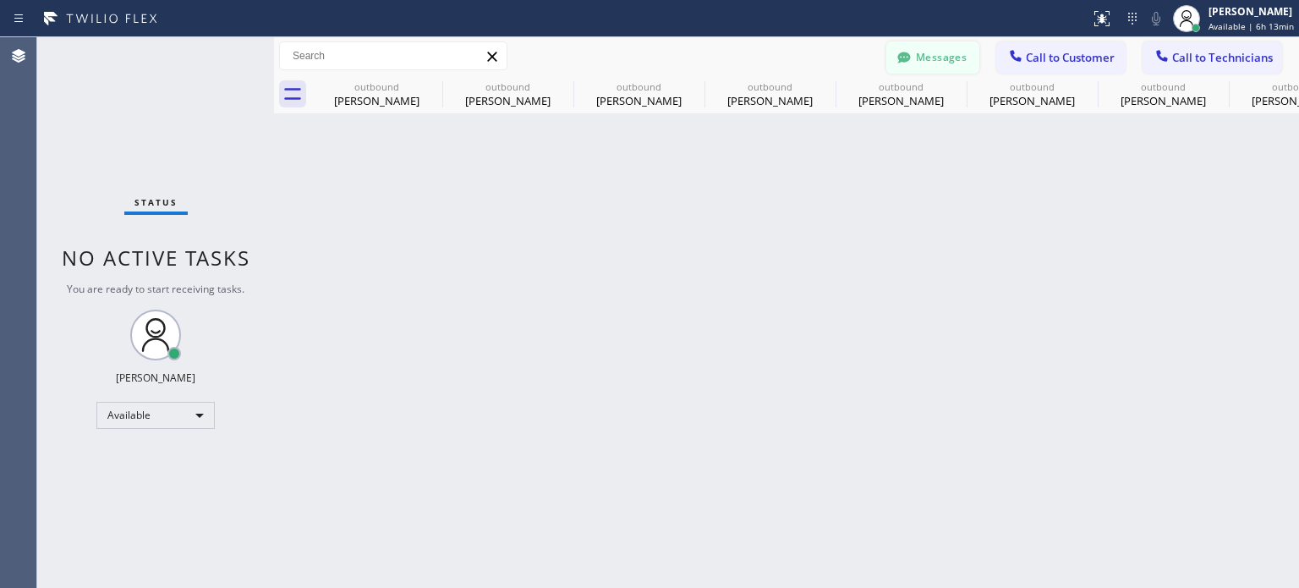
click at [958, 61] on button "Messages" at bounding box center [933, 57] width 93 height 32
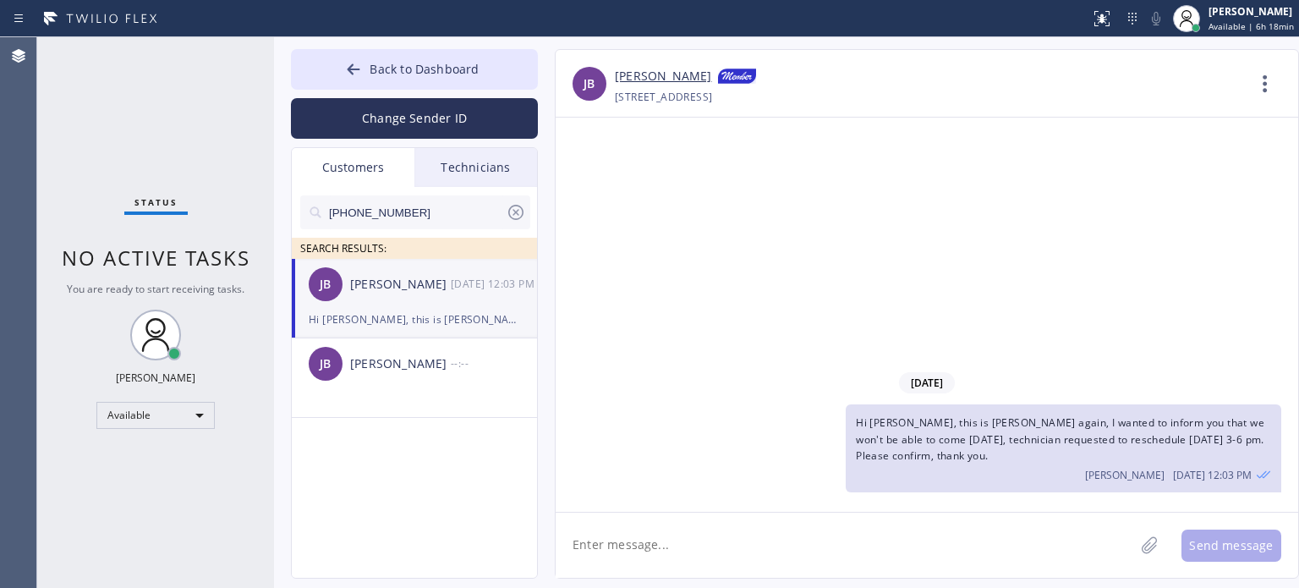
click at [1189, 206] on div "[DATE] Hi [PERSON_NAME], this is [PERSON_NAME] again, I wanted to inform you th…" at bounding box center [927, 315] width 743 height 394
drag, startPoint x: 1144, startPoint y: 217, endPoint x: 1046, endPoint y: 255, distance: 105.3
click at [1142, 225] on div "[DATE] Hi [PERSON_NAME], this is [PERSON_NAME] again, I wanted to inform you th…" at bounding box center [927, 315] width 743 height 394
drag, startPoint x: 415, startPoint y: 64, endPoint x: 437, endPoint y: 52, distance: 25.0
click at [415, 64] on span "Back to Dashboard" at bounding box center [424, 69] width 109 height 16
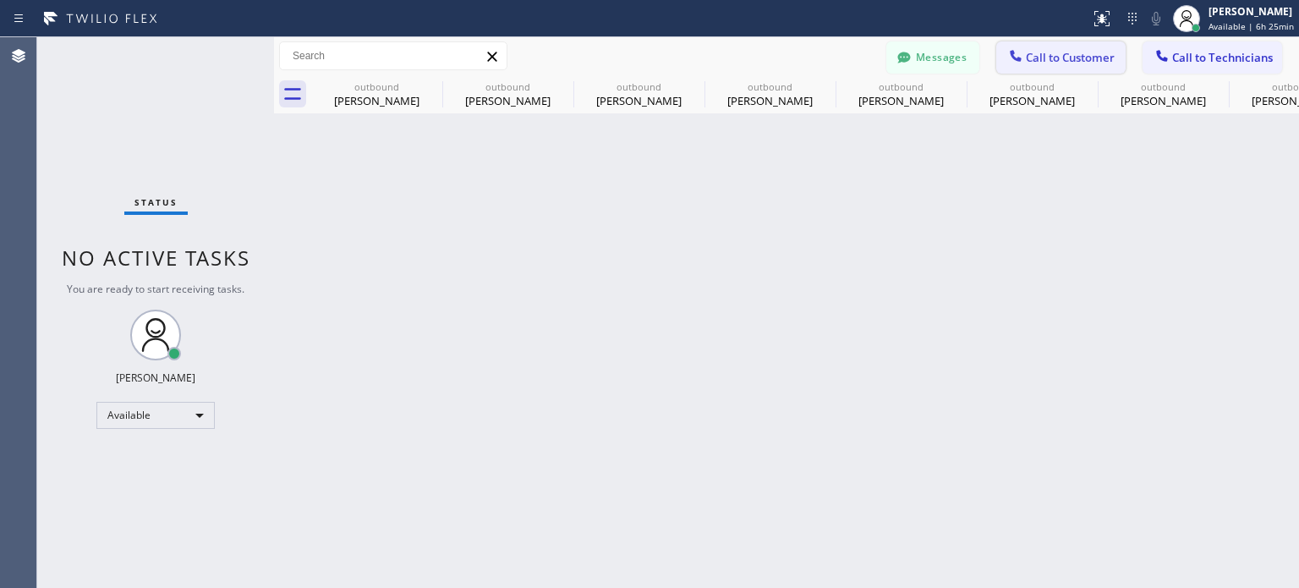
click at [1110, 61] on span "Call to Customer" at bounding box center [1070, 57] width 89 height 15
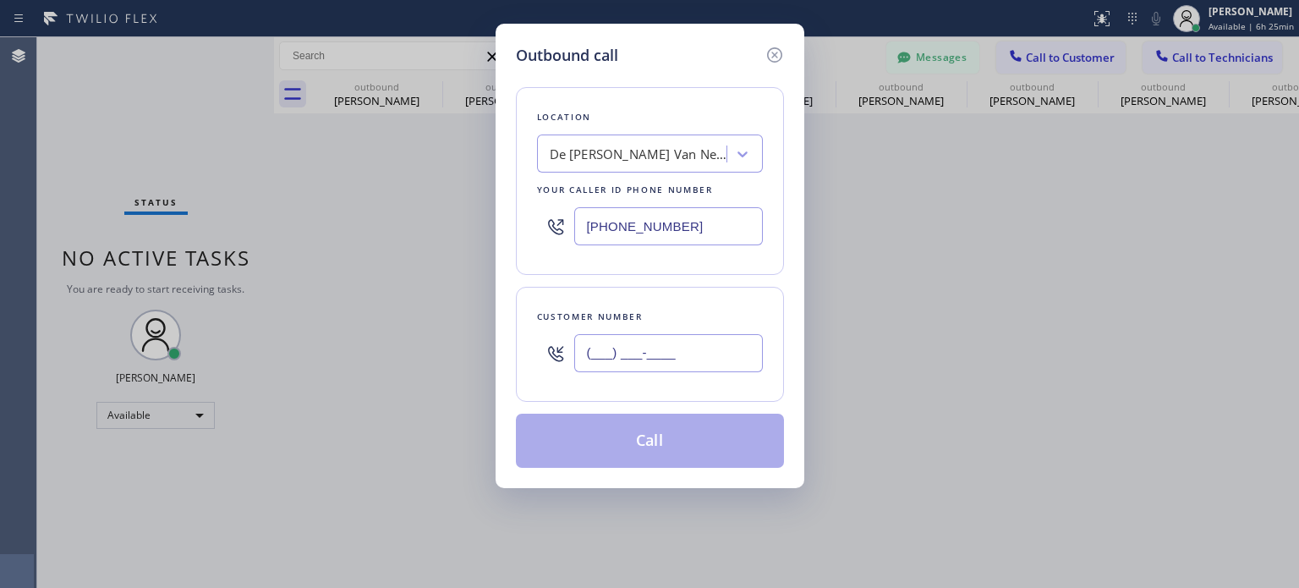
click at [667, 368] on input "(___) ___-____" at bounding box center [668, 353] width 189 height 38
paste input "757) 636-8234"
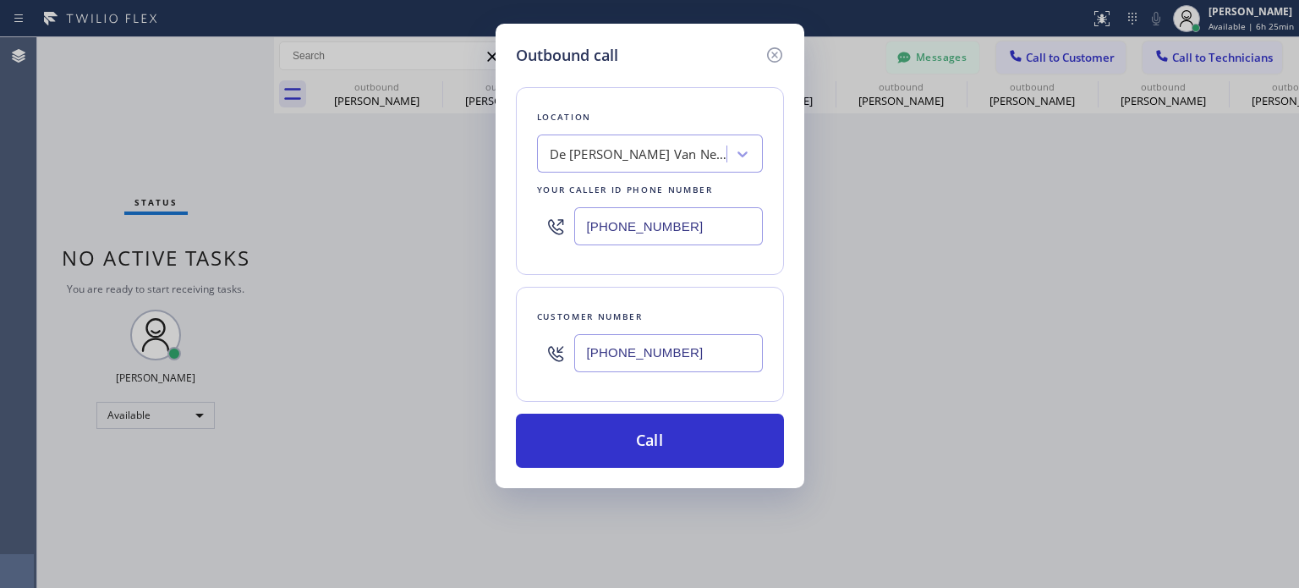
type input "[PHONE_NUMBER]"
click at [656, 230] on input "[PHONE_NUMBER]" at bounding box center [668, 226] width 189 height 38
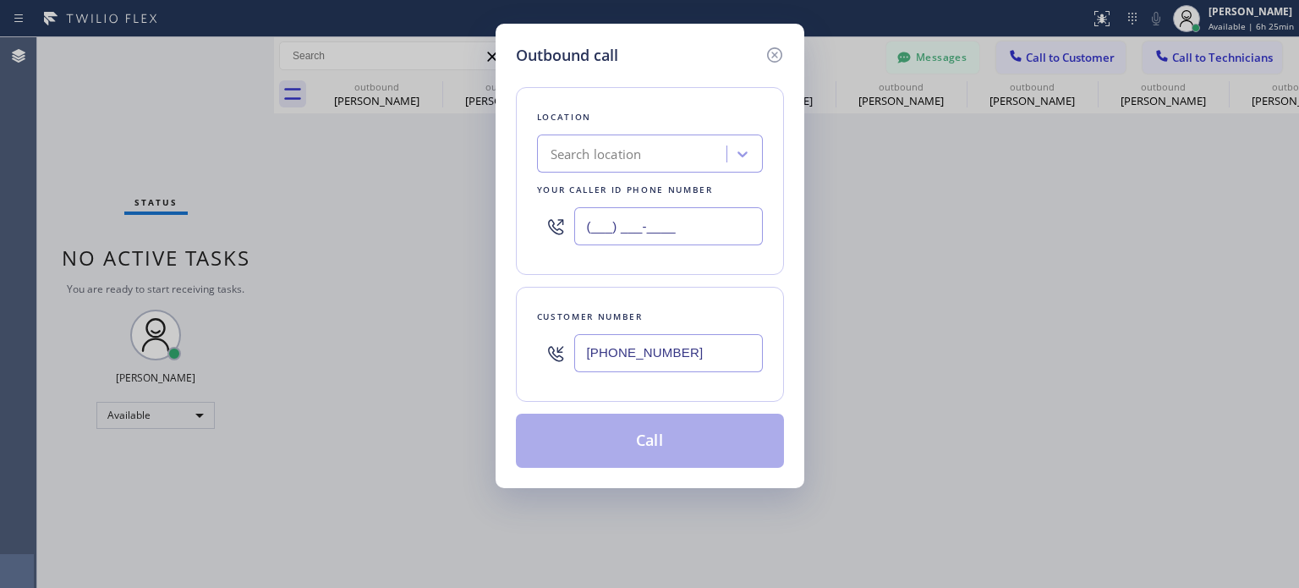
type input "(___) ___-____"
click at [599, 151] on div "Search location" at bounding box center [596, 154] width 91 height 19
paste input "Edison Electricians of [GEOGRAPHIC_DATA]"
type input "Edison Electricians of [GEOGRAPHIC_DATA]"
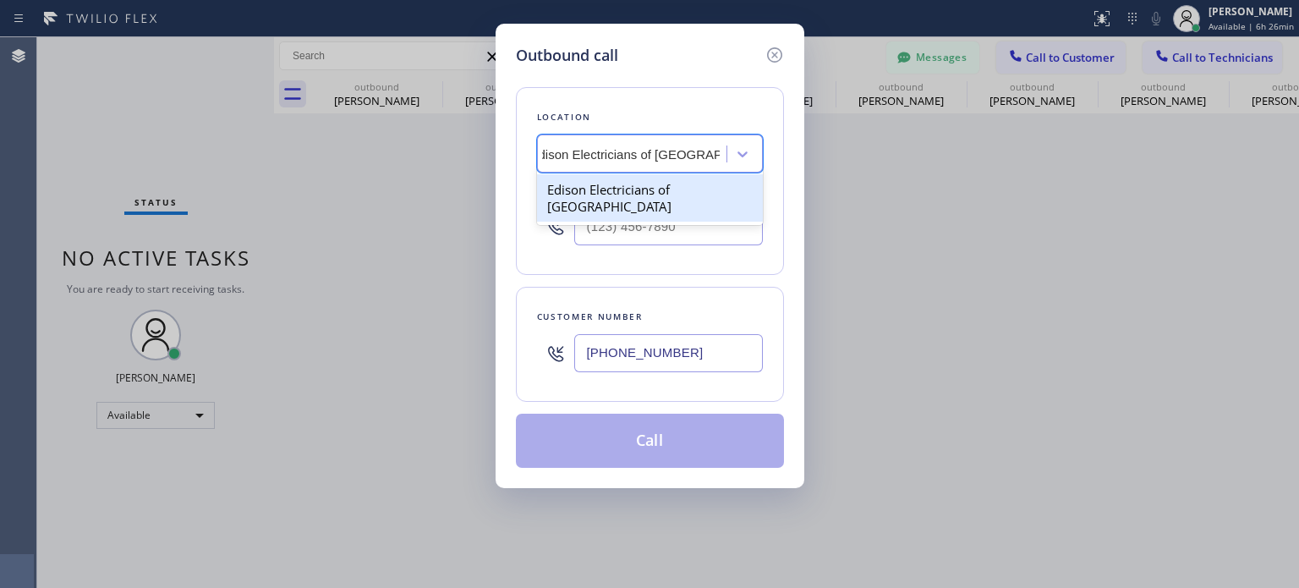
click at [602, 188] on div "Edison Electricians of [GEOGRAPHIC_DATA]" at bounding box center [650, 197] width 226 height 47
type input "[PHONE_NUMBER]"
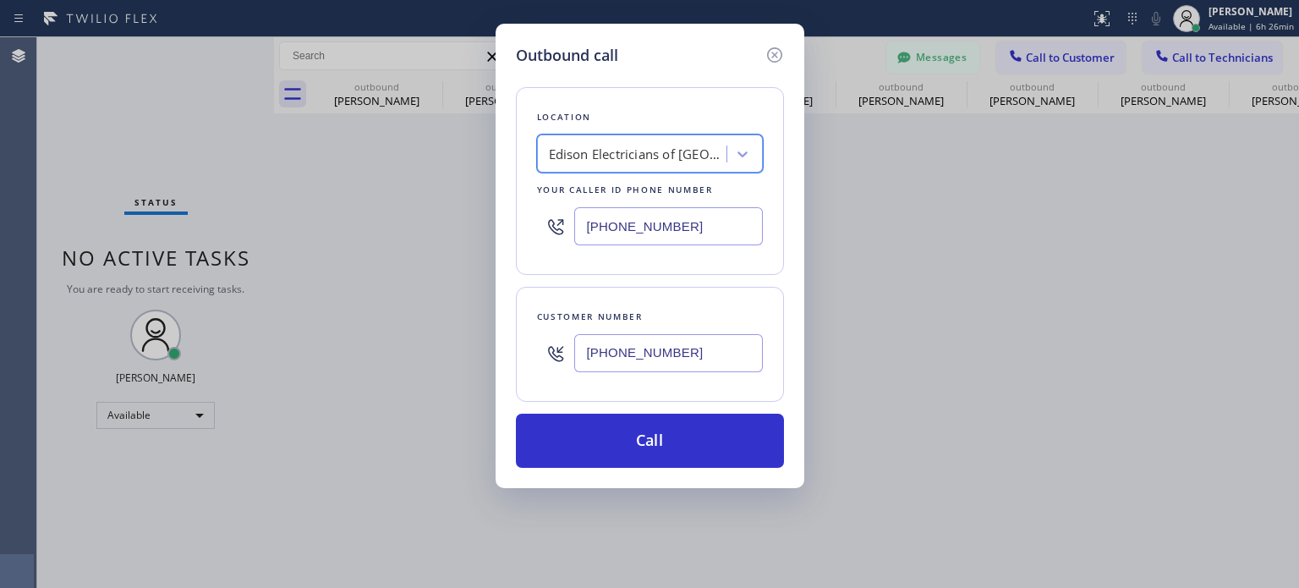
scroll to position [0, 1]
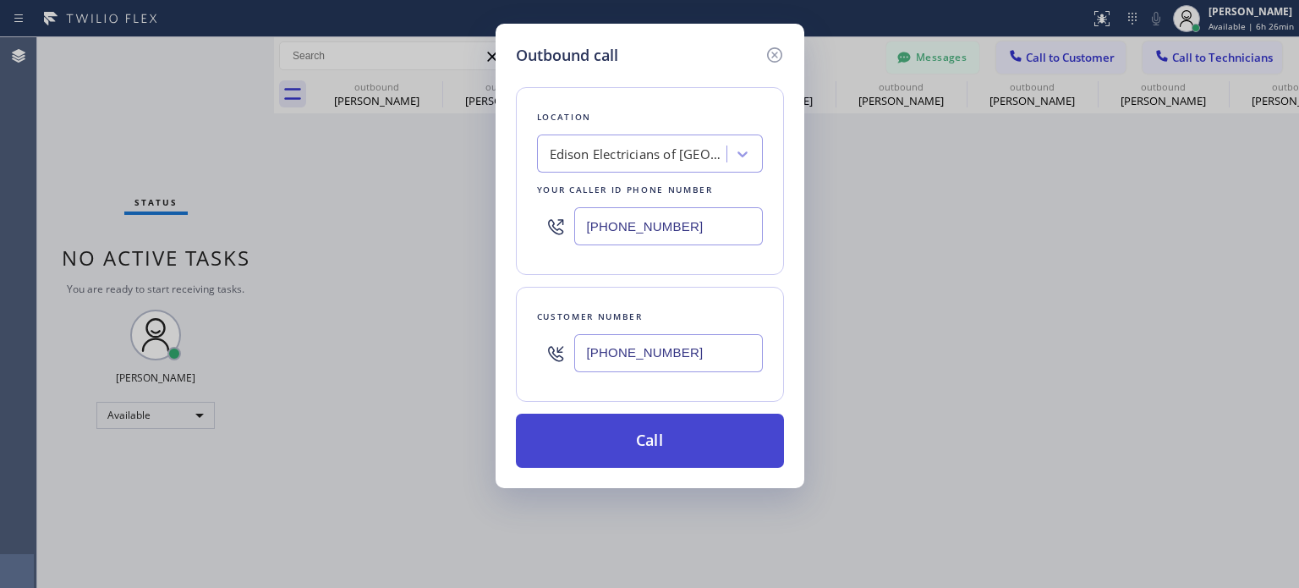
click at [650, 432] on button "Call" at bounding box center [650, 441] width 268 height 54
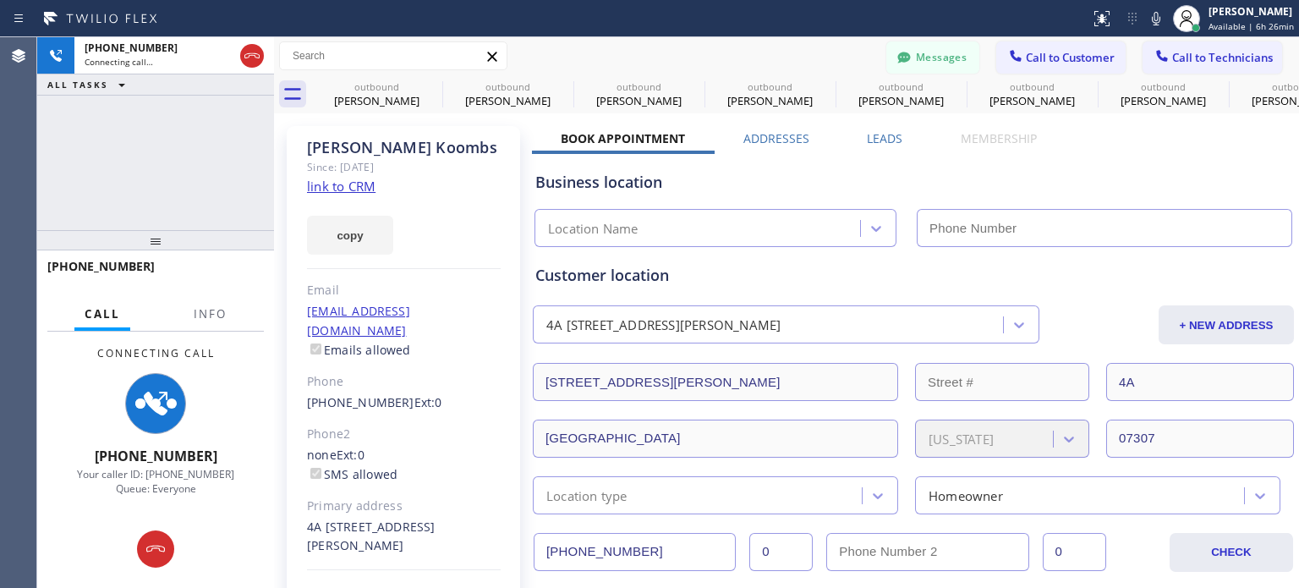
type input "[PHONE_NUMBER]"
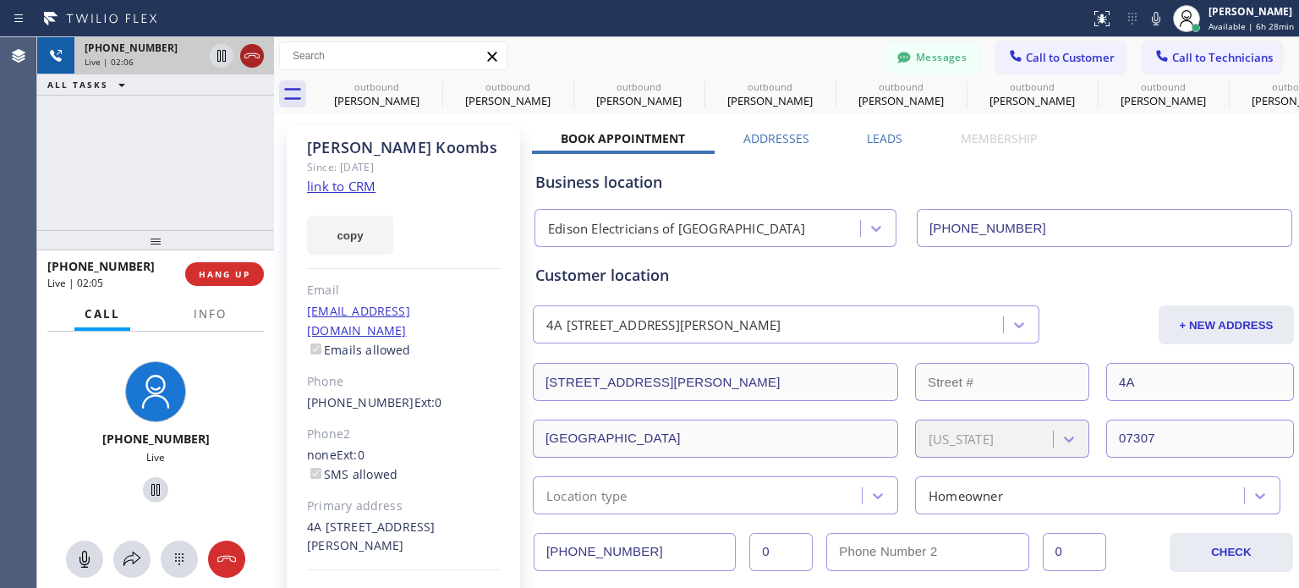
click at [255, 59] on icon at bounding box center [252, 56] width 20 height 20
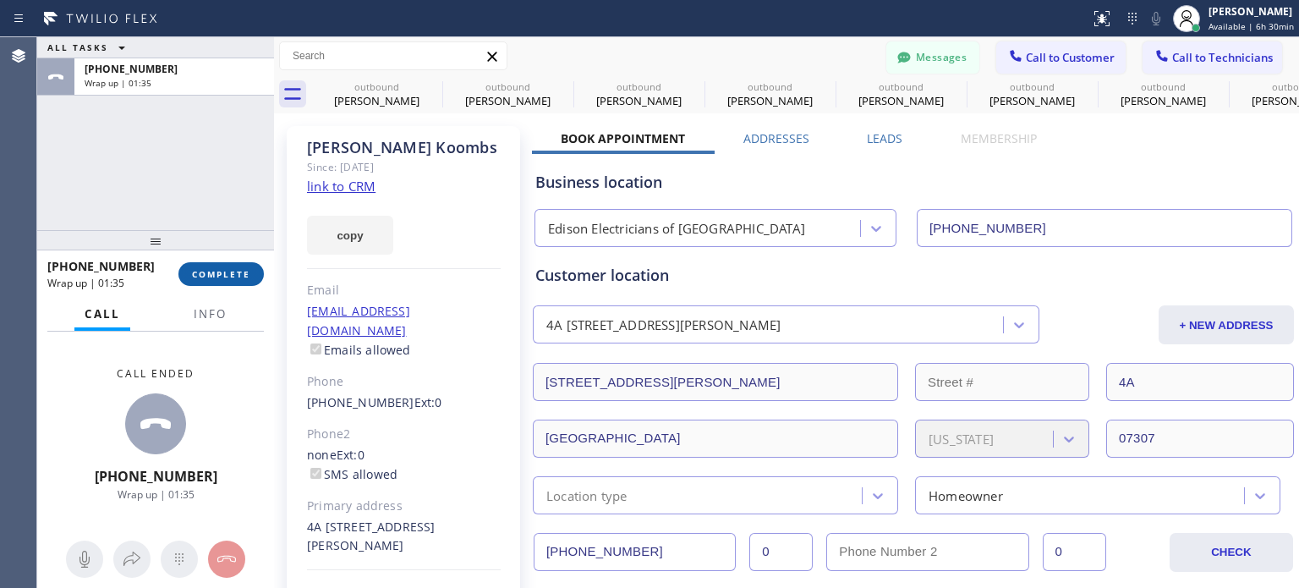
click at [233, 278] on span "COMPLETE" at bounding box center [221, 274] width 58 height 12
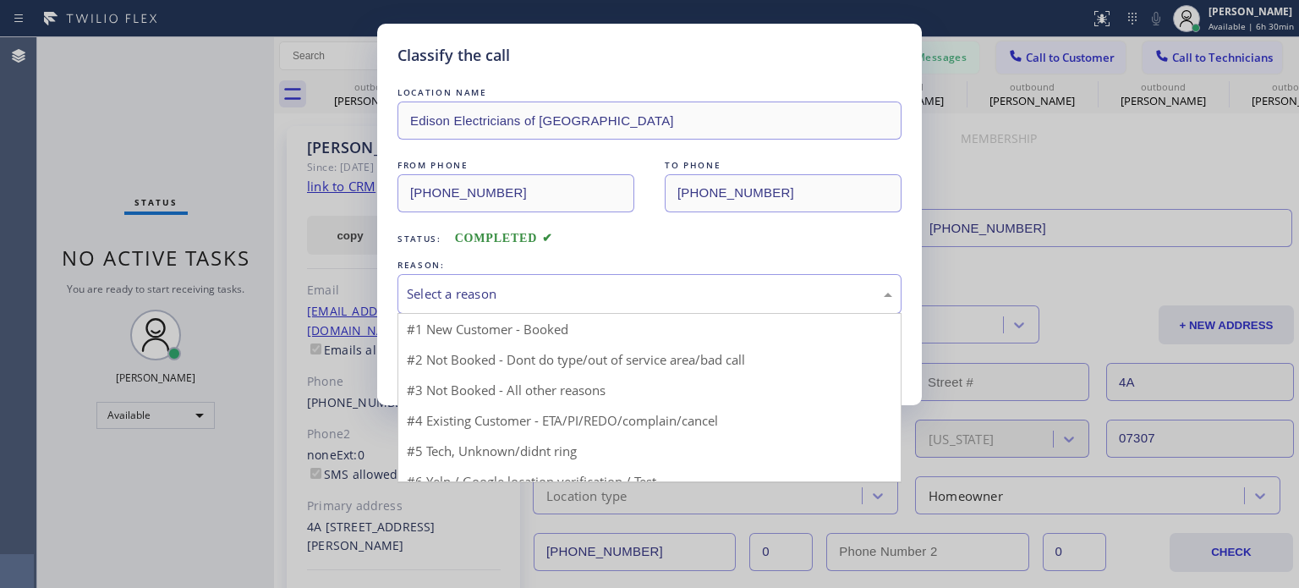
click at [453, 295] on div "Select a reason" at bounding box center [650, 293] width 486 height 19
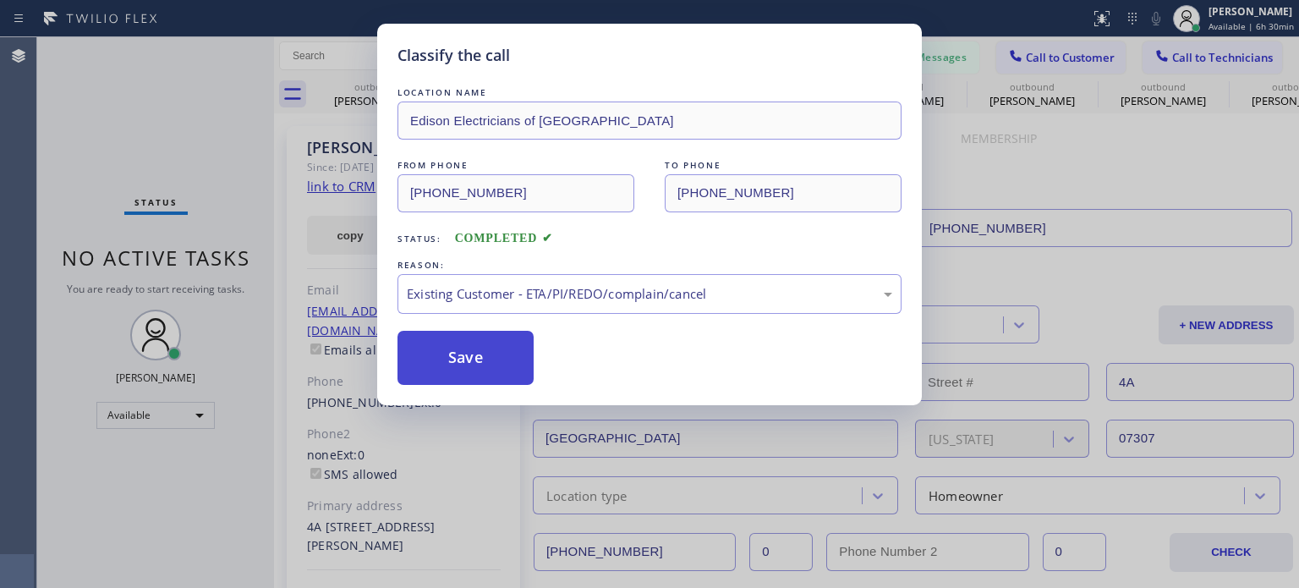
click at [497, 343] on button "Save" at bounding box center [466, 358] width 136 height 54
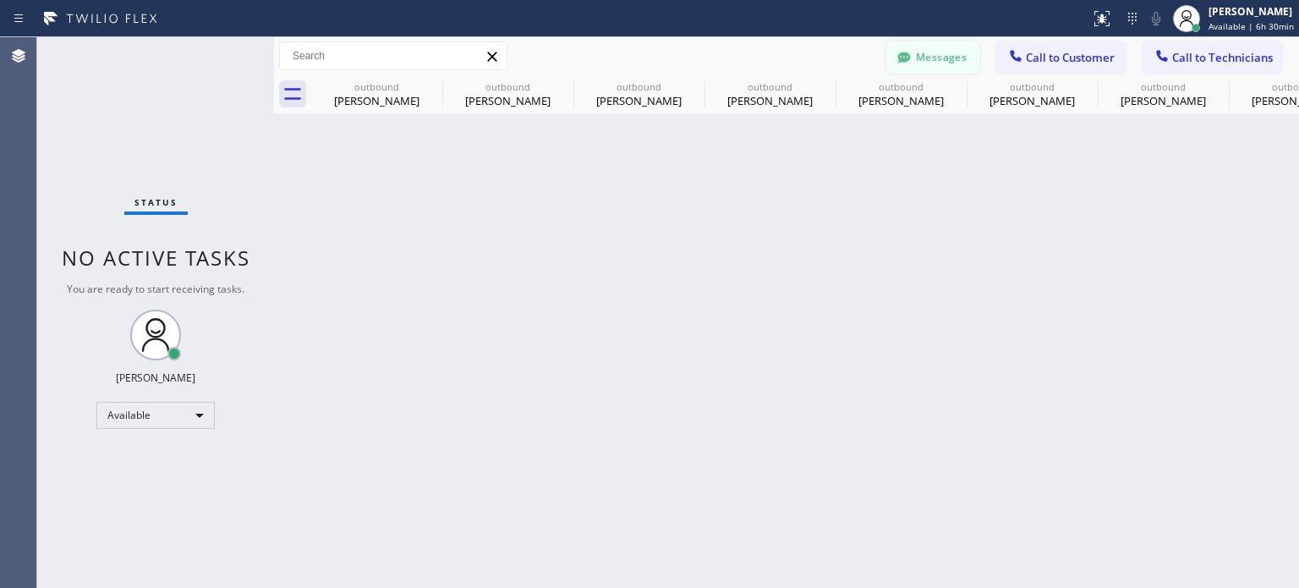
click at [957, 56] on button "Messages" at bounding box center [933, 57] width 93 height 32
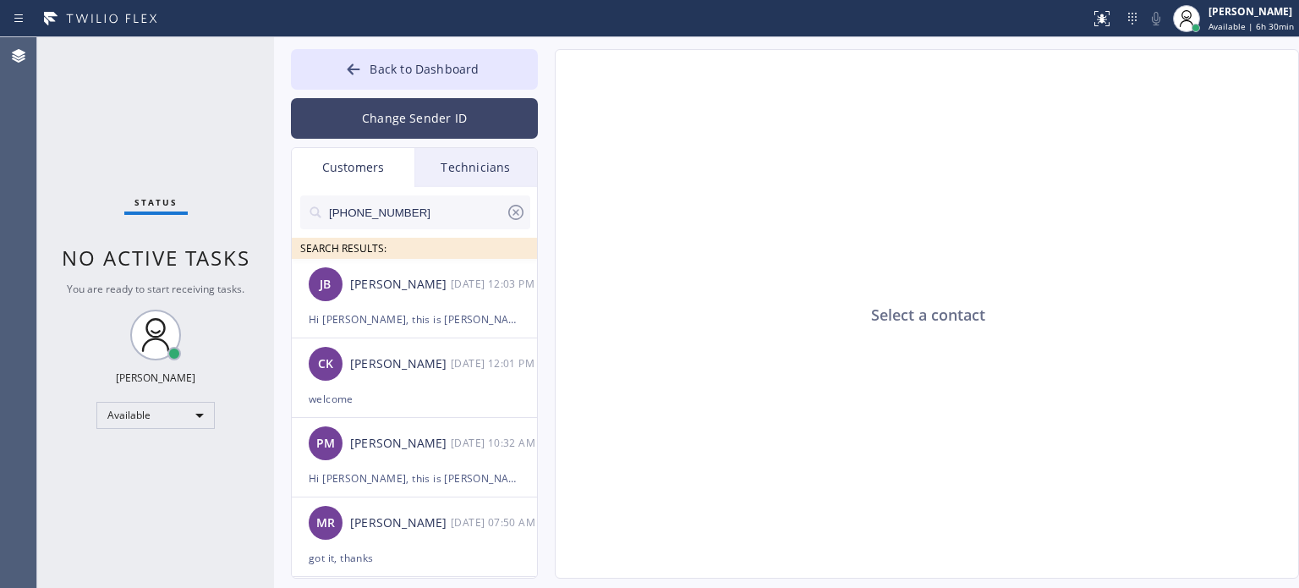
click at [352, 118] on button "Change Sender ID" at bounding box center [414, 118] width 247 height 41
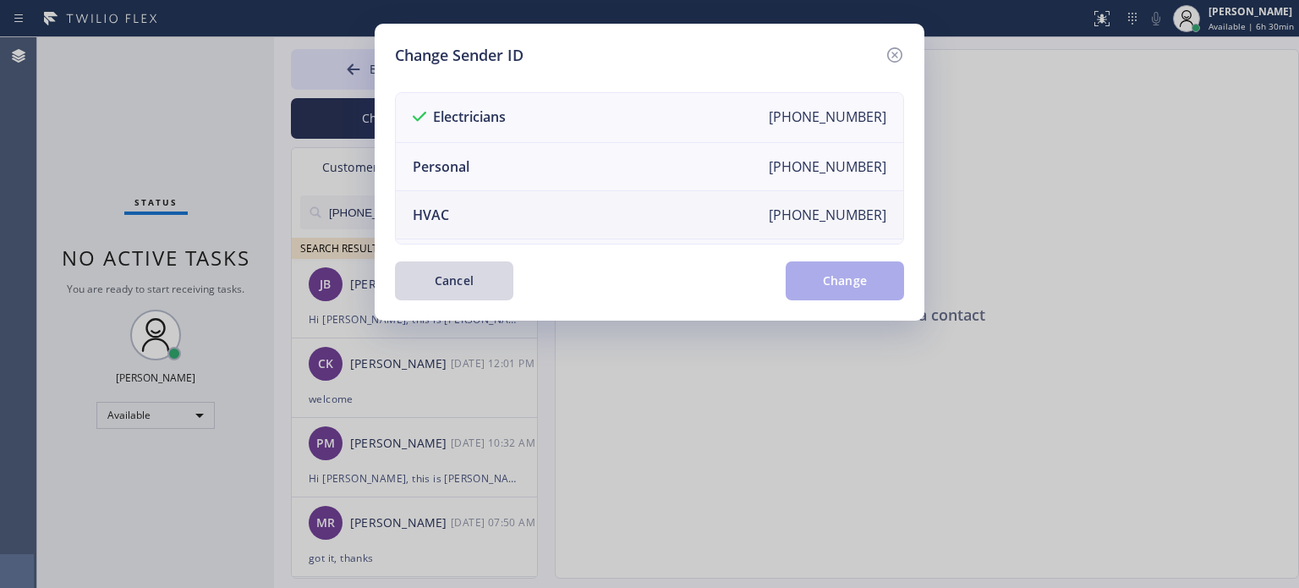
drag, startPoint x: 467, startPoint y: 216, endPoint x: 479, endPoint y: 222, distance: 13.2
click at [468, 216] on li "HVAC [PHONE_NUMBER]" at bounding box center [650, 215] width 508 height 48
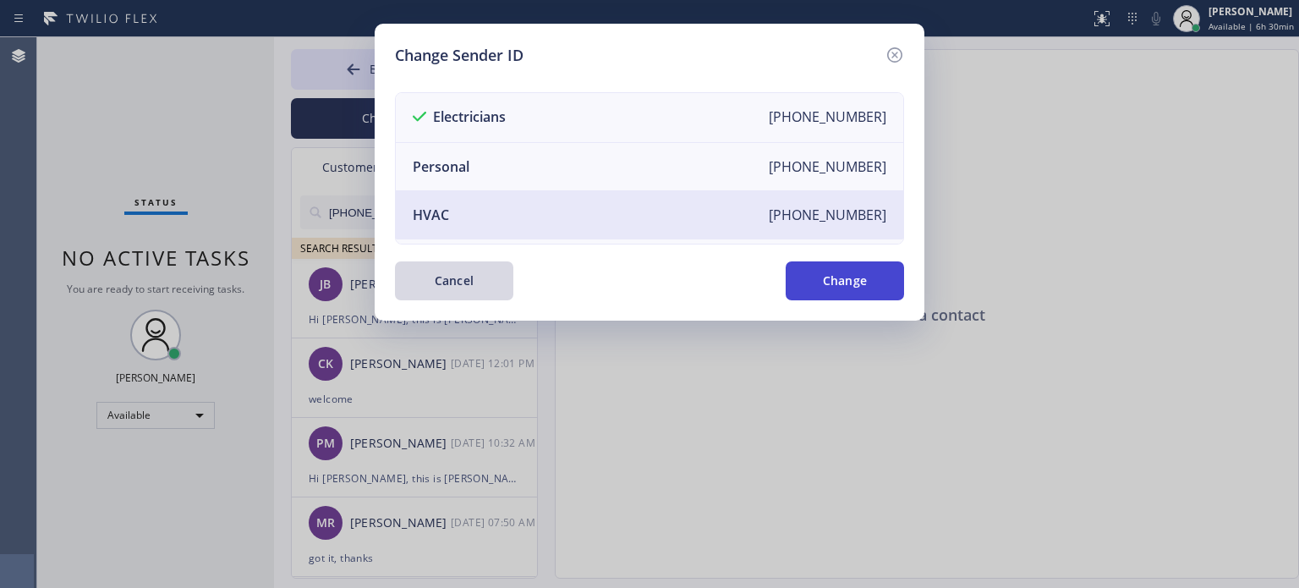
click at [836, 279] on button "Change" at bounding box center [845, 280] width 118 height 39
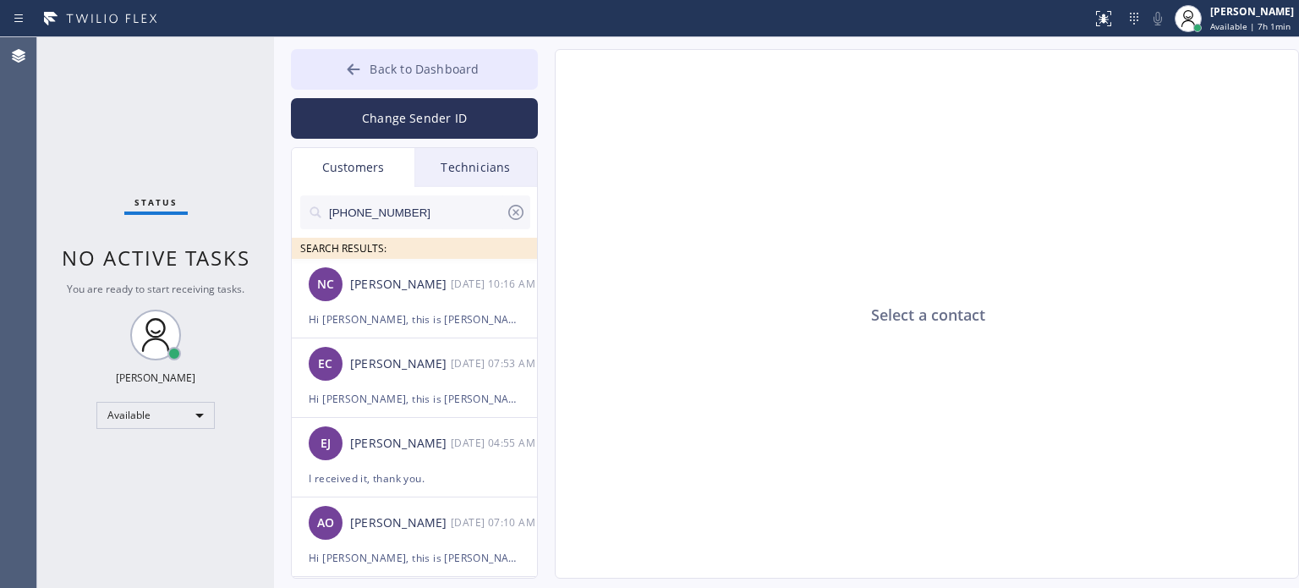
click at [346, 78] on div at bounding box center [353, 71] width 20 height 20
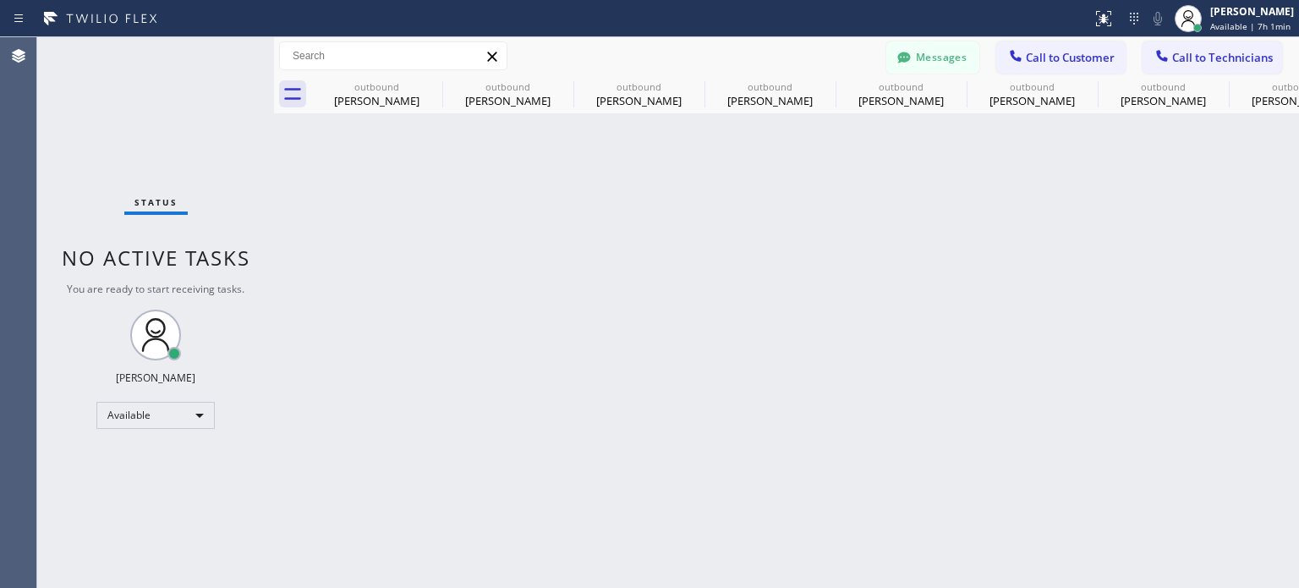
drag, startPoint x: 1098, startPoint y: 63, endPoint x: 1033, endPoint y: 101, distance: 75.4
click at [1094, 64] on span "Call to Customer" at bounding box center [1070, 57] width 89 height 15
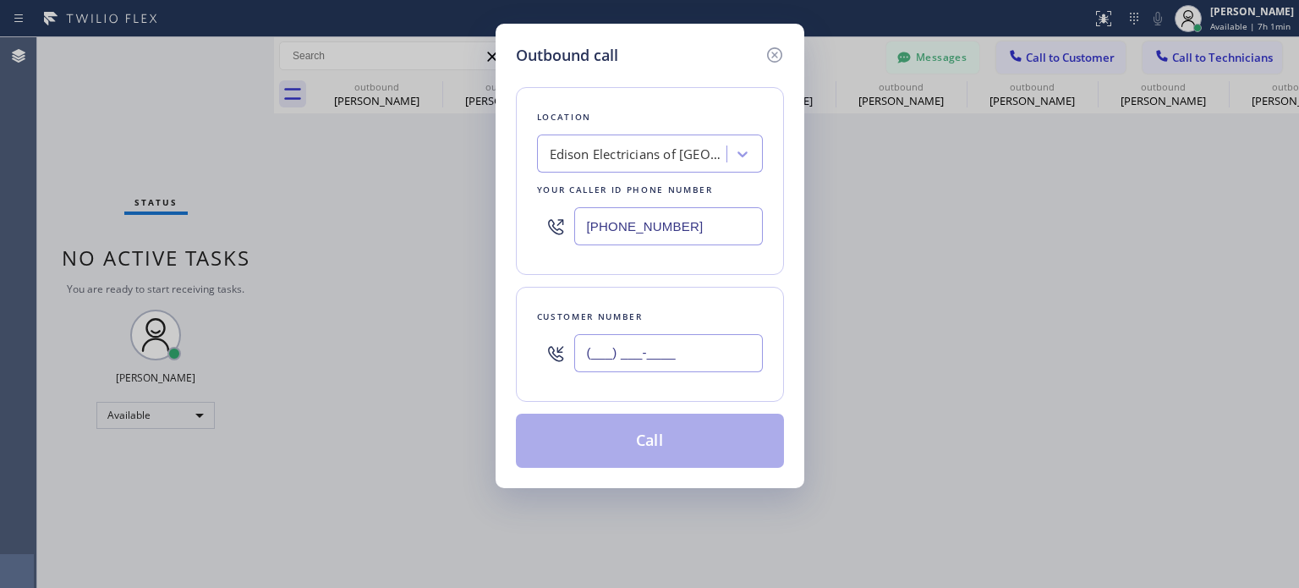
click at [734, 360] on input "(___) ___-____" at bounding box center [668, 353] width 189 height 38
paste input "914) 384-8881"
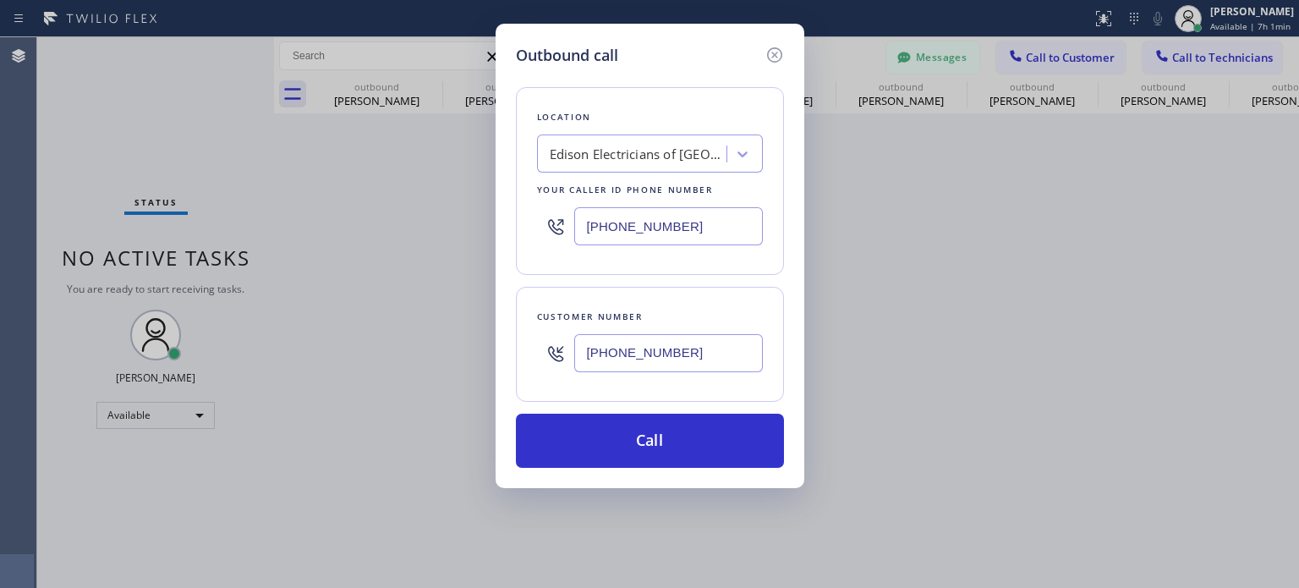
type input "[PHONE_NUMBER]"
click at [642, 233] on input "[PHONE_NUMBER]" at bounding box center [668, 226] width 189 height 38
click at [643, 233] on input "[PHONE_NUMBER]" at bounding box center [668, 226] width 189 height 38
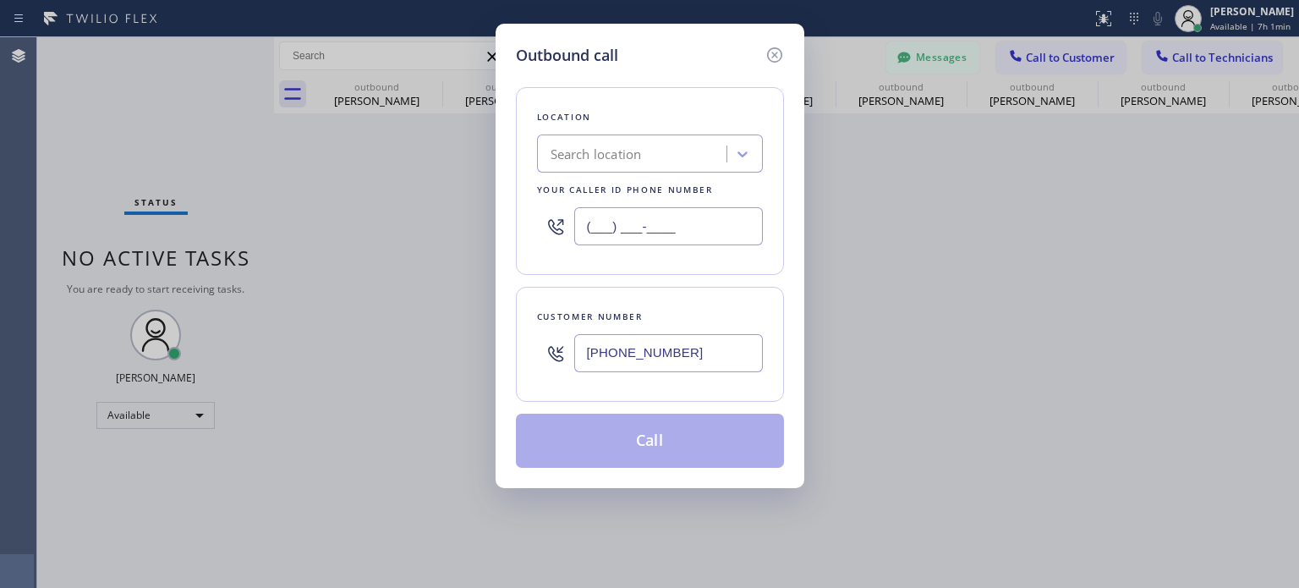
type input "(___) ___-____"
click at [633, 164] on div "Search location" at bounding box center [634, 155] width 184 height 30
paste input "Astoria Top HVAC"
type input "Astoria Top HVAC"
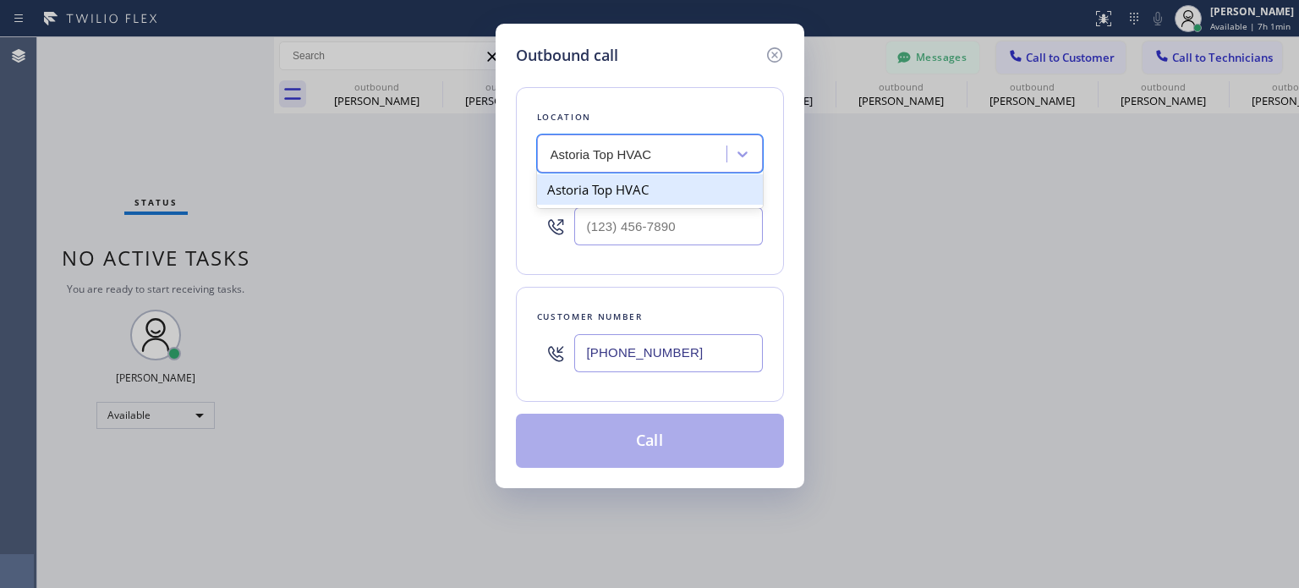
click at [645, 195] on div "Astoria Top HVAC" at bounding box center [650, 189] width 226 height 30
type input "[PHONE_NUMBER]"
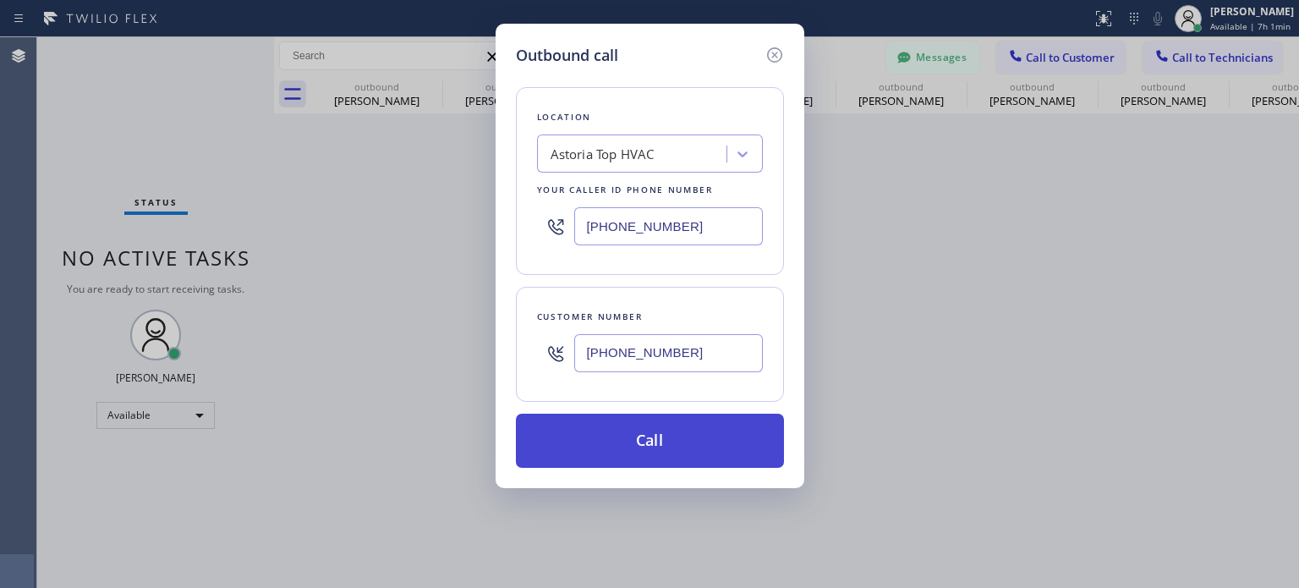
click at [658, 437] on button "Call" at bounding box center [650, 441] width 268 height 54
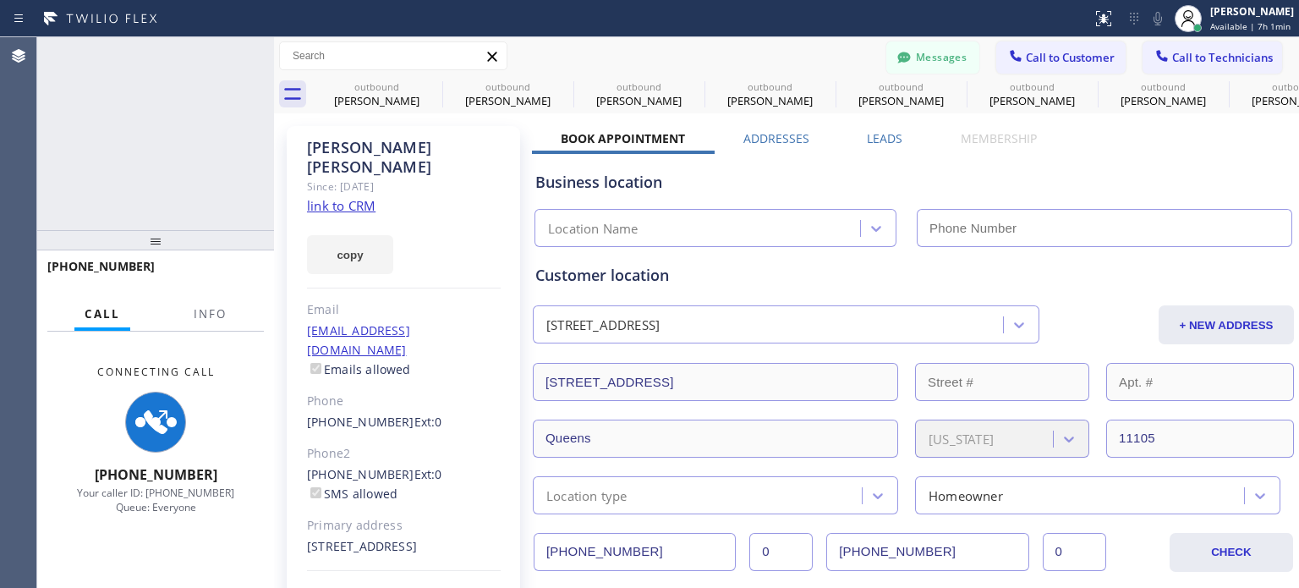
type input "[PHONE_NUMBER]"
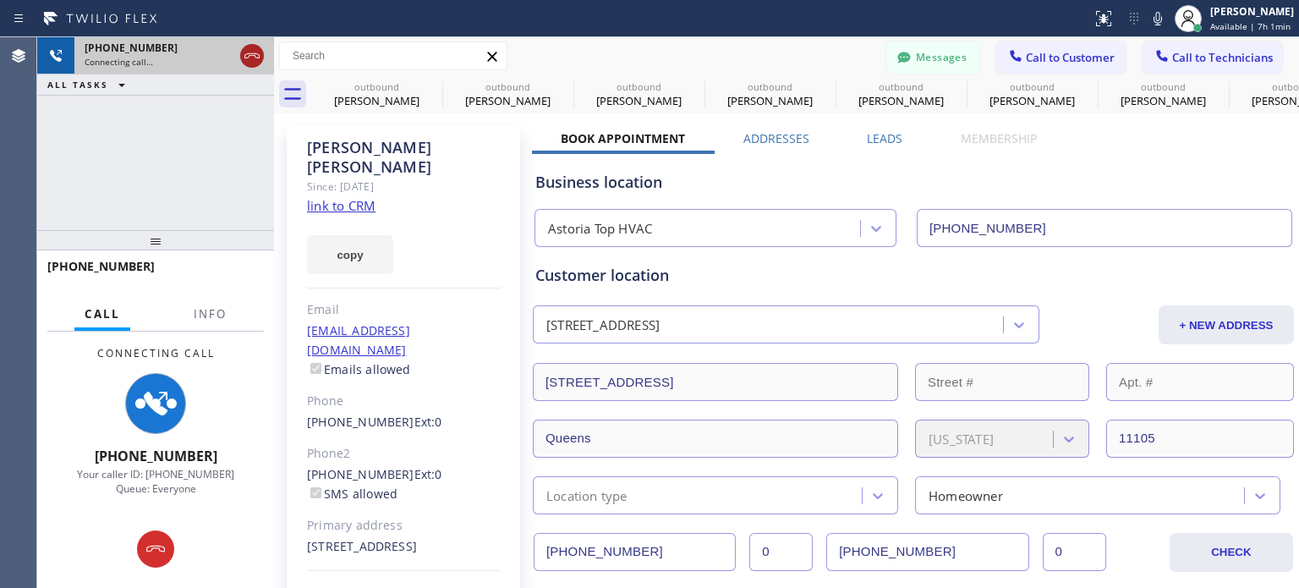
click at [261, 49] on icon at bounding box center [252, 56] width 20 height 20
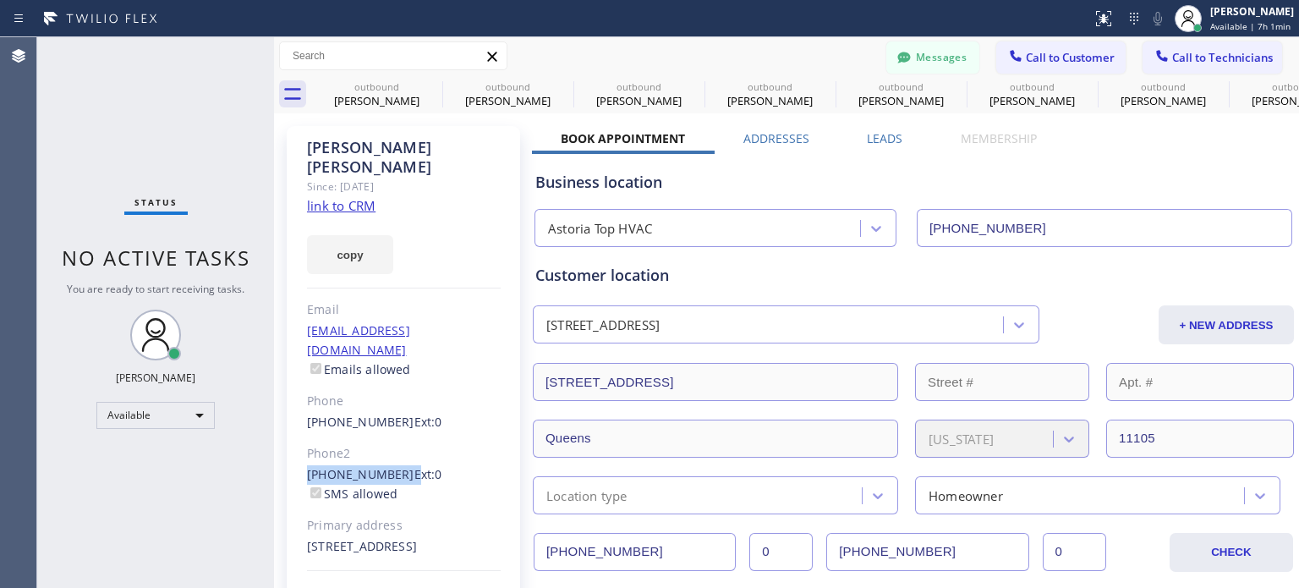
drag, startPoint x: 305, startPoint y: 439, endPoint x: 396, endPoint y: 437, distance: 91.4
click at [396, 437] on div "[PERSON_NAME] Since: [DATE] link to CRM copy Email [EMAIL_ADDRESS][DOMAIN_NAME]…" at bounding box center [403, 388] width 233 height 524
copy div "[PHONE_NUMBER]"
click at [1010, 57] on icon at bounding box center [1015, 55] width 11 height 11
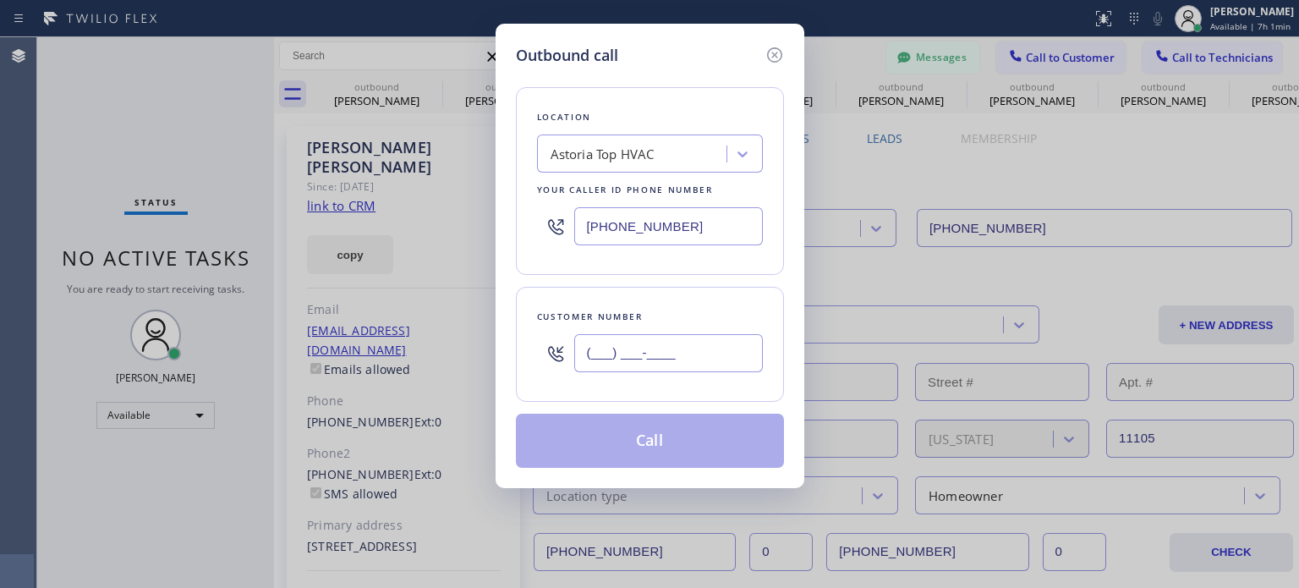
click at [714, 347] on input "(___) ___-____" at bounding box center [668, 353] width 189 height 38
paste input "914) 329-3543"
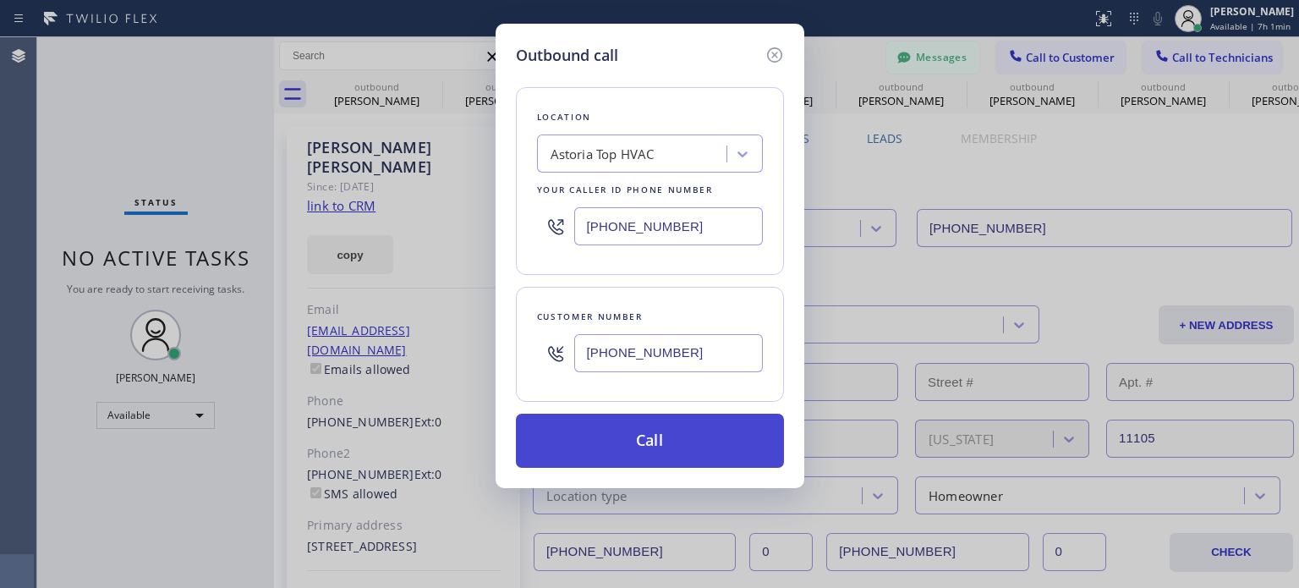
type input "[PHONE_NUMBER]"
click at [597, 447] on button "Call" at bounding box center [650, 441] width 268 height 54
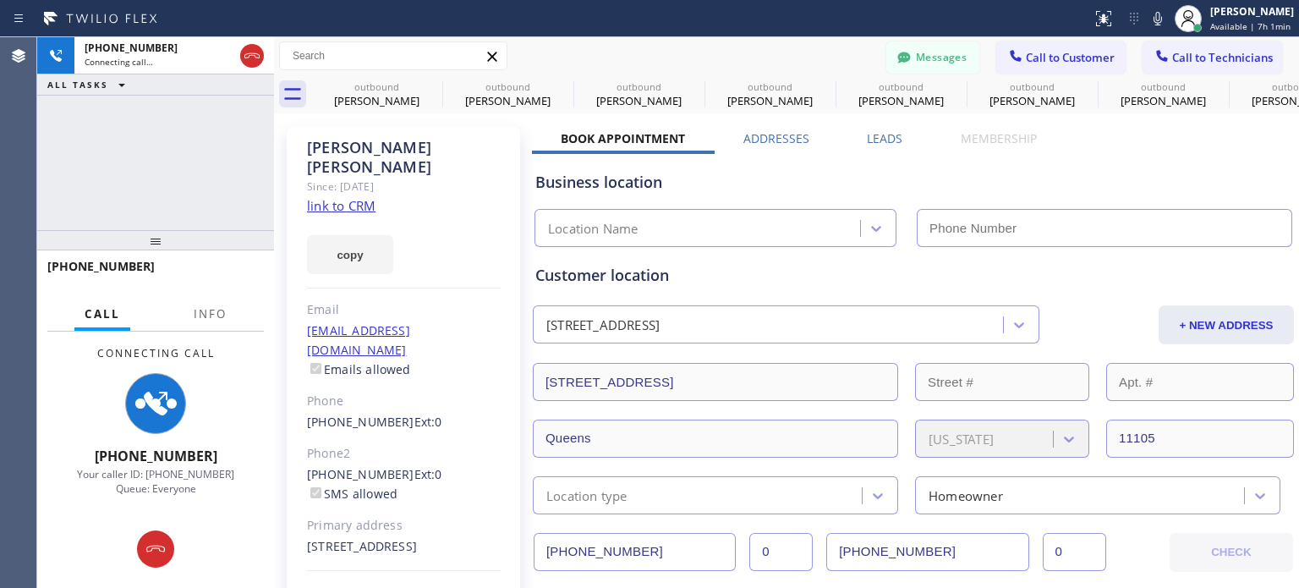
type input "[PHONE_NUMBER]"
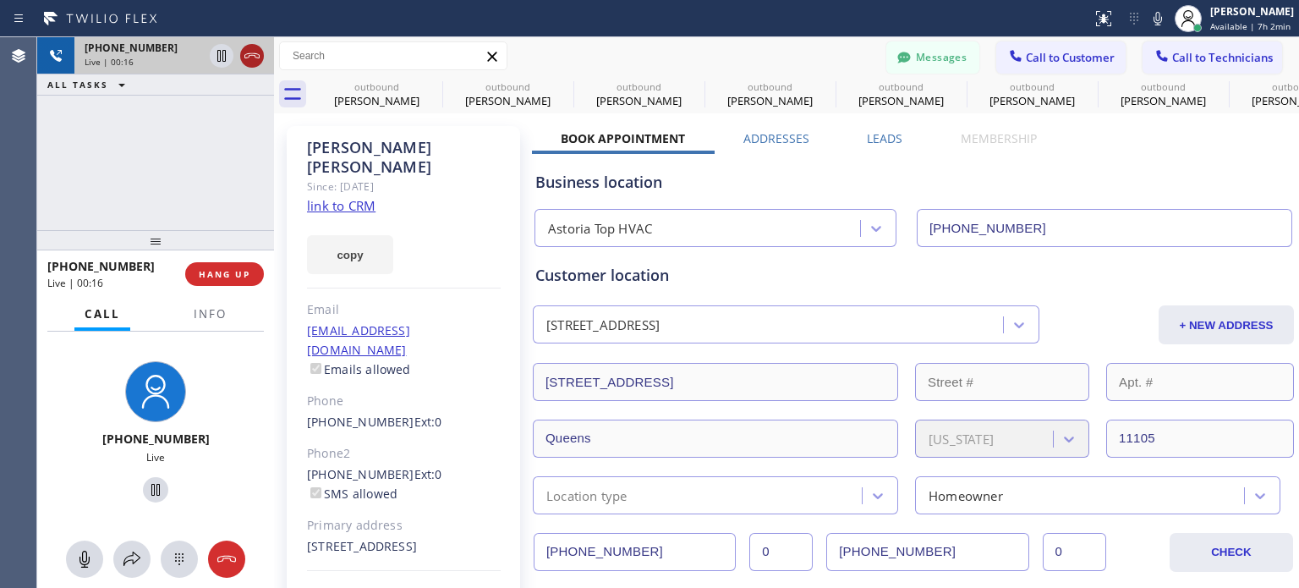
click at [252, 52] on icon at bounding box center [252, 56] width 20 height 20
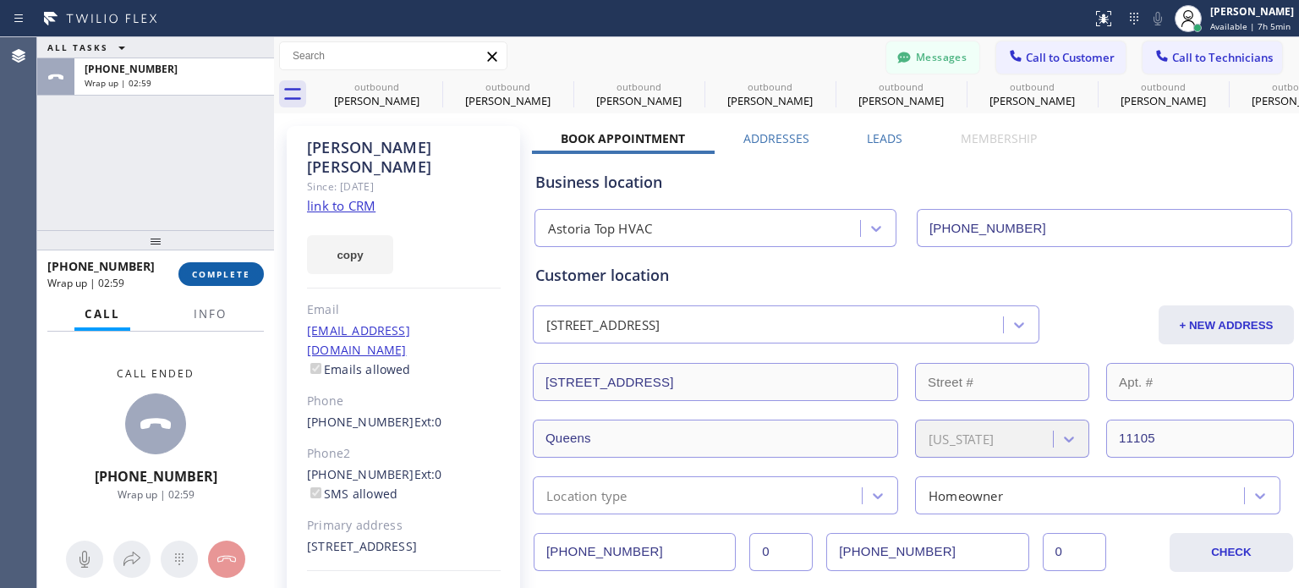
click at [244, 272] on span "COMPLETE" at bounding box center [221, 274] width 58 height 12
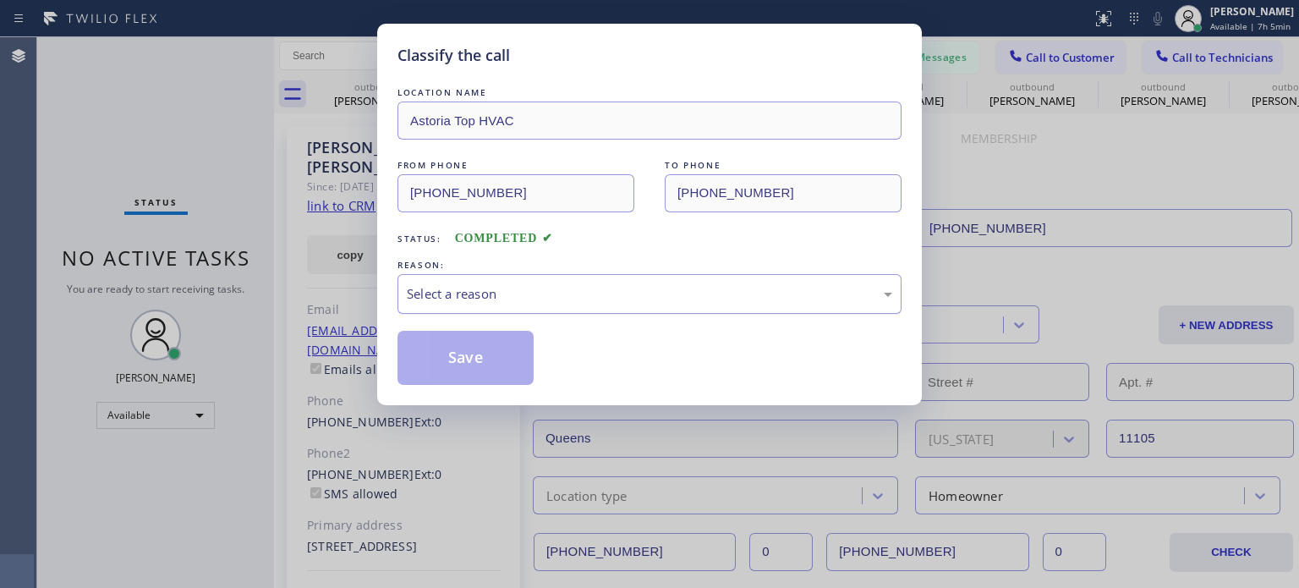
click at [513, 300] on div "Select a reason" at bounding box center [650, 293] width 486 height 19
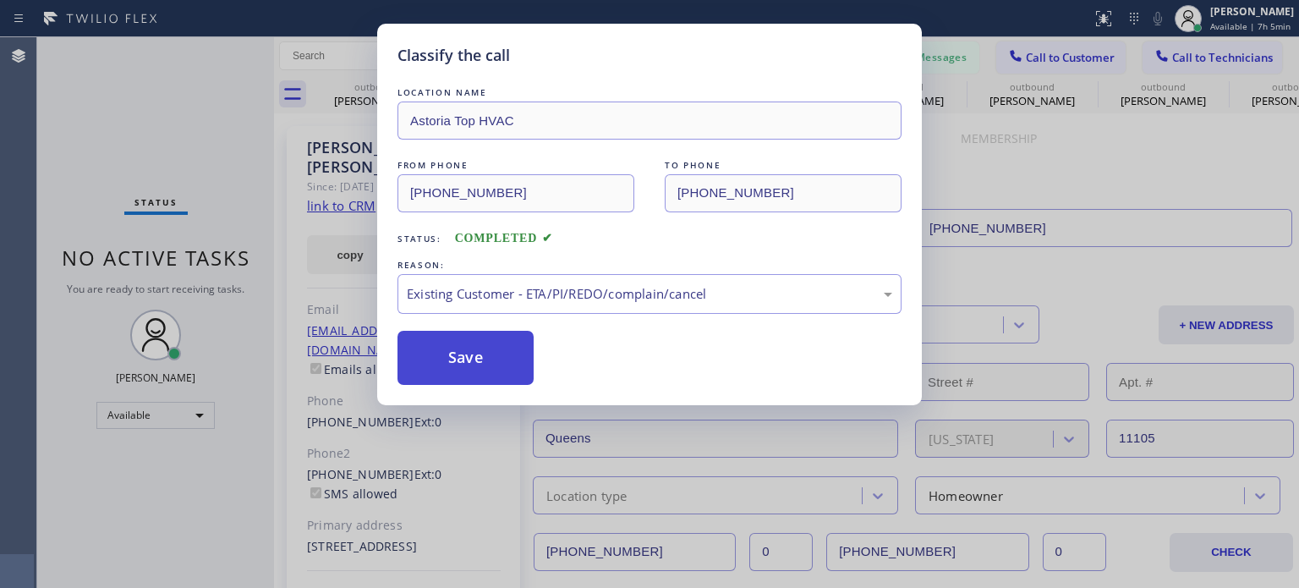
click at [517, 352] on button "Save" at bounding box center [466, 358] width 136 height 54
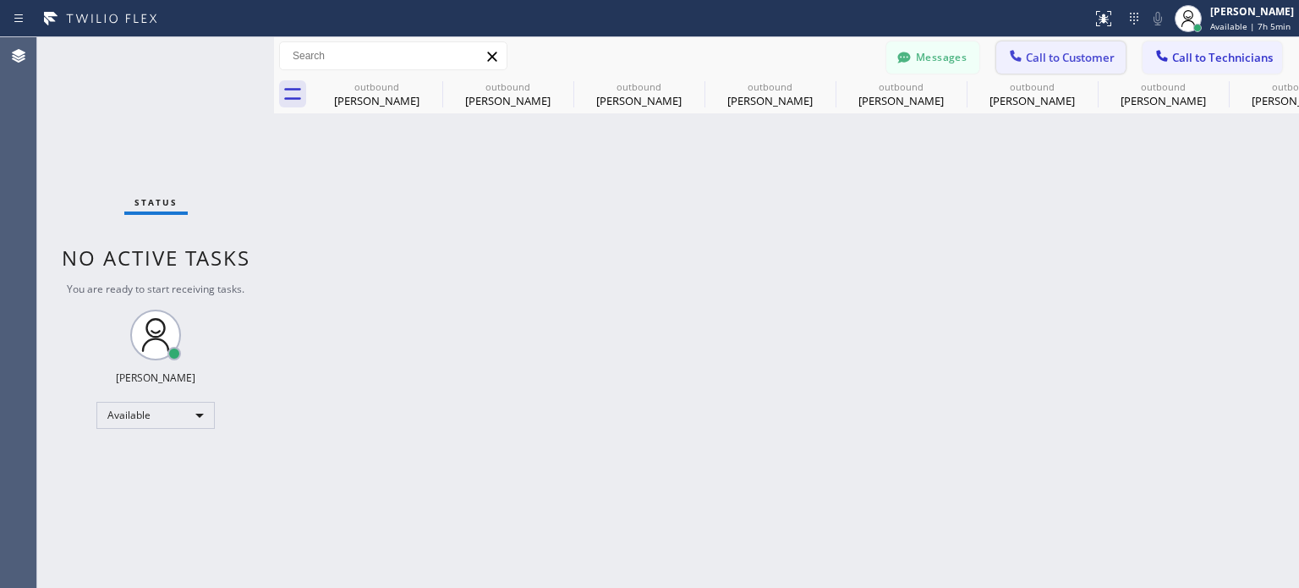
click at [1003, 62] on button "Call to Customer" at bounding box center [1061, 57] width 129 height 32
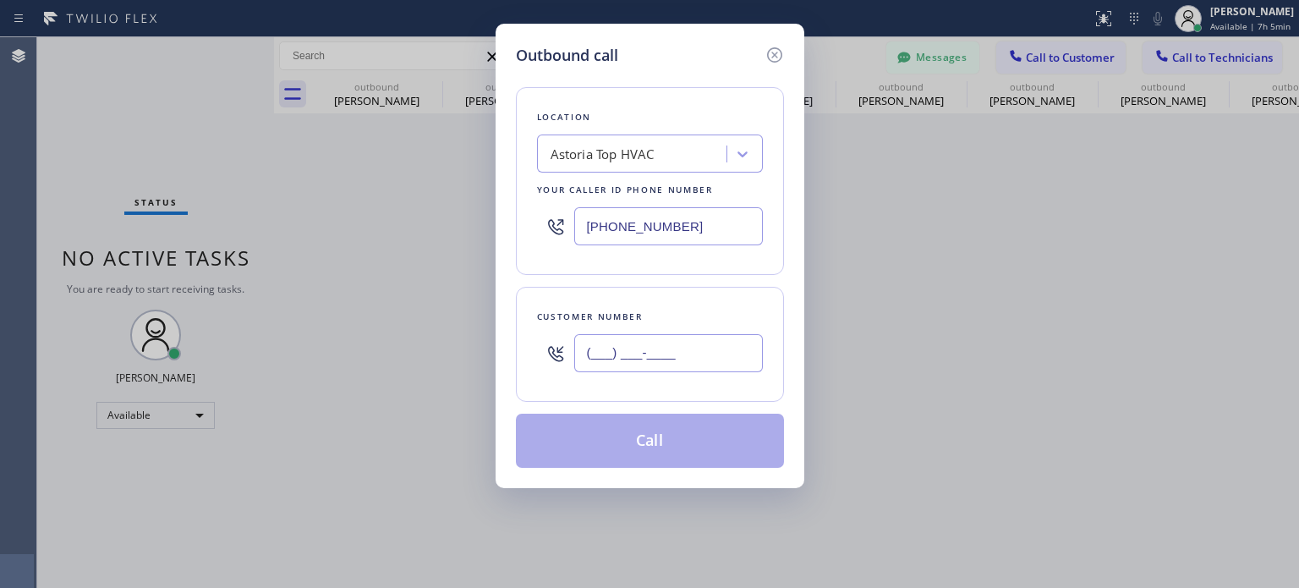
click at [641, 361] on input "(___) ___-____" at bounding box center [668, 353] width 189 height 38
paste input "757) 636-8234"
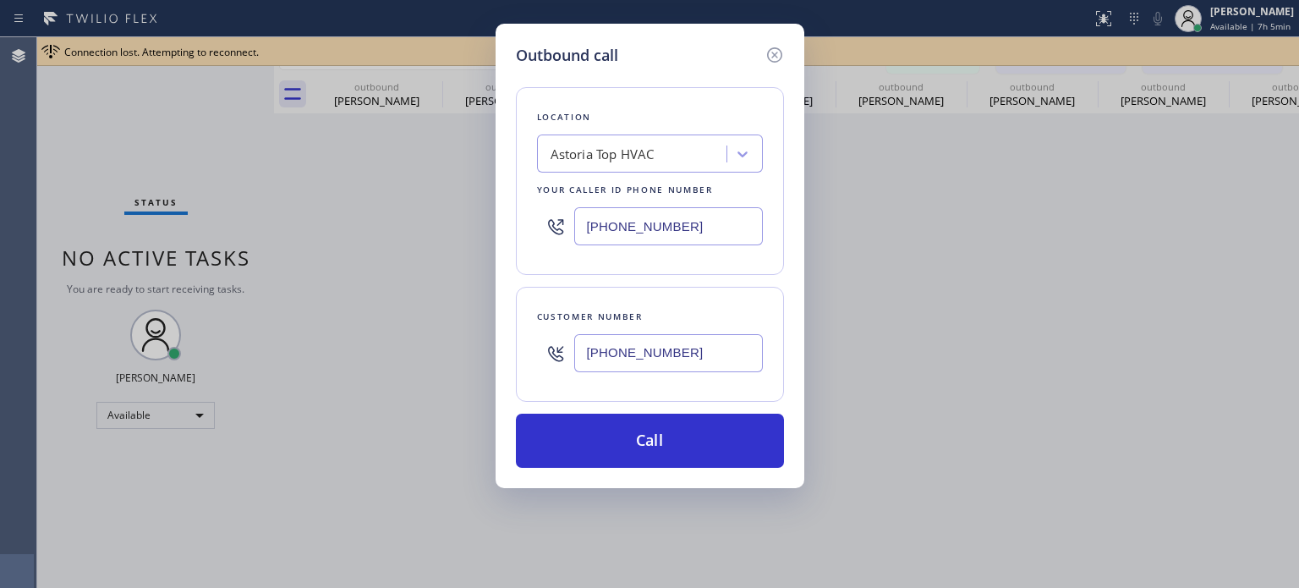
type input "[PHONE_NUMBER]"
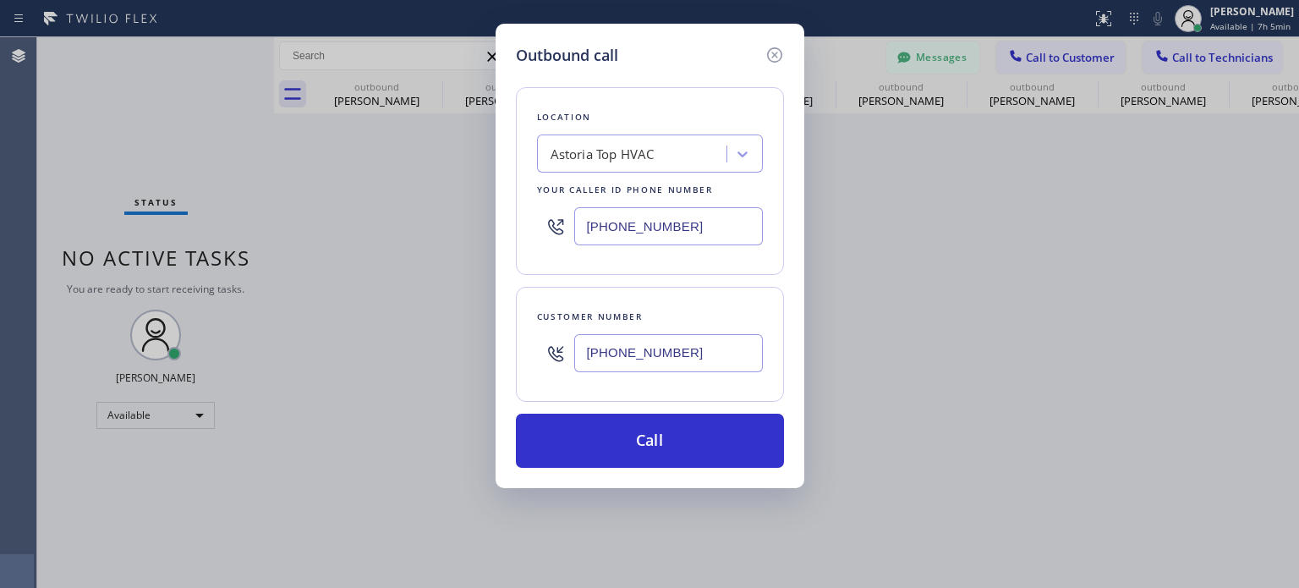
click at [622, 219] on input "[PHONE_NUMBER]" at bounding box center [668, 226] width 189 height 38
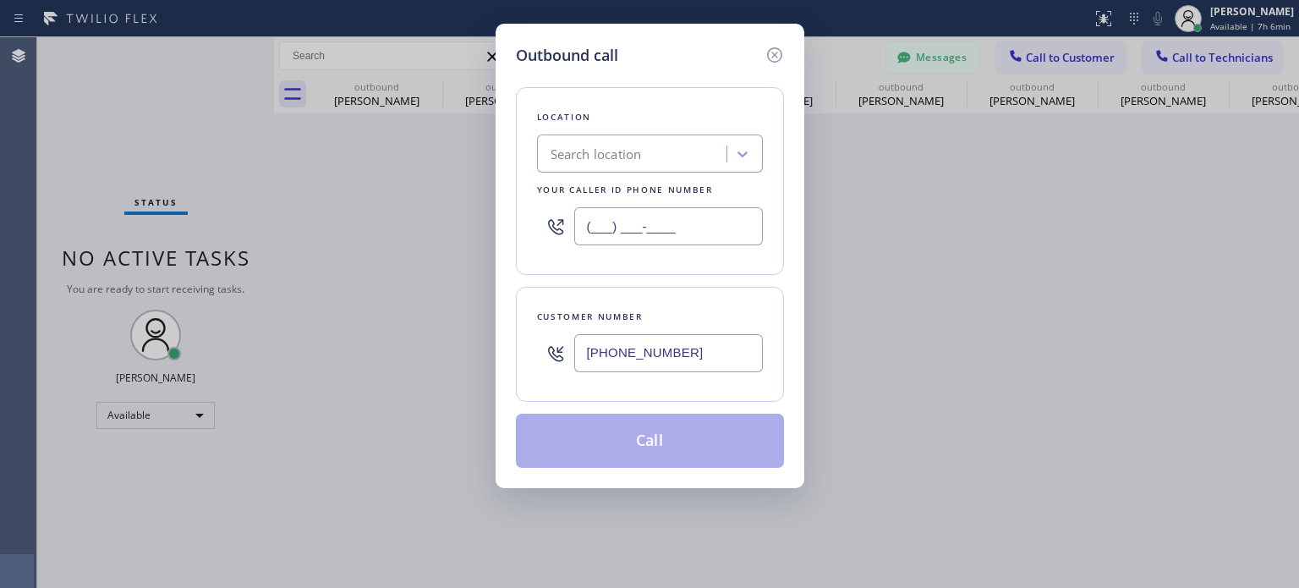
type input "(___) ___-____"
click at [607, 165] on div "Search location" at bounding box center [634, 155] width 184 height 30
paste input "Edison Electricians of [GEOGRAPHIC_DATA]"
type input "Edison Electricians of [GEOGRAPHIC_DATA]"
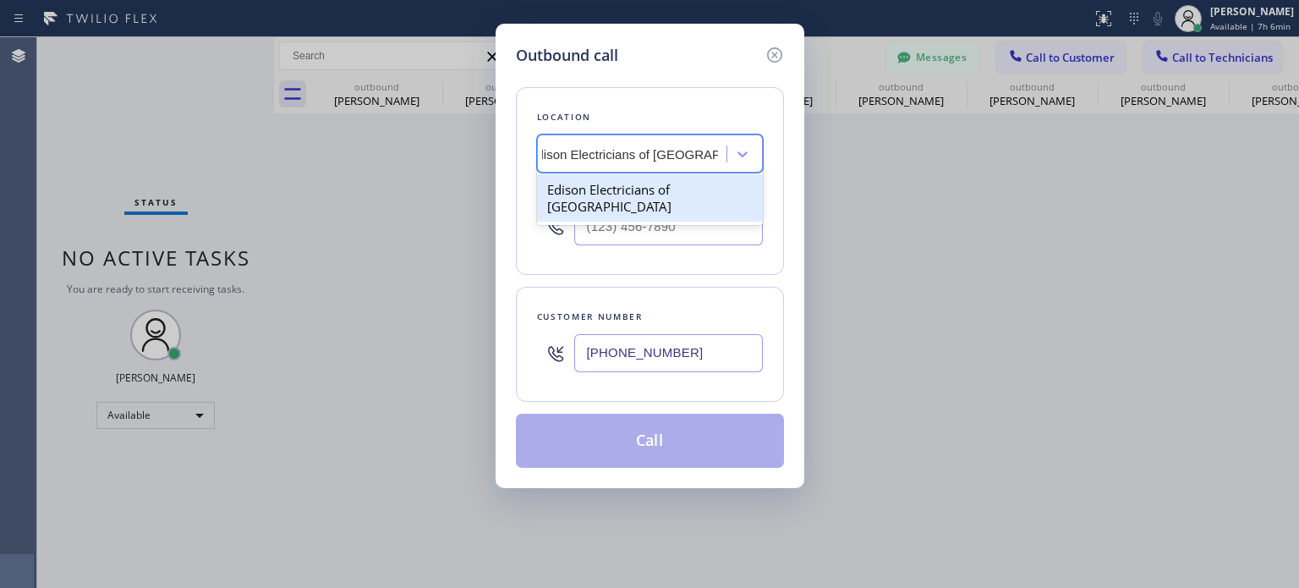
scroll to position [0, 20]
click at [626, 192] on div "Edison Electricians of [GEOGRAPHIC_DATA]" at bounding box center [650, 197] width 226 height 47
type input "[PHONE_NUMBER]"
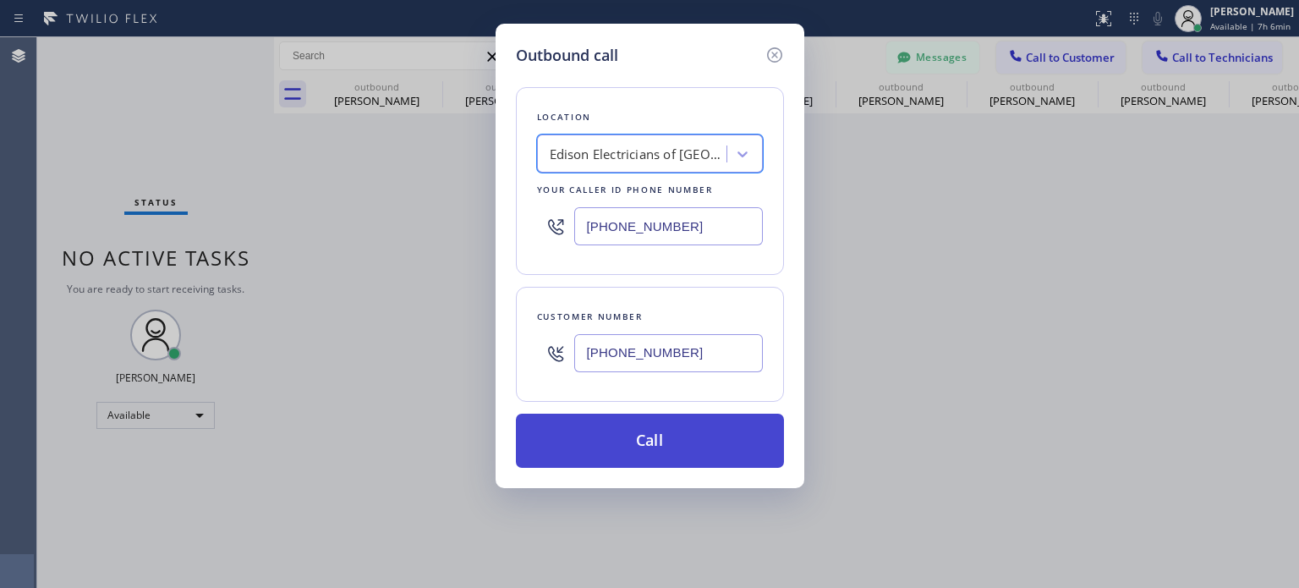
click at [670, 427] on button "Call" at bounding box center [650, 441] width 268 height 54
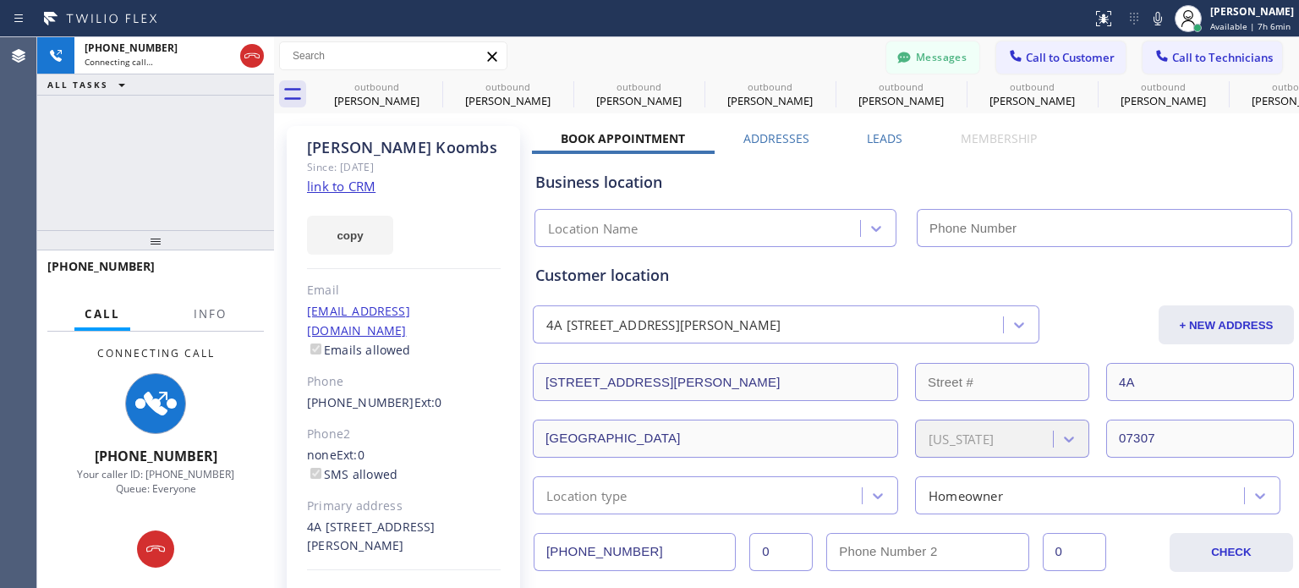
type input "[PHONE_NUMBER]"
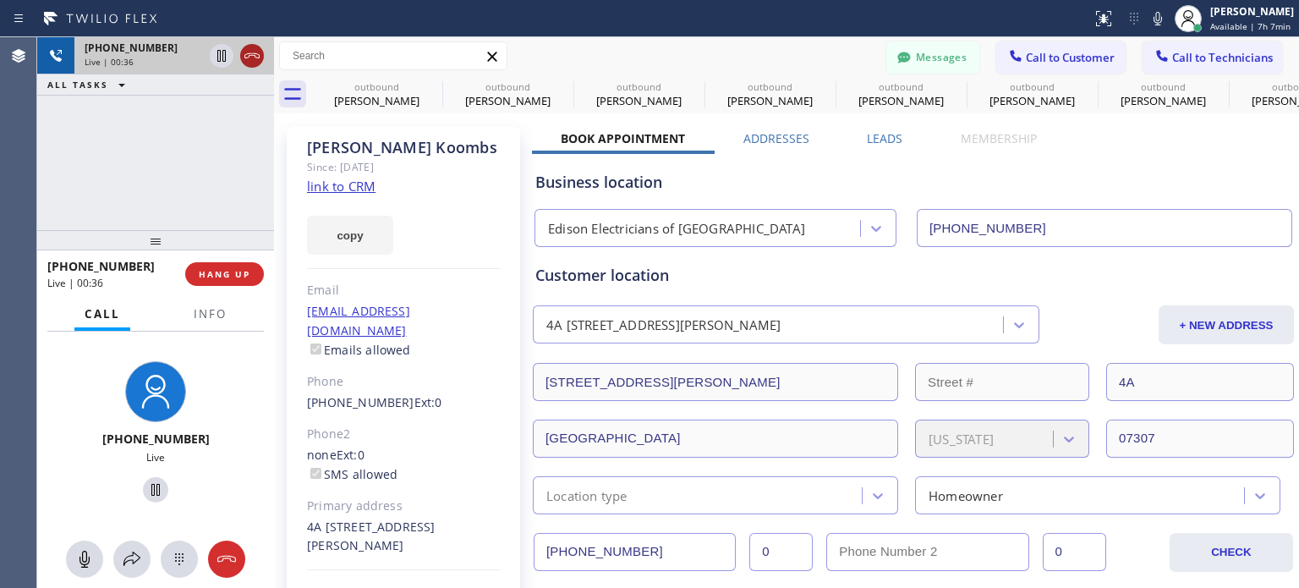
click at [249, 61] on icon at bounding box center [252, 56] width 20 height 20
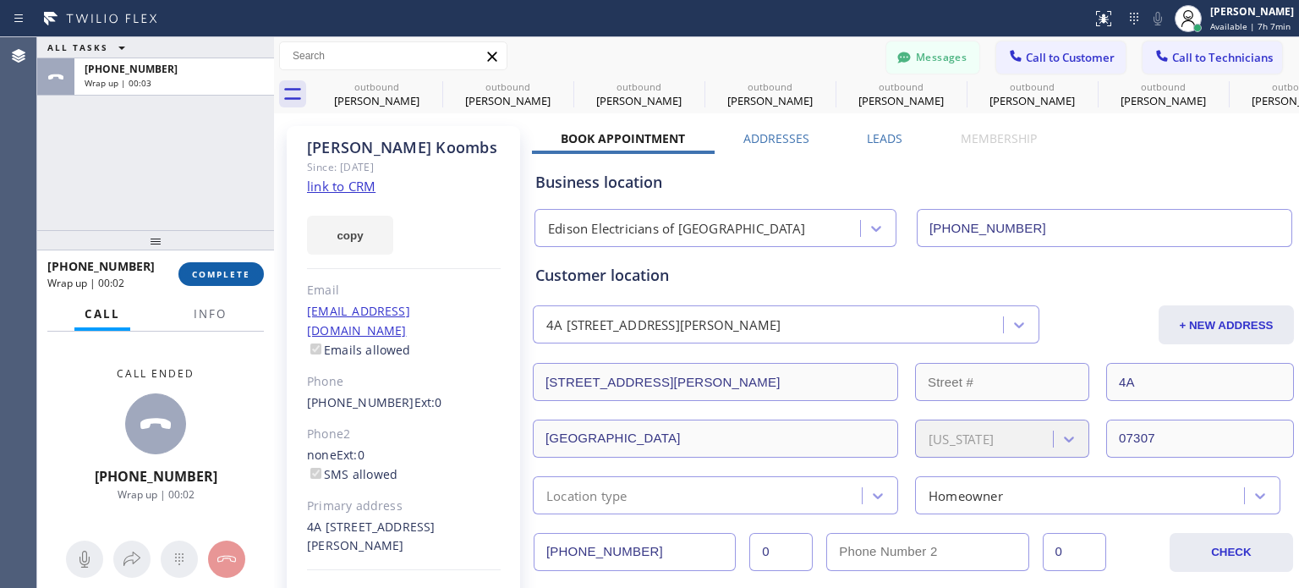
click at [206, 269] on span "COMPLETE" at bounding box center [221, 274] width 58 height 12
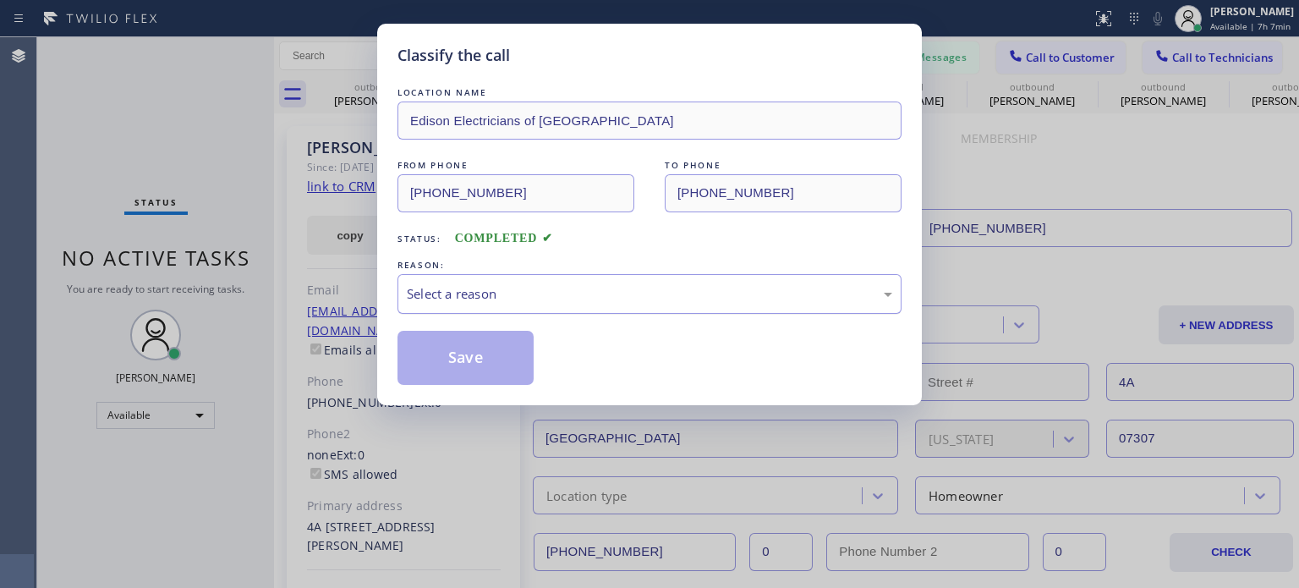
click at [443, 294] on div "Select a reason" at bounding box center [650, 293] width 486 height 19
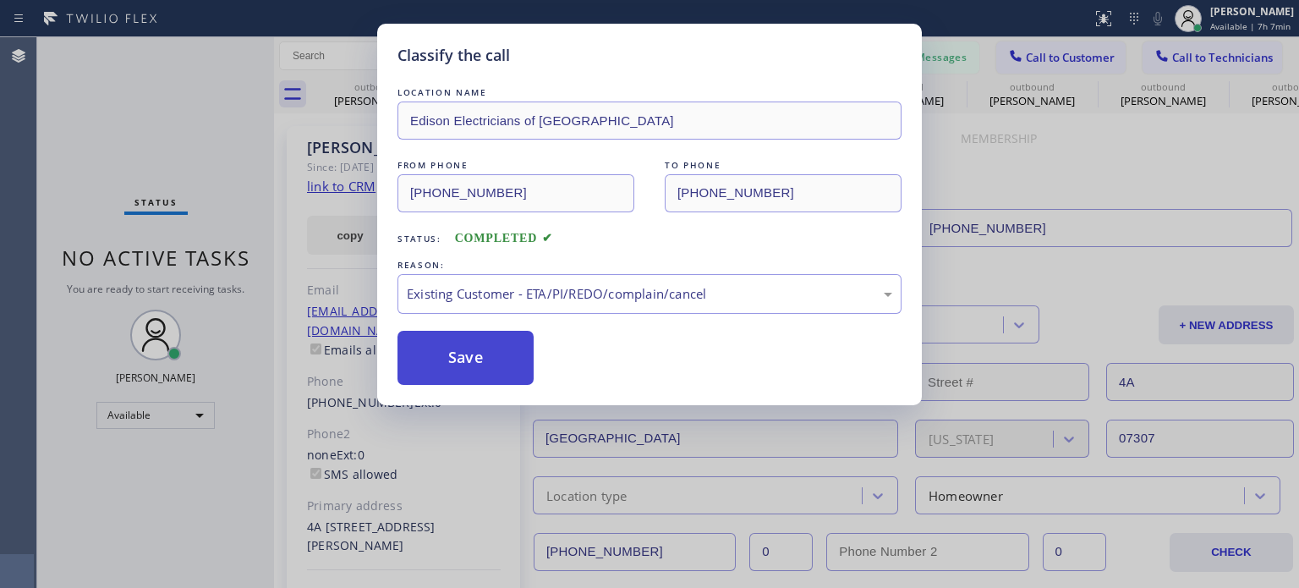
click at [521, 354] on button "Save" at bounding box center [466, 358] width 136 height 54
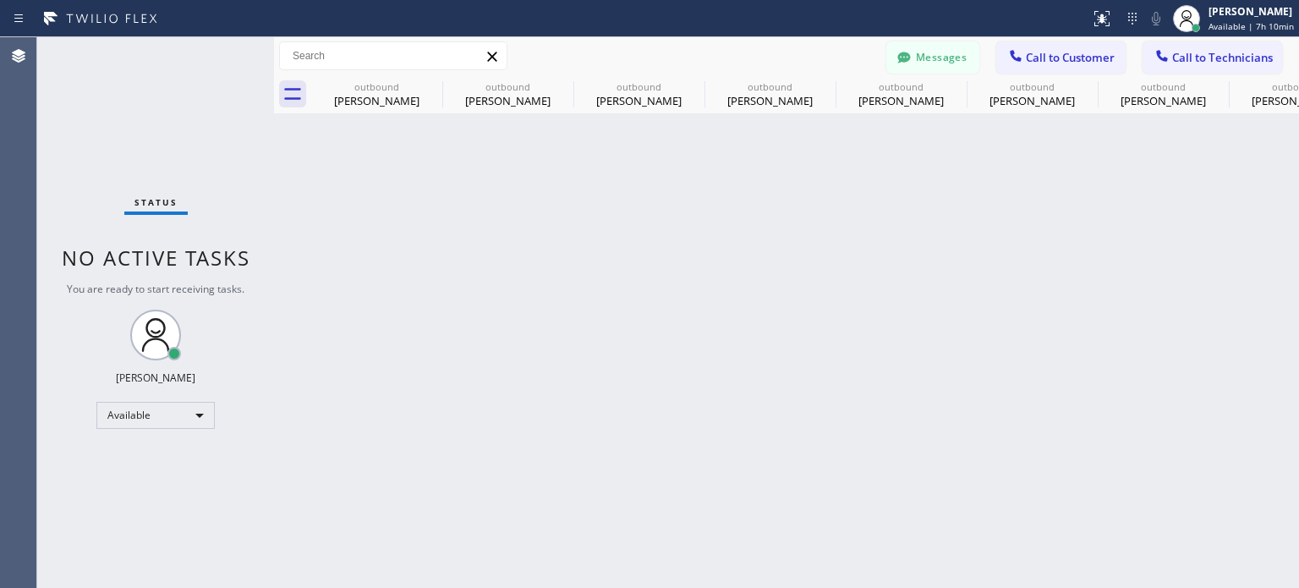
drag, startPoint x: 961, startPoint y: 56, endPoint x: 925, endPoint y: 69, distance: 38.8
click at [961, 57] on button "Messages" at bounding box center [933, 57] width 93 height 32
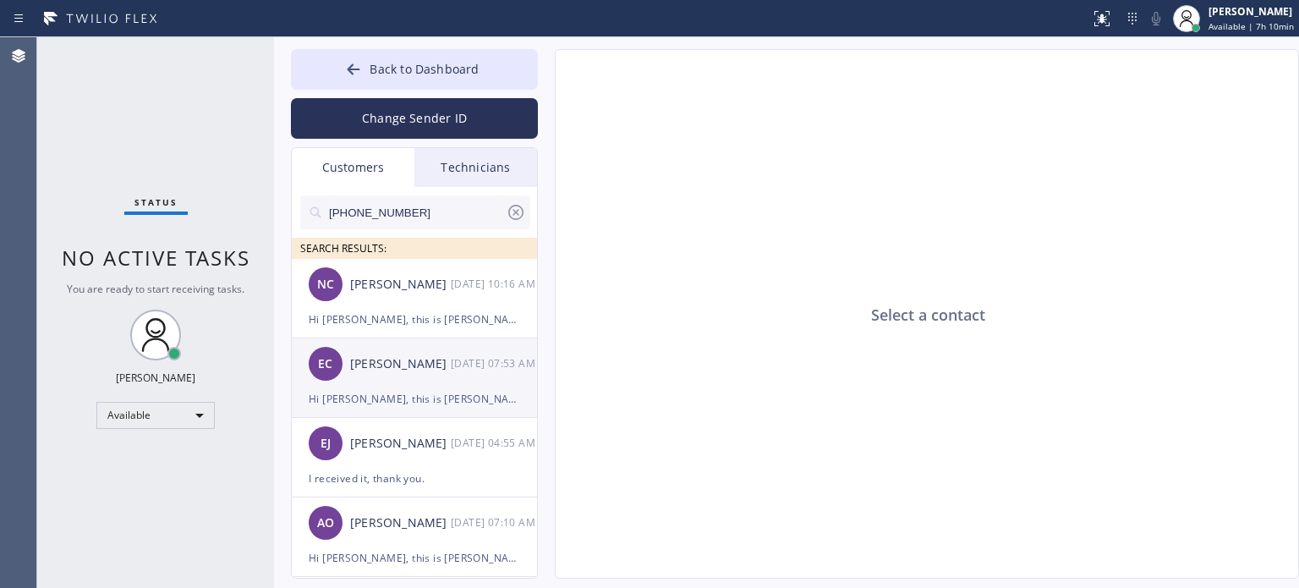
click at [369, 379] on div "EC [PERSON_NAME] [DATE] 07:53 AM" at bounding box center [415, 363] width 247 height 51
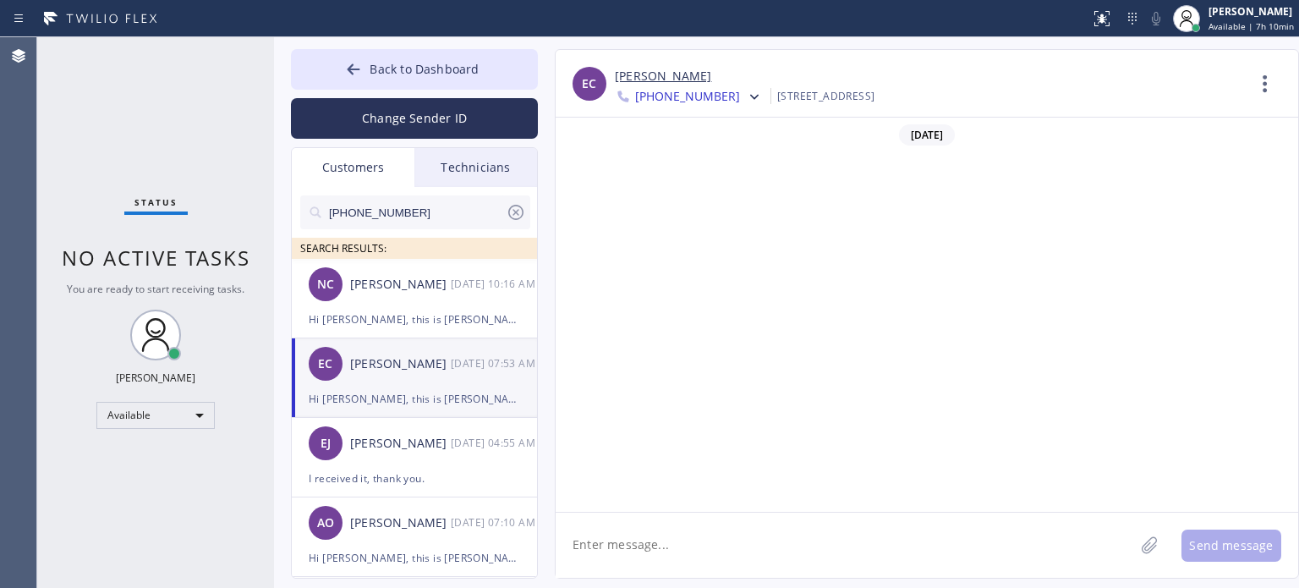
scroll to position [1181, 0]
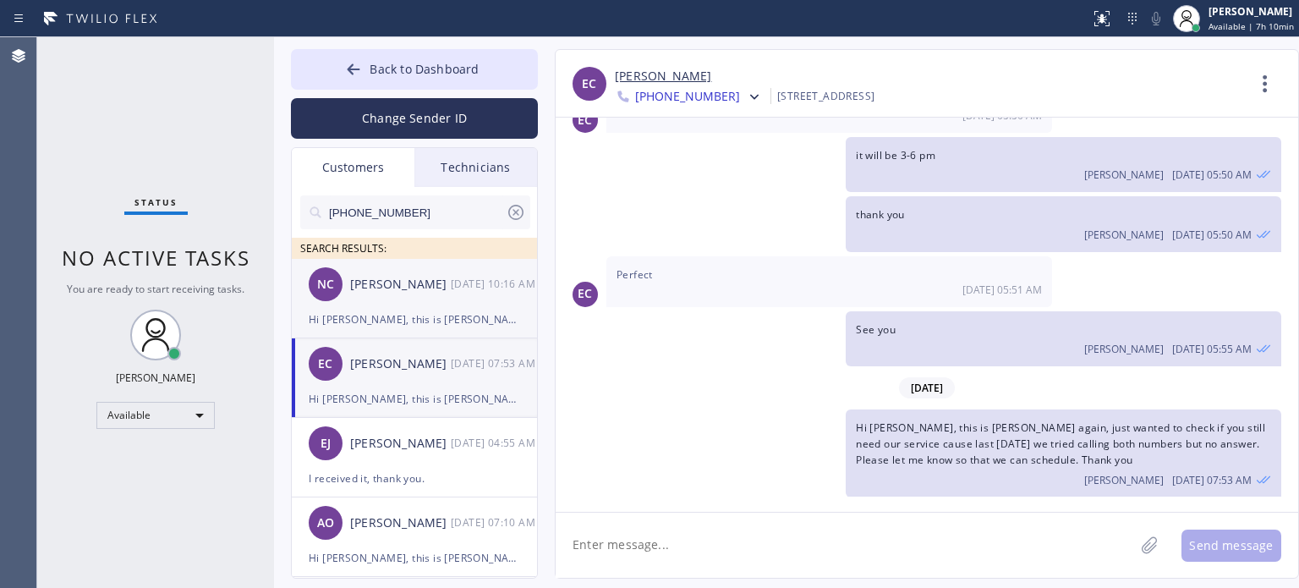
click at [389, 321] on div "Hi [PERSON_NAME], this is [PERSON_NAME] from Best Brooklyn Heating and AC Repai…" at bounding box center [414, 319] width 211 height 19
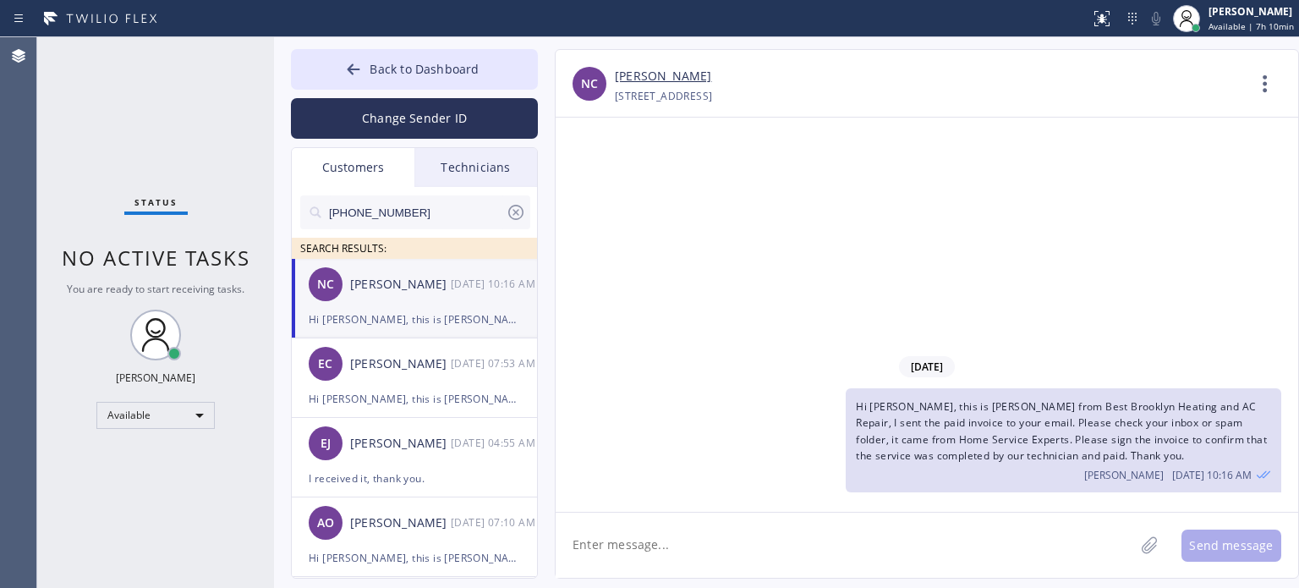
scroll to position [0, 0]
click at [407, 329] on li "NC [PERSON_NAME] [DATE] 10:16 AM Hi [PERSON_NAME], this is [PERSON_NAME] from B…" at bounding box center [415, 299] width 247 height 80
click at [370, 71] on button "Back to Dashboard" at bounding box center [414, 69] width 247 height 41
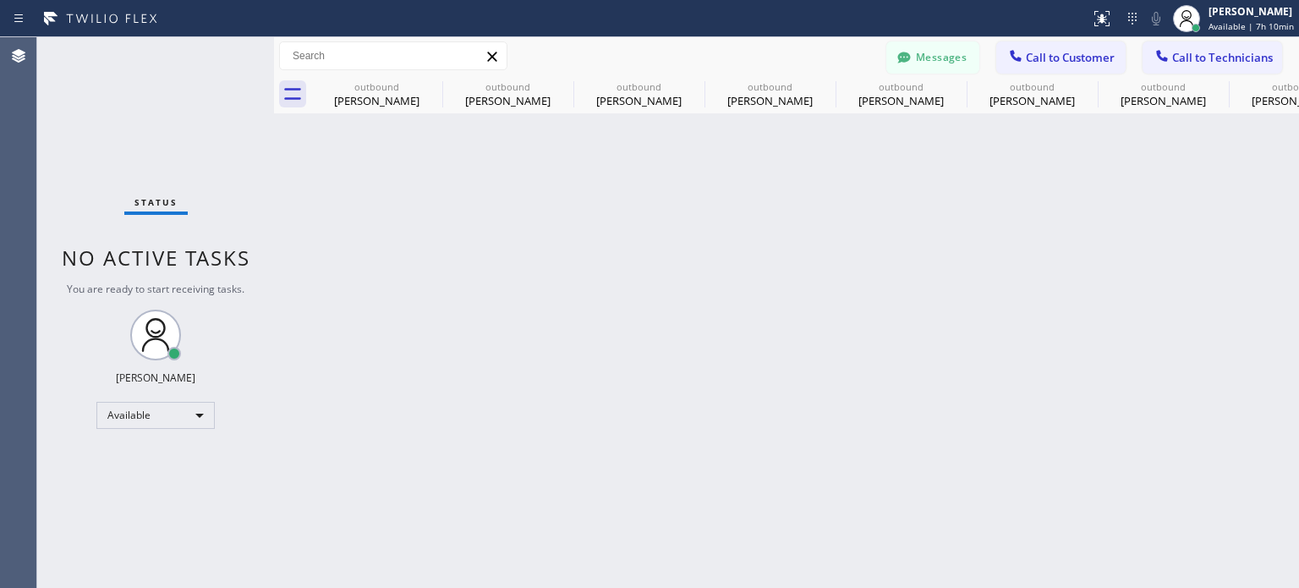
click at [1032, 58] on span "Call to Customer" at bounding box center [1070, 57] width 89 height 15
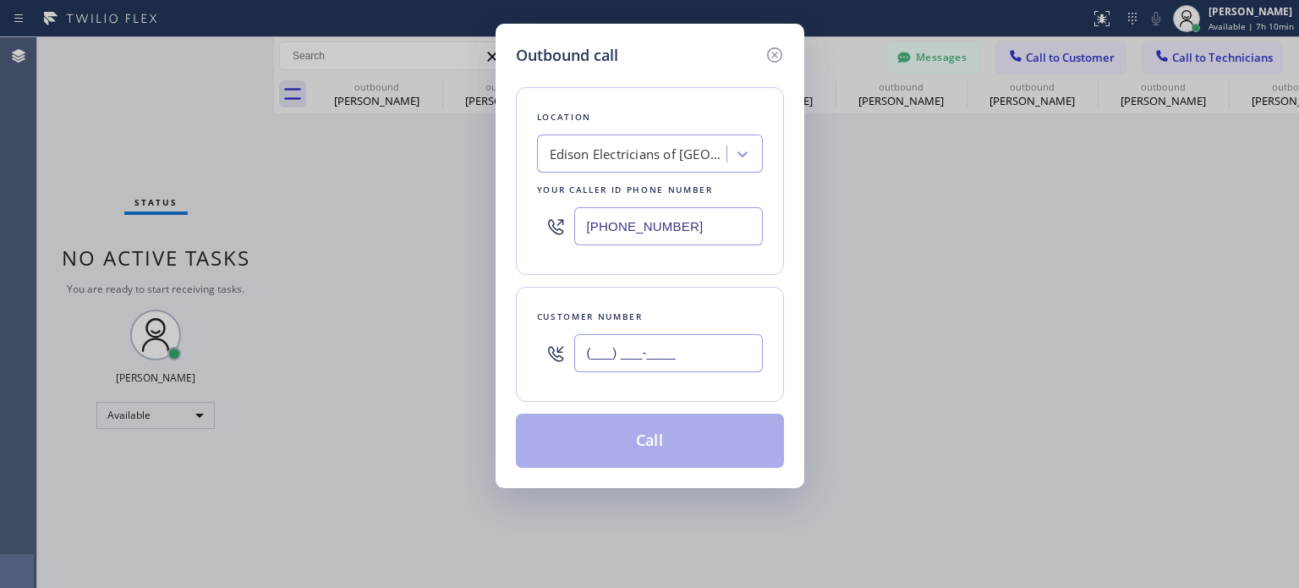
click at [593, 352] on input "(___) ___-____" at bounding box center [668, 353] width 189 height 38
paste input "757) 636-8234"
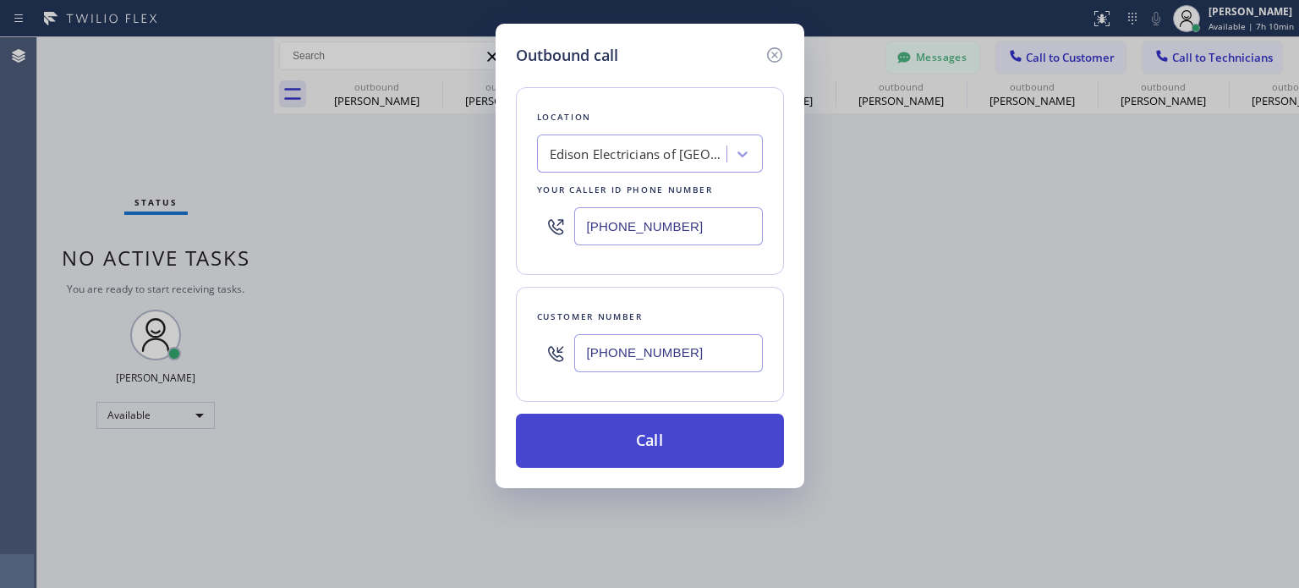
type input "[PHONE_NUMBER]"
click at [621, 456] on button "Call" at bounding box center [650, 441] width 268 height 54
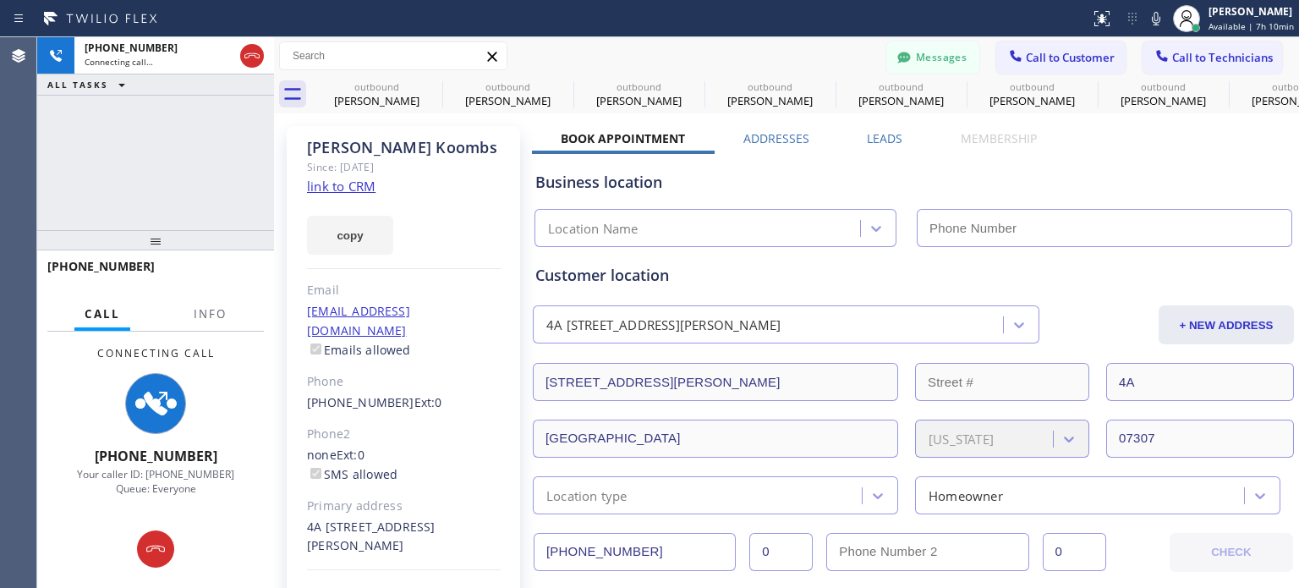
type input "[PHONE_NUMBER]"
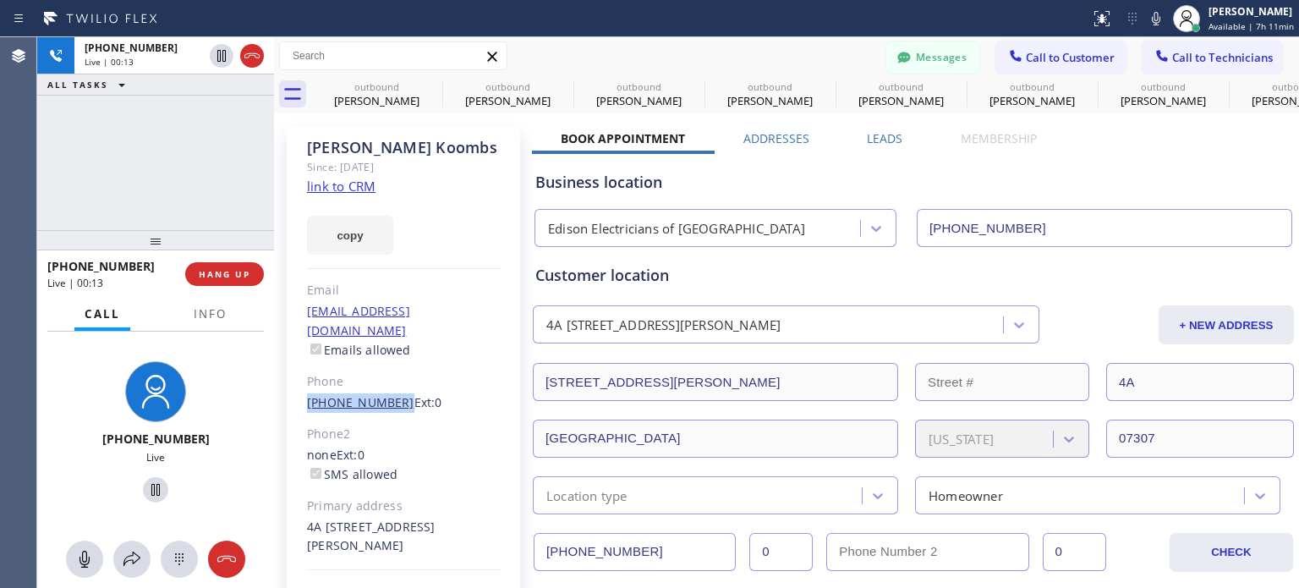
drag, startPoint x: 296, startPoint y: 385, endPoint x: 389, endPoint y: 387, distance: 93.1
click at [389, 387] on div "[PERSON_NAME] Since: [DATE] link to CRM copy Email [EMAIL_ADDRESS][DOMAIN_NAME]…" at bounding box center [403, 387] width 233 height 523
copy link "[PHONE_NUMBER]"
click at [929, 57] on button "Messages" at bounding box center [933, 57] width 93 height 32
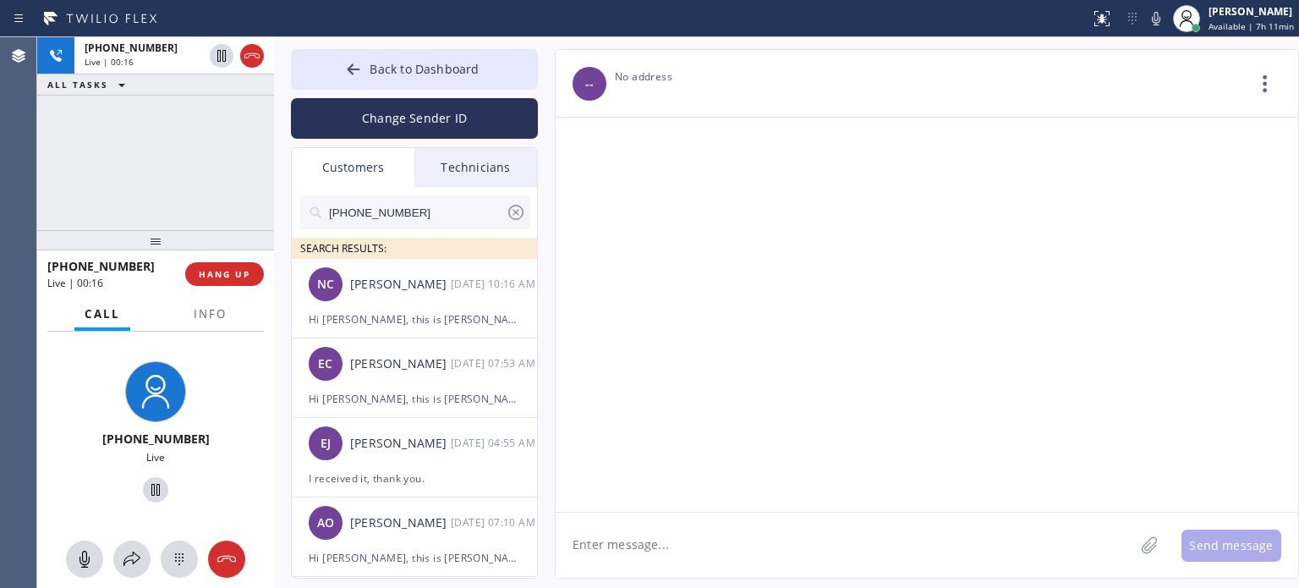
click at [365, 213] on input "[PHONE_NUMBER]" at bounding box center [416, 212] width 178 height 34
click at [409, 114] on button "Change Sender ID" at bounding box center [414, 118] width 247 height 41
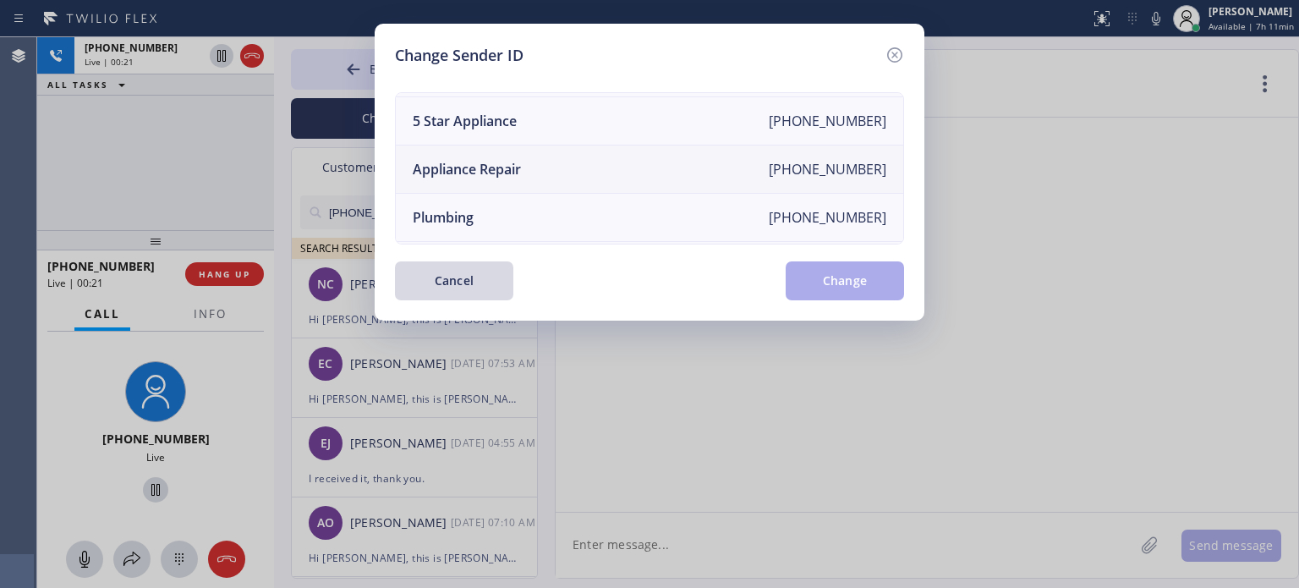
scroll to position [197, 0]
click at [477, 211] on div "Electricians" at bounding box center [449, 220] width 73 height 19
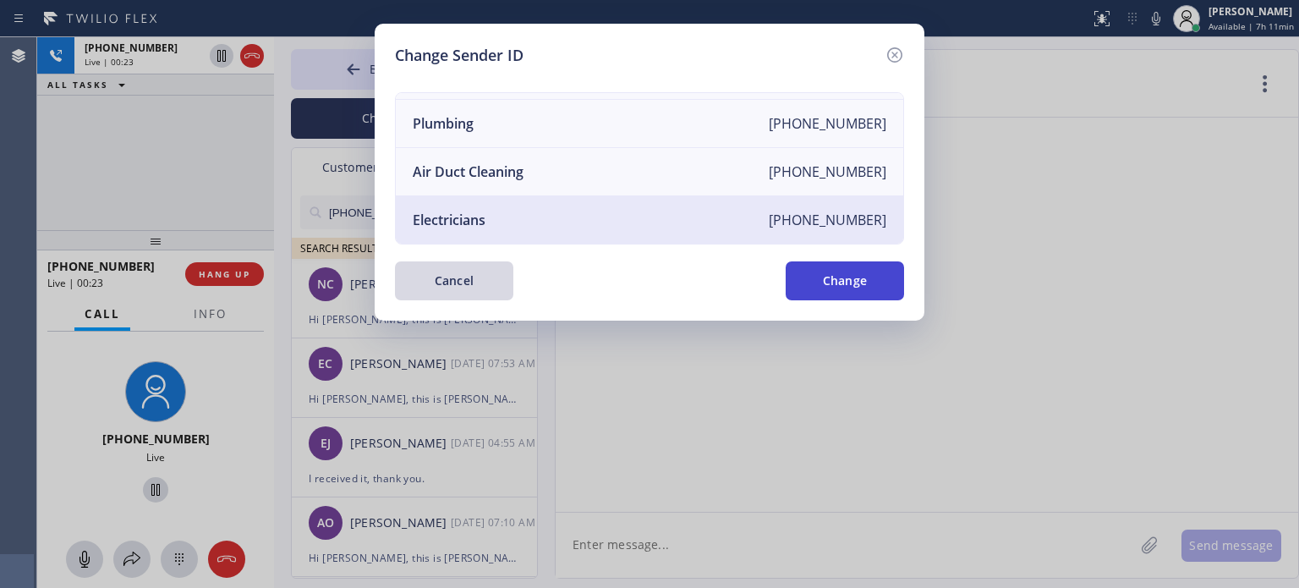
click at [884, 280] on button "Change" at bounding box center [845, 280] width 118 height 39
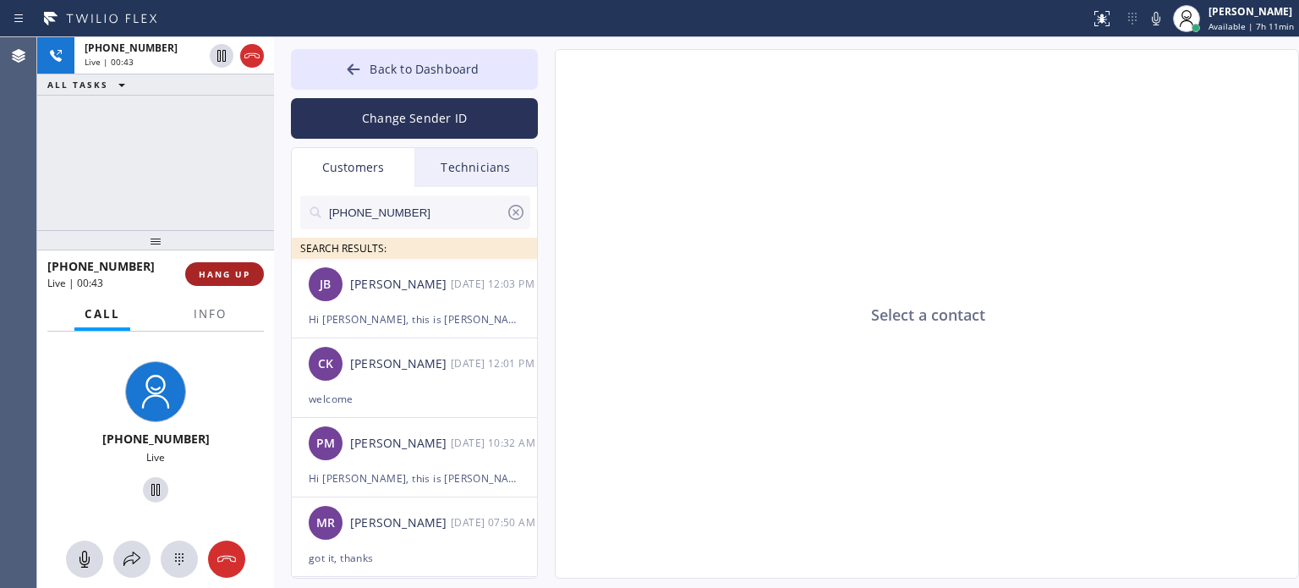
click at [196, 274] on button "HANG UP" at bounding box center [224, 274] width 79 height 24
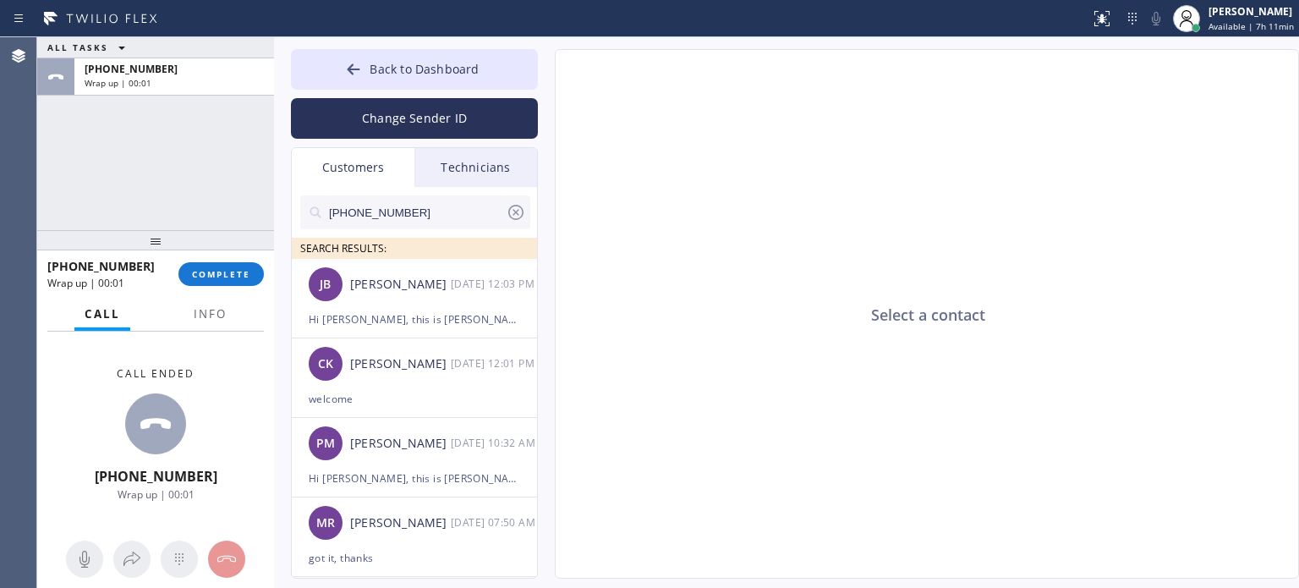
click at [411, 233] on div at bounding box center [415, 239] width 230 height 21
click at [389, 216] on input "[PHONE_NUMBER]" at bounding box center [416, 212] width 178 height 34
click at [387, 214] on input "[PHONE_NUMBER]" at bounding box center [416, 212] width 178 height 34
paste input "757) 636-8234"
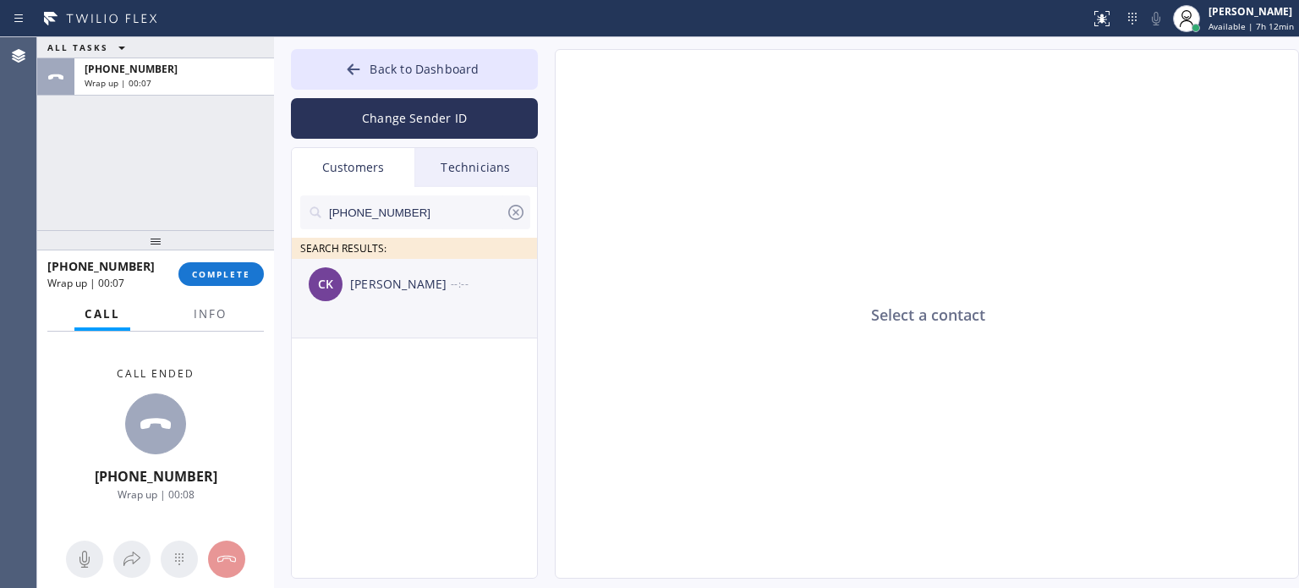
type input "[PHONE_NUMBER]"
click at [398, 283] on div "[PERSON_NAME]" at bounding box center [400, 284] width 101 height 19
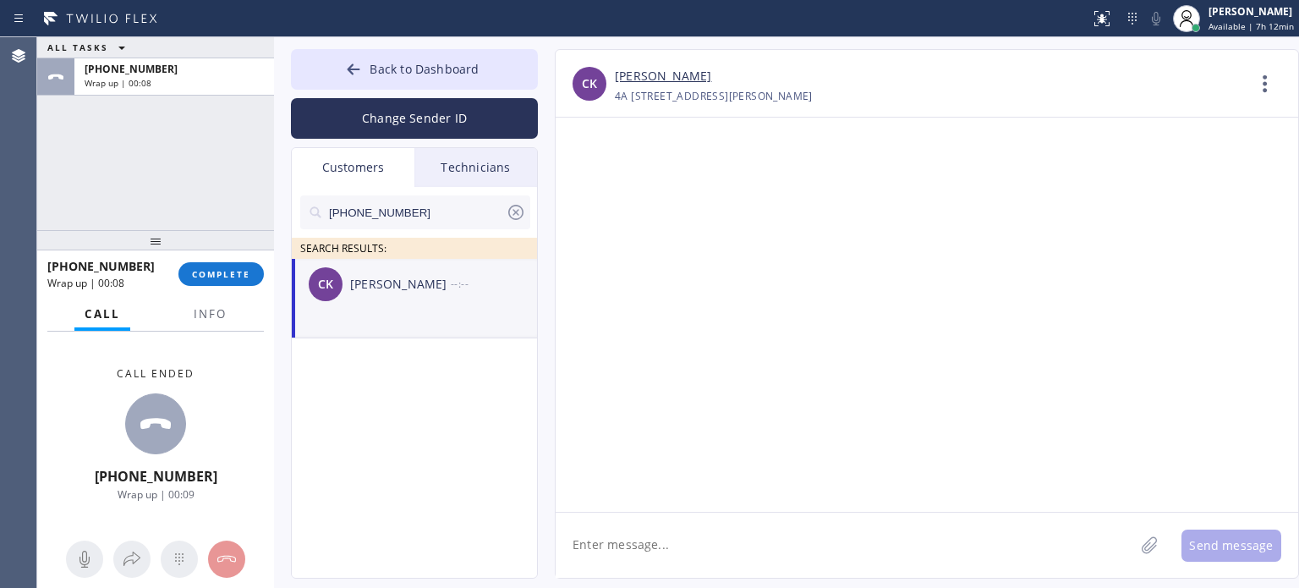
click at [651, 561] on textarea at bounding box center [845, 545] width 579 height 65
click at [657, 541] on textarea "Hi [PERSON_NAME], ths is [PERSON_NAME]" at bounding box center [860, 545] width 609 height 65
click at [717, 546] on textarea "Hi [PERSON_NAME], this is [PERSON_NAME]" at bounding box center [860, 545] width 609 height 65
paste textarea "Edison Electricians of [GEOGRAPHIC_DATA]"
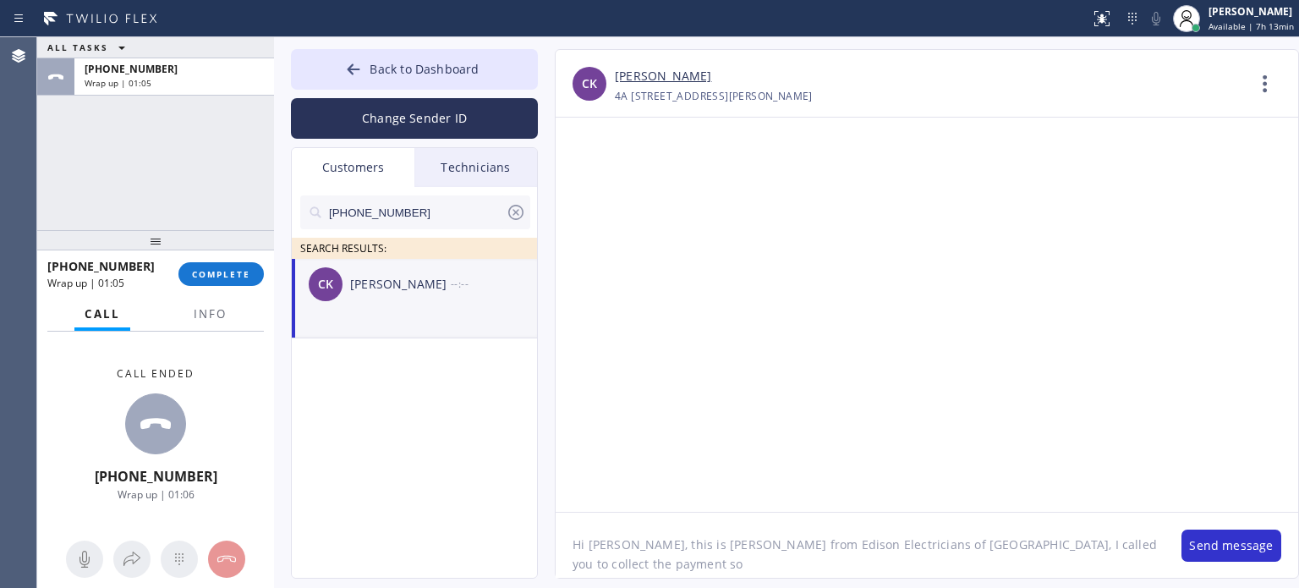
type textarea "Hi [PERSON_NAME], this is [PERSON_NAME] from Edison Electricians of [GEOGRAPHIC…"
click at [977, 300] on div at bounding box center [927, 315] width 743 height 394
click at [239, 270] on span "COMPLETE" at bounding box center [221, 274] width 58 height 12
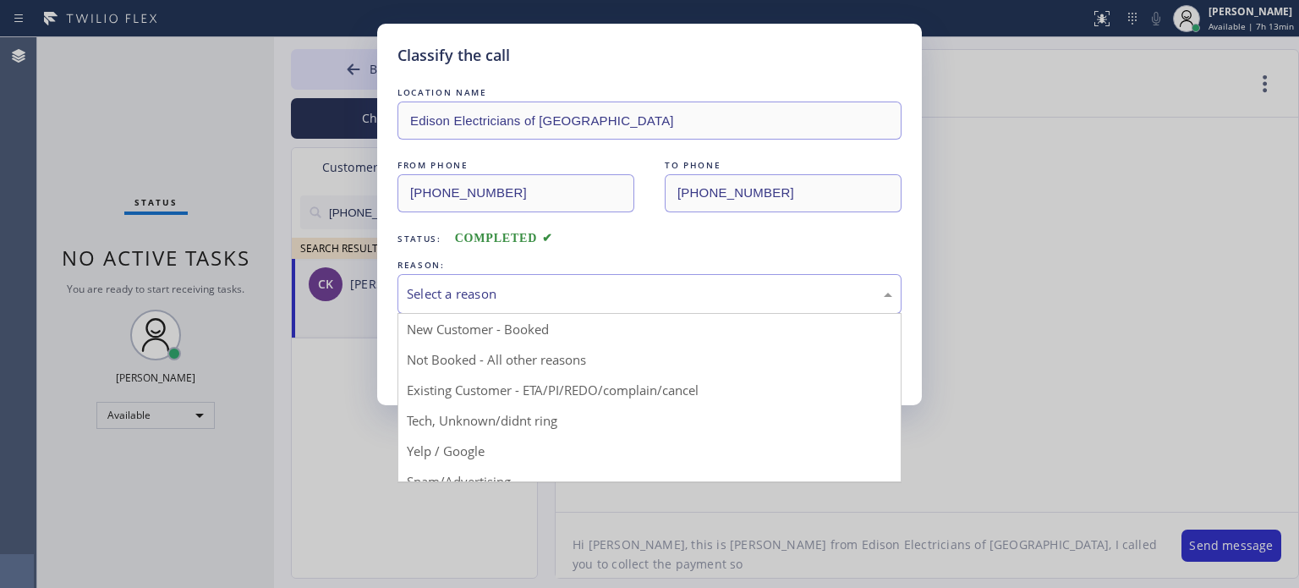
click at [520, 285] on div "Select a reason" at bounding box center [650, 293] width 486 height 19
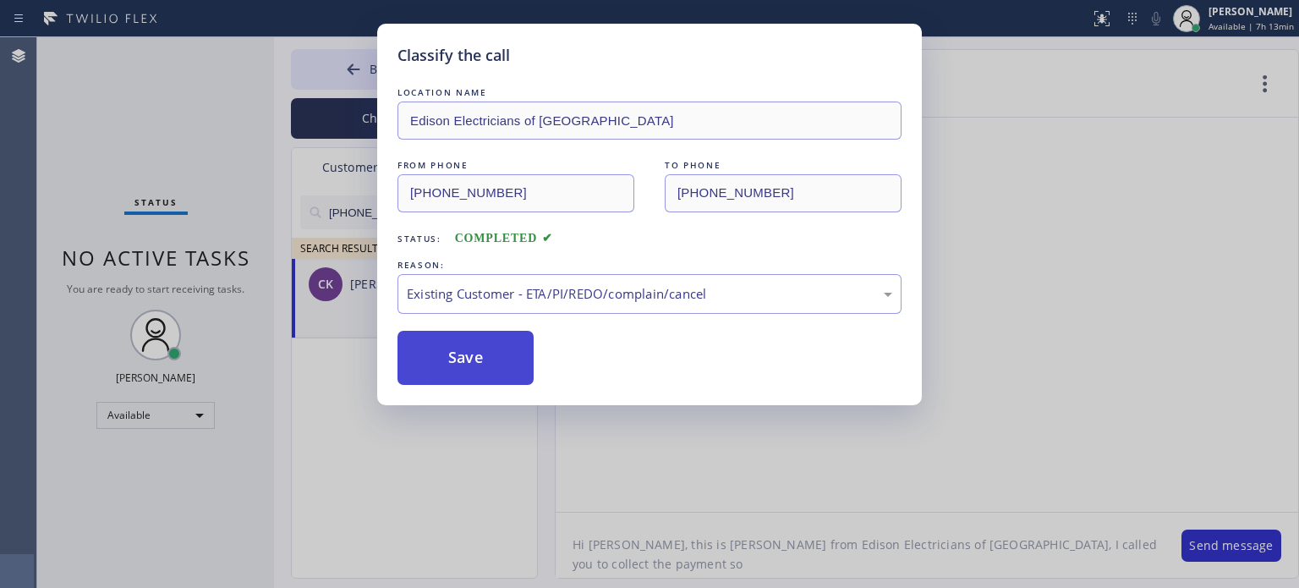
click at [486, 354] on button "Save" at bounding box center [466, 358] width 136 height 54
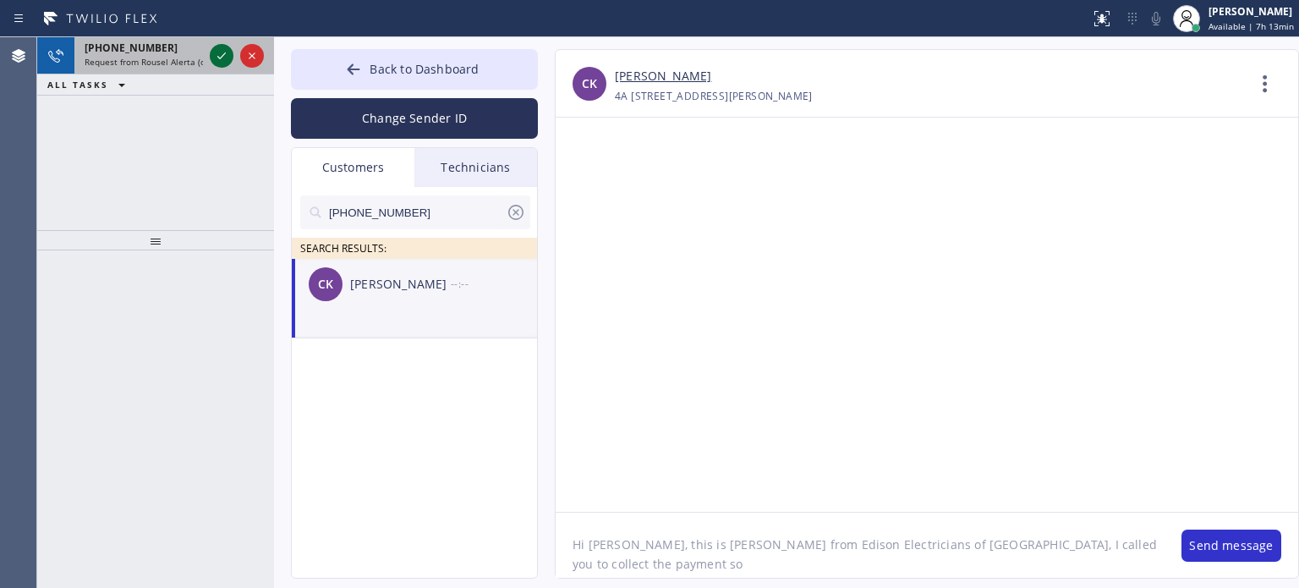
click at [220, 55] on icon at bounding box center [221, 56] width 20 height 20
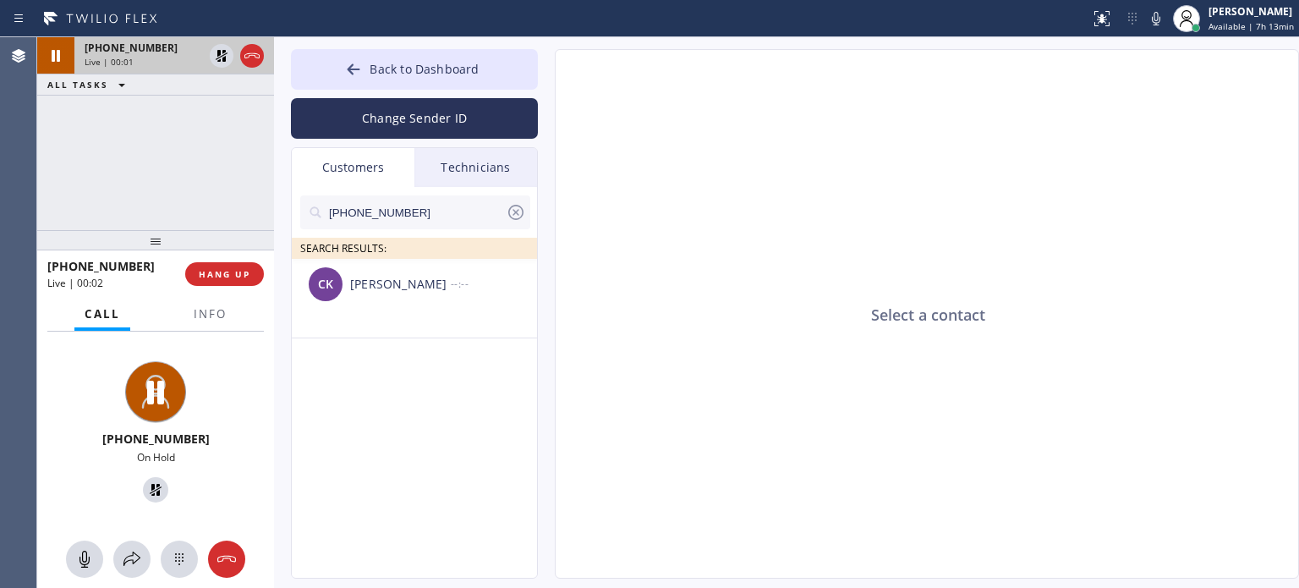
type input "[PHONE_NUMBER]"
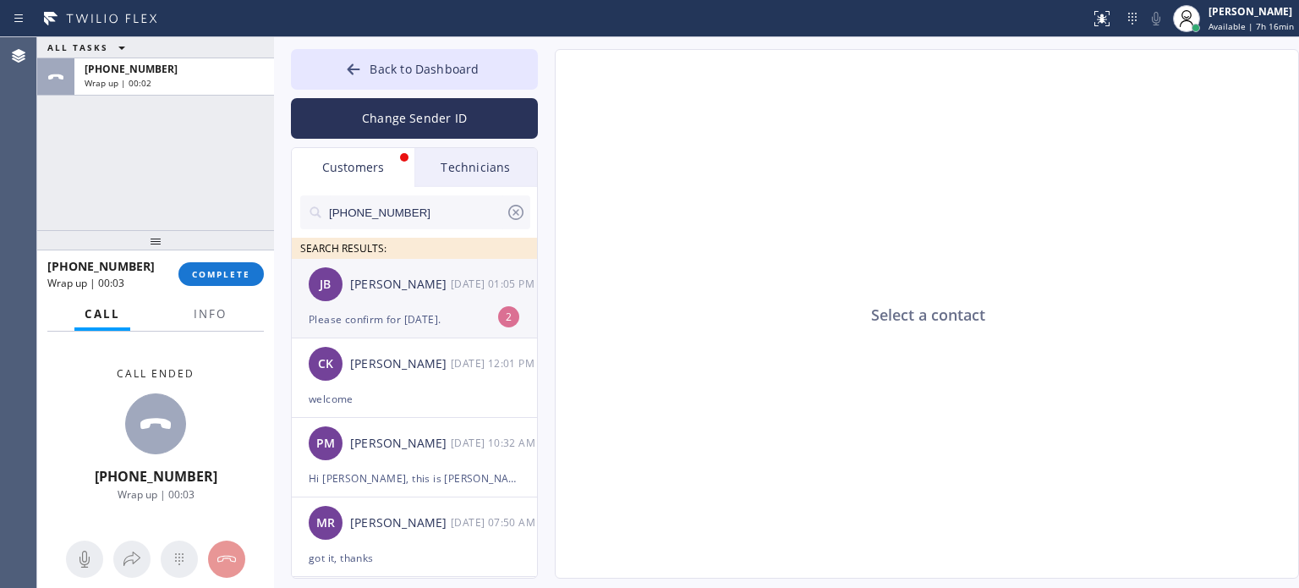
click at [391, 326] on div "Please confirm for [DATE]." at bounding box center [414, 319] width 211 height 19
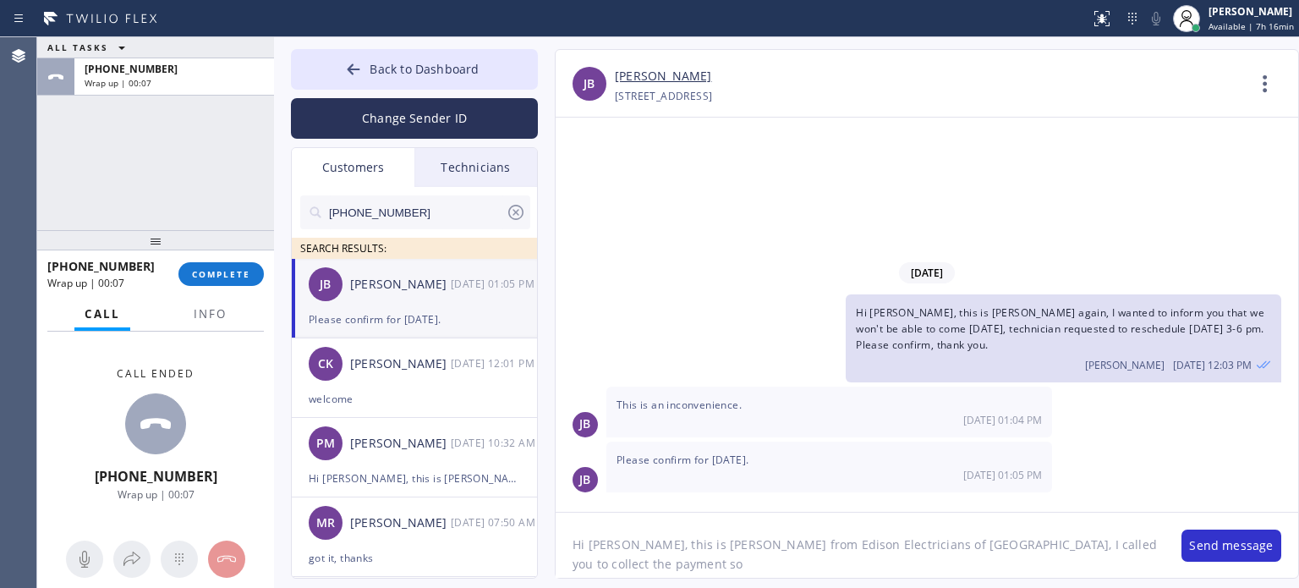
click at [640, 548] on textarea "Hi [PERSON_NAME], this is [PERSON_NAME] from Edison Electricians of [GEOGRAPHIC…" at bounding box center [860, 545] width 609 height 65
click at [640, 549] on textarea "Hi [PERSON_NAME], this is [PERSON_NAME] from Edison Electricians of [GEOGRAPHIC…" at bounding box center [860, 545] width 609 height 65
type textarea "confirmed, tech got emergency so we need to reschedule all the jobs but thank y…"
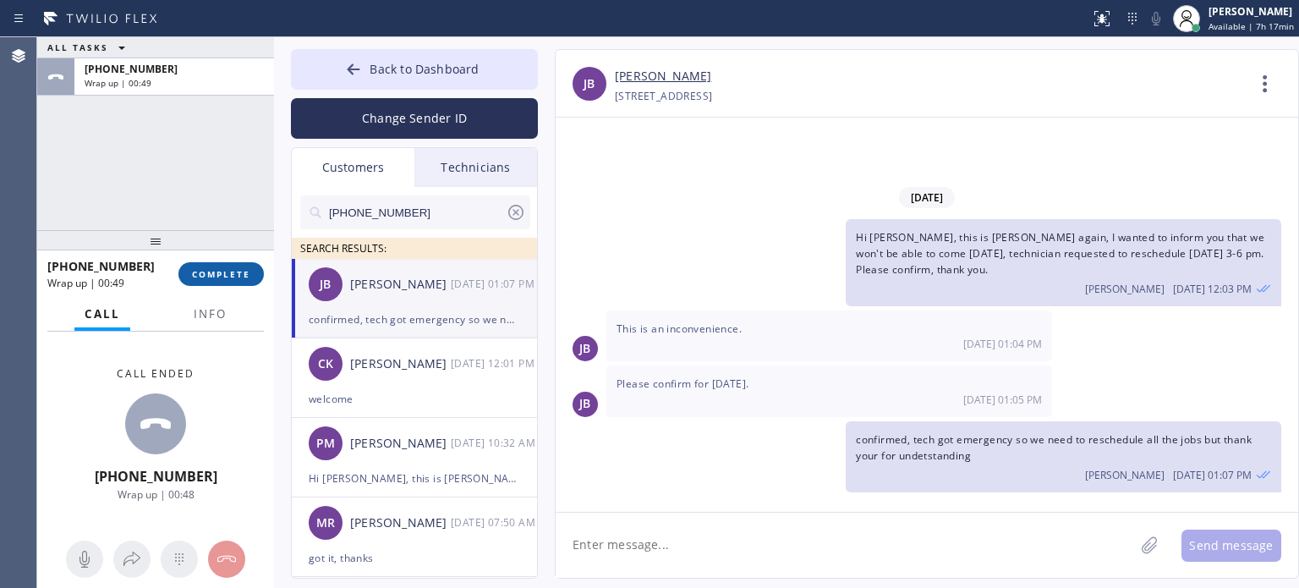
click at [210, 272] on span "COMPLETE" at bounding box center [221, 274] width 58 height 12
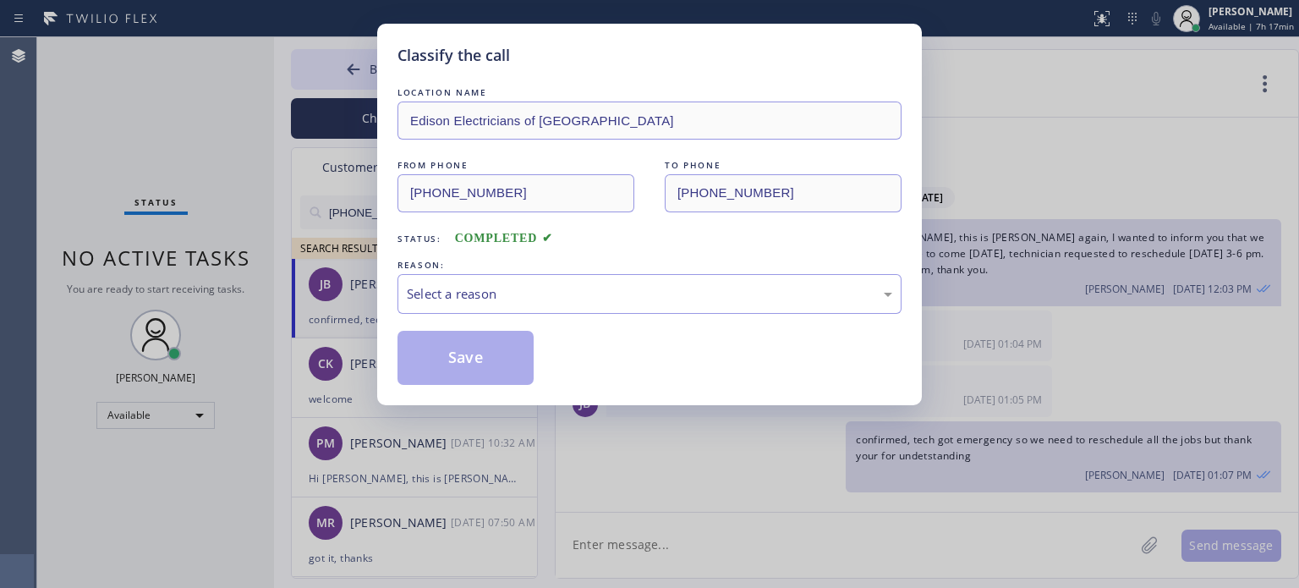
click at [611, 319] on div "LOCATION NAME Edison Electricians of [GEOGRAPHIC_DATA] FROM PHONE [PHONE_NUMBER…" at bounding box center [650, 234] width 504 height 301
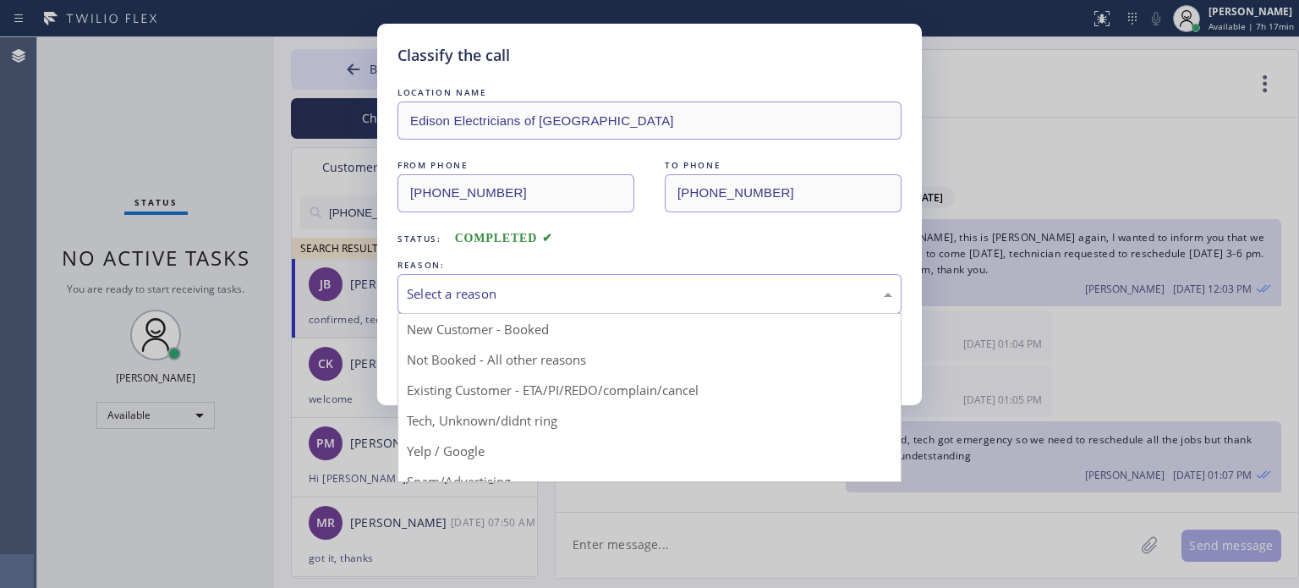
click at [606, 294] on div "Select a reason" at bounding box center [650, 293] width 486 height 19
drag, startPoint x: 602, startPoint y: 388, endPoint x: 568, endPoint y: 377, distance: 36.4
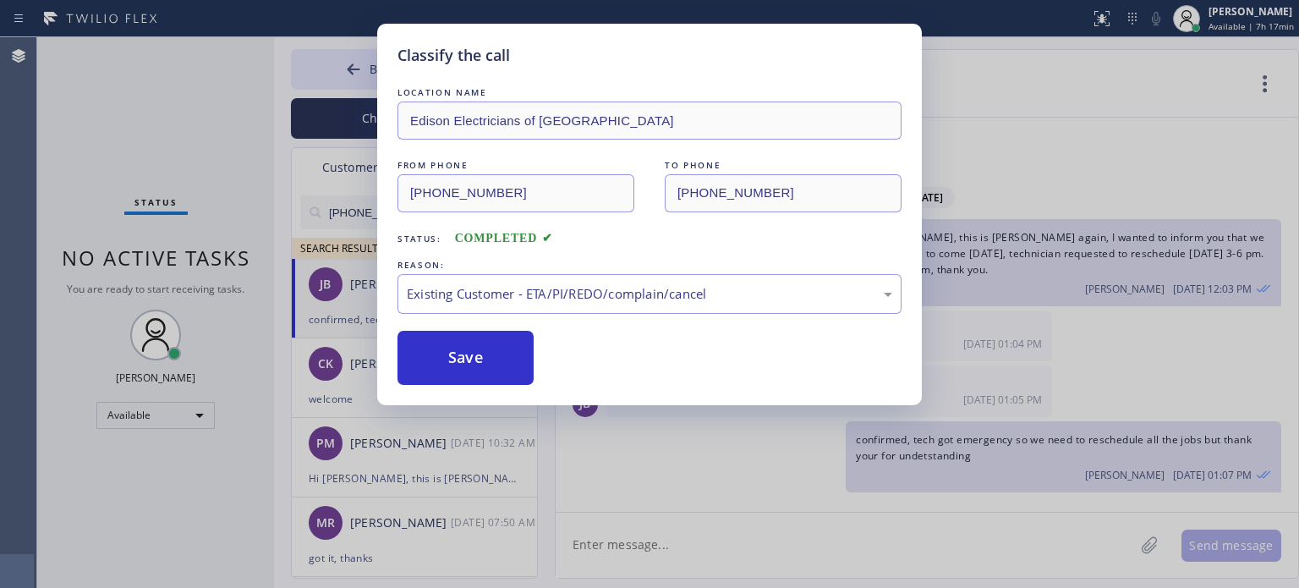
drag, startPoint x: 502, startPoint y: 354, endPoint x: 484, endPoint y: 3, distance: 351.5
click at [501, 354] on button "Save" at bounding box center [466, 358] width 136 height 54
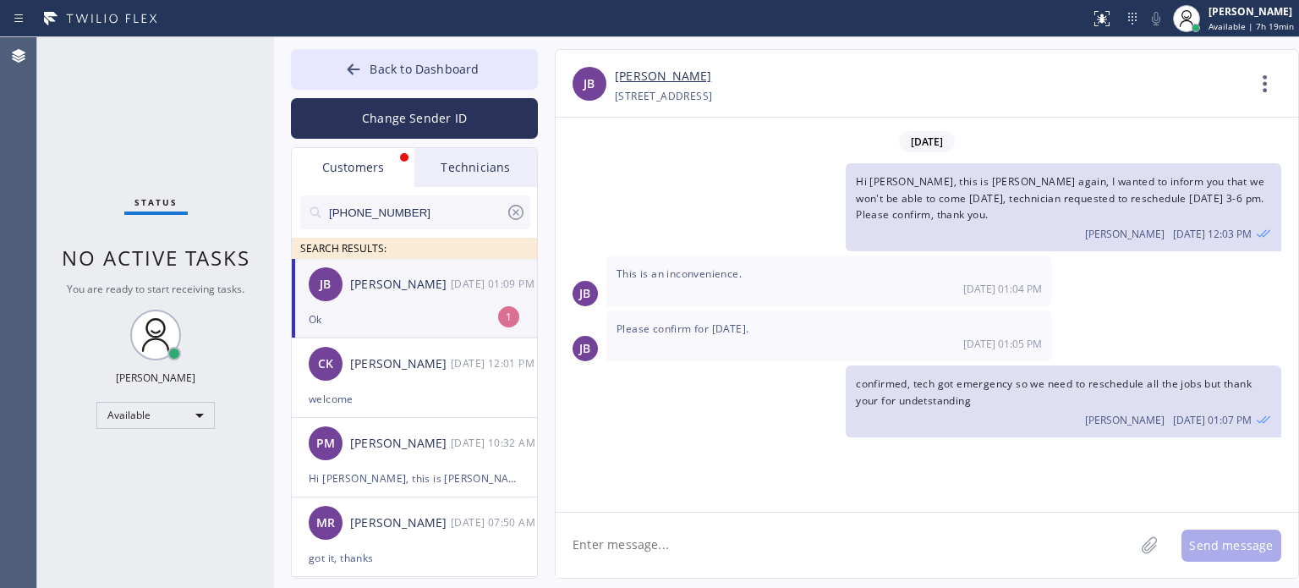
click at [413, 327] on div "Ok" at bounding box center [414, 319] width 211 height 19
click at [651, 551] on textarea at bounding box center [845, 545] width 579 height 65
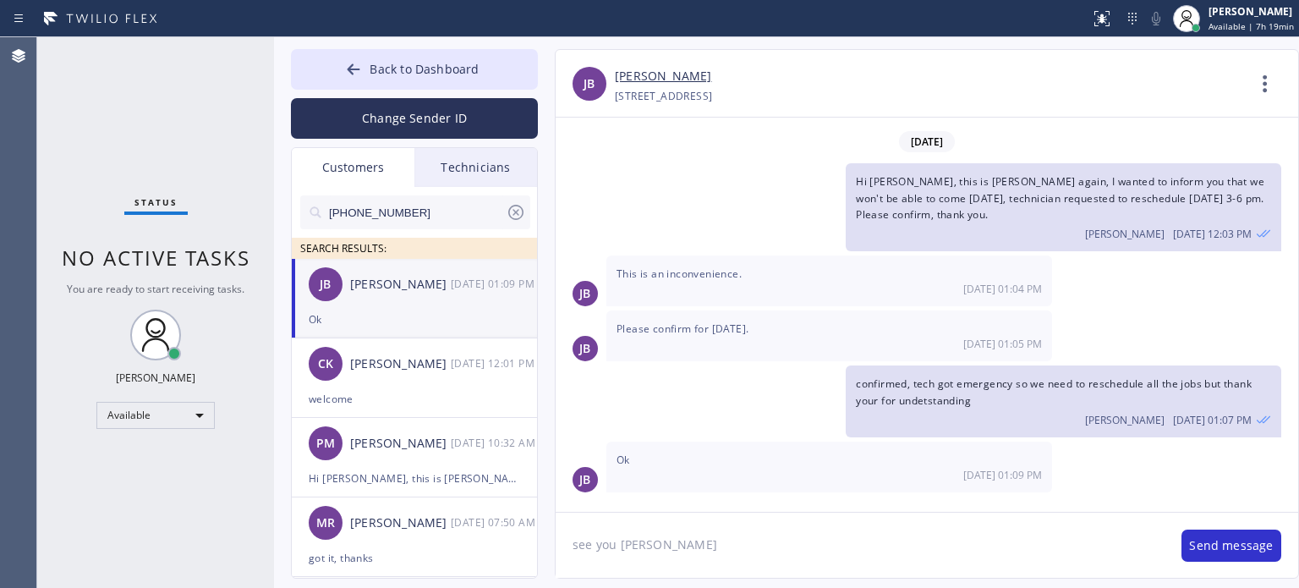
type textarea "see you [DATE]"
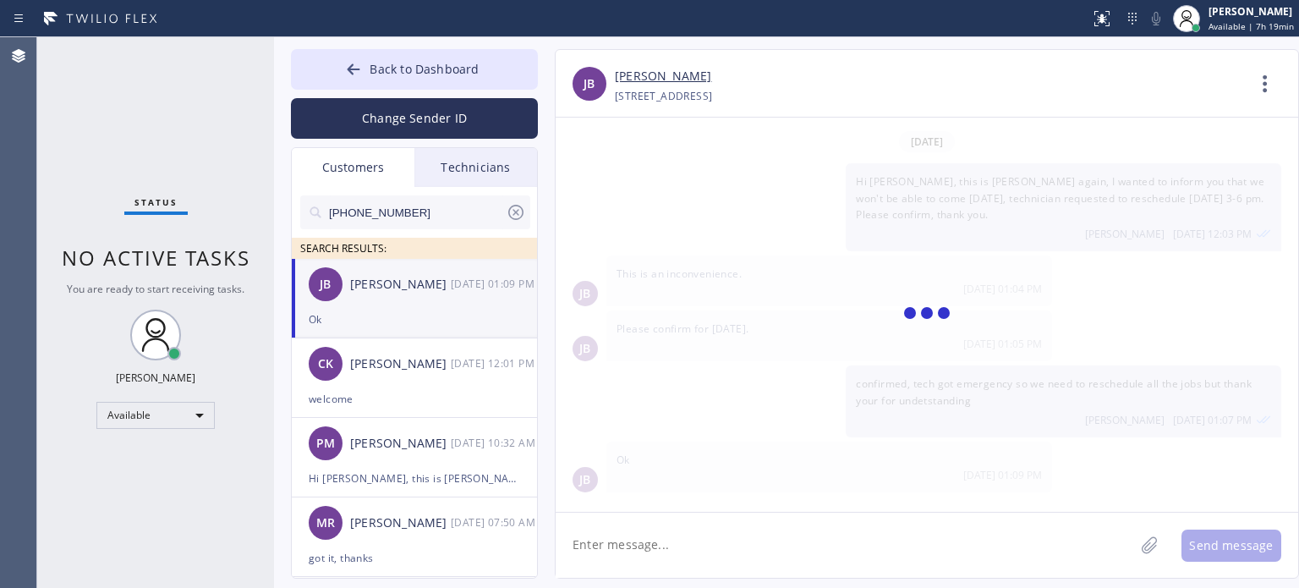
scroll to position [46, 0]
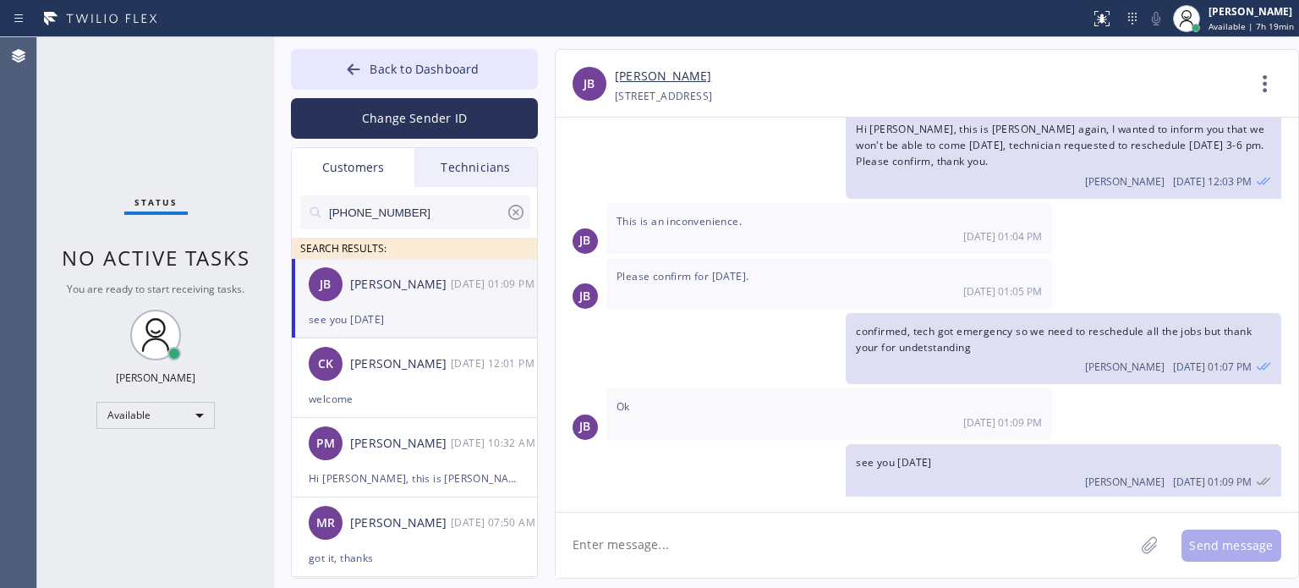
click at [342, 211] on input "[PHONE_NUMBER]" at bounding box center [416, 212] width 178 height 34
paste input "914) 329-3543"
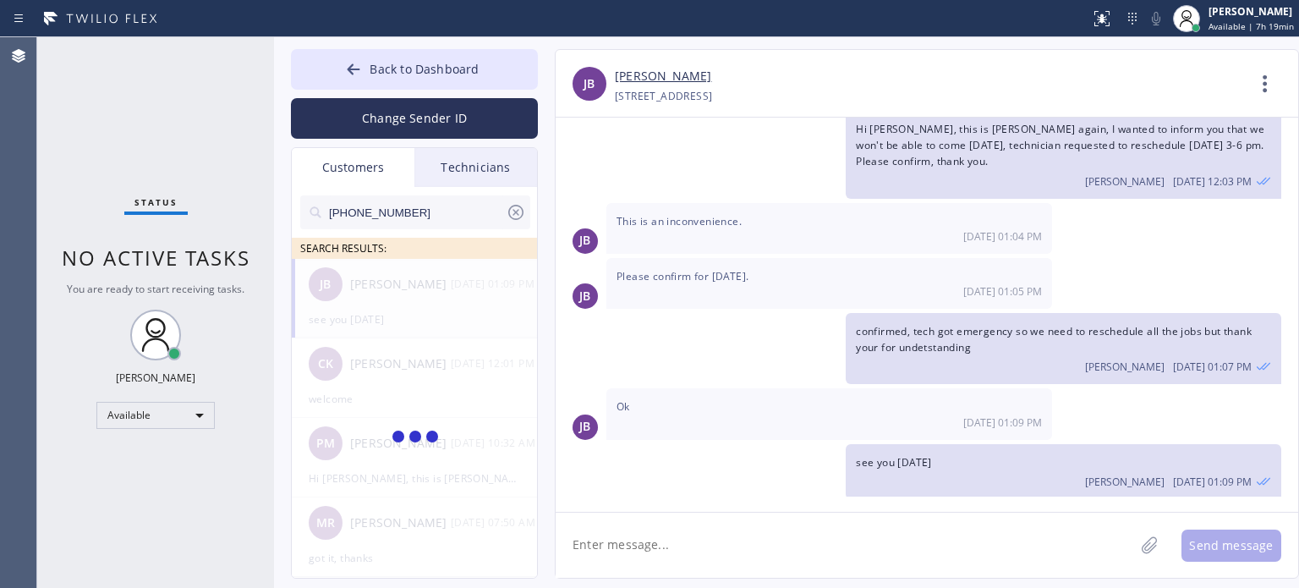
click at [431, 93] on div "Change Sender ID" at bounding box center [414, 114] width 247 height 49
click at [430, 120] on button "Change Sender ID" at bounding box center [414, 118] width 247 height 41
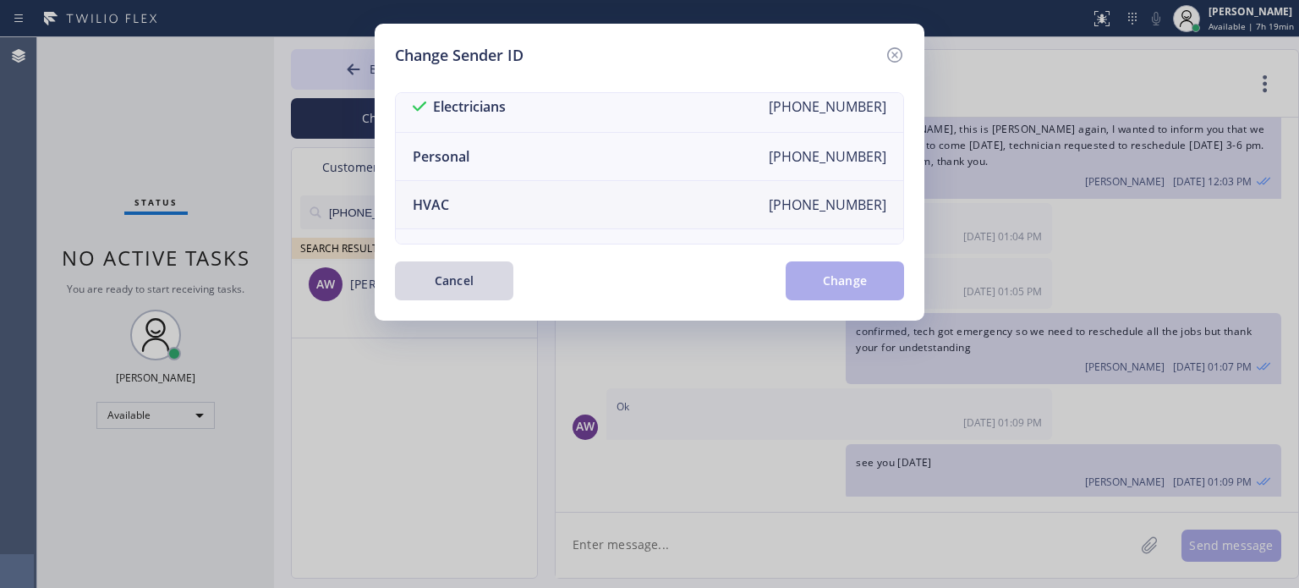
scroll to position [0, 0]
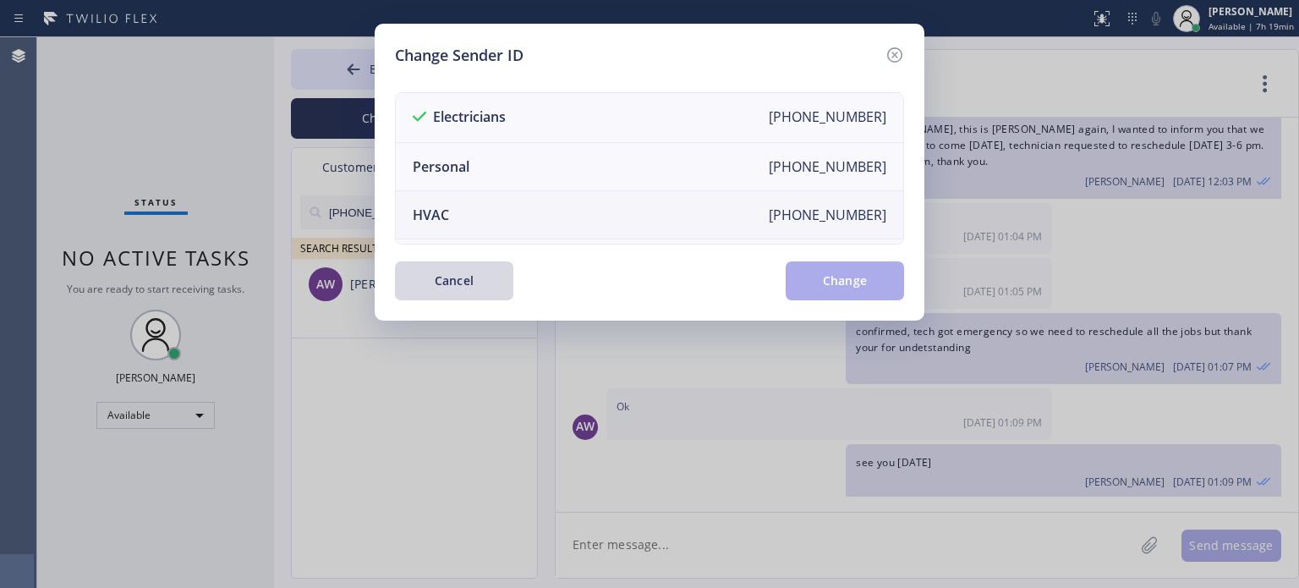
click at [525, 204] on li "HVAC [PHONE_NUMBER]" at bounding box center [650, 215] width 508 height 48
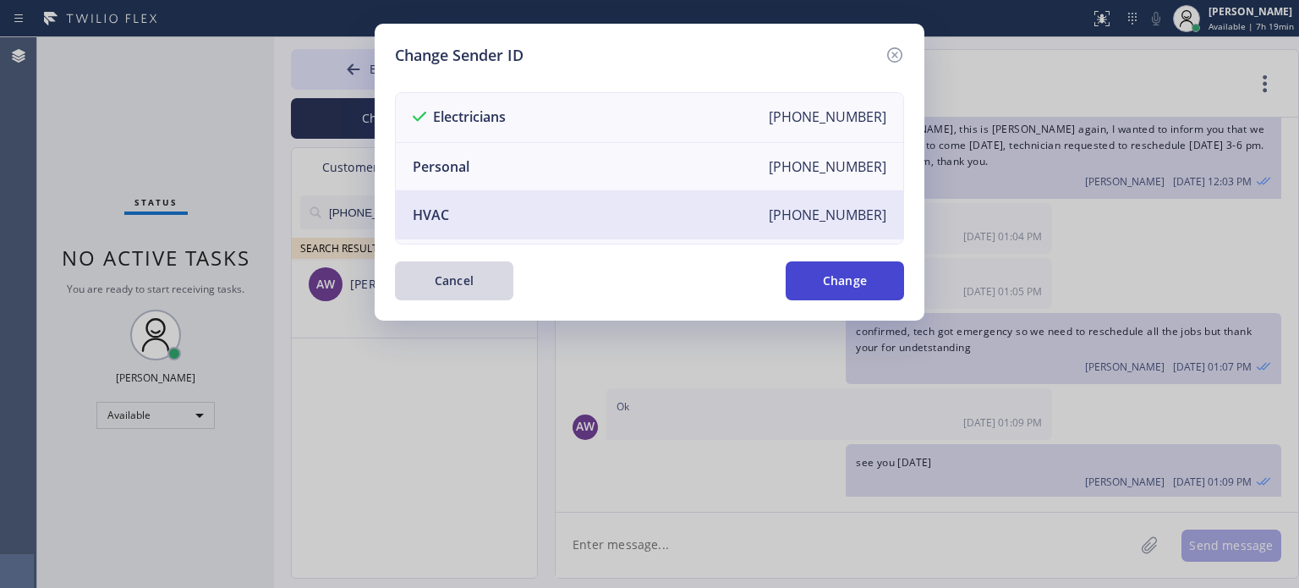
click at [839, 283] on button "Change" at bounding box center [845, 280] width 118 height 39
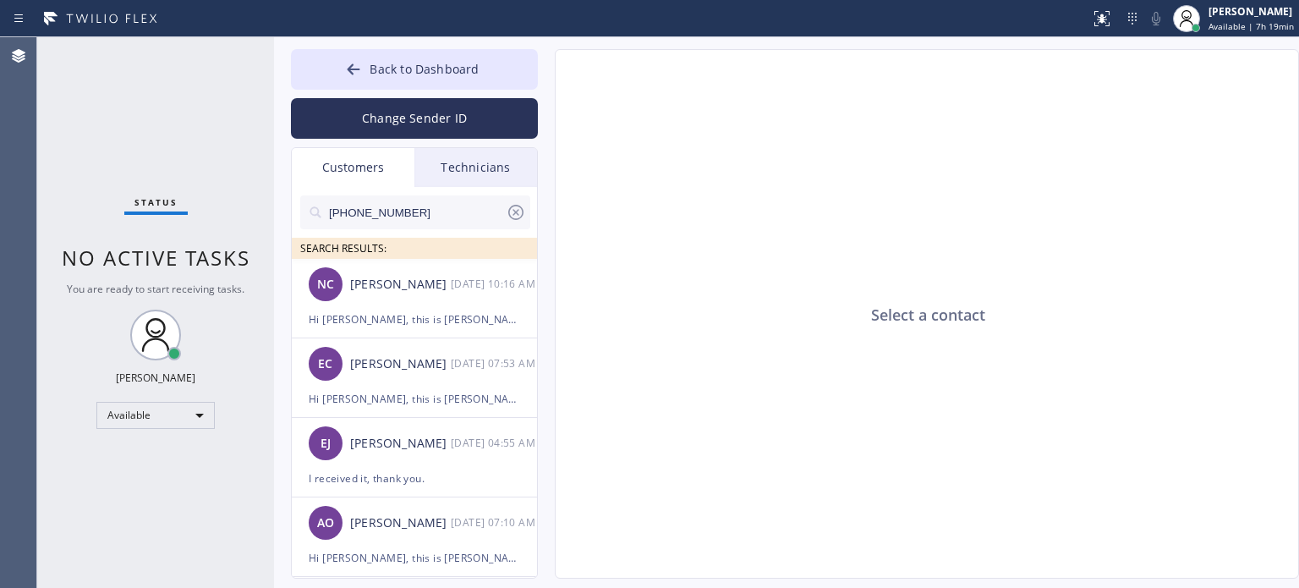
click at [386, 216] on input "[PHONE_NUMBER]" at bounding box center [416, 212] width 178 height 34
paste input "text"
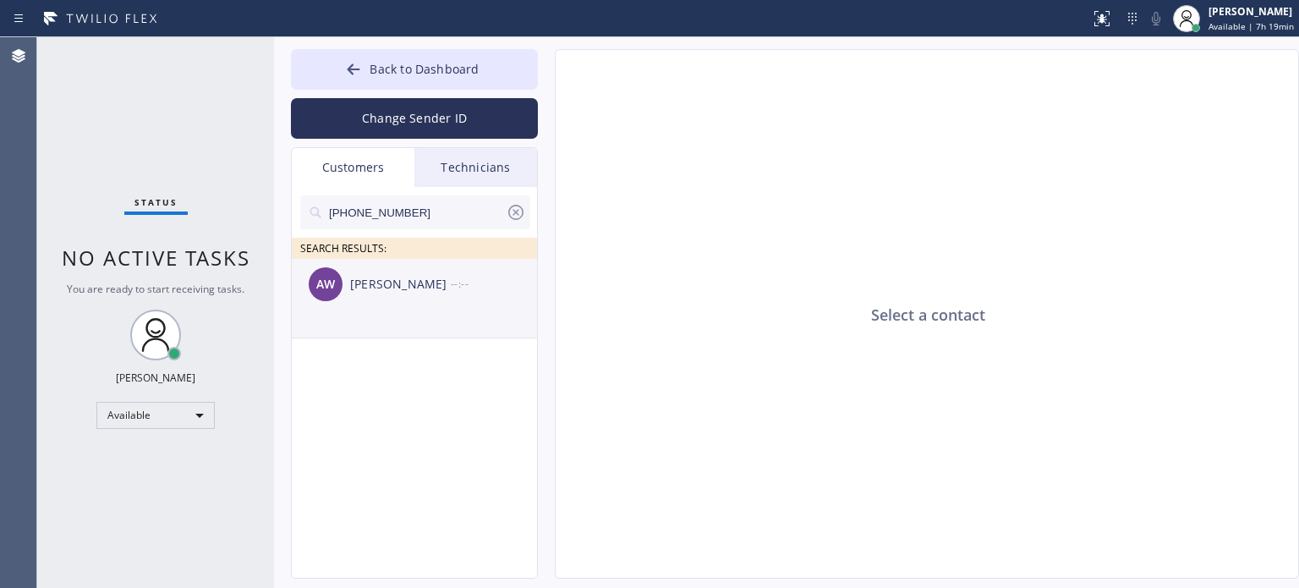
type input "[PHONE_NUMBER]"
click at [397, 305] on div "AW [PERSON_NAME] --:--" at bounding box center [415, 284] width 247 height 51
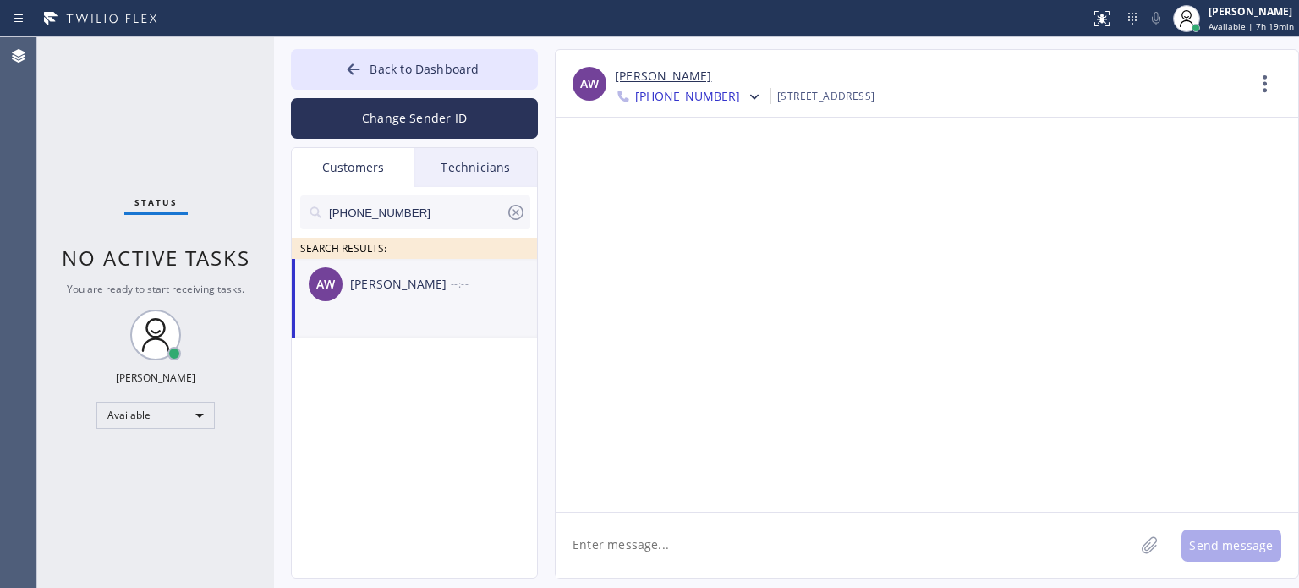
click at [777, 548] on textarea at bounding box center [845, 545] width 579 height 65
click at [335, 84] on button "Back to Dashboard" at bounding box center [414, 69] width 247 height 41
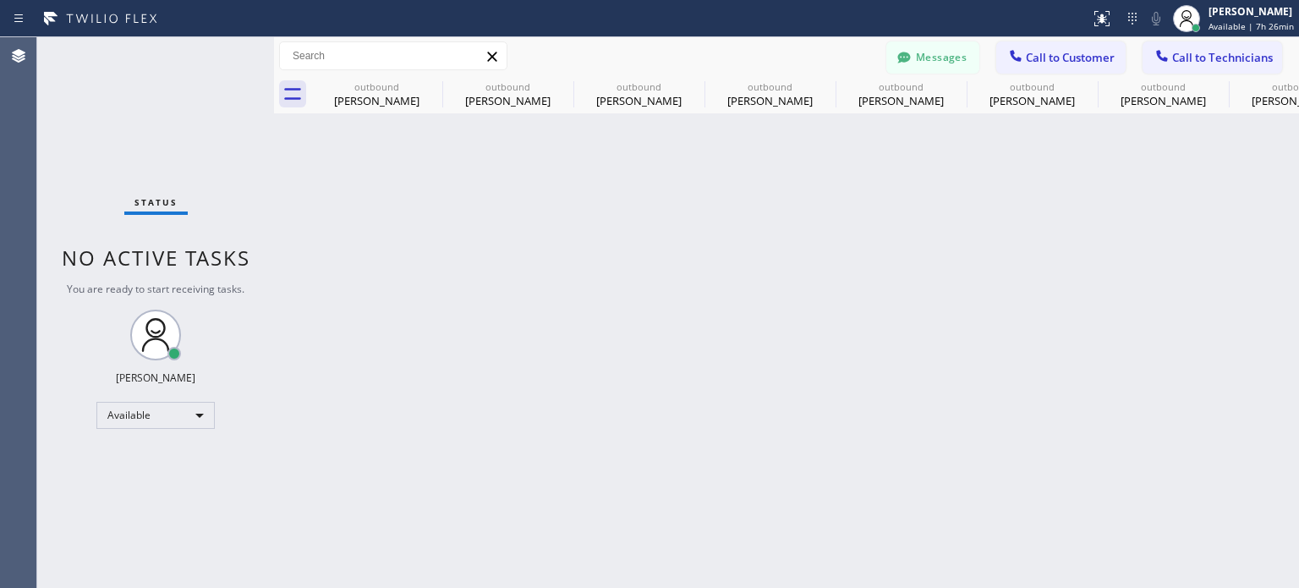
drag, startPoint x: 1077, startPoint y: 57, endPoint x: 1042, endPoint y: 74, distance: 38.6
click at [1076, 56] on span "Call to Customer" at bounding box center [1070, 57] width 89 height 15
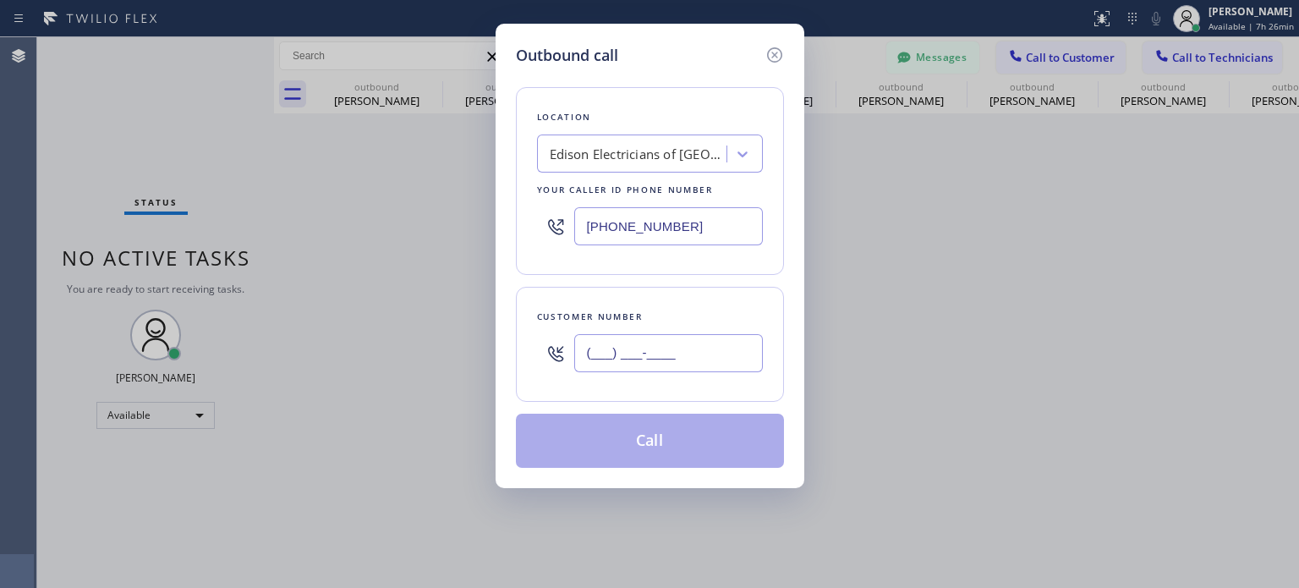
click at [694, 344] on input "(___) ___-____" at bounding box center [668, 353] width 189 height 38
paste input "914) 329-3543"
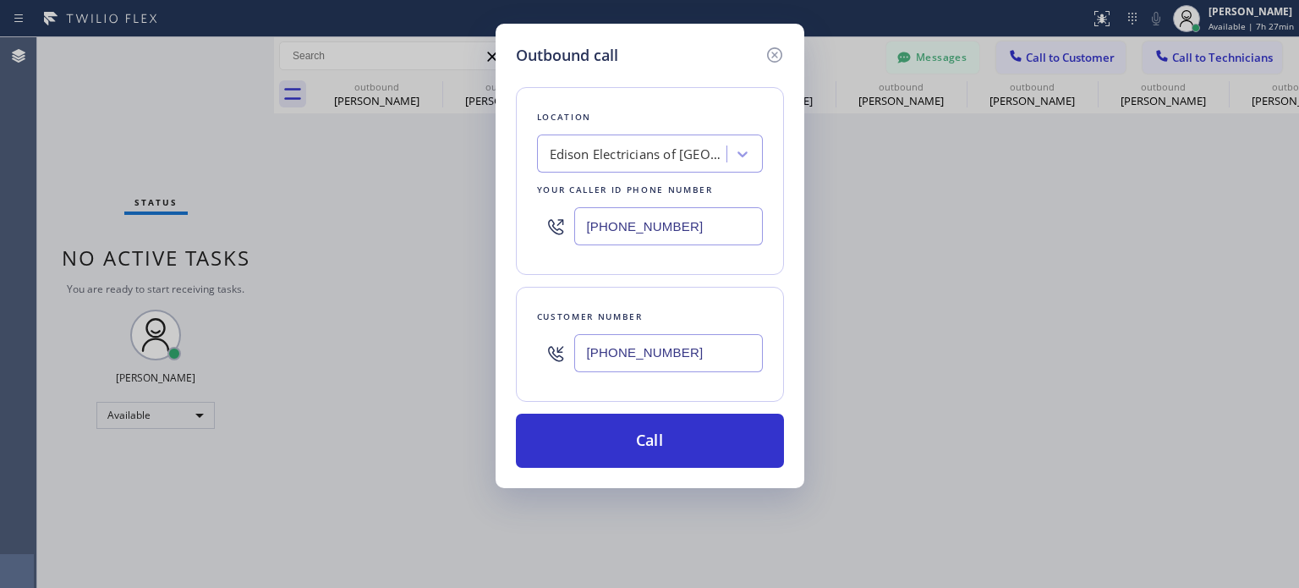
type input "[PHONE_NUMBER]"
click at [654, 233] on input "[PHONE_NUMBER]" at bounding box center [668, 226] width 189 height 38
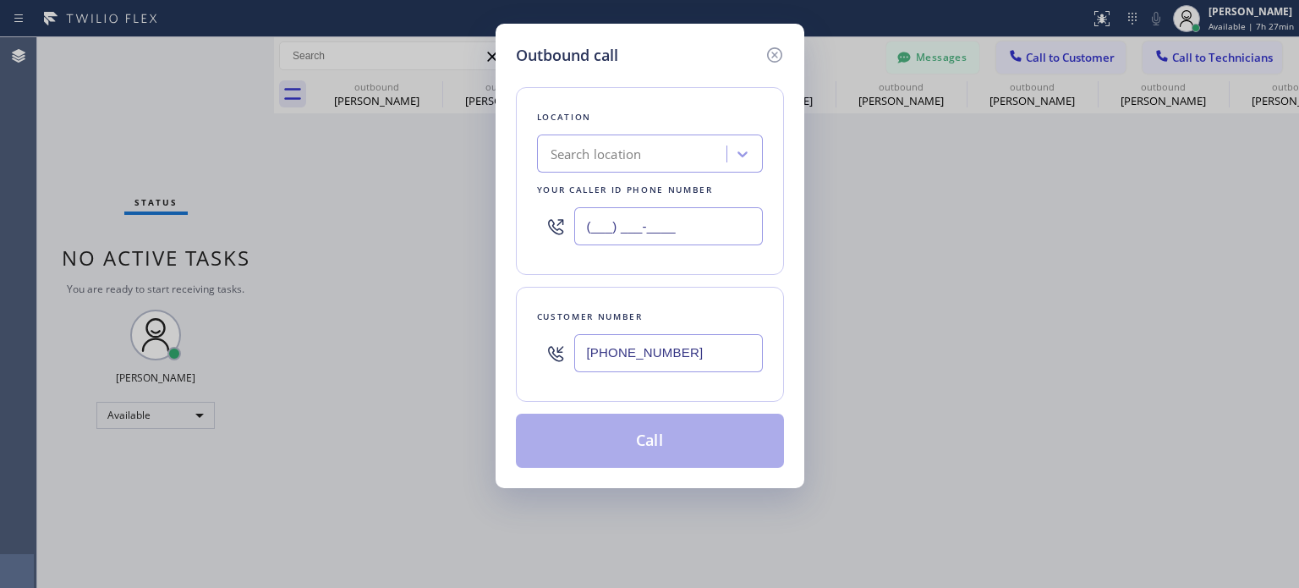
type input "(___) ___-____"
click at [624, 155] on div "Search location" at bounding box center [596, 154] width 91 height 19
paste input "Astoria Top HVAC"
type input "Astoria Top HVAC"
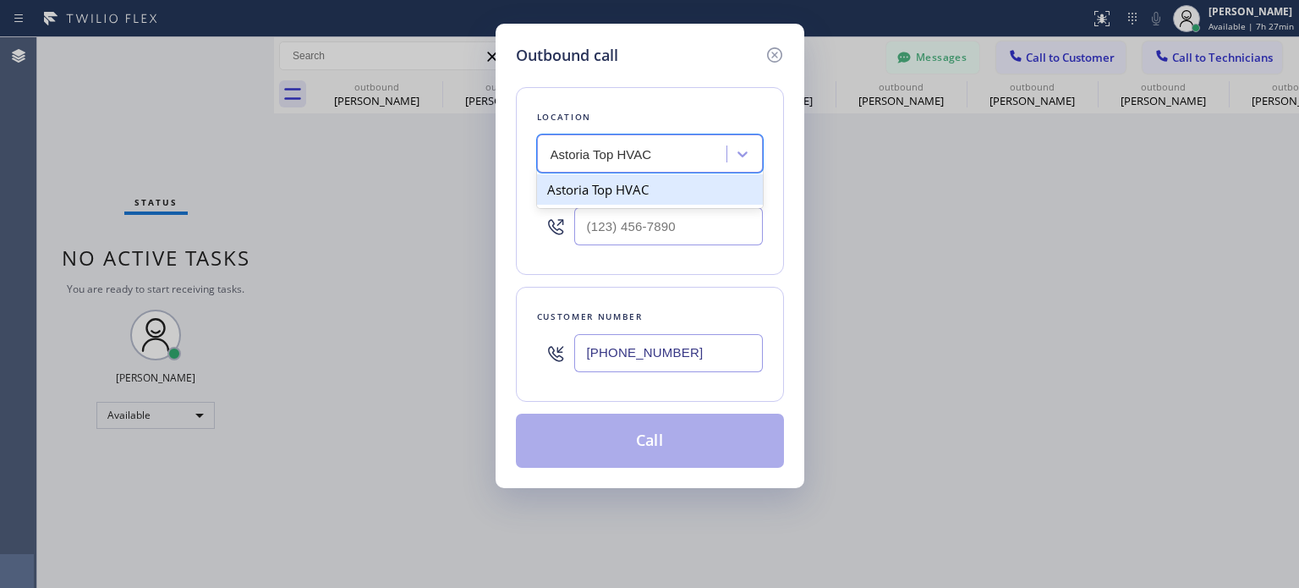
click at [623, 189] on div "Astoria Top HVAC" at bounding box center [650, 189] width 226 height 30
type input "[PHONE_NUMBER]"
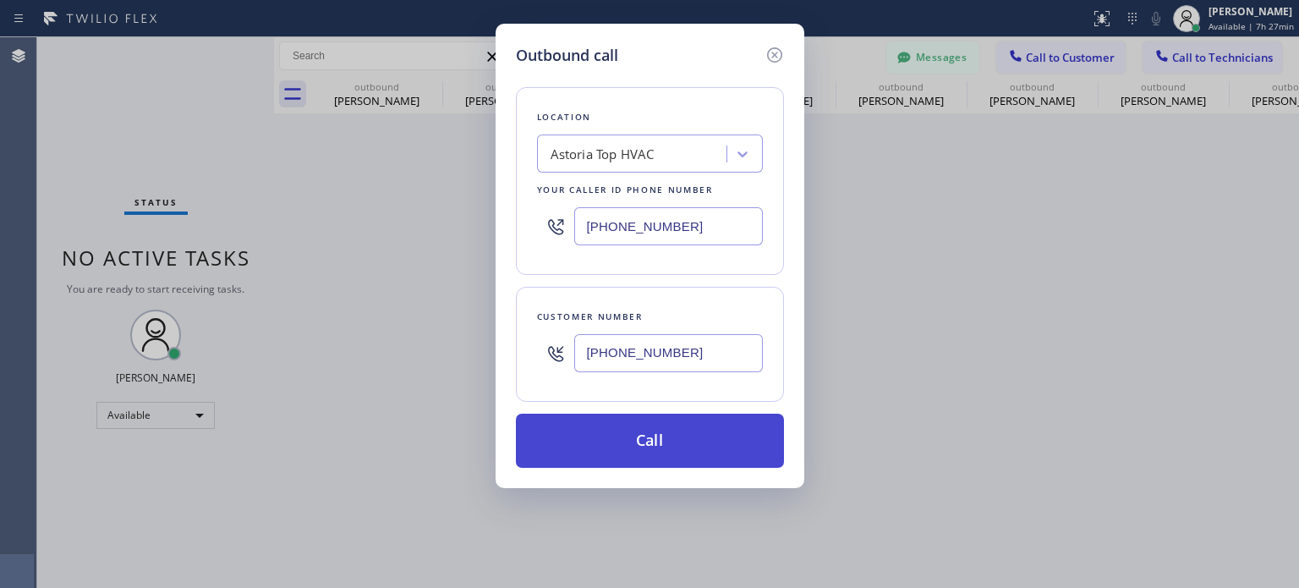
click at [626, 434] on button "Call" at bounding box center [650, 441] width 268 height 54
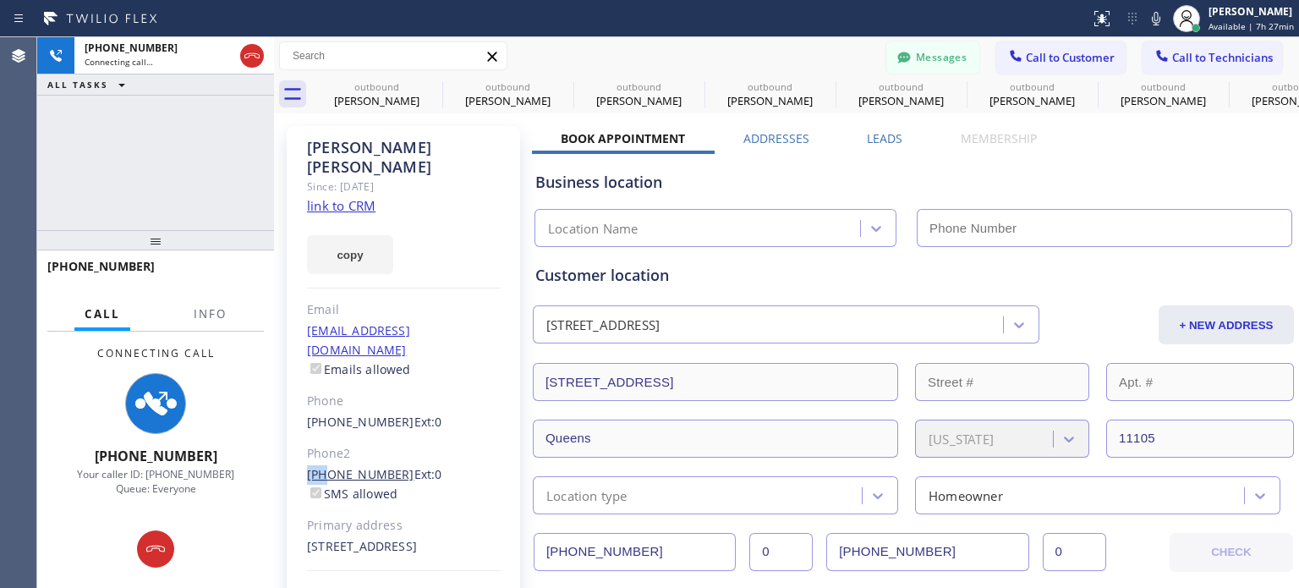
type input "[PHONE_NUMBER]"
drag, startPoint x: 299, startPoint y: 432, endPoint x: 388, endPoint y: 437, distance: 89.0
click at [388, 437] on div "[PERSON_NAME] Since: [DATE] link to CRM copy Email [EMAIL_ADDRESS][DOMAIN_NAME]…" at bounding box center [403, 388] width 233 height 524
copy link "[PHONE_NUMBER]"
click at [928, 50] on button "Messages" at bounding box center [933, 57] width 93 height 32
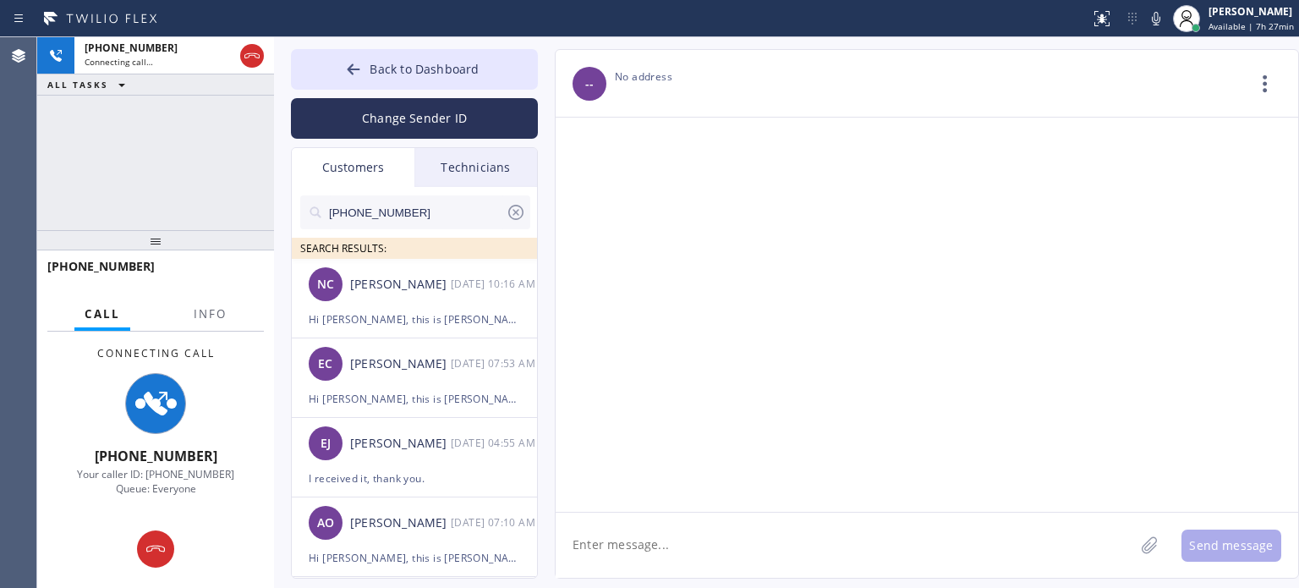
click at [421, 219] on input "[PHONE_NUMBER]" at bounding box center [416, 212] width 178 height 34
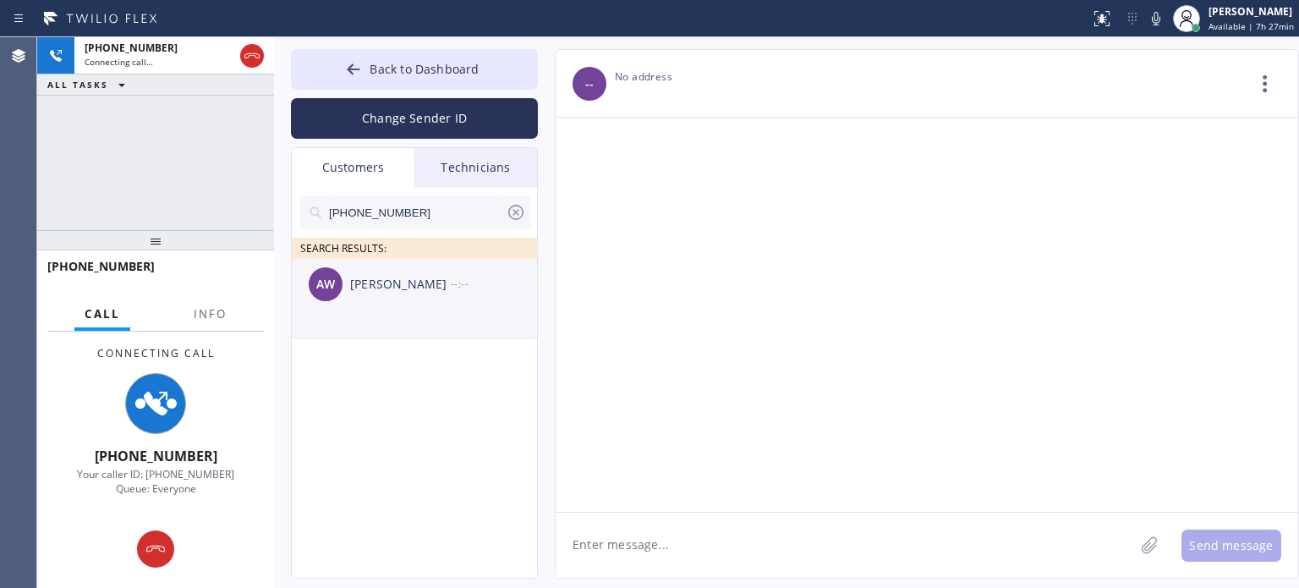
type input "[PHONE_NUMBER]"
click at [403, 287] on div "[PERSON_NAME]" at bounding box center [400, 284] width 101 height 19
click at [691, 533] on textarea at bounding box center [845, 545] width 579 height 65
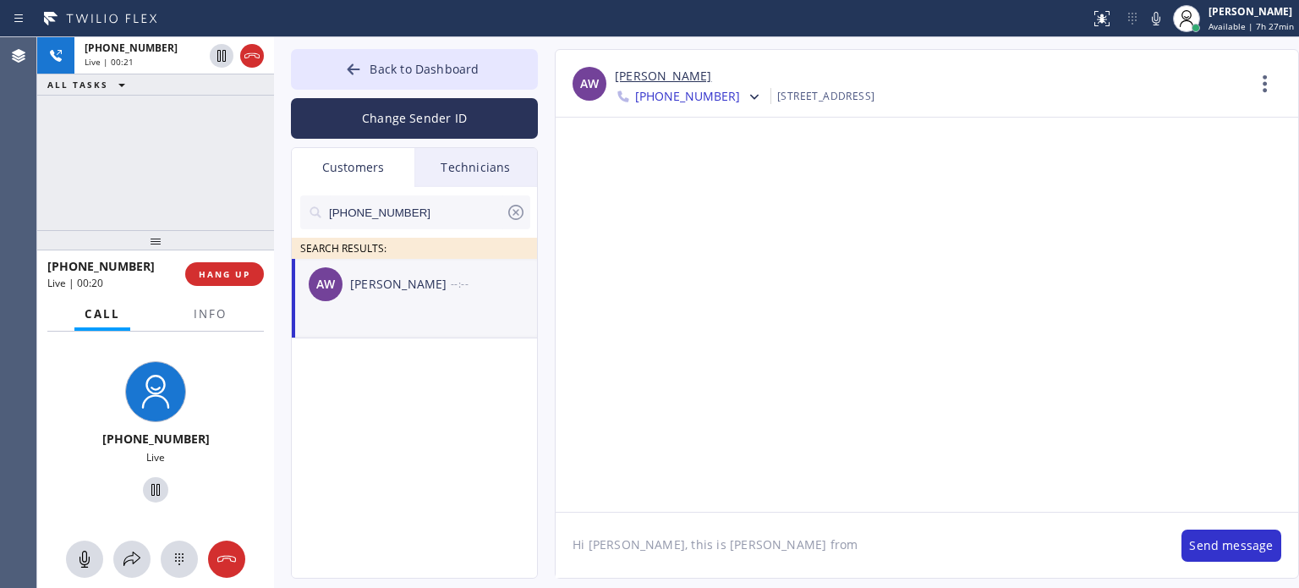
type textarea "Hi [PERSON_NAME], this is [PERSON_NAME] from"
click at [224, 277] on span "HANG UP" at bounding box center [225, 274] width 52 height 12
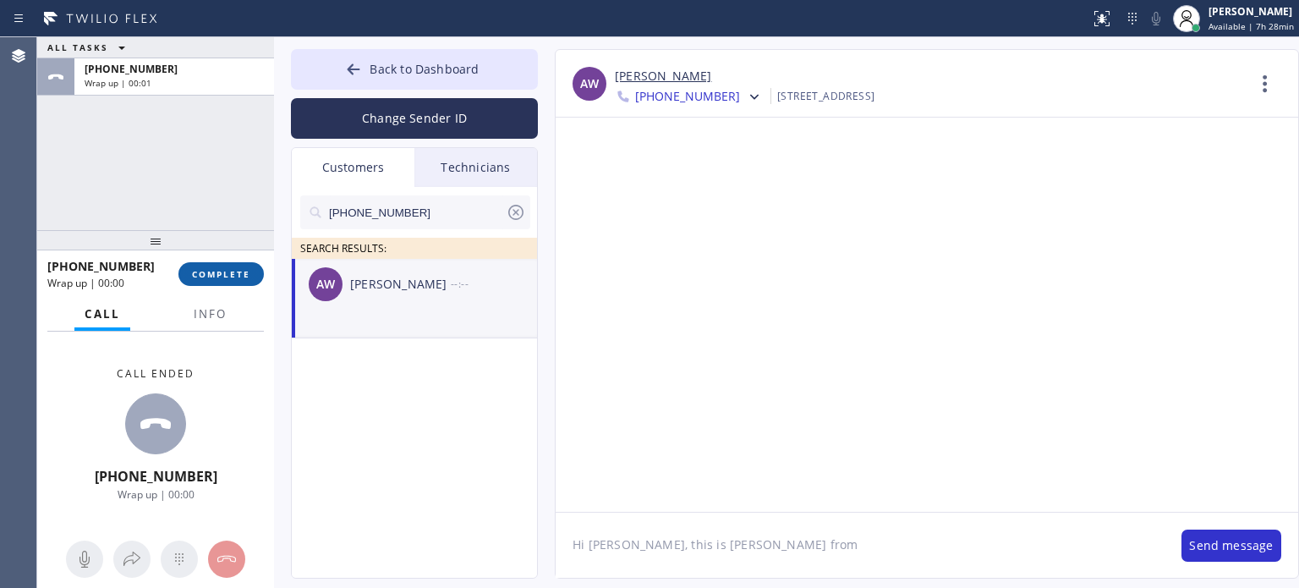
click at [222, 274] on span "COMPLETE" at bounding box center [221, 274] width 58 height 12
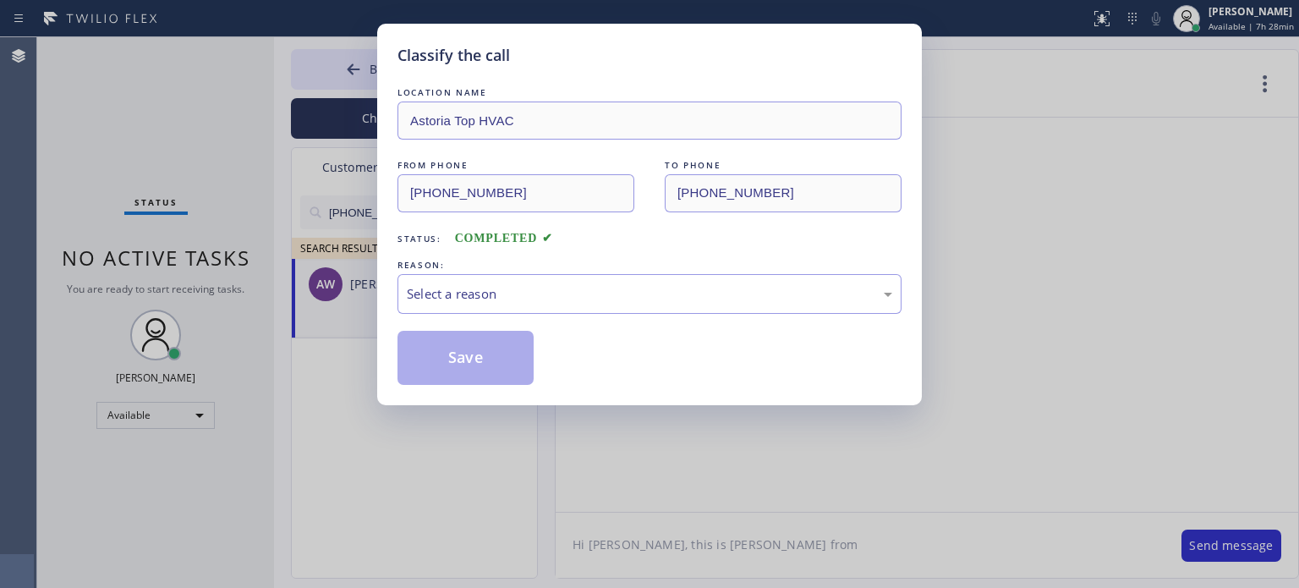
click at [680, 314] on div "LOCATION NAME Astoria Top HVAC FROM PHONE [PHONE_NUMBER] TO PHONE [PHONE_NUMBER…" at bounding box center [650, 234] width 504 height 301
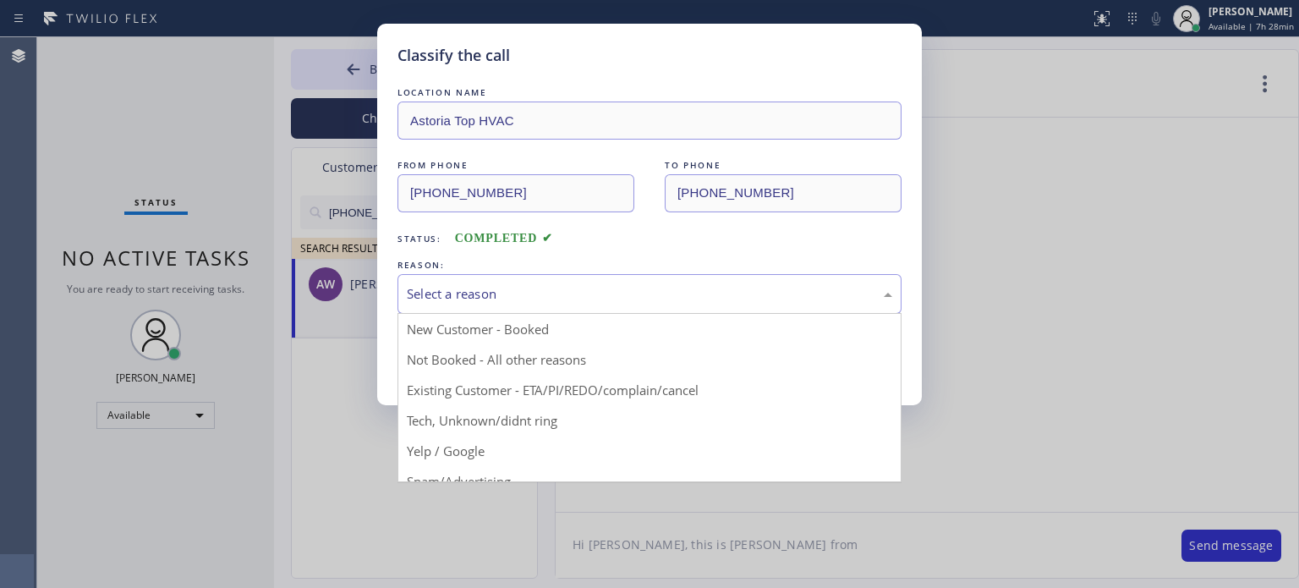
click at [674, 300] on div "Select a reason" at bounding box center [650, 293] width 486 height 19
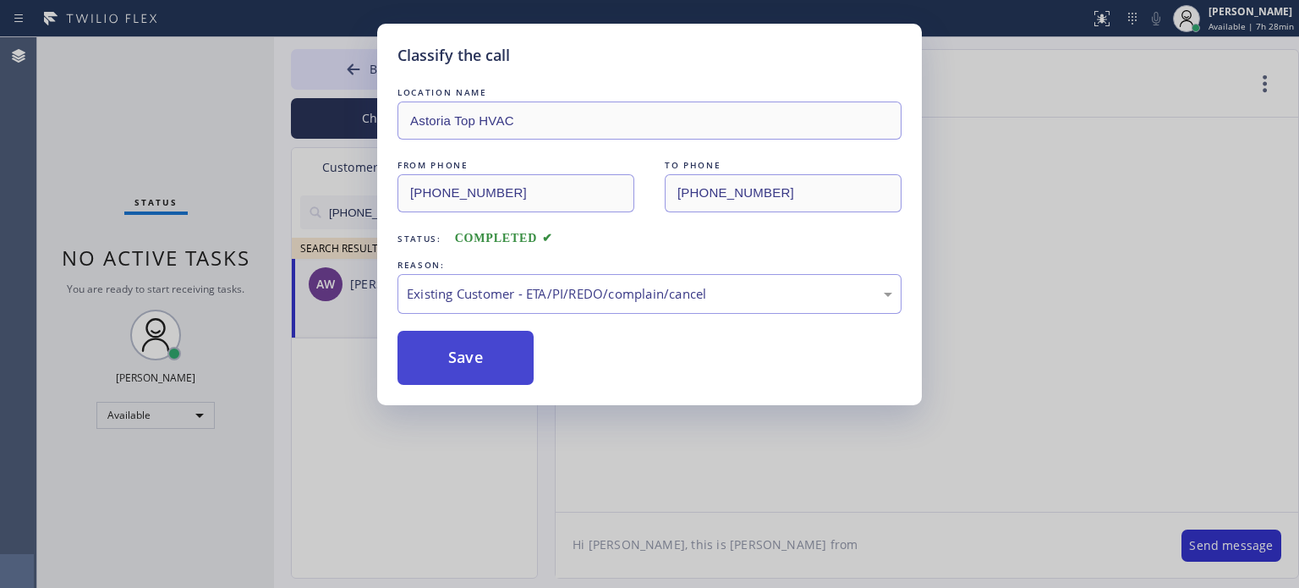
click at [510, 368] on button "Save" at bounding box center [466, 358] width 136 height 54
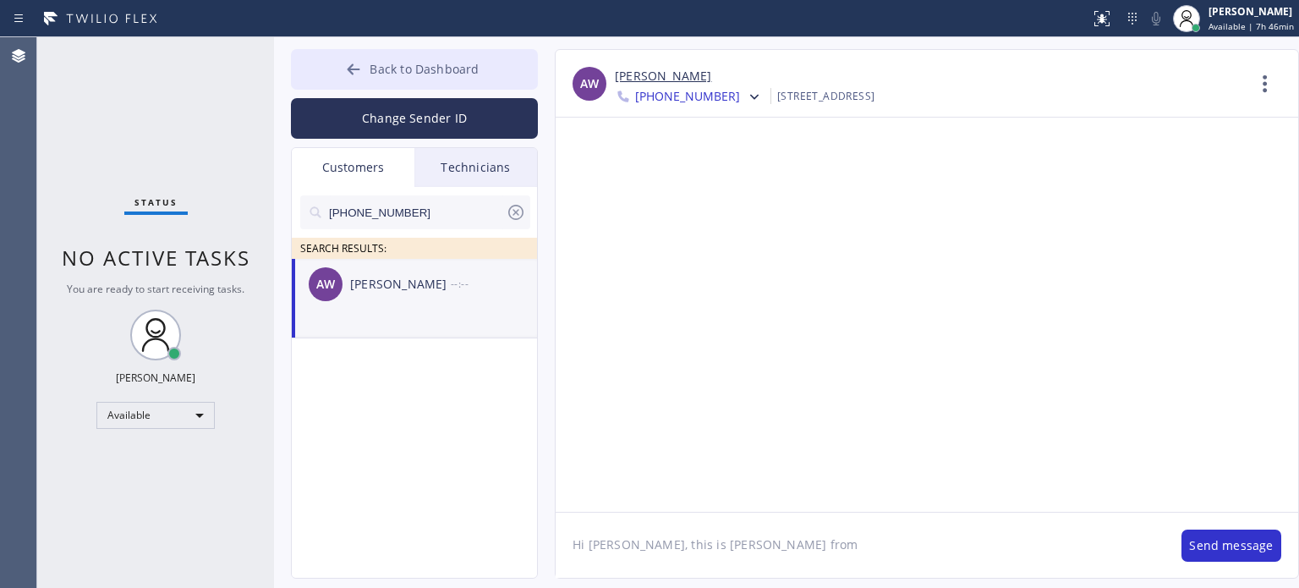
click at [418, 72] on span "Back to Dashboard" at bounding box center [424, 69] width 109 height 16
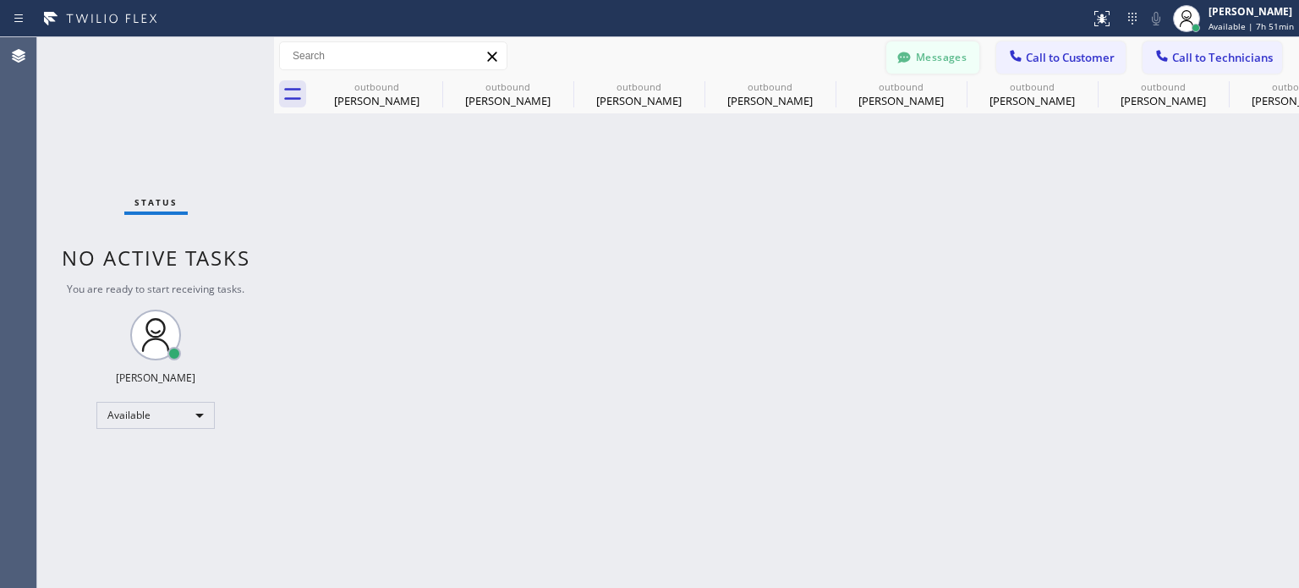
click at [938, 55] on button "Messages" at bounding box center [933, 57] width 93 height 32
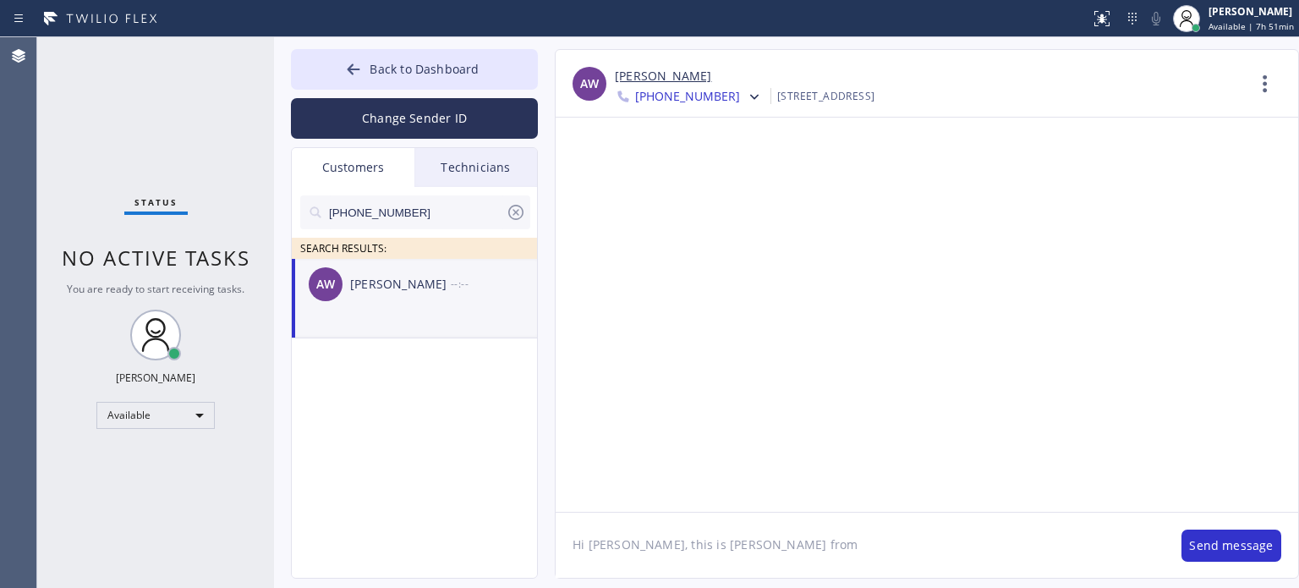
click at [379, 217] on input "[PHONE_NUMBER]" at bounding box center [416, 212] width 178 height 34
paste input "615) 804-3770"
type input "[PHONE_NUMBER]"
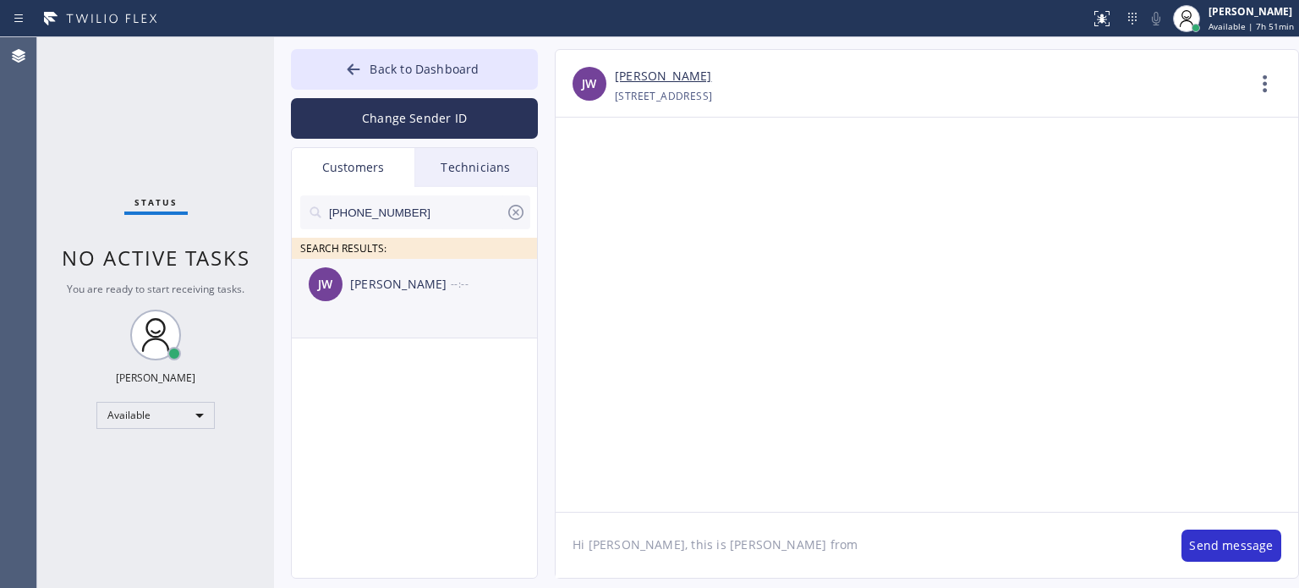
click at [396, 288] on div "[PERSON_NAME]" at bounding box center [400, 284] width 101 height 19
click at [613, 539] on textarea "Hi [PERSON_NAME], this is [PERSON_NAME] from" at bounding box center [860, 545] width 609 height 65
click at [597, 541] on textarea "Hi [PERSON_NAME], this is [PERSON_NAME] from" at bounding box center [860, 545] width 609 height 65
click at [596, 542] on textarea "Hi [PERSON_NAME], this is [PERSON_NAME] from" at bounding box center [860, 545] width 609 height 65
click at [728, 547] on textarea "Hi [PERSON_NAME], this is [PERSON_NAME] from" at bounding box center [860, 545] width 609 height 65
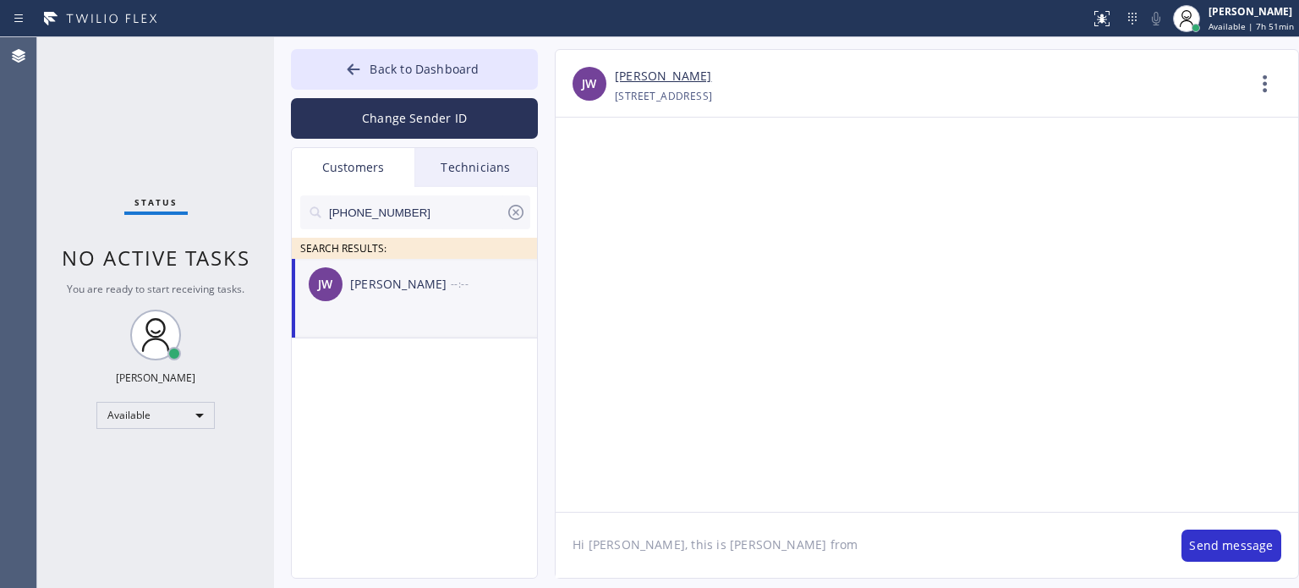
paste textarea "Best Brooklyn Heating and AC Repair"
click at [998, 540] on textarea "Hi [PERSON_NAME], this is [PERSON_NAME] from Best Brooklyn Heating and AC Repai…" at bounding box center [860, 545] width 609 height 65
paste textarea "I already sent the paid invoice to your email. Please check your inbox or spam …"
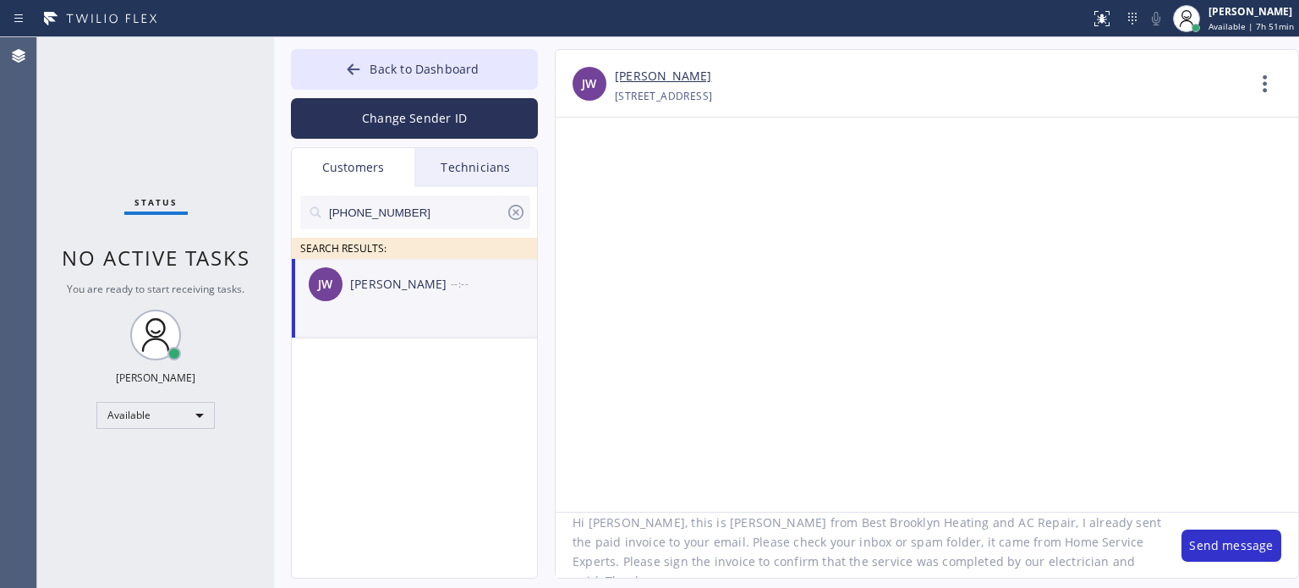
scroll to position [35, 0]
click at [932, 548] on textarea "Hi [PERSON_NAME], this is [PERSON_NAME] from Best Brooklyn Heating and AC Repai…" at bounding box center [860, 545] width 609 height 65
click at [880, 546] on textarea "Hi [PERSON_NAME], this is [PERSON_NAME] from Best Brooklyn Heating and AC Repai…" at bounding box center [860, 545] width 609 height 65
type textarea "Hi [PERSON_NAME], this is [PERSON_NAME] from Best Brooklyn Heating and AC Repai…"
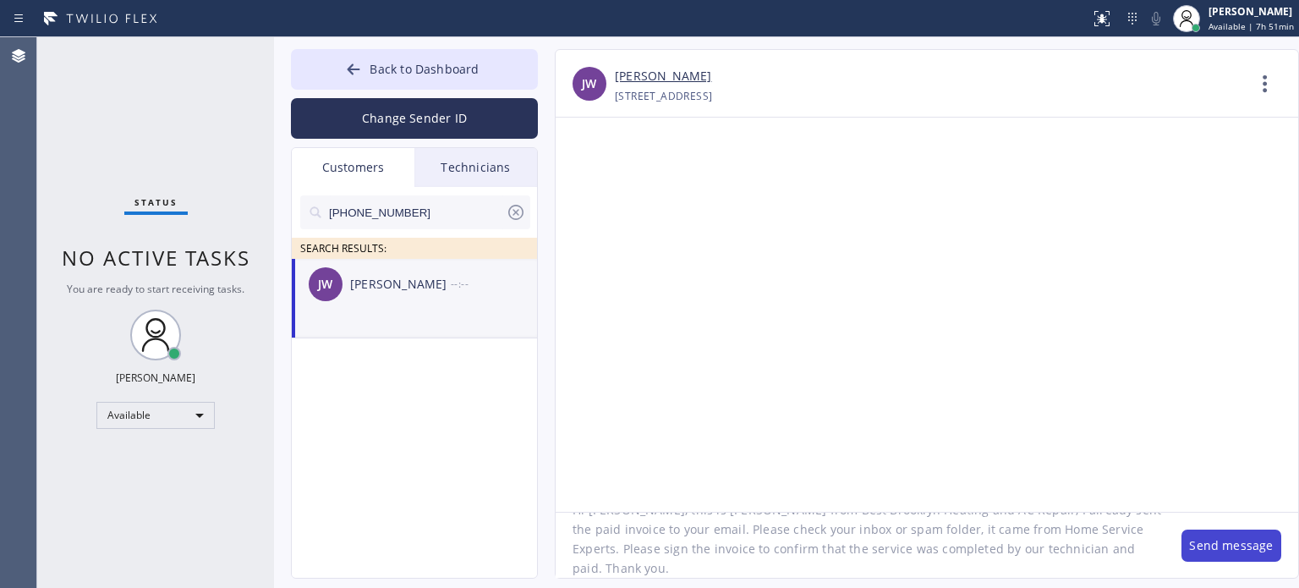
click at [1201, 543] on button "Send message" at bounding box center [1232, 546] width 100 height 32
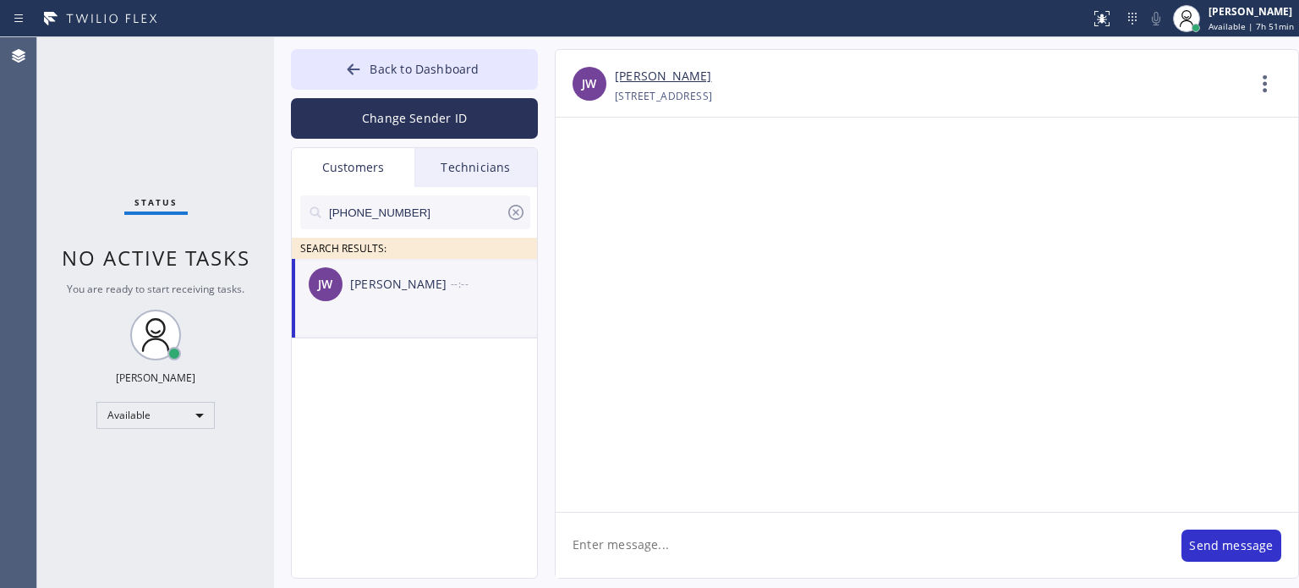
scroll to position [0, 0]
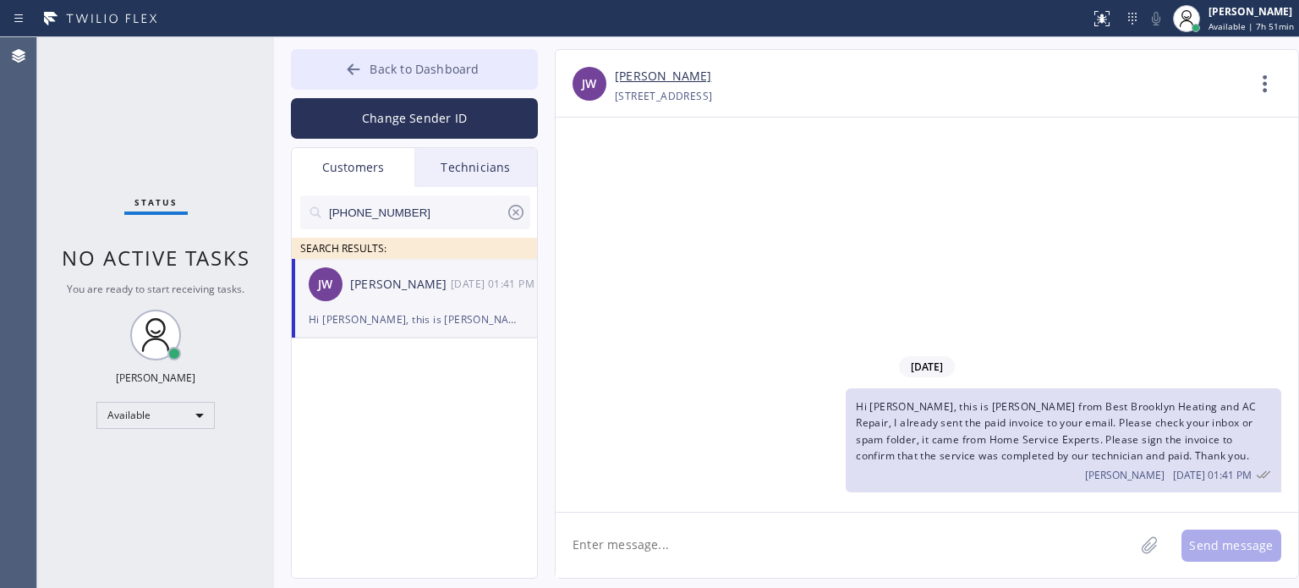
click at [467, 78] on button "Back to Dashboard" at bounding box center [414, 69] width 247 height 41
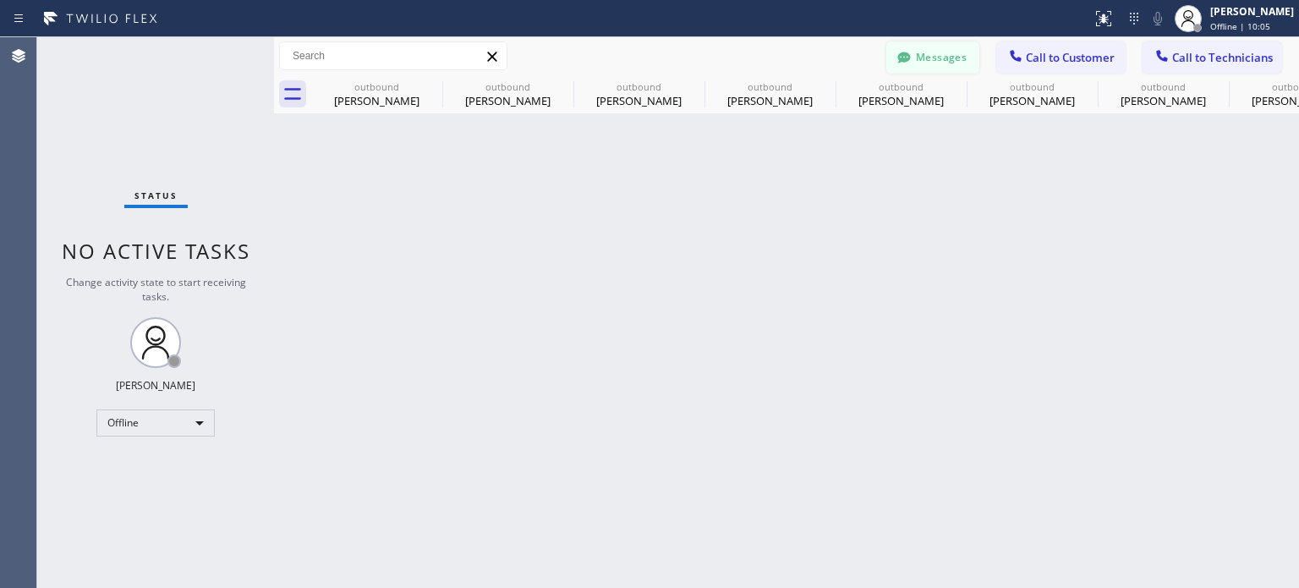
click at [957, 48] on button "Messages" at bounding box center [933, 57] width 93 height 32
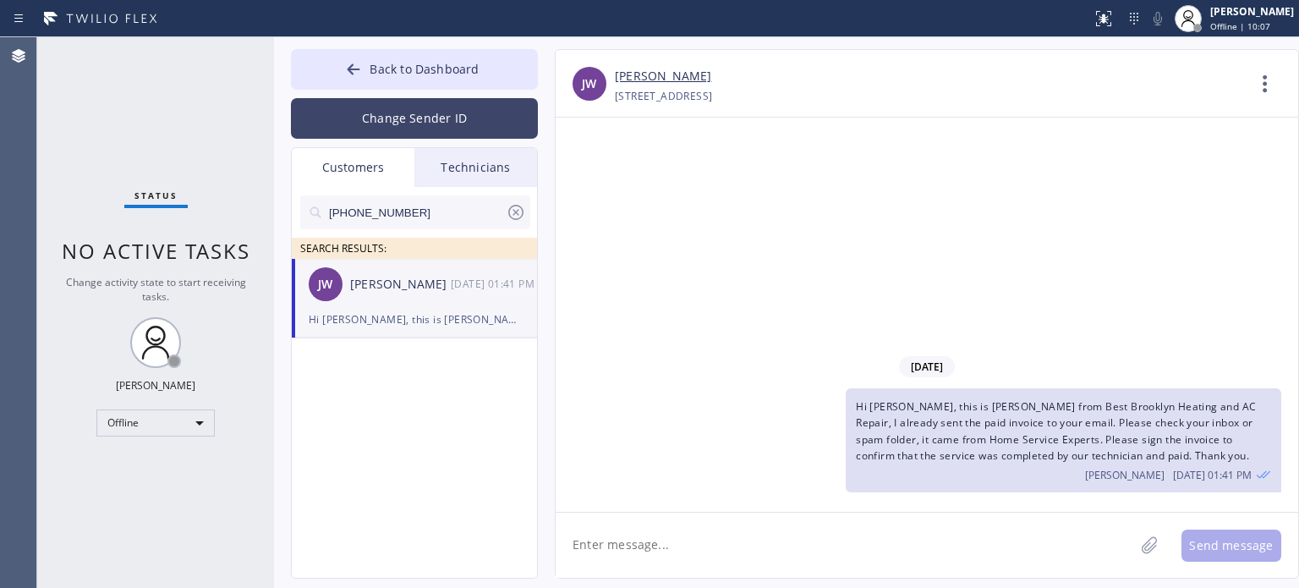
click at [382, 118] on button "Change Sender ID" at bounding box center [414, 118] width 247 height 41
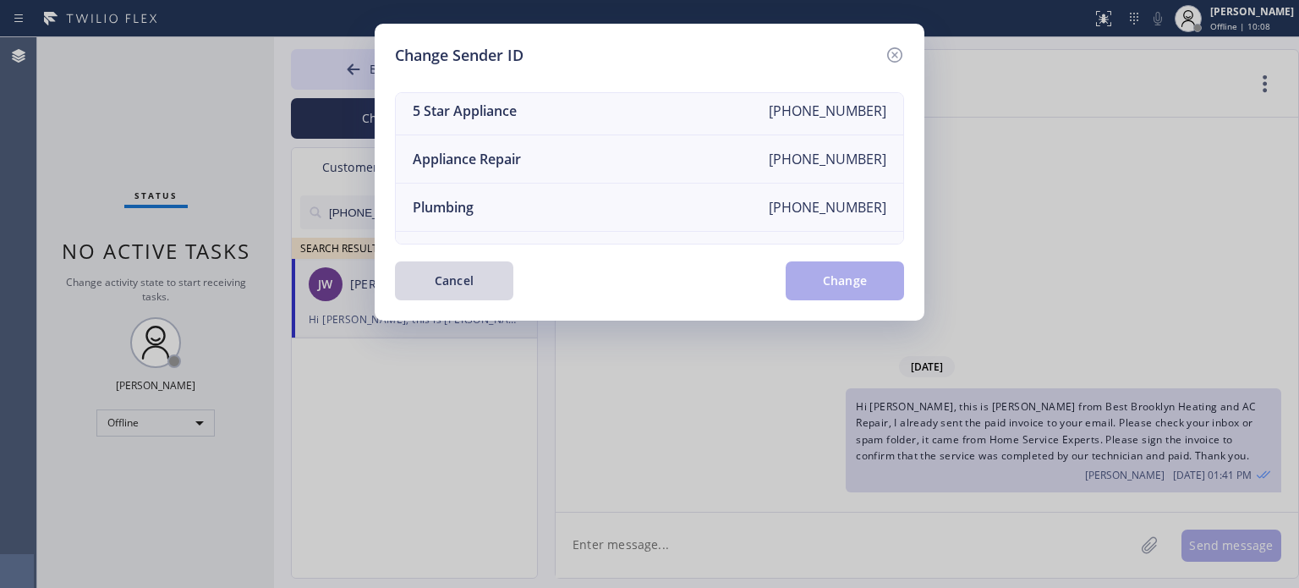
scroll to position [197, 0]
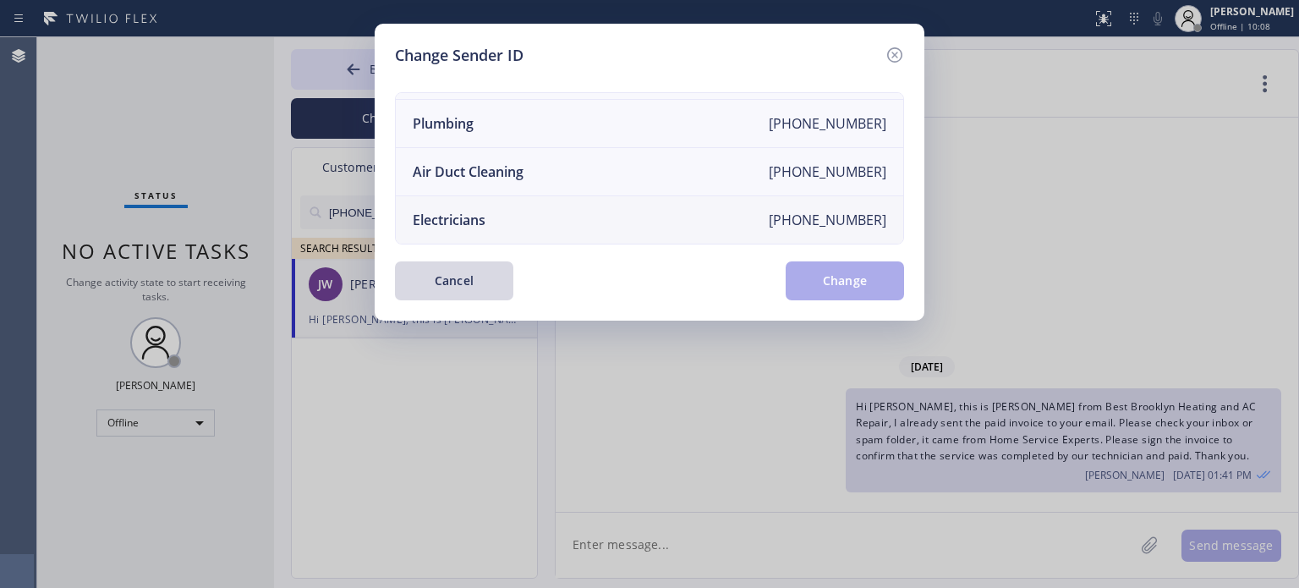
click at [482, 211] on div "Electricians" at bounding box center [449, 220] width 73 height 19
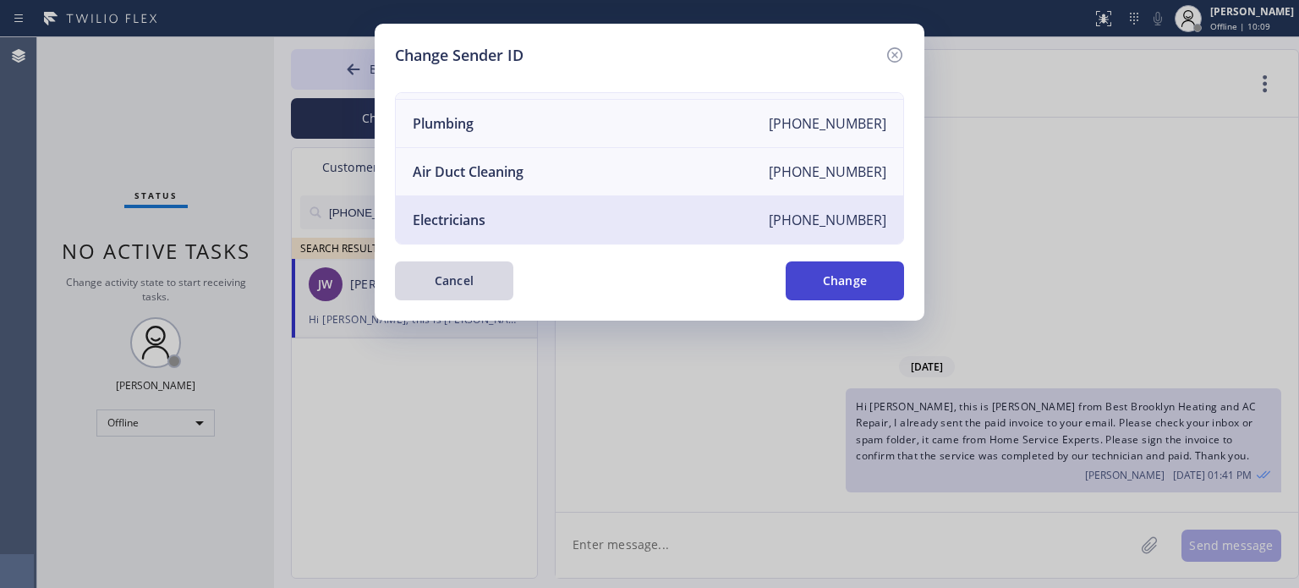
click at [829, 294] on button "Change" at bounding box center [845, 280] width 118 height 39
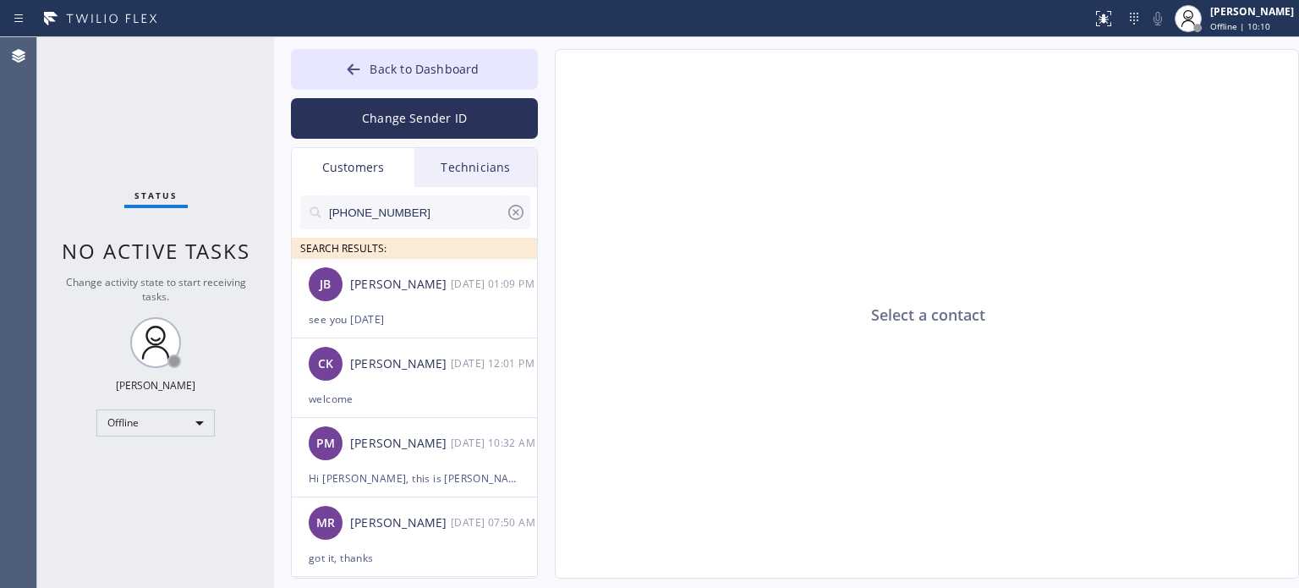
click at [422, 212] on input "[PHONE_NUMBER]" at bounding box center [416, 212] width 178 height 34
paste input "973) 454-5474"
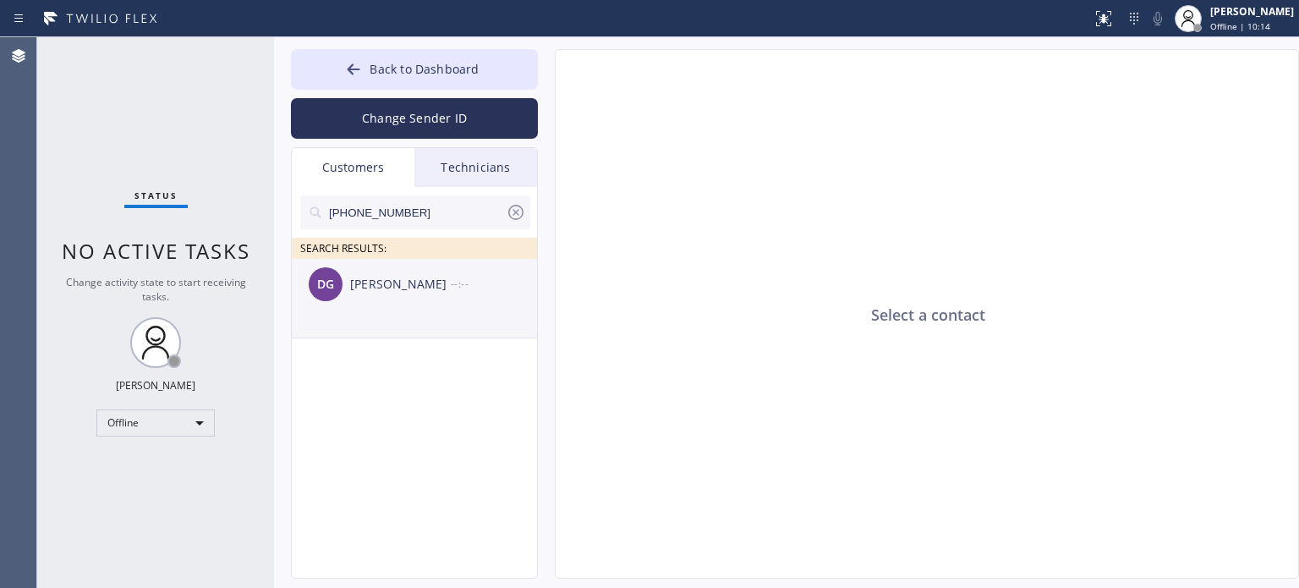
type input "[PHONE_NUMBER]"
click at [399, 291] on div "[PERSON_NAME]" at bounding box center [400, 284] width 101 height 19
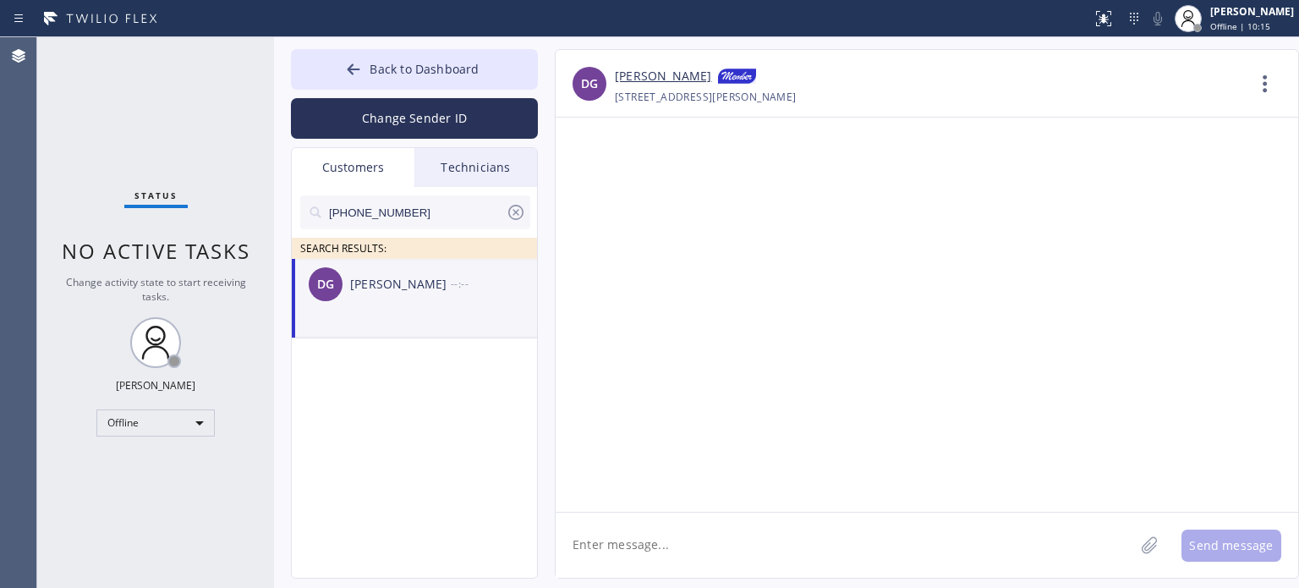
click at [663, 544] on textarea at bounding box center [845, 545] width 579 height 65
paste textarea "Electrical Land"
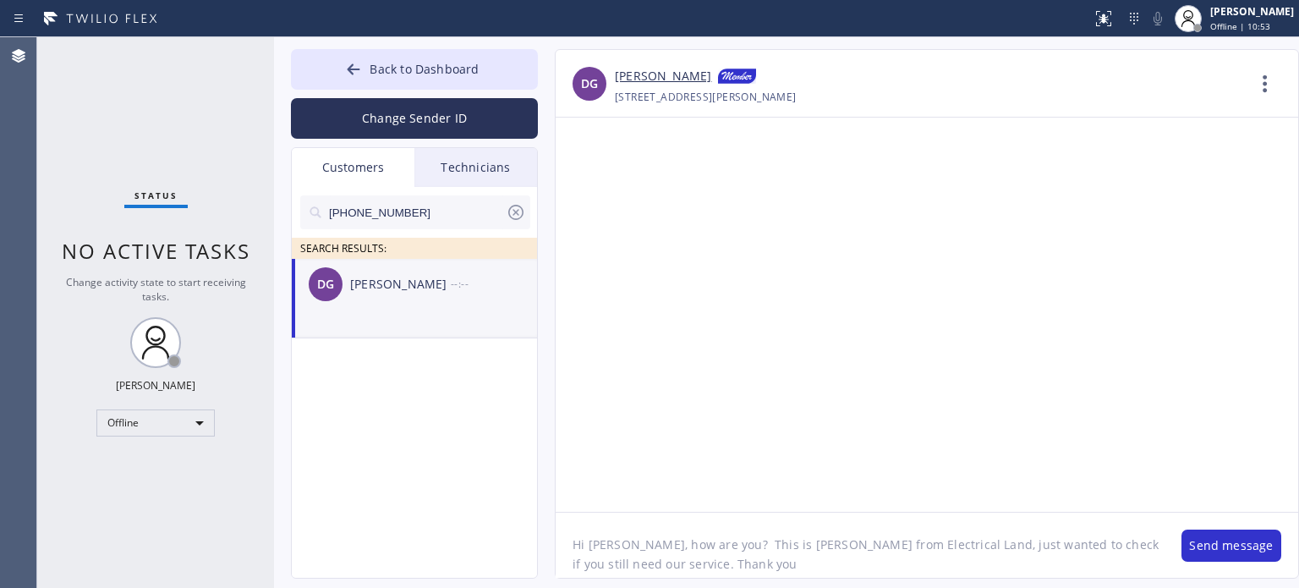
click at [618, 563] on textarea "Hi [PERSON_NAME], how are you? This is [PERSON_NAME] from Electrical Land, just…" at bounding box center [860, 545] width 609 height 65
click at [872, 564] on textarea "Hi [PERSON_NAME], how are you? This is [PERSON_NAME] from Electrical Land, just…" at bounding box center [860, 545] width 609 height 65
type textarea "Hi [PERSON_NAME], how are you? This is [PERSON_NAME] from Electrical Land, just…"
click at [1215, 541] on button "Send message" at bounding box center [1232, 546] width 100 height 32
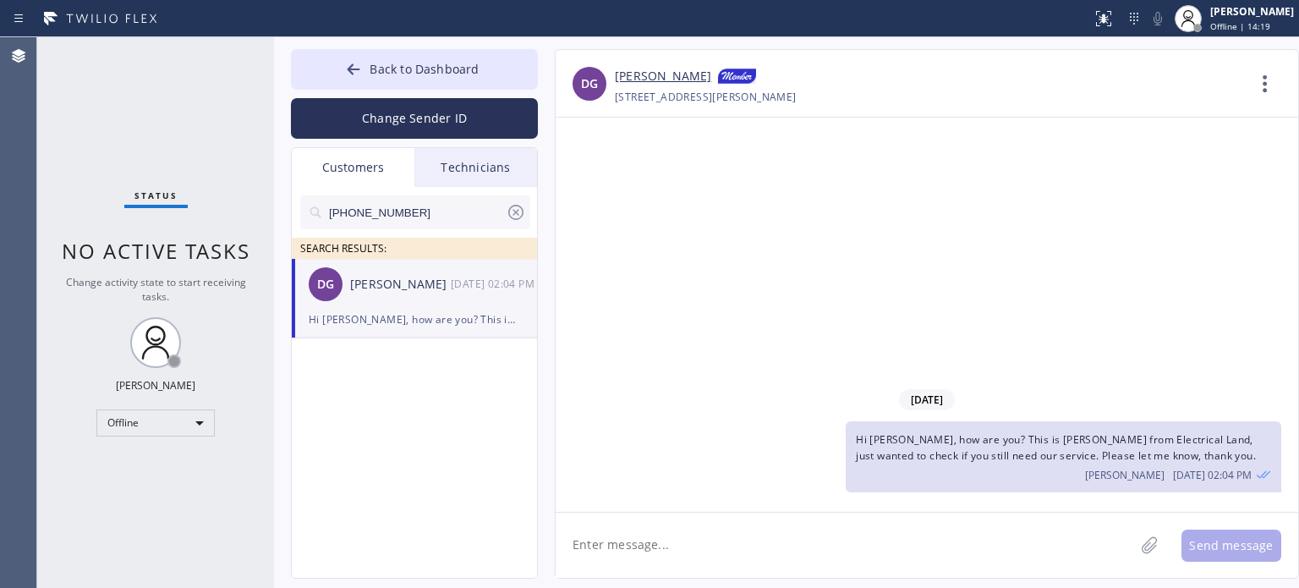
click at [406, 216] on input "[PHONE_NUMBER]" at bounding box center [416, 212] width 178 height 34
click at [429, 118] on button "Change Sender ID" at bounding box center [414, 118] width 247 height 41
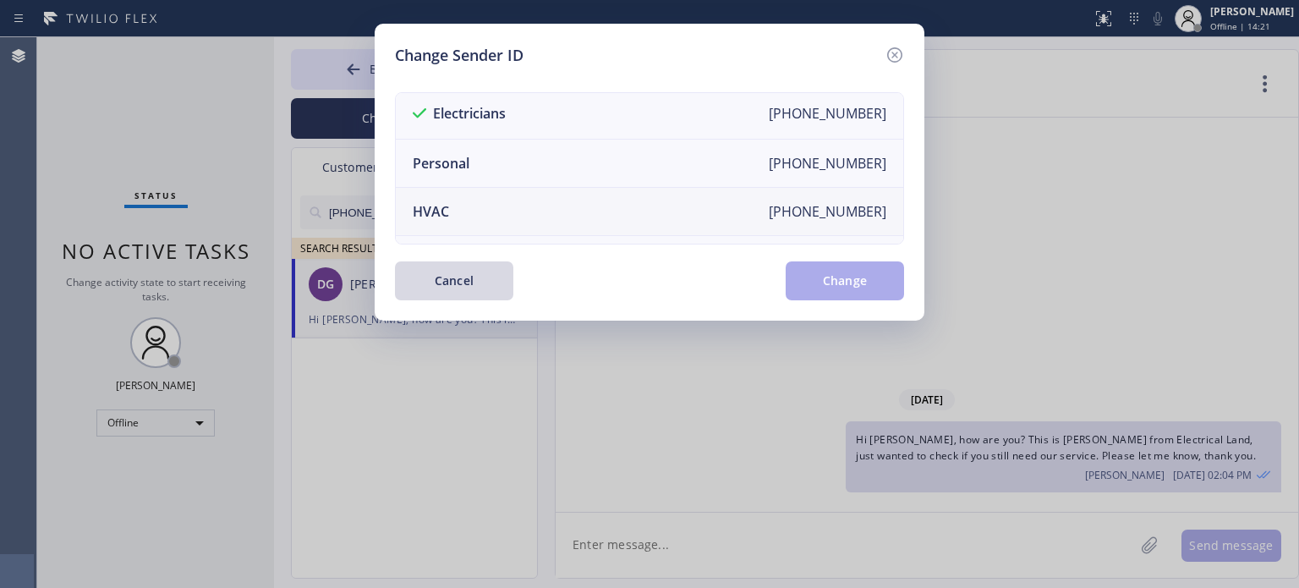
scroll to position [0, 0]
click at [464, 217] on li "HVAC [PHONE_NUMBER]" at bounding box center [650, 215] width 508 height 48
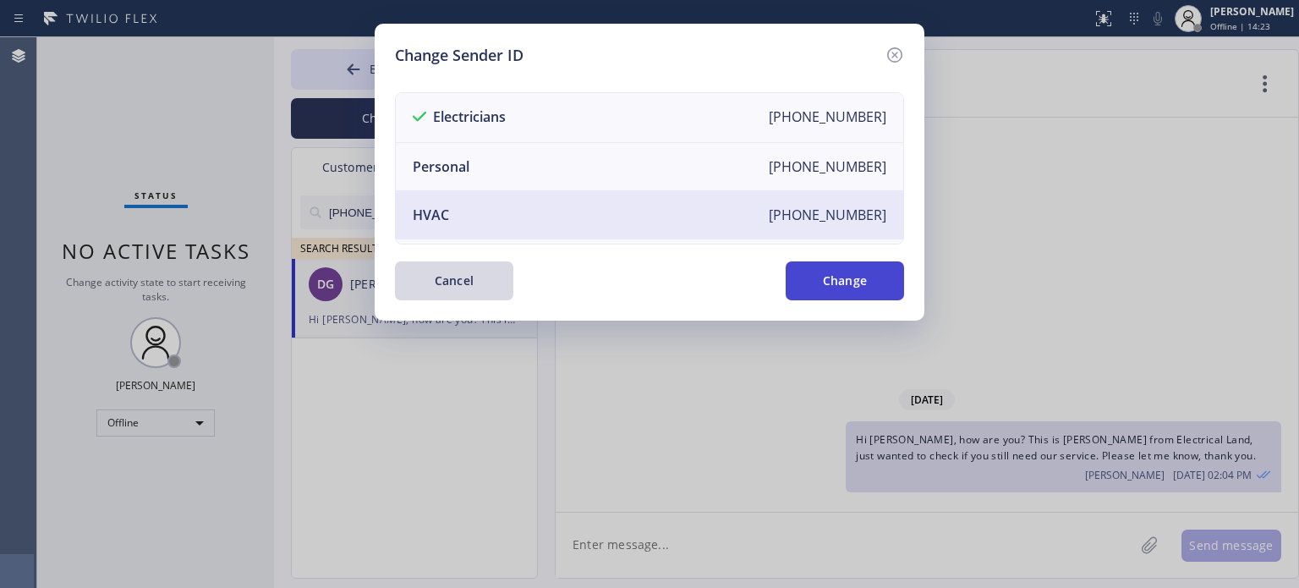
click at [832, 297] on button "Change" at bounding box center [845, 280] width 118 height 39
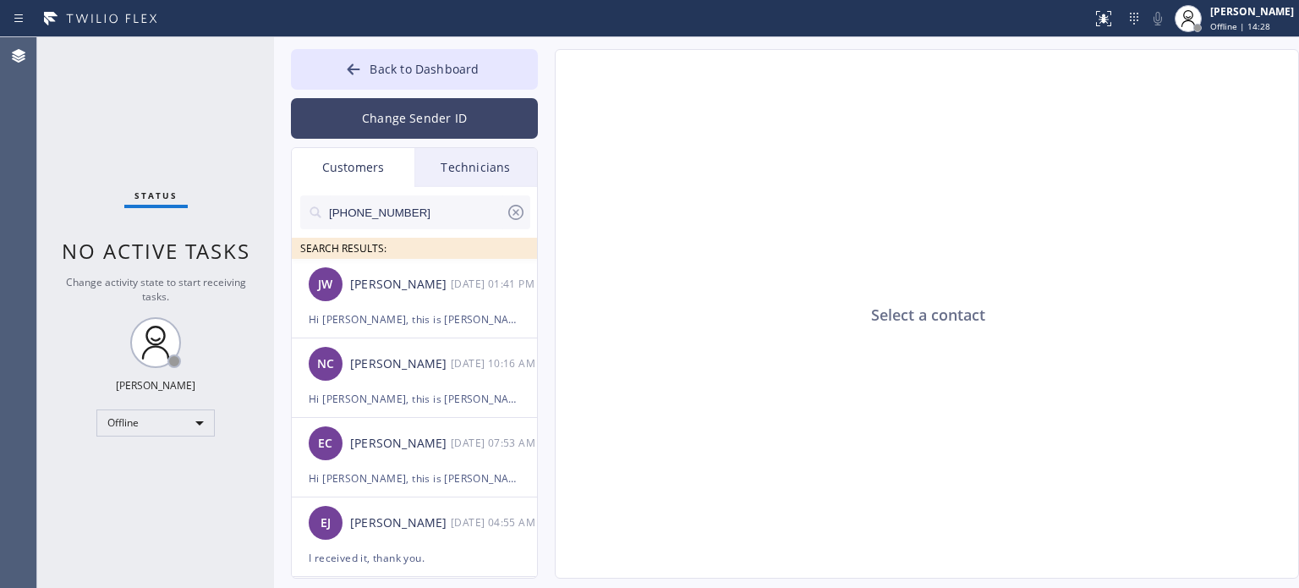
click at [386, 119] on button "Change Sender ID" at bounding box center [414, 118] width 247 height 41
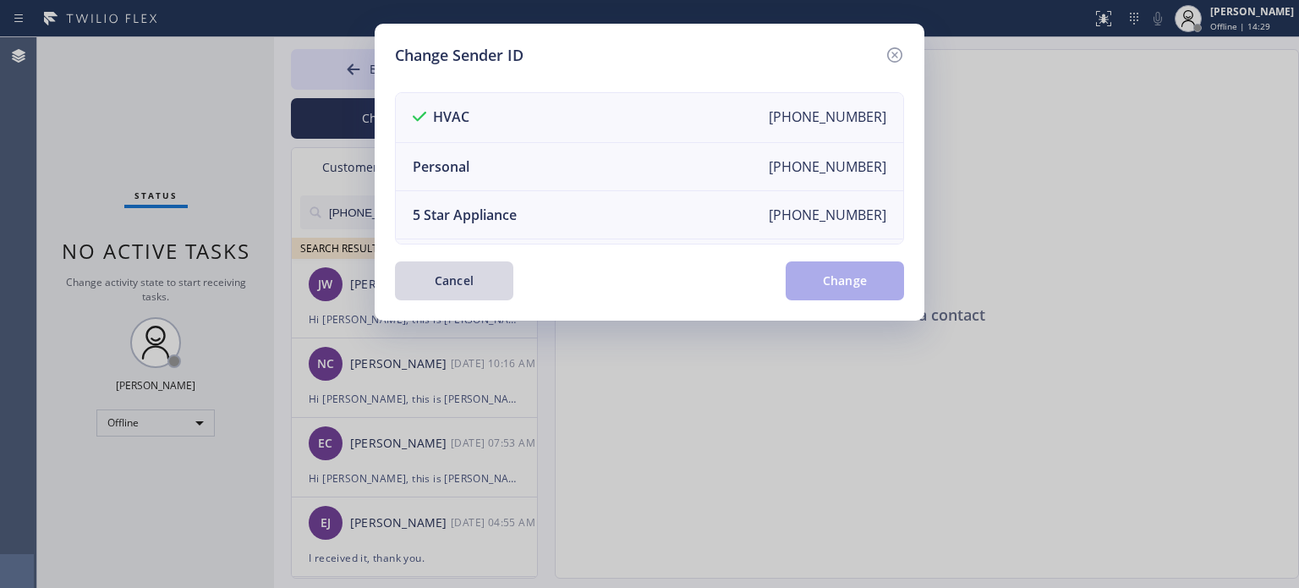
scroll to position [197, 0]
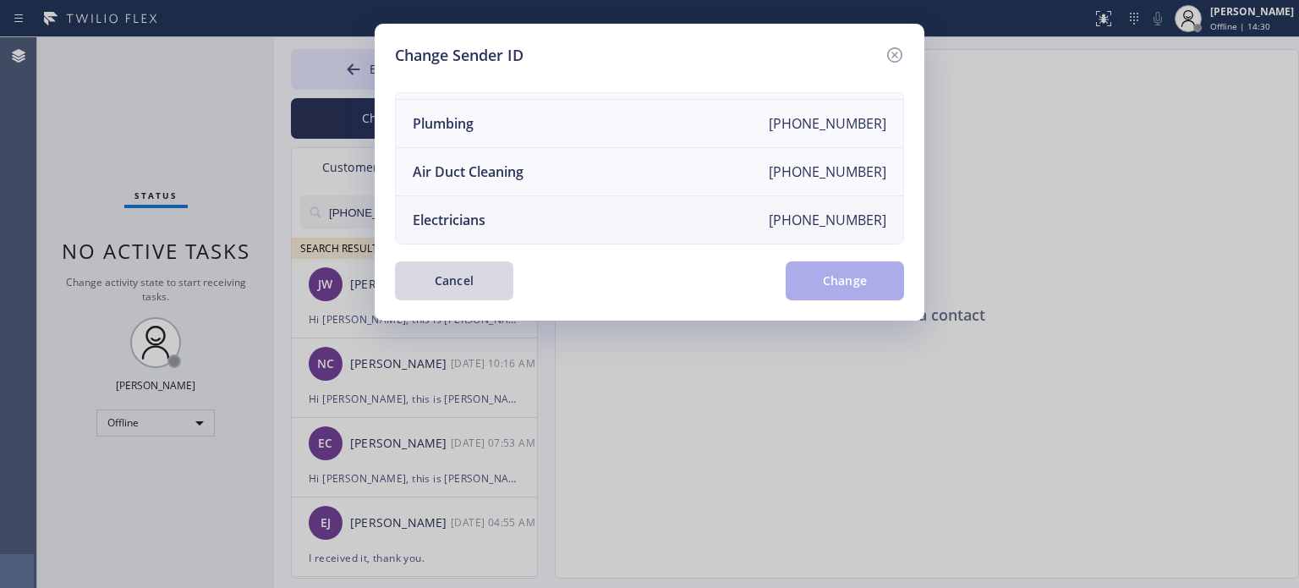
click at [449, 211] on div "Electricians" at bounding box center [449, 220] width 73 height 19
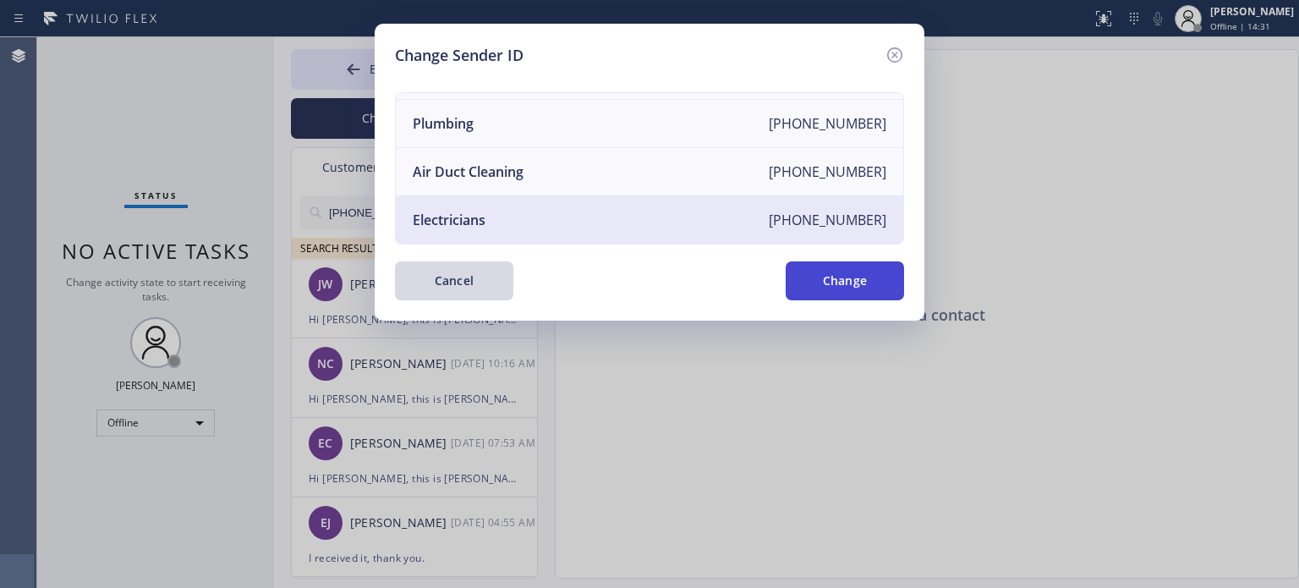
click at [829, 286] on button "Change" at bounding box center [845, 280] width 118 height 39
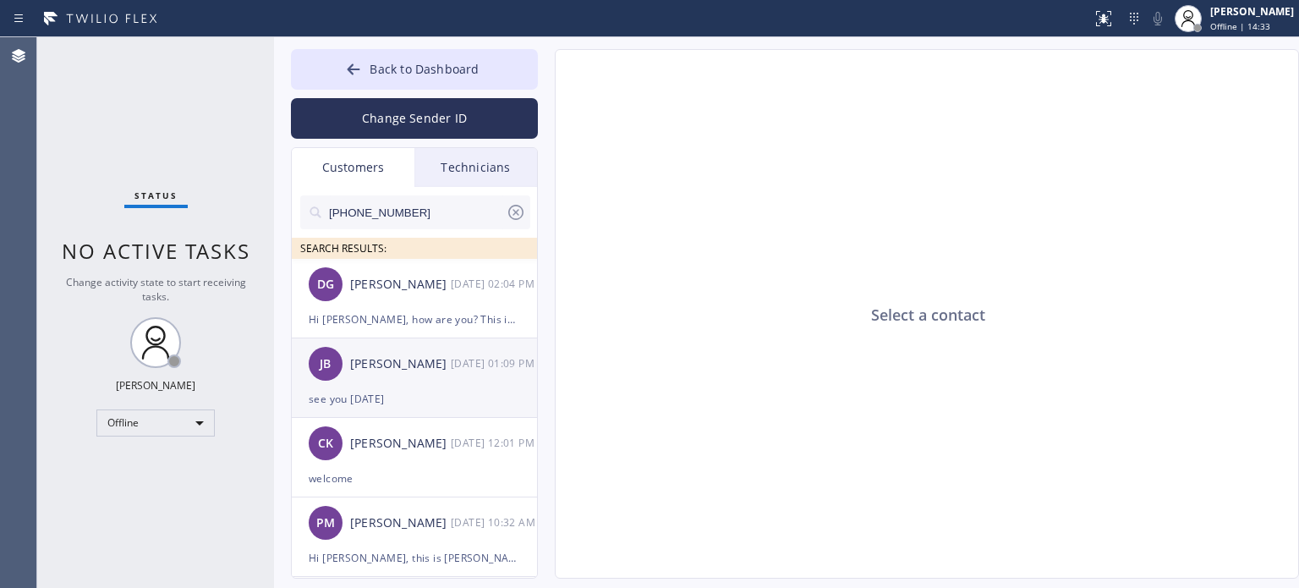
click at [402, 391] on div "see you [DATE]" at bounding box center [414, 398] width 211 height 19
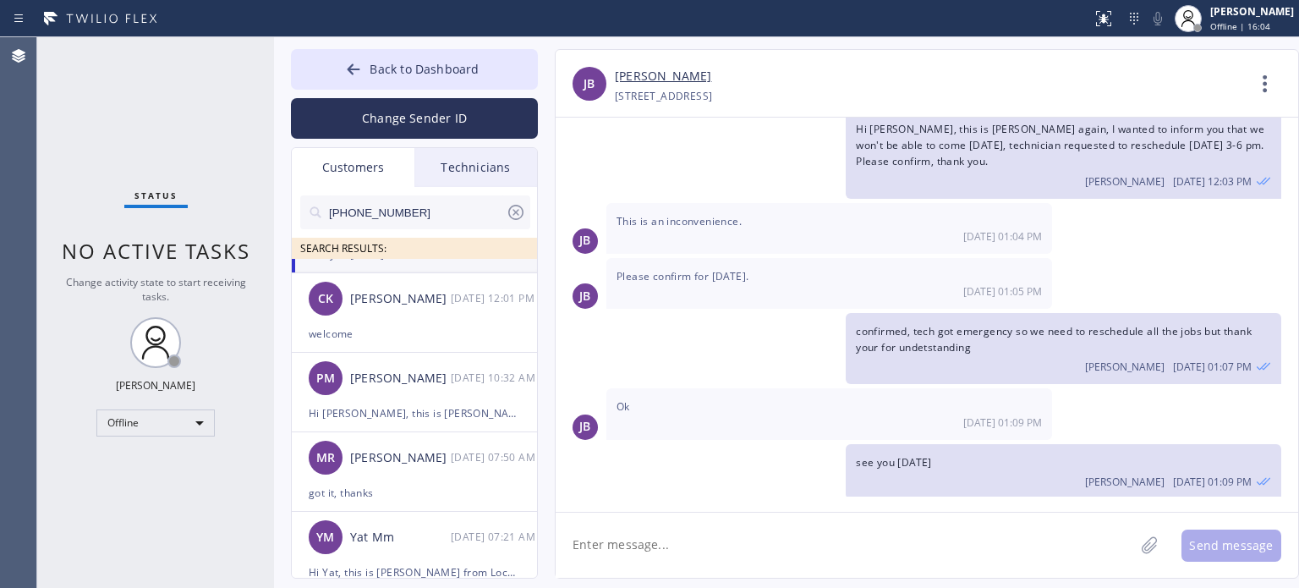
scroll to position [0, 0]
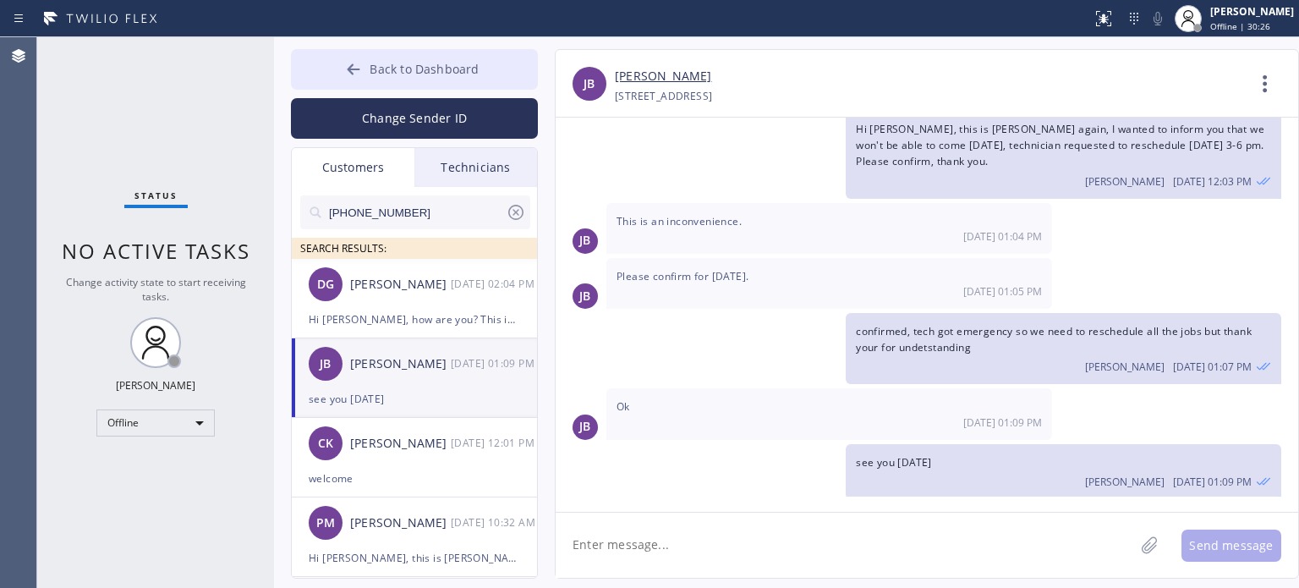
click at [382, 70] on span "Back to Dashboard" at bounding box center [424, 69] width 109 height 16
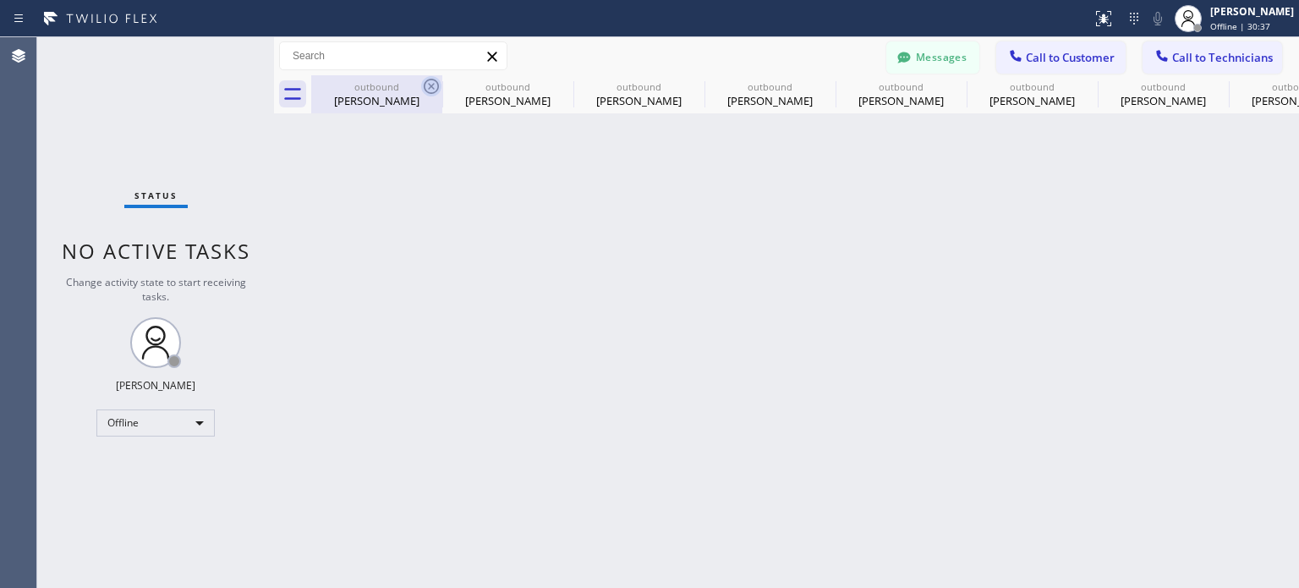
click at [435, 77] on icon at bounding box center [431, 86] width 20 height 20
click at [0, 0] on icon at bounding box center [0, 0] width 0 height 0
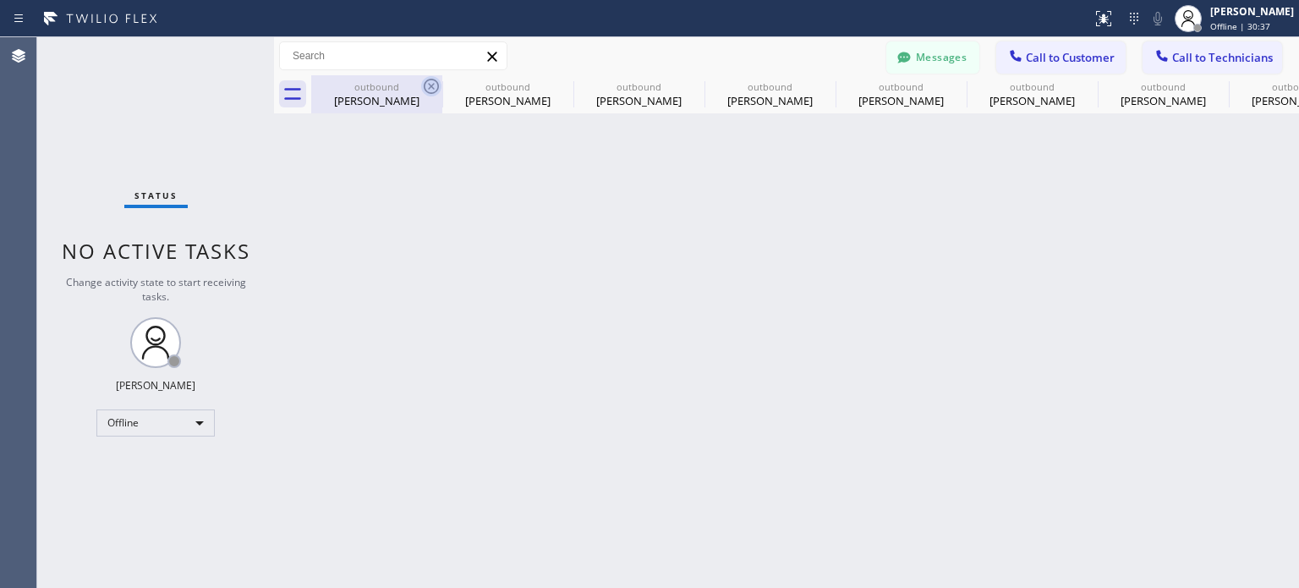
click at [0, 0] on icon at bounding box center [0, 0] width 0 height 0
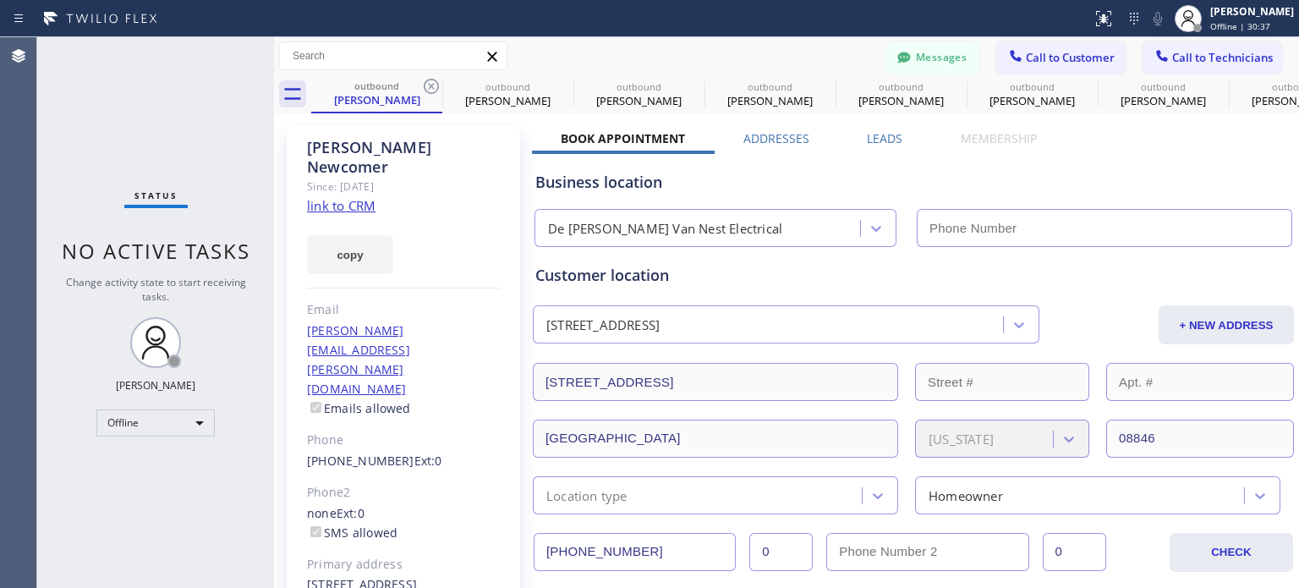
type input "[PHONE_NUMBER]"
click at [435, 77] on icon at bounding box center [431, 86] width 20 height 20
click at [437, 77] on icon at bounding box center [431, 86] width 20 height 20
type input "[PHONE_NUMBER]"
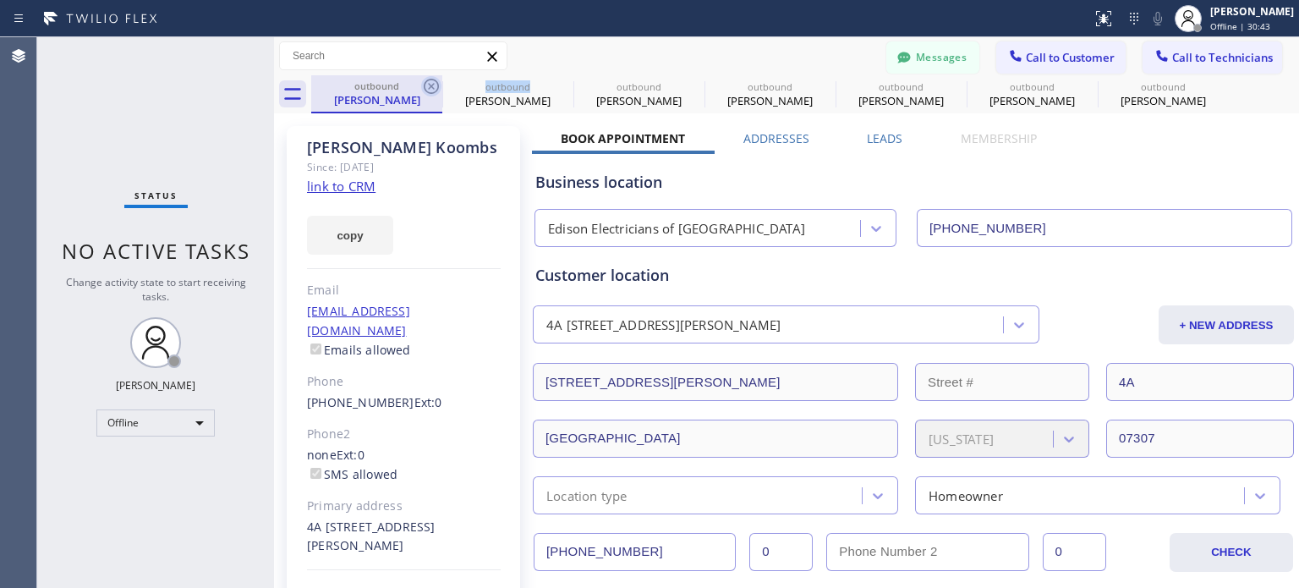
click at [437, 77] on icon at bounding box center [431, 86] width 20 height 20
type input "[PHONE_NUMBER]"
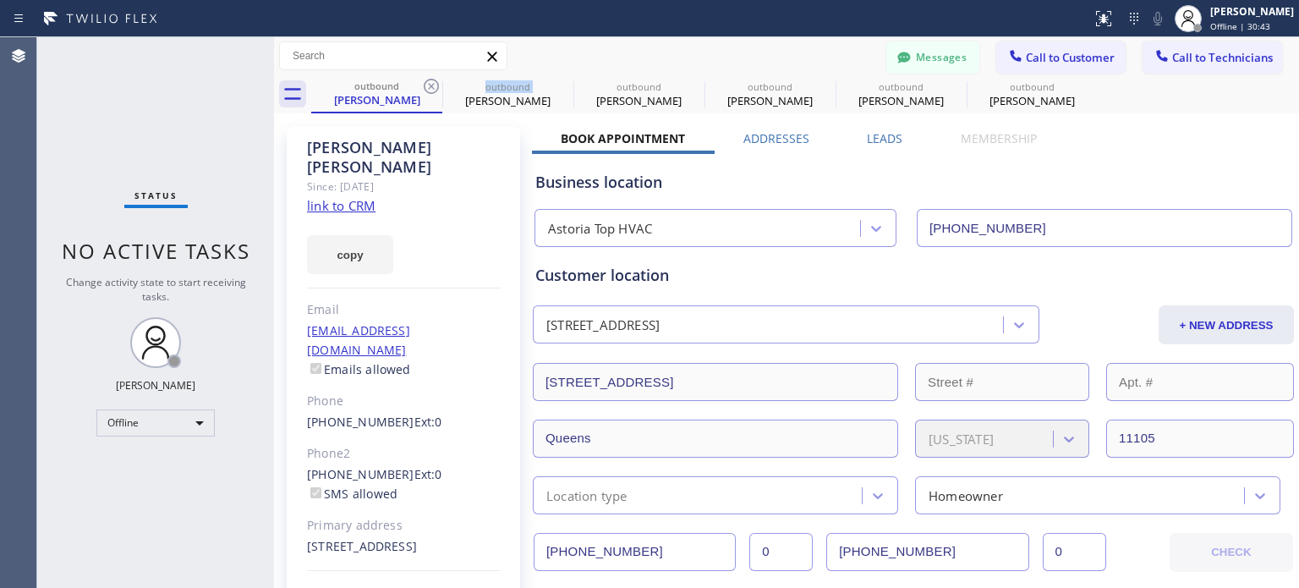
click at [437, 77] on icon at bounding box center [431, 86] width 20 height 20
click at [0, 0] on icon at bounding box center [0, 0] width 0 height 0
type input "[PHONE_NUMBER]"
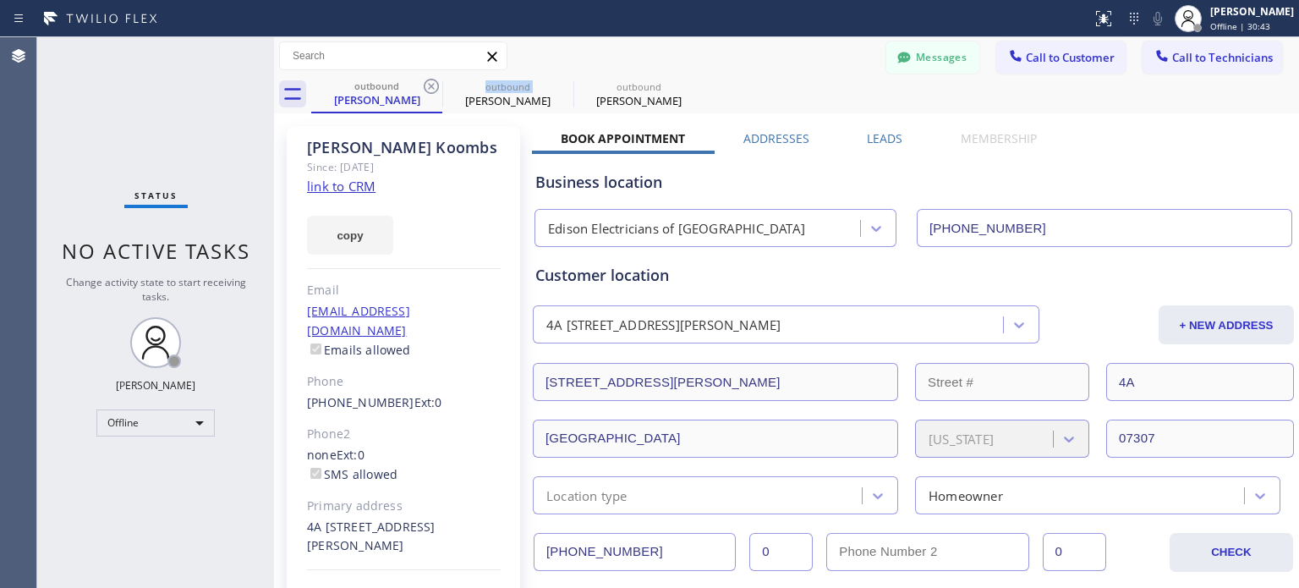
click at [437, 77] on icon at bounding box center [431, 86] width 20 height 20
click at [431, 86] on icon at bounding box center [431, 86] width 15 height 15
type input "[PHONE_NUMBER]"
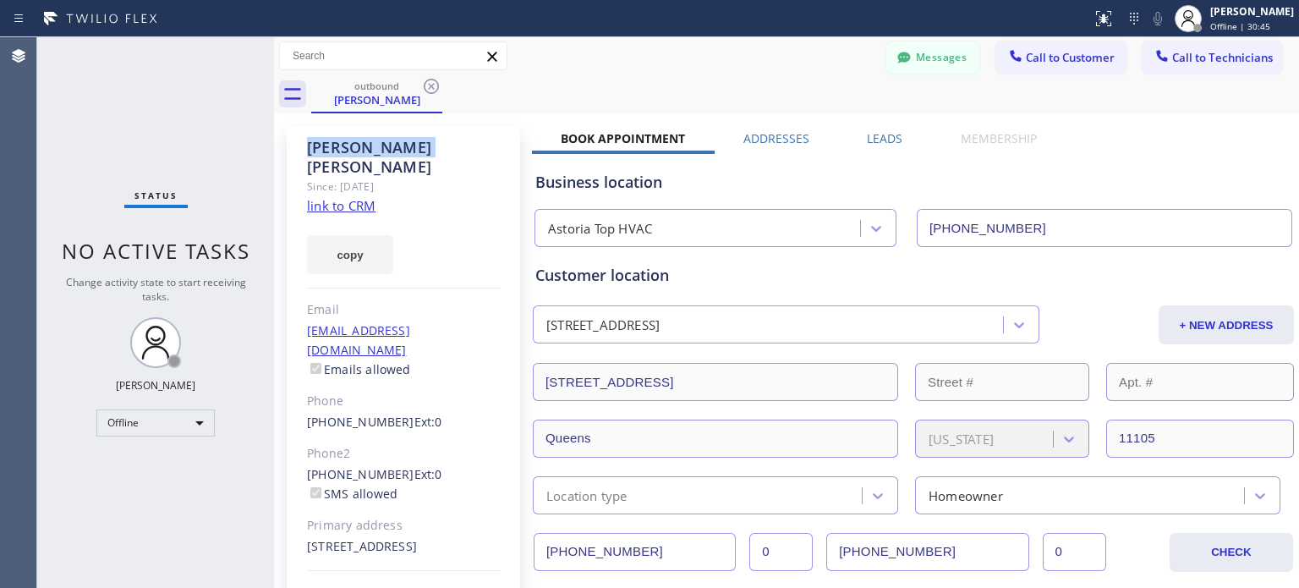
click at [431, 86] on icon at bounding box center [431, 86] width 15 height 15
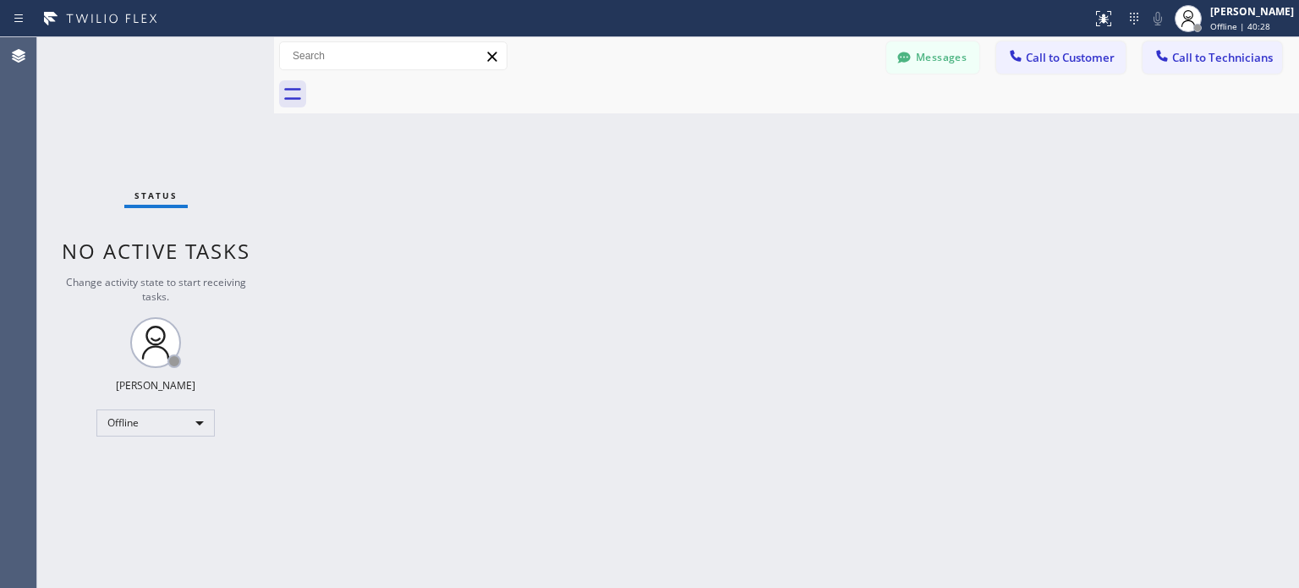
drag, startPoint x: 1079, startPoint y: 244, endPoint x: 1042, endPoint y: 232, distance: 39.3
click at [1079, 244] on div "Back to Dashboard Change Sender ID Customers Technicians [PHONE_NUMBER] SEARCH …" at bounding box center [786, 312] width 1025 height 551
click at [938, 48] on button "Messages" at bounding box center [933, 57] width 93 height 32
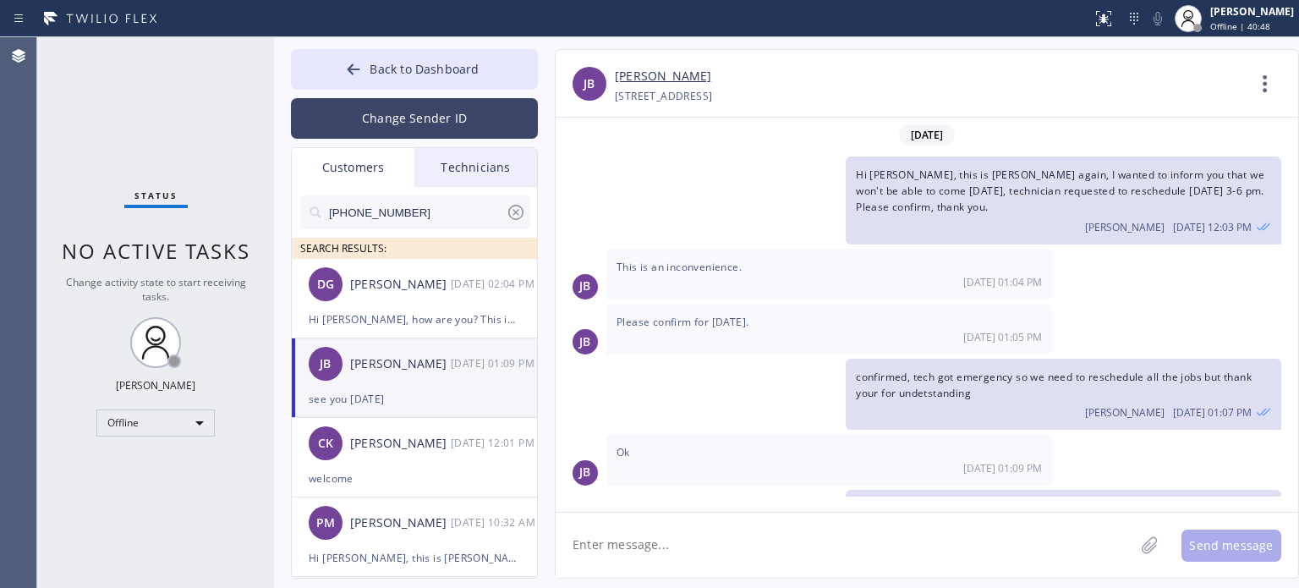
click at [391, 118] on button "Change Sender ID" at bounding box center [414, 118] width 247 height 41
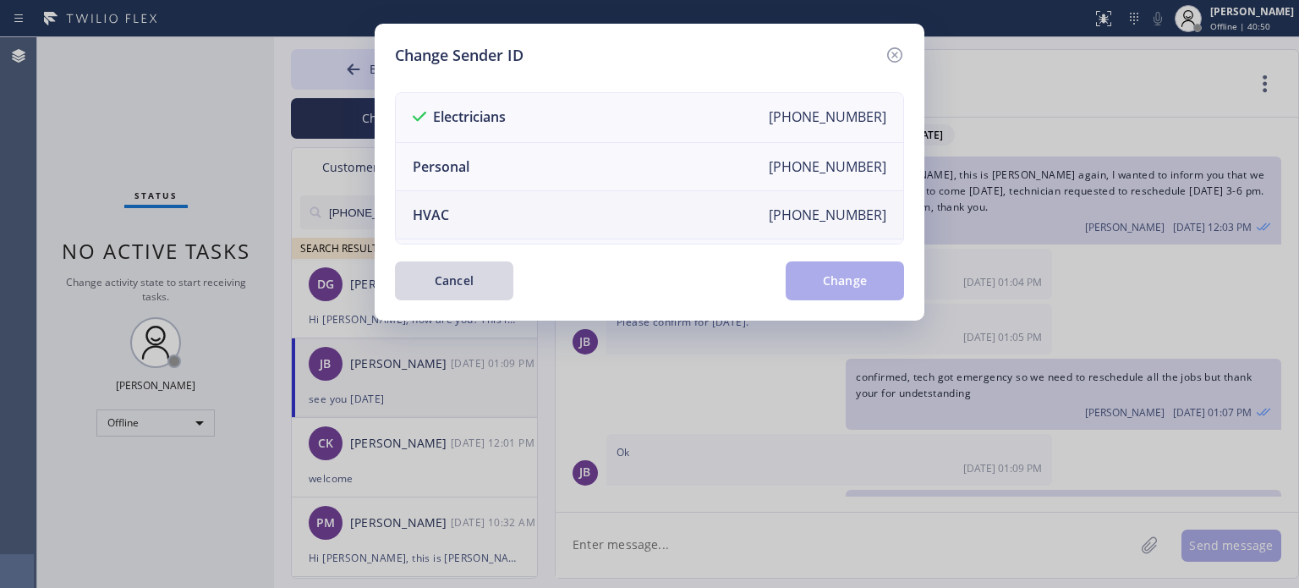
click at [477, 212] on li "HVAC [PHONE_NUMBER]" at bounding box center [650, 215] width 508 height 48
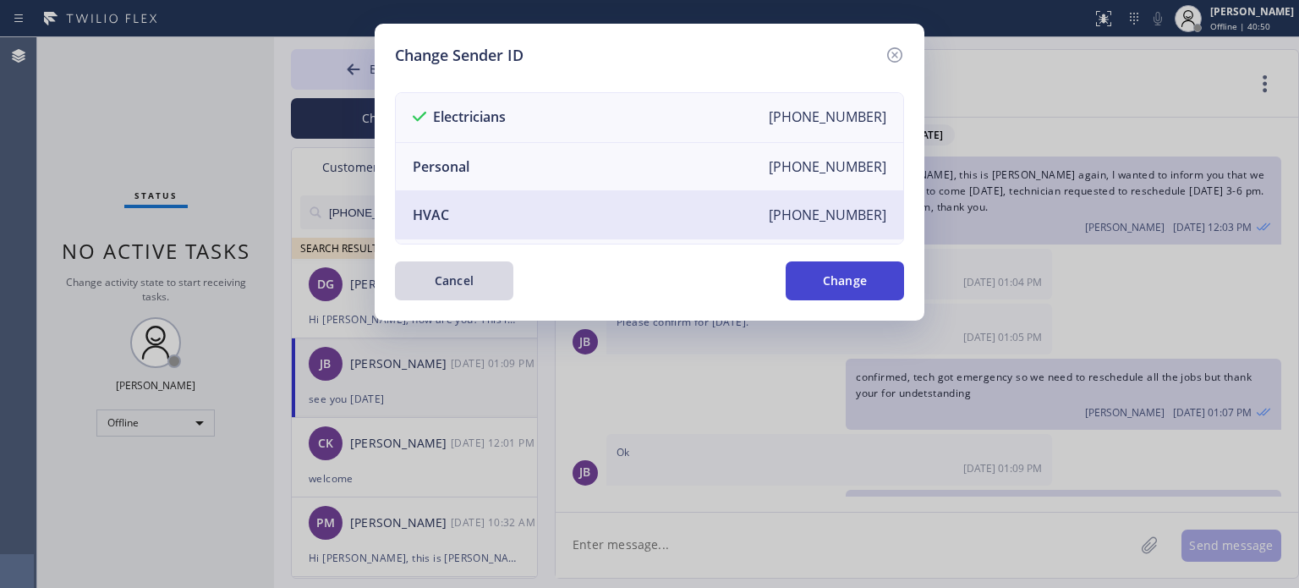
click at [818, 279] on button "Change" at bounding box center [845, 280] width 118 height 39
